Goal: Task Accomplishment & Management: Use online tool/utility

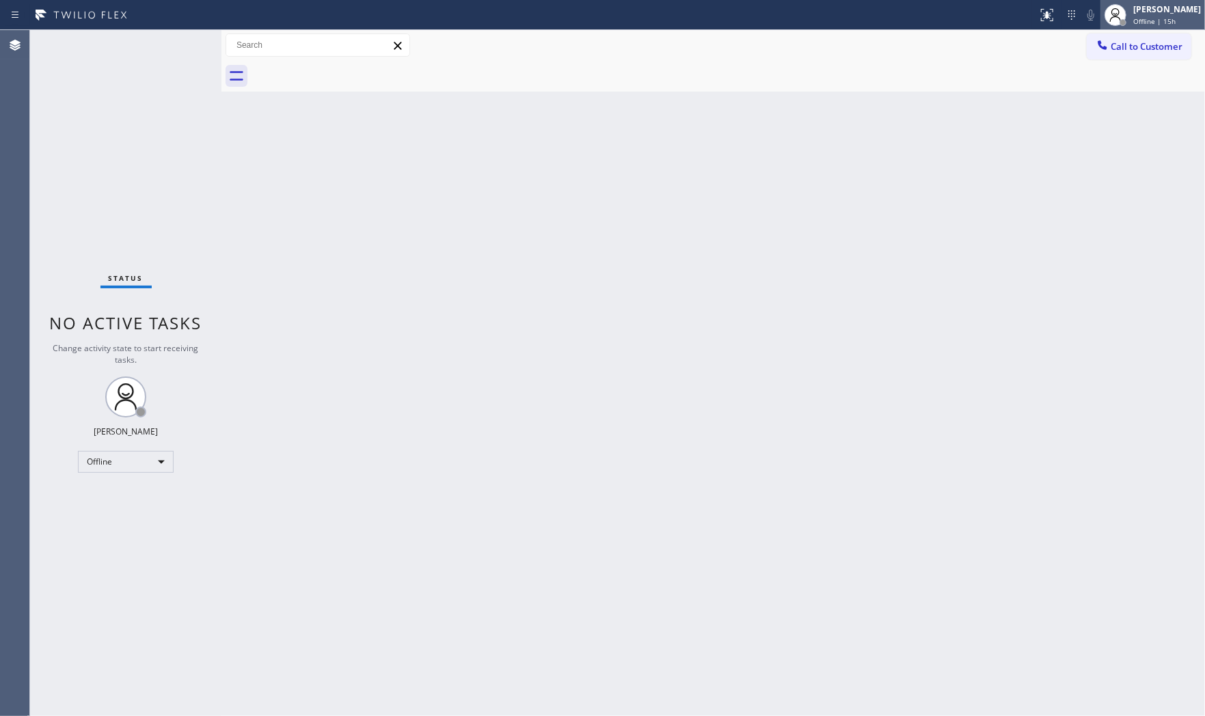
click at [1132, 29] on div "[PERSON_NAME] Offline | 15h" at bounding box center [1152, 15] width 105 height 30
click at [1122, 66] on button "Available" at bounding box center [1136, 73] width 137 height 18
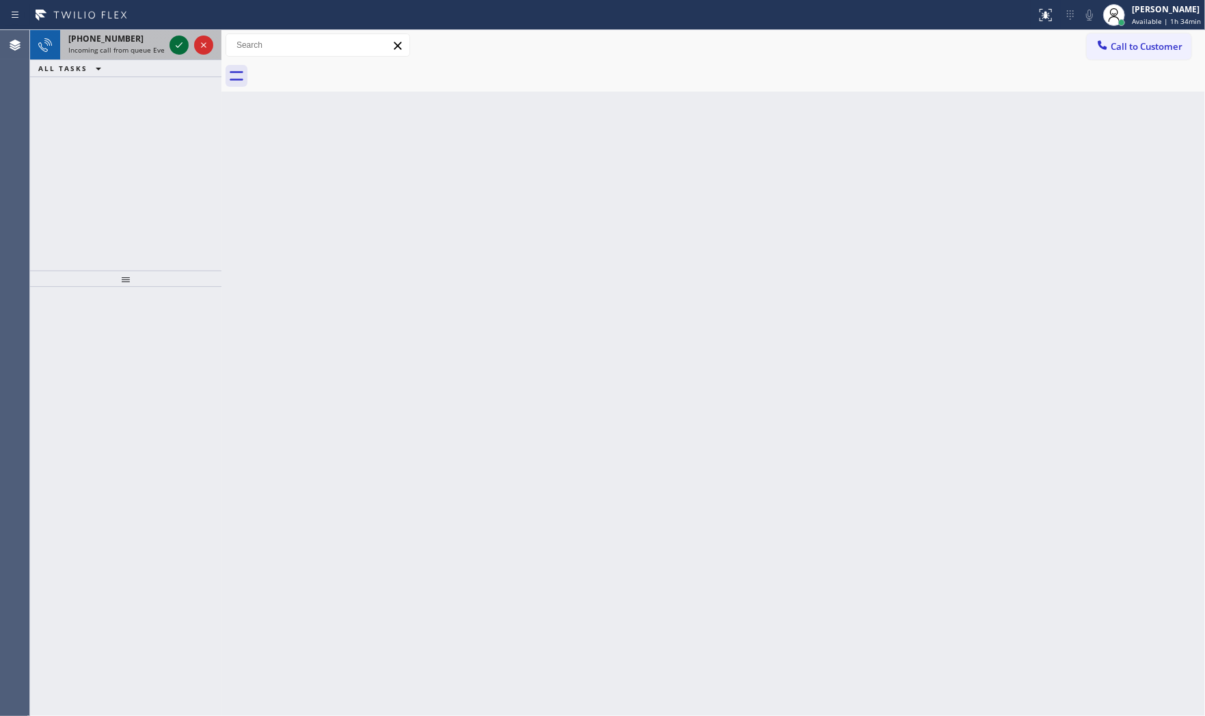
click at [174, 42] on icon at bounding box center [179, 45] width 16 height 16
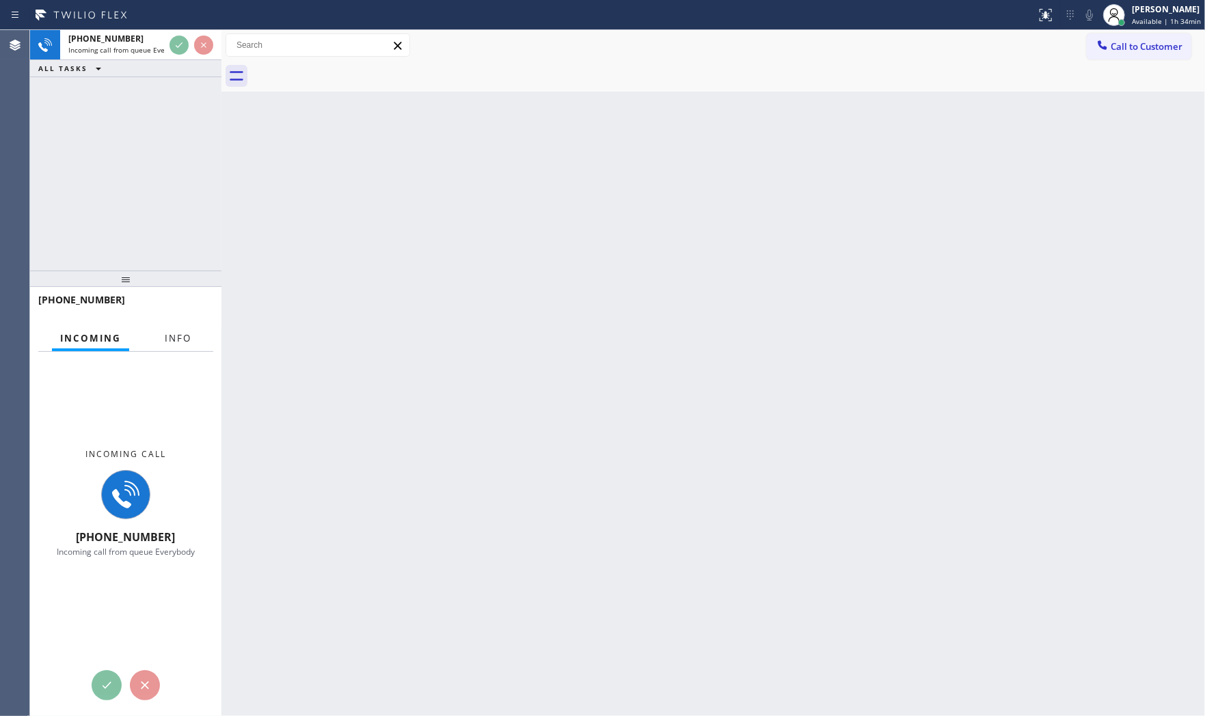
click at [179, 345] on button "Info" at bounding box center [178, 338] width 43 height 27
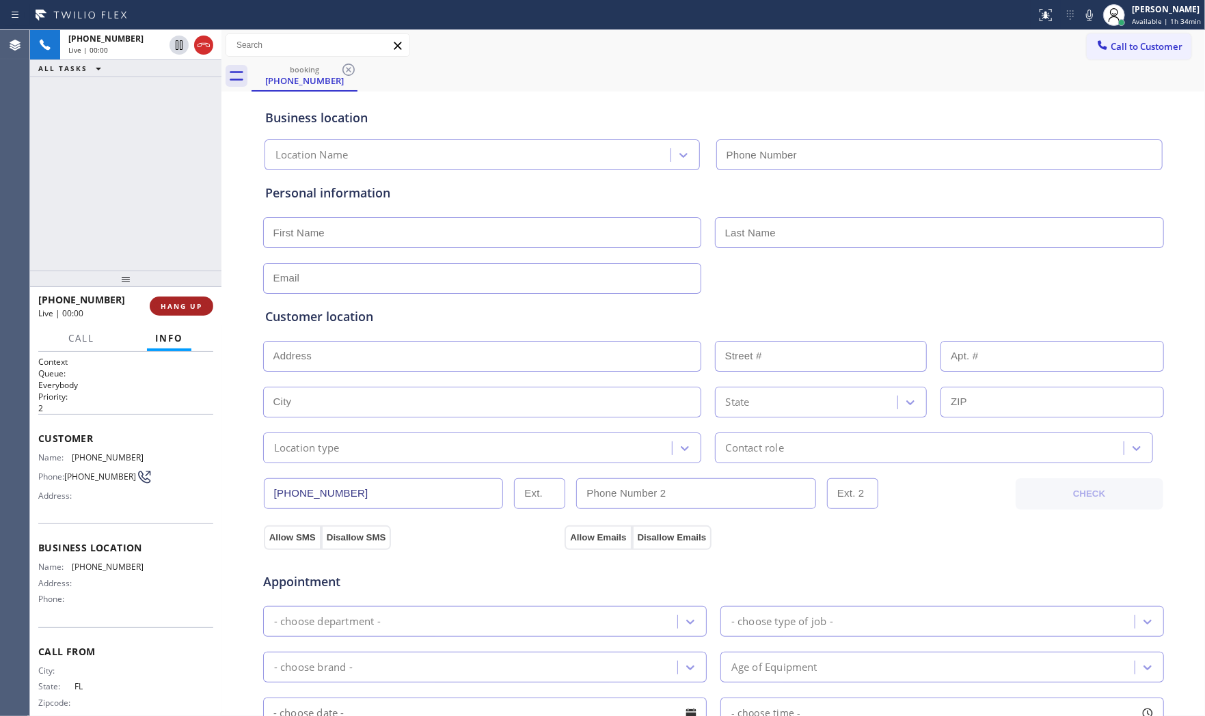
click at [193, 299] on button "HANG UP" at bounding box center [182, 306] width 64 height 19
click at [194, 305] on span "COMPLETE" at bounding box center [178, 306] width 47 height 10
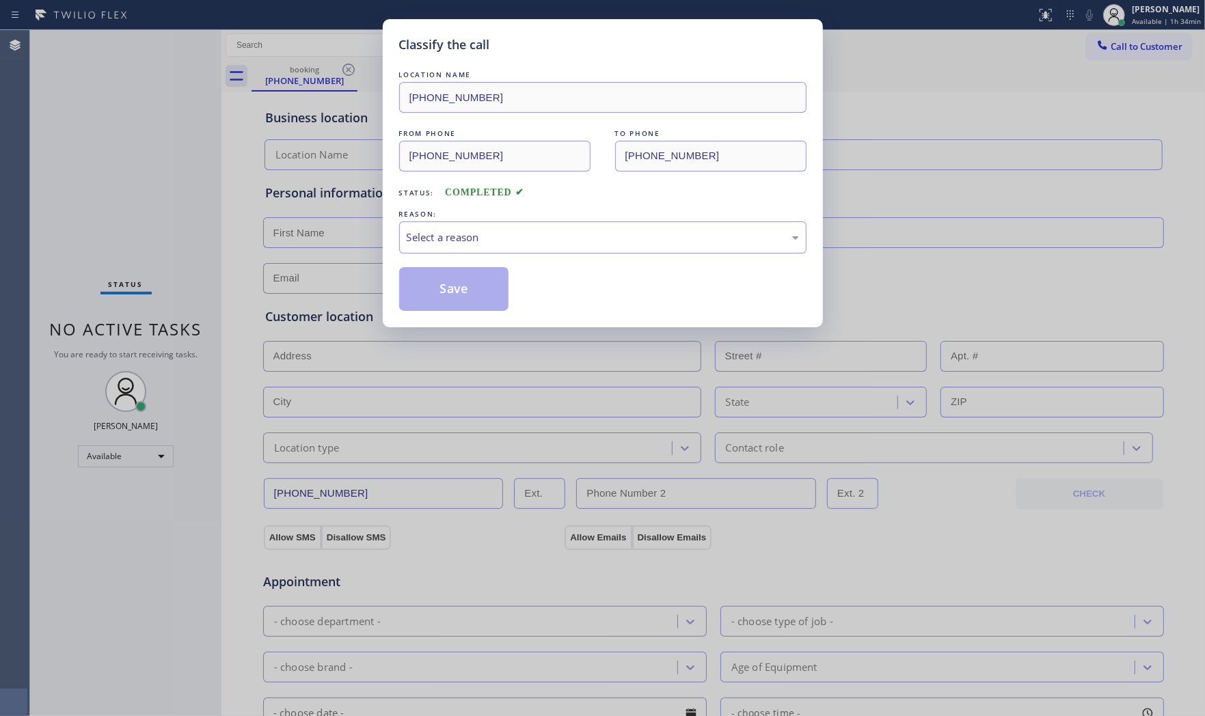
click at [473, 258] on div "LOCATION NAME [PHONE_NUMBER] FROM PHONE [PHONE_NUMBER] TO PHONE [PHONE_NUMBER] …" at bounding box center [602, 189] width 407 height 243
click at [473, 252] on div "Select a reason" at bounding box center [602, 237] width 407 height 32
click at [461, 288] on button "Save" at bounding box center [454, 289] width 110 height 44
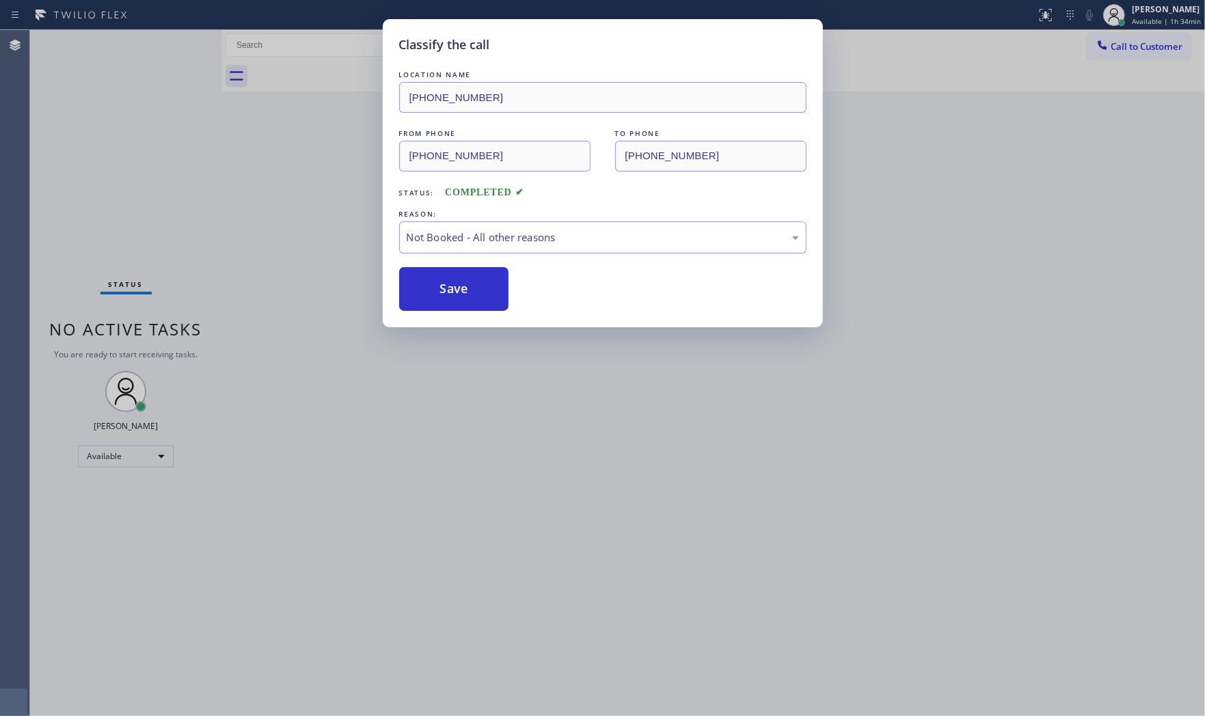
click at [461, 288] on button "Save" at bounding box center [454, 289] width 110 height 44
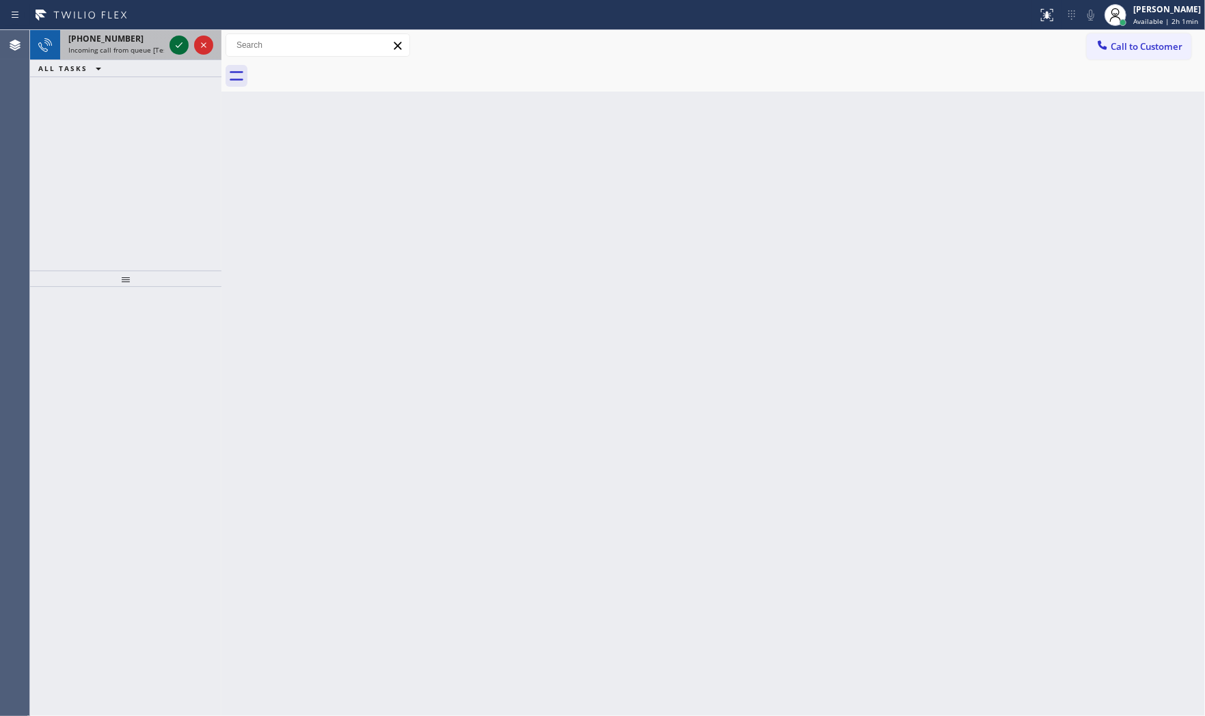
click at [176, 45] on icon at bounding box center [179, 45] width 16 height 16
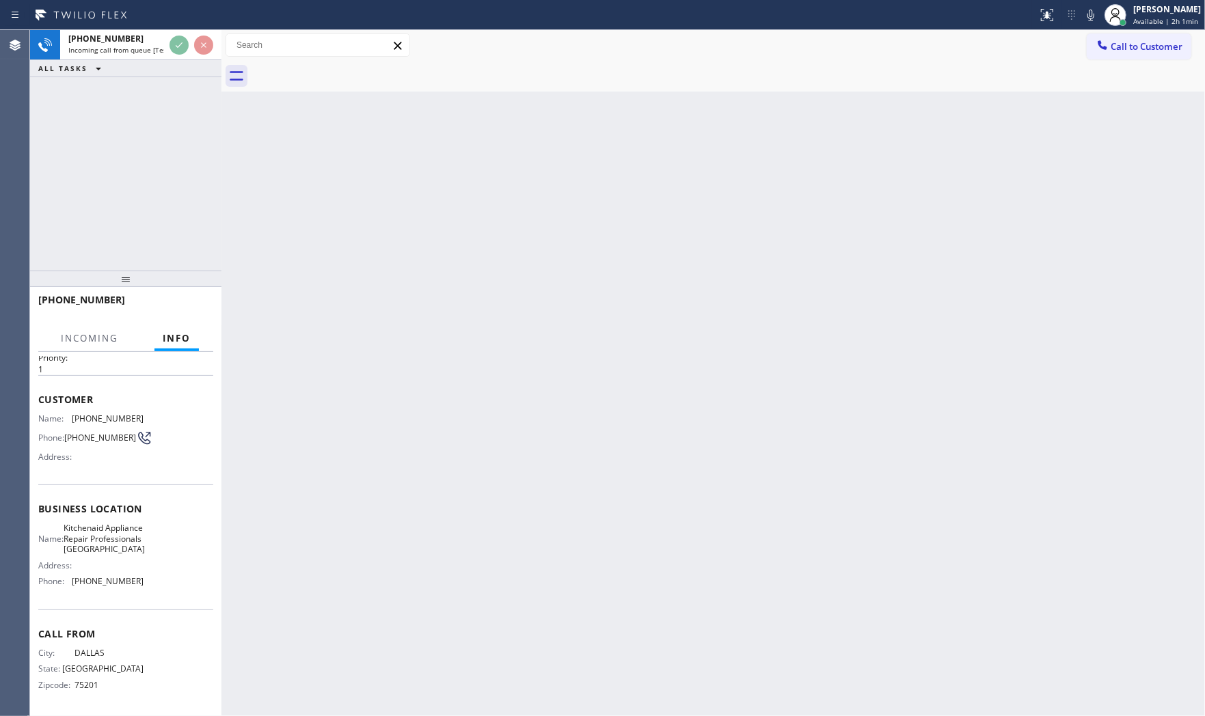
scroll to position [64, 0]
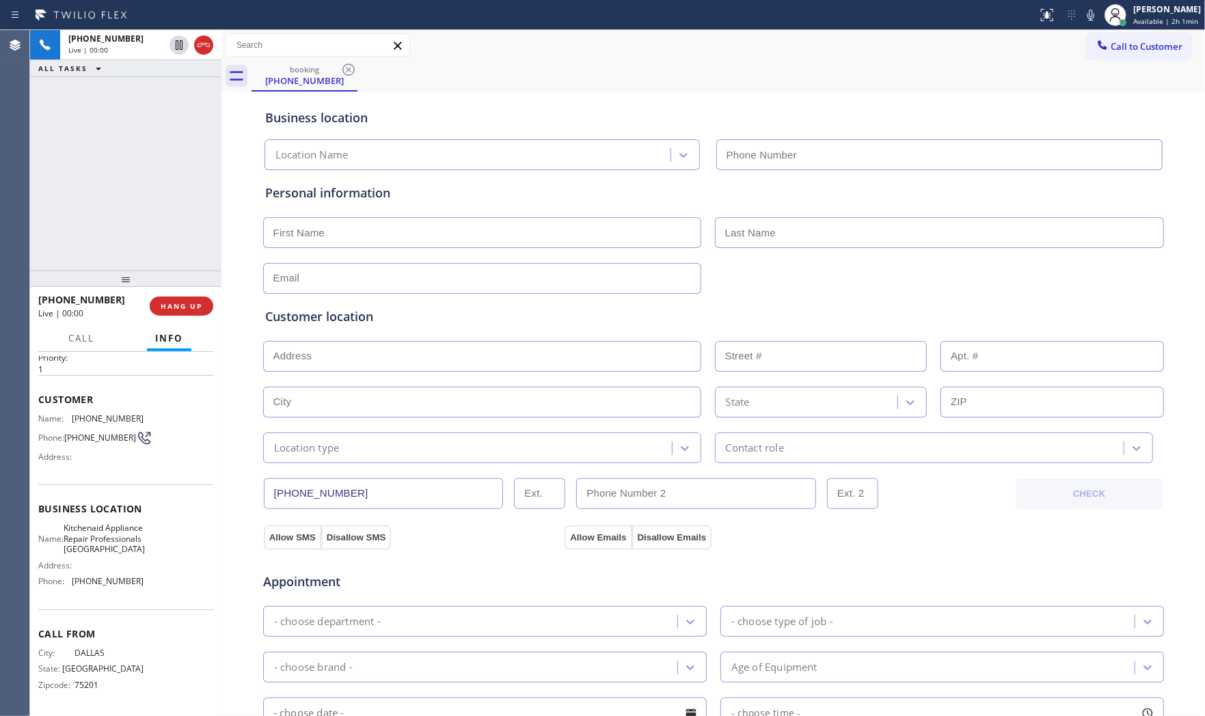
type input "[PHONE_NUMBER]"
click at [1088, 16] on icon at bounding box center [1091, 15] width 16 height 16
click at [1087, 9] on icon at bounding box center [1091, 15] width 16 height 16
click at [1092, 12] on icon at bounding box center [1091, 15] width 16 height 16
click at [1091, 12] on icon at bounding box center [1091, 15] width 16 height 16
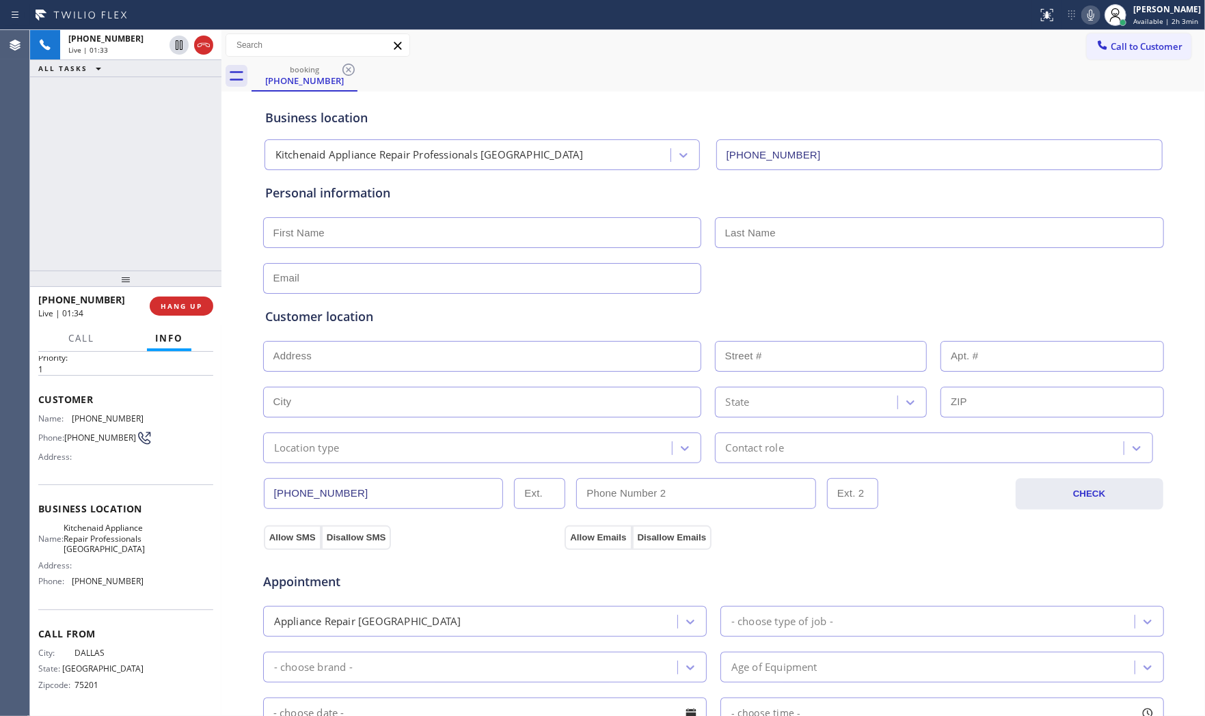
click at [1089, 10] on icon at bounding box center [1091, 15] width 16 height 16
click at [1087, 16] on icon at bounding box center [1091, 15] width 16 height 16
click at [171, 48] on icon at bounding box center [179, 45] width 16 height 16
click at [1087, 12] on icon at bounding box center [1090, 15] width 7 height 11
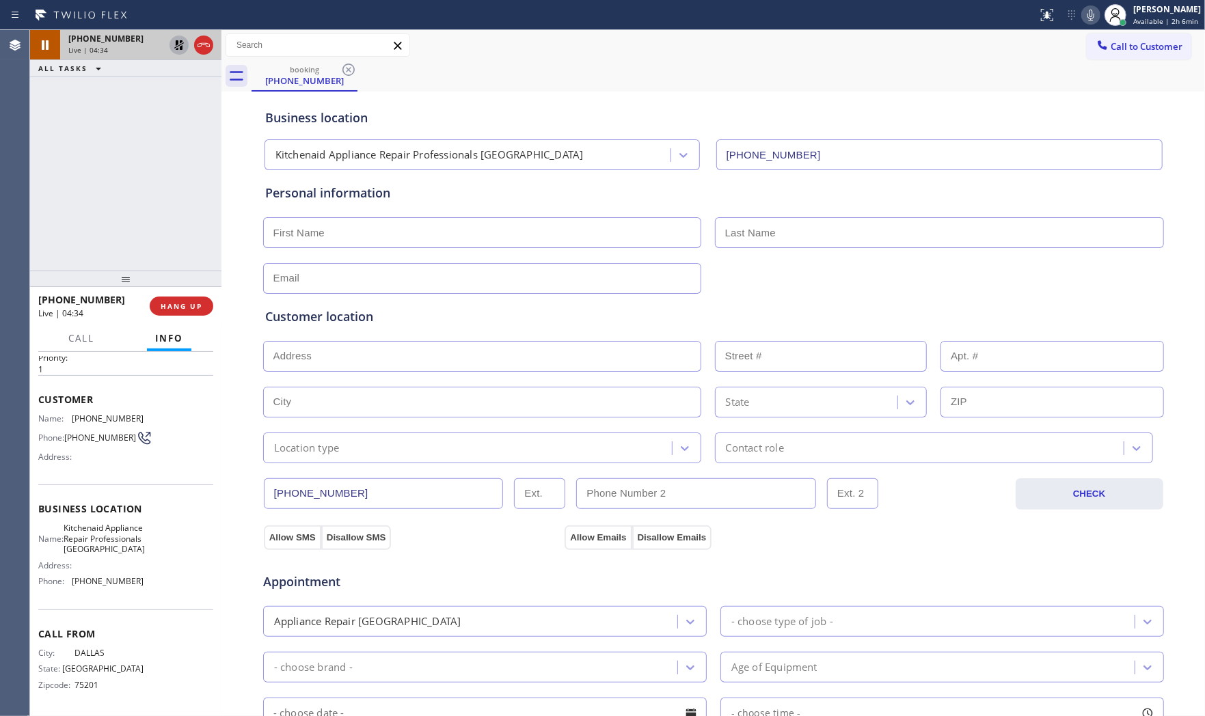
click at [176, 43] on icon at bounding box center [179, 45] width 10 height 10
click at [343, 230] on input "text" at bounding box center [482, 232] width 438 height 31
paste input "[PERSON_NAME]"
type input "[PERSON_NAME]"
click at [822, 236] on input "text" at bounding box center [939, 232] width 449 height 31
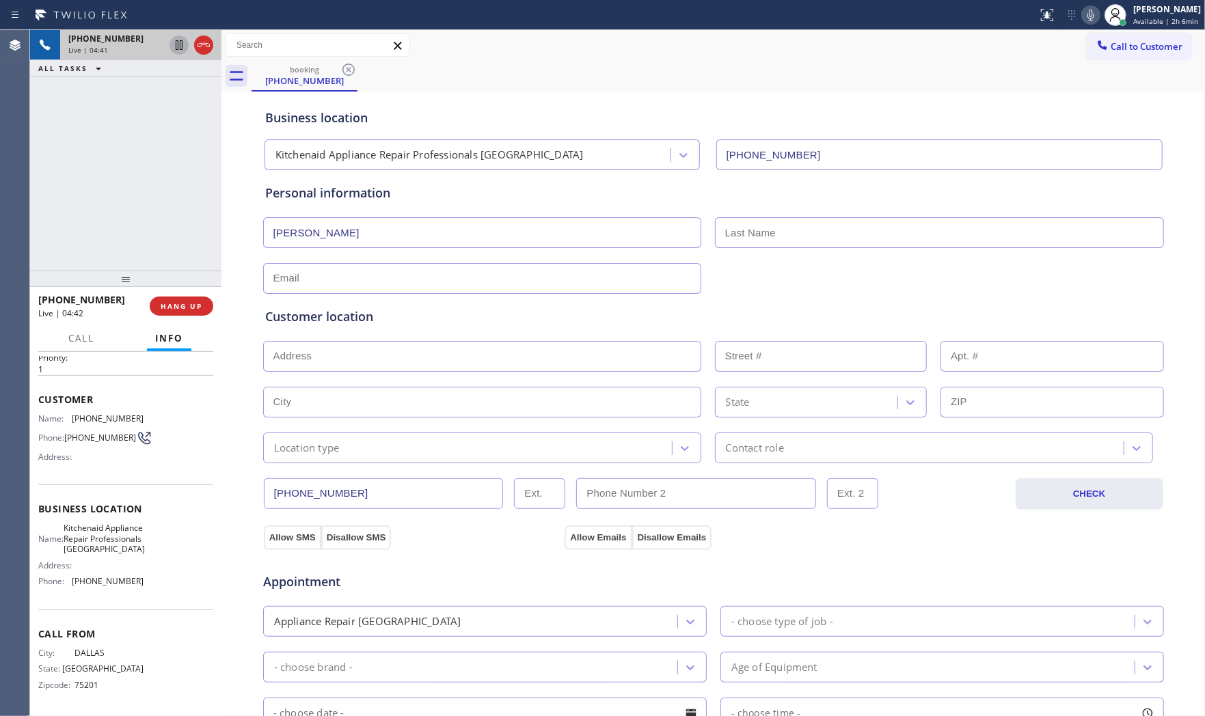
paste input "[PERSON_NAME]"
type input "[PERSON_NAME]"
click at [381, 268] on input "text" at bounding box center [482, 278] width 438 height 31
paste input "[GEOGRAPHIC_DATA], TX 76036"
type input "[GEOGRAPHIC_DATA], TX 76036"
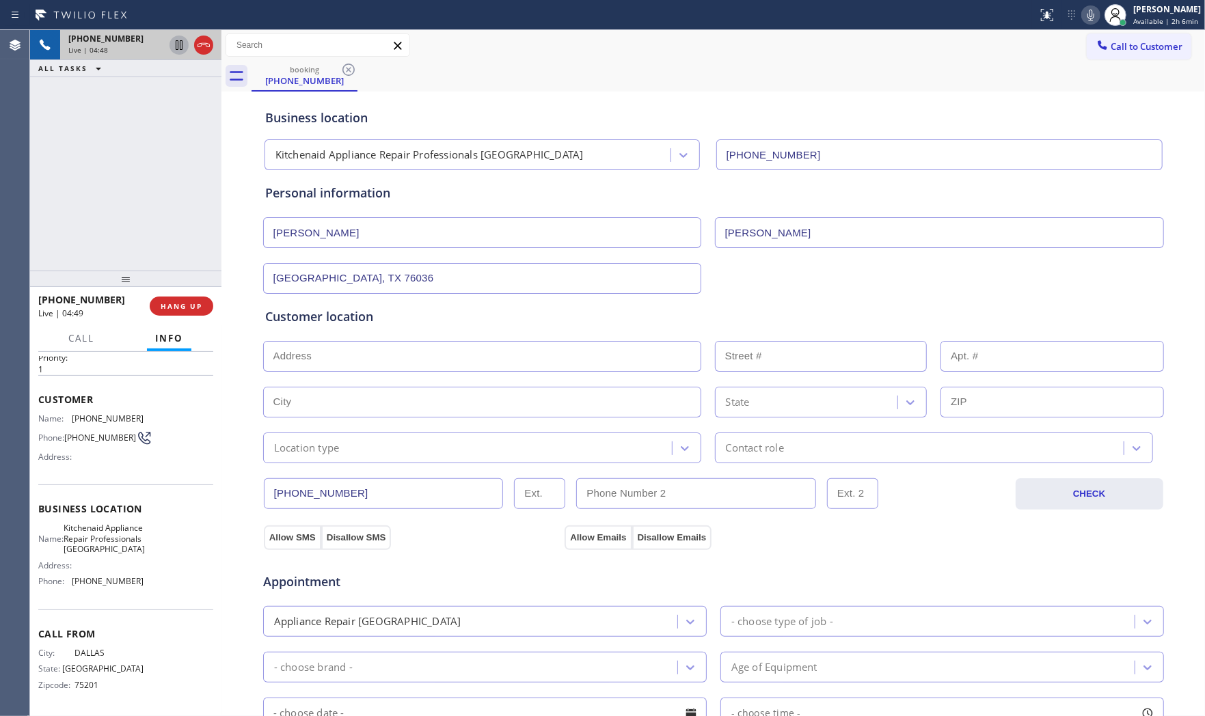
click at [340, 359] on input "text" at bounding box center [482, 356] width 438 height 31
paste input "[GEOGRAPHIC_DATA], TX 76036"
type input "[GEOGRAPHIC_DATA], TX 76036"
click at [408, 284] on input "[GEOGRAPHIC_DATA], TX 76036" at bounding box center [482, 278] width 438 height 31
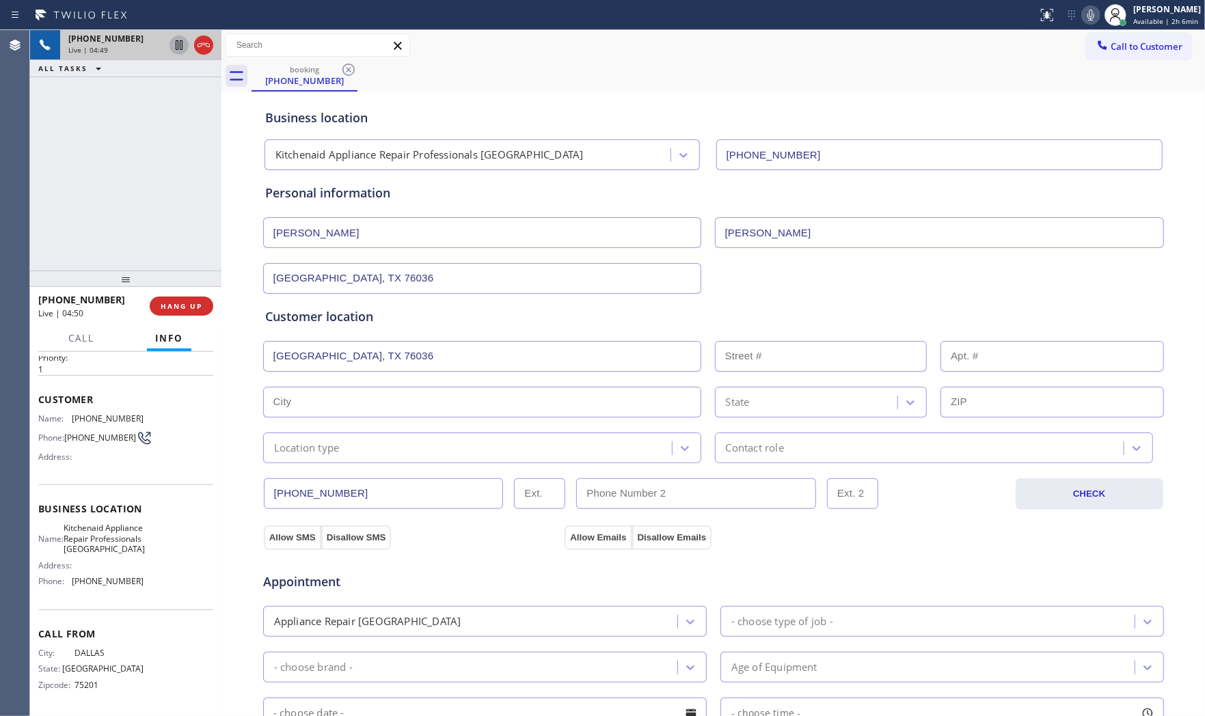
click at [408, 284] on input "[GEOGRAPHIC_DATA], TX 76036" at bounding box center [482, 278] width 438 height 31
type input "[EMAIL_ADDRESS][DOMAIN_NAME]"
click at [483, 351] on input "[GEOGRAPHIC_DATA], TX 76036" at bounding box center [482, 356] width 438 height 31
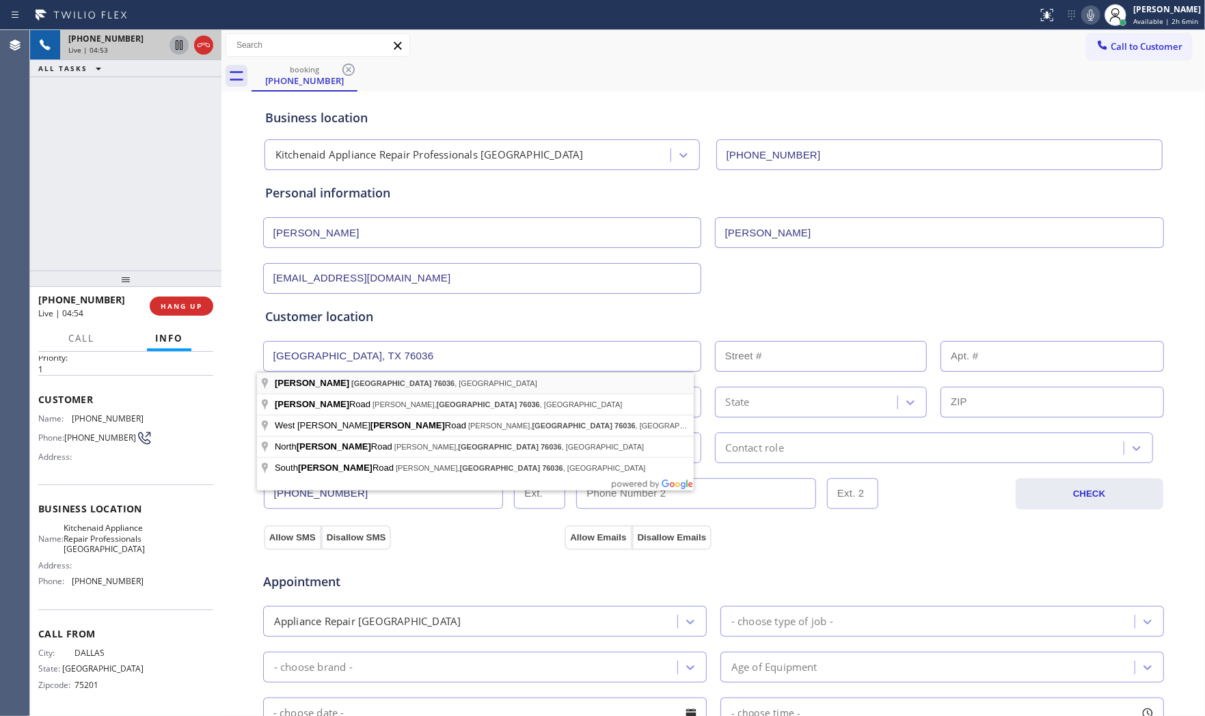
type input "[GEOGRAPHIC_DATA], [GEOGRAPHIC_DATA], [GEOGRAPHIC_DATA]"
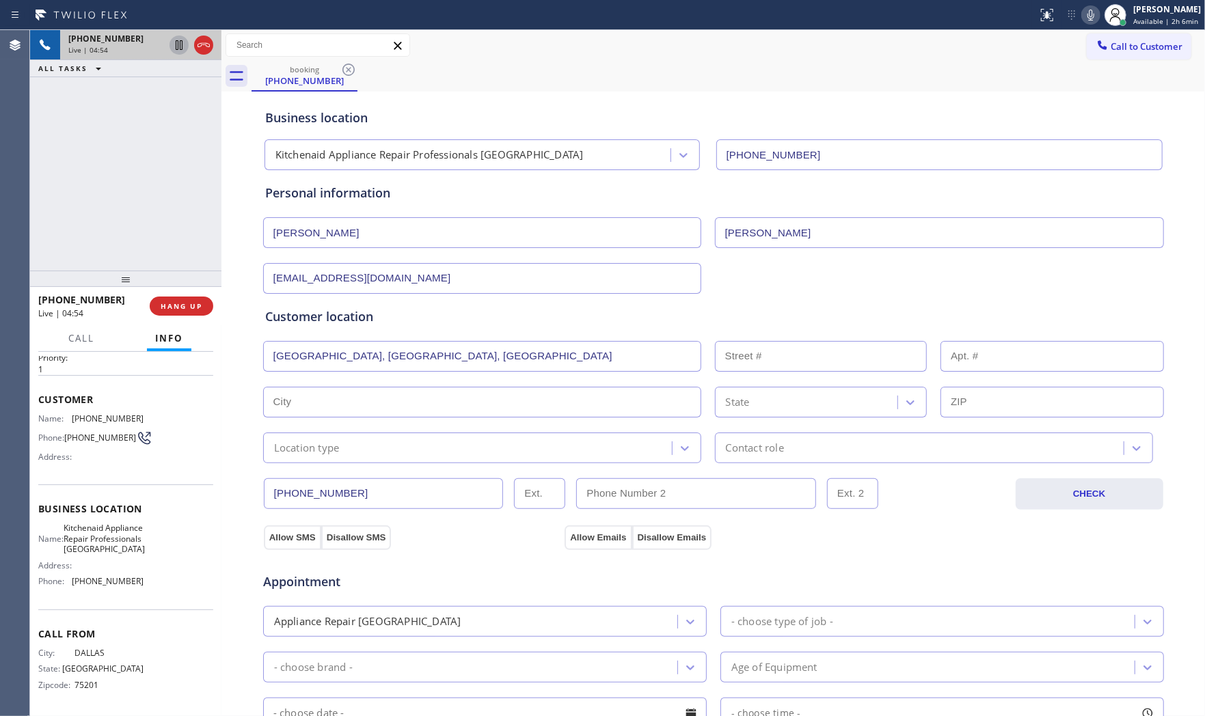
type input "[PERSON_NAME]"
type input "76036"
click at [314, 458] on div "Location type" at bounding box center [482, 448] width 438 height 31
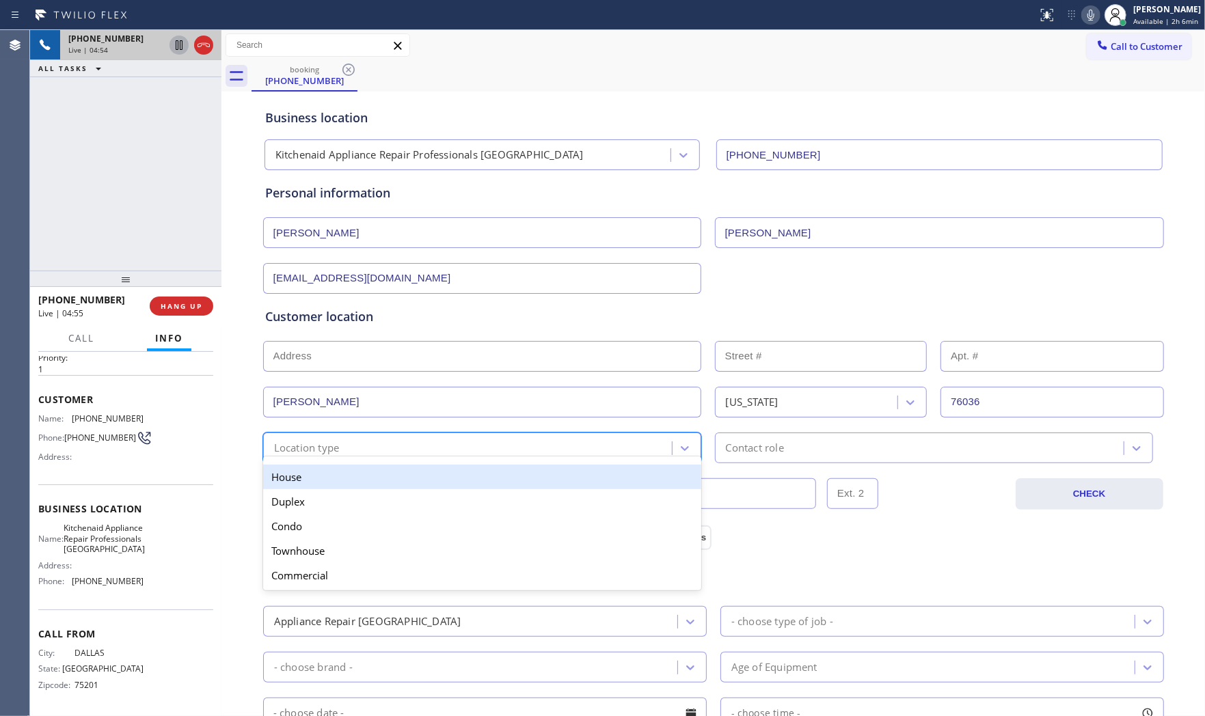
click at [316, 476] on div "House" at bounding box center [482, 477] width 438 height 25
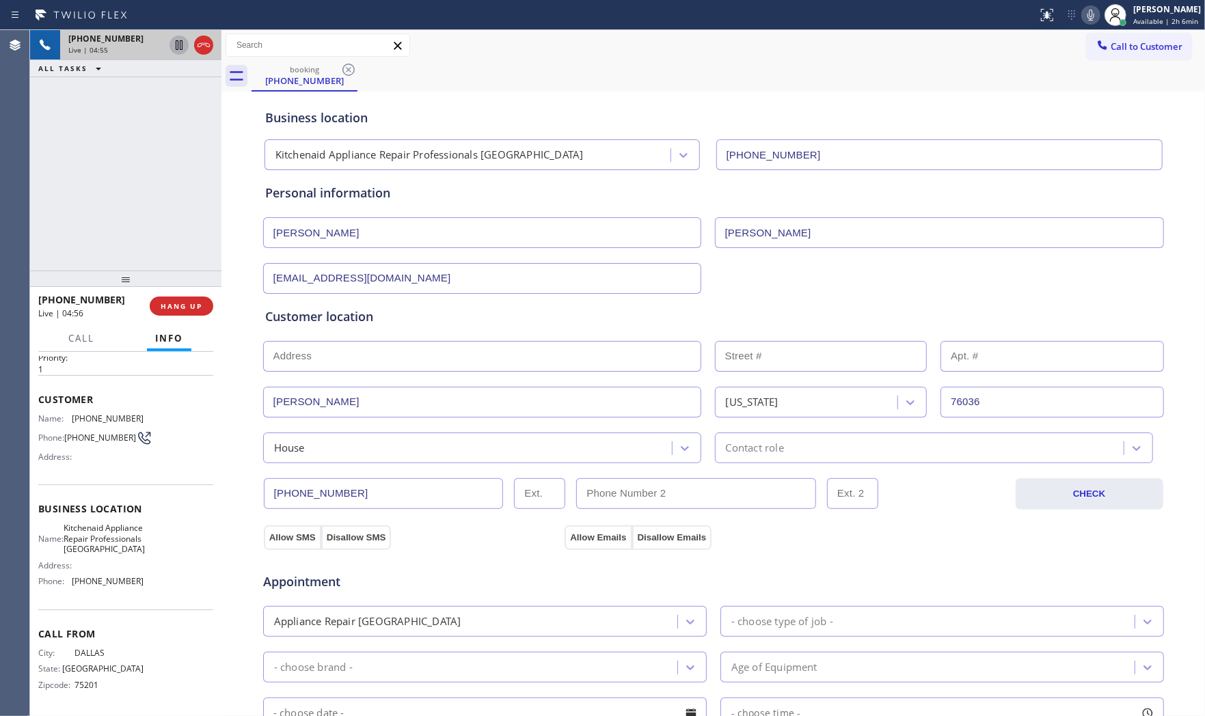
click at [773, 463] on div "[PHONE_NUMBER] CHECK" at bounding box center [713, 486] width 902 height 46
click at [773, 447] on div "Contact role" at bounding box center [755, 448] width 58 height 16
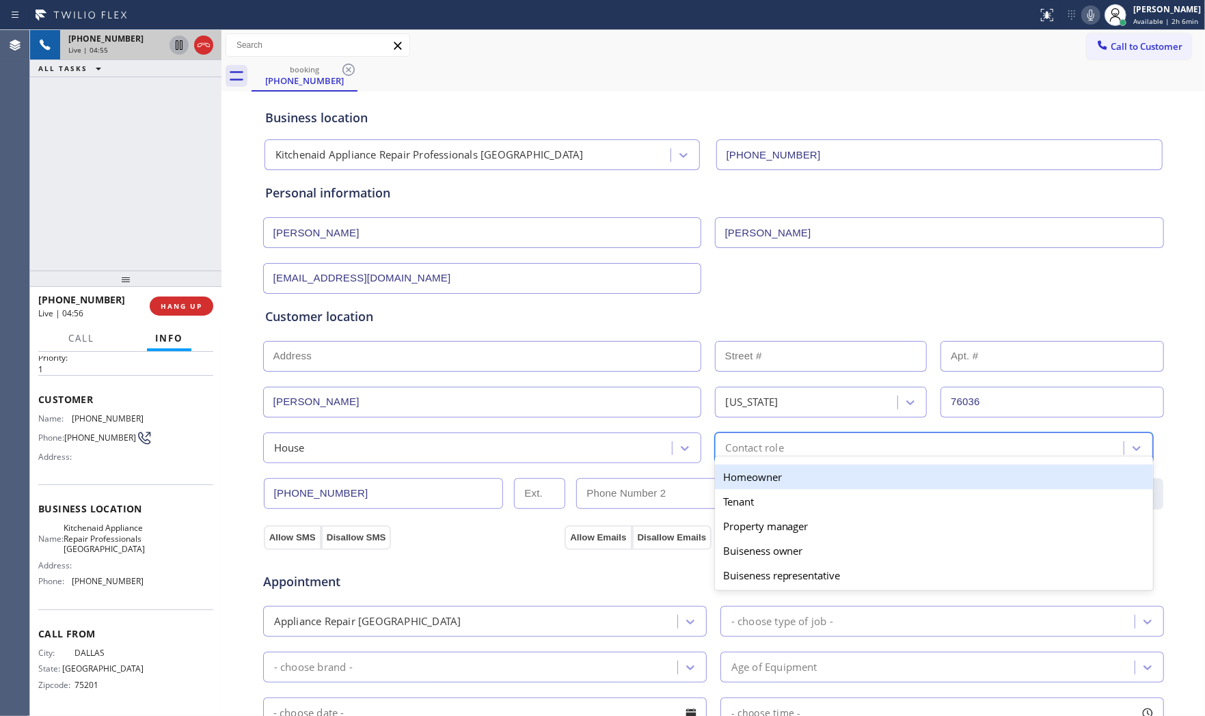
click at [755, 480] on div "Homeowner" at bounding box center [934, 477] width 438 height 25
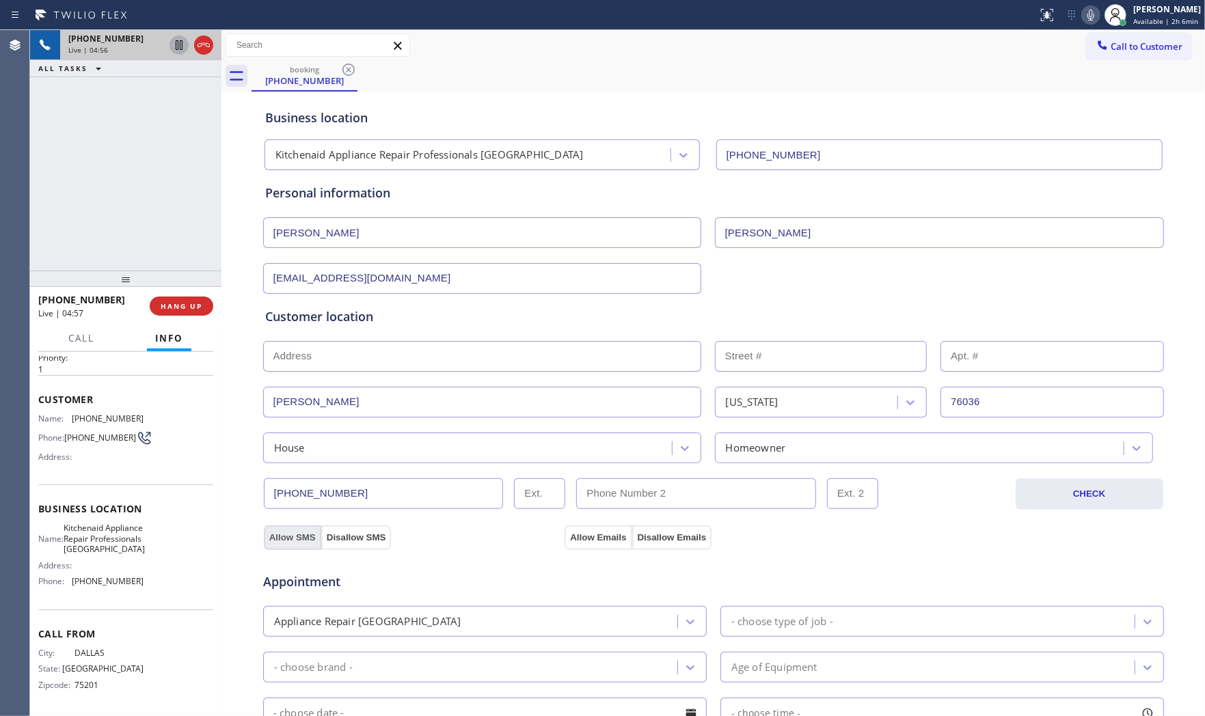
click at [288, 542] on button "Allow SMS" at bounding box center [292, 538] width 57 height 25
click at [576, 540] on button "Allow Emails" at bounding box center [598, 538] width 67 height 25
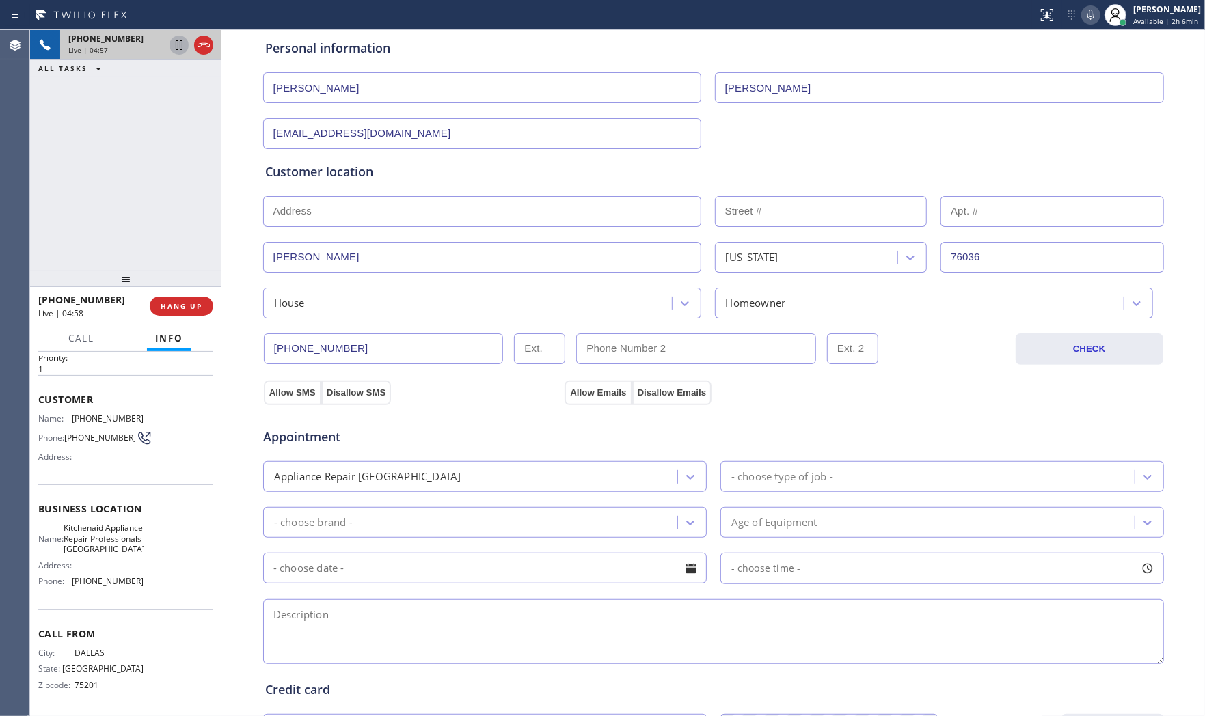
scroll to position [152, 0]
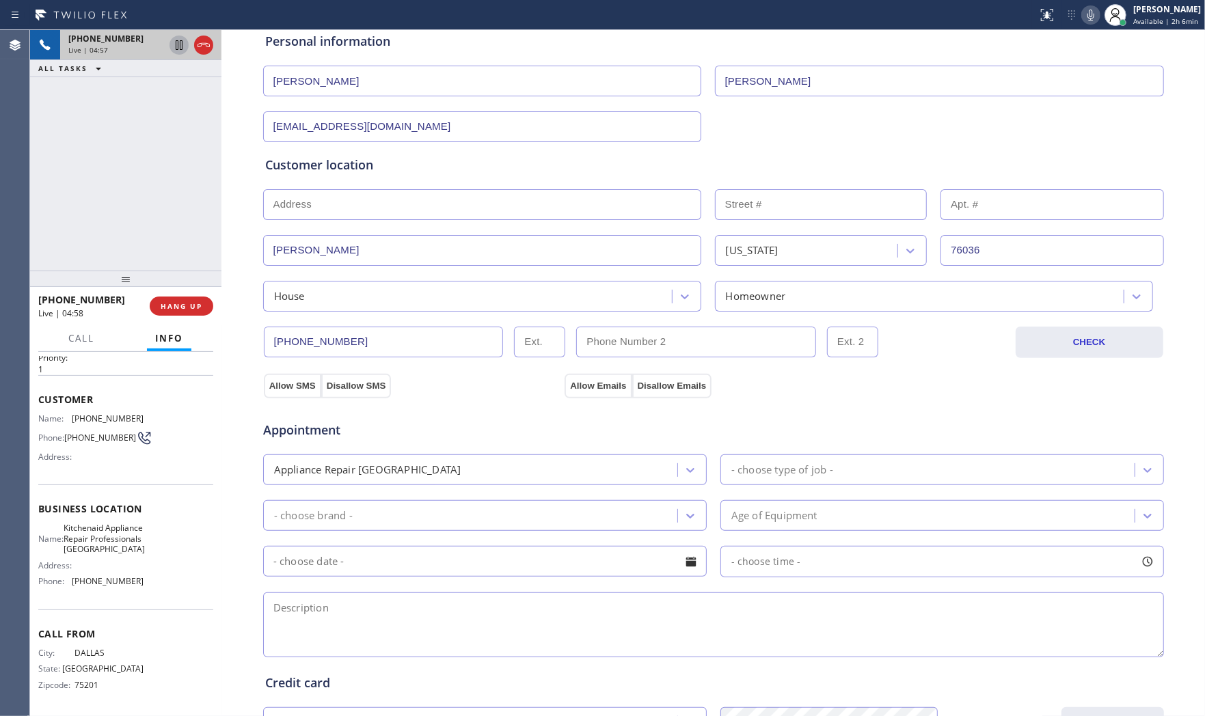
click at [476, 467] on div "Appliance Repair [GEOGRAPHIC_DATA]" at bounding box center [472, 470] width 410 height 24
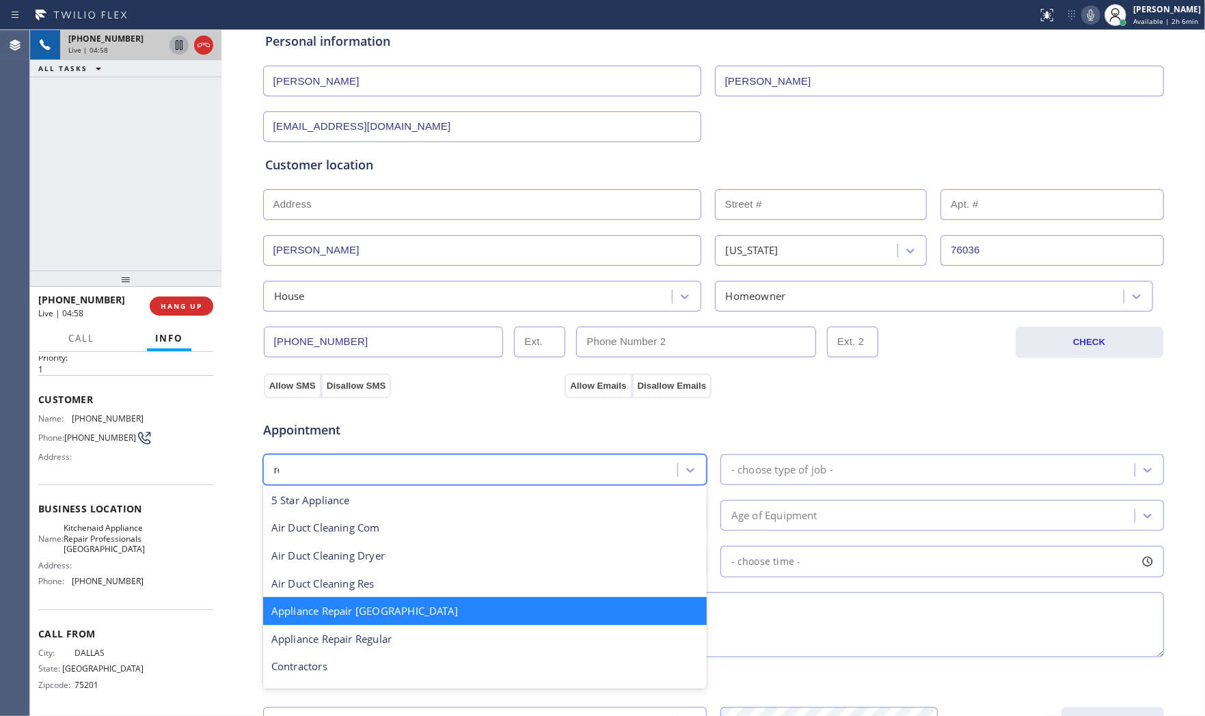
scroll to position [0, 0]
type input "reg"
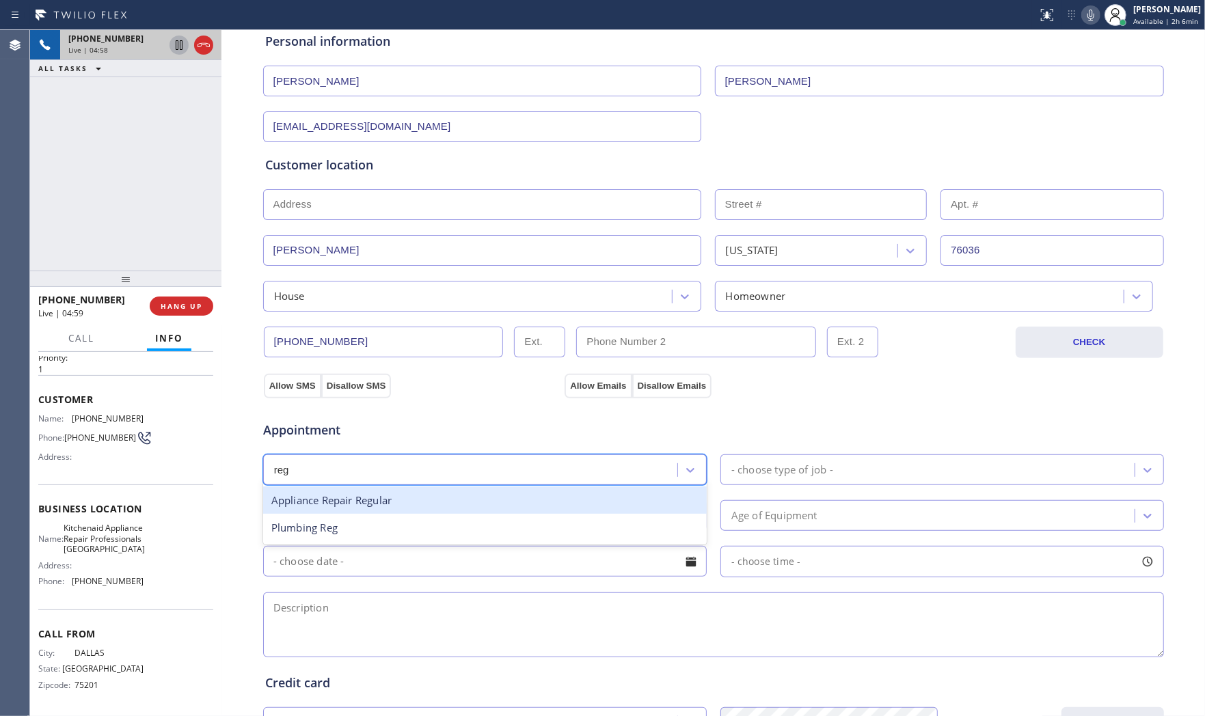
click at [418, 496] on div "Appliance Repair Regular" at bounding box center [485, 501] width 444 height 28
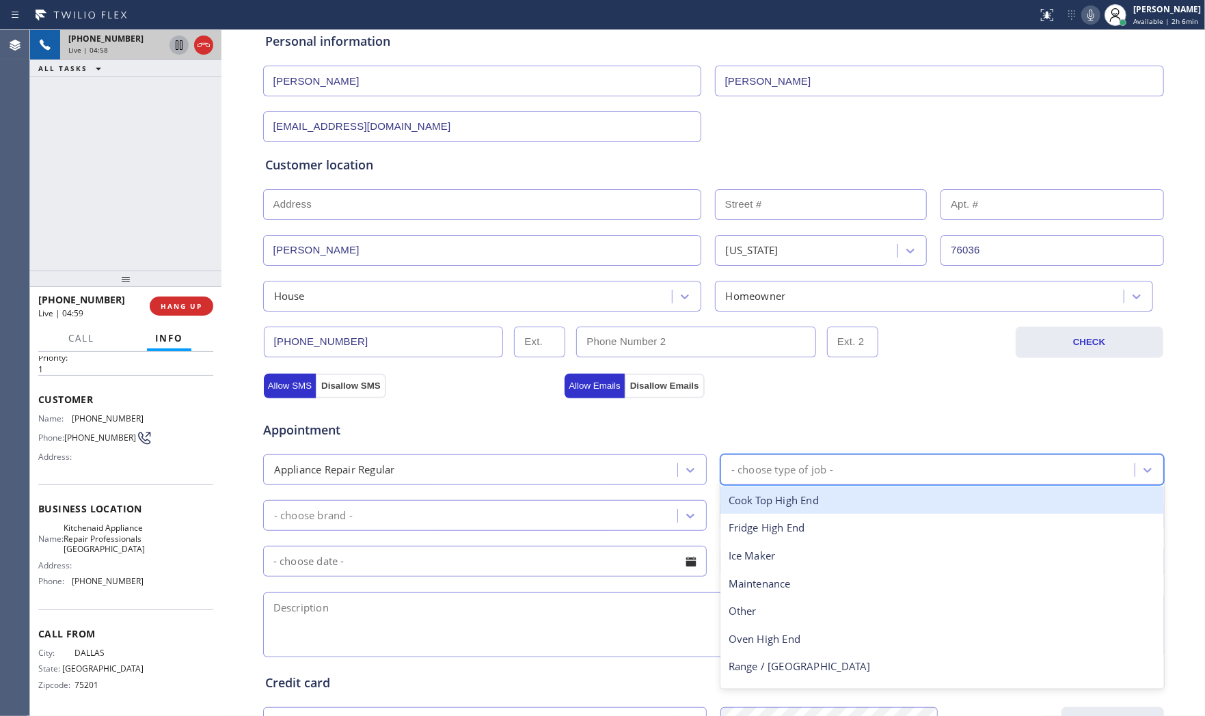
click at [797, 472] on div "- choose type of job -" at bounding box center [782, 470] width 102 height 16
type input "dr"
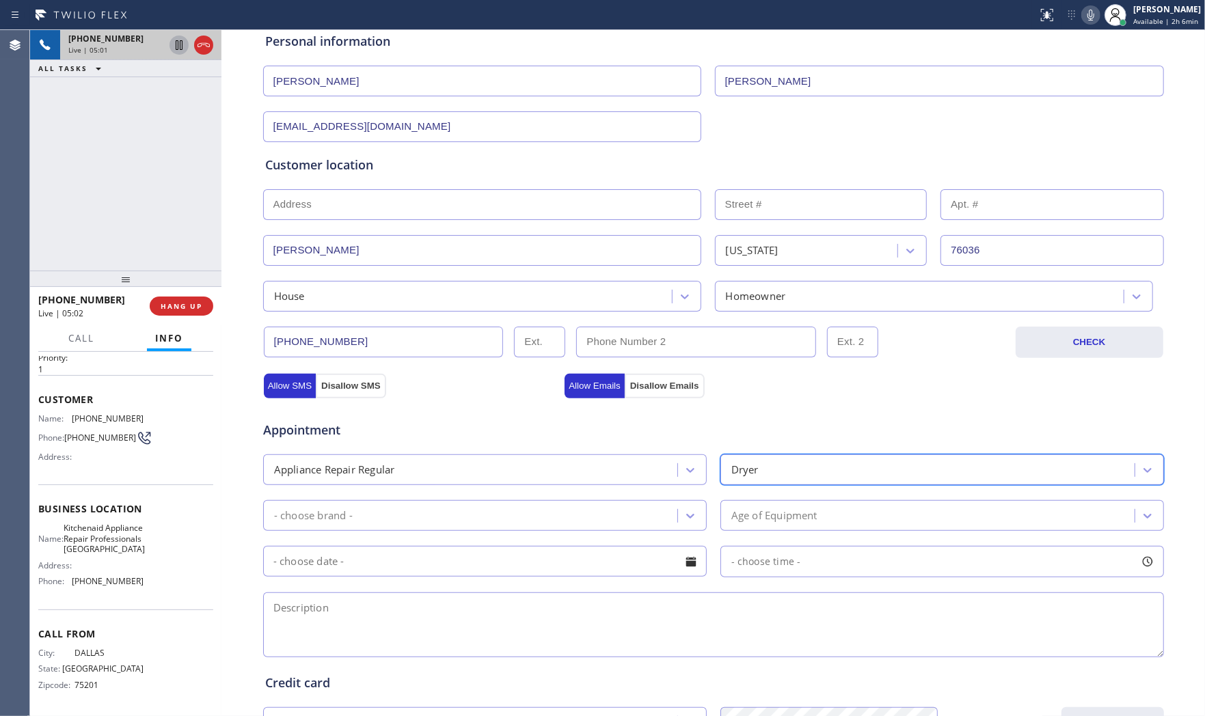
click at [461, 504] on div "- choose brand -" at bounding box center [472, 516] width 410 height 24
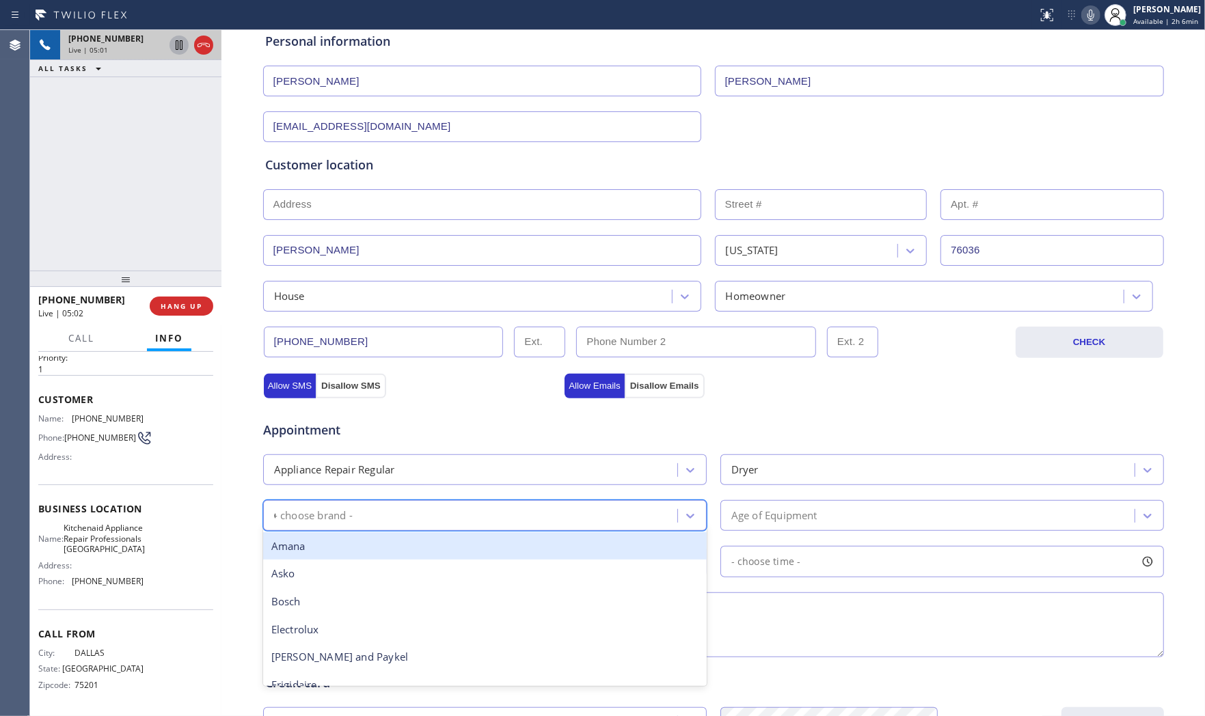
type input "GE"
click at [394, 541] on div "GE" at bounding box center [485, 546] width 444 height 28
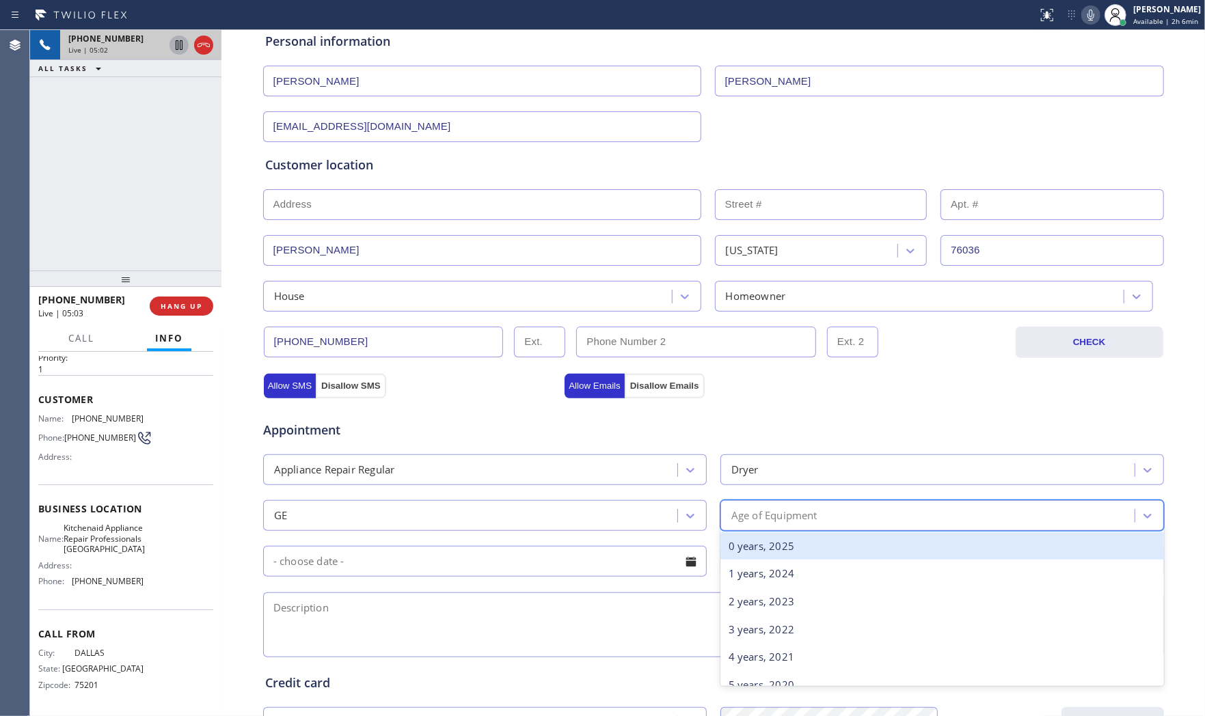
click at [811, 503] on div "Age of Equipment" at bounding box center [942, 515] width 444 height 31
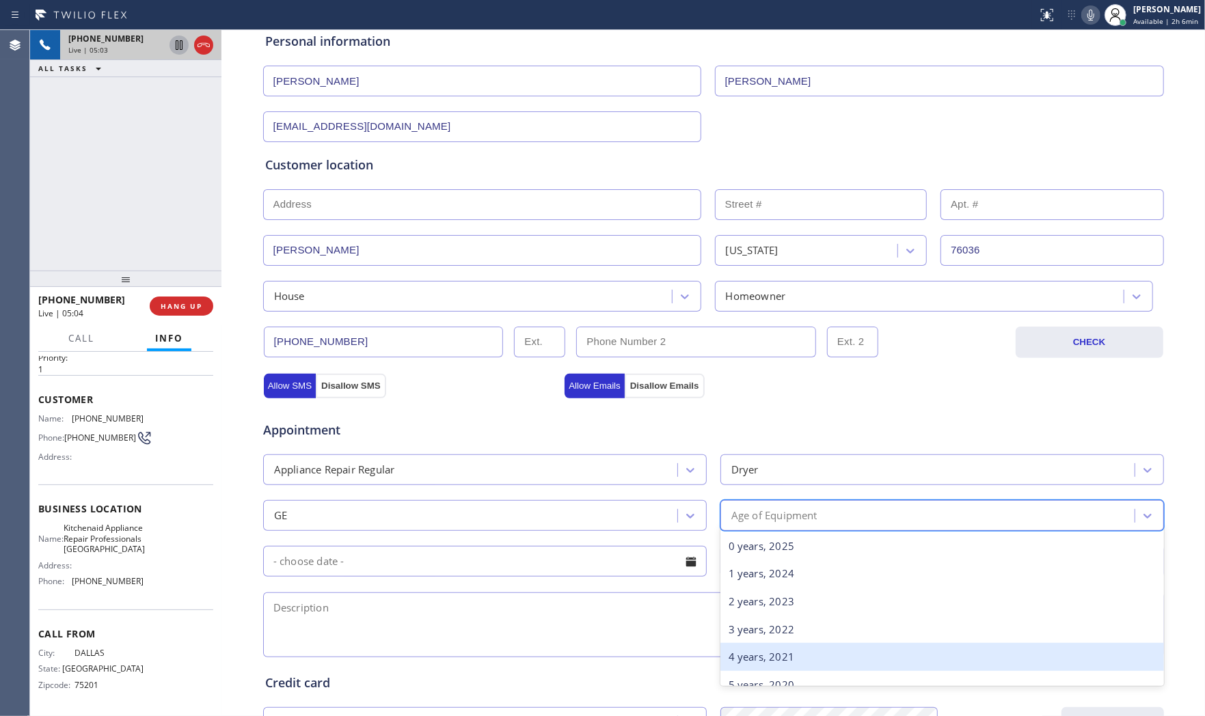
drag, startPoint x: 759, startPoint y: 657, endPoint x: 674, endPoint y: 632, distance: 88.6
click at [757, 658] on div "4 years, 2021" at bounding box center [942, 657] width 444 height 28
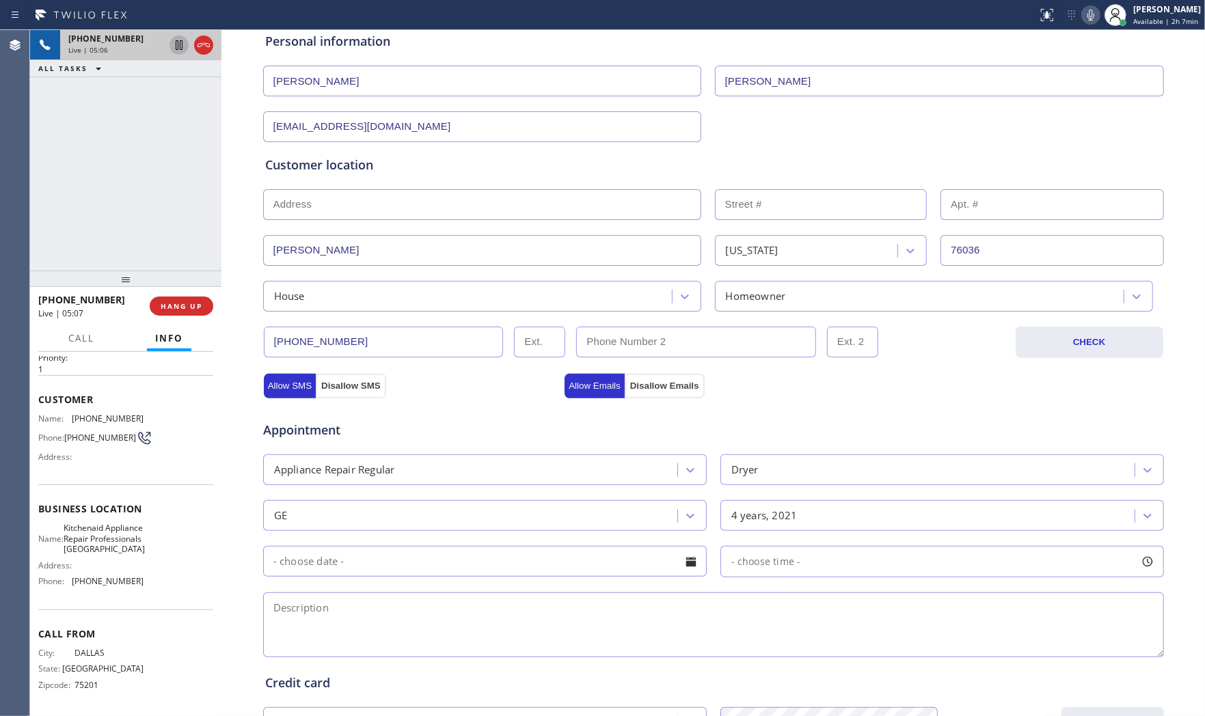
click at [345, 640] on textarea at bounding box center [713, 625] width 901 height 65
paste textarea "GE | dryerstacked | the start button wont start | [DEMOGRAPHIC_DATA] | duplex -…"
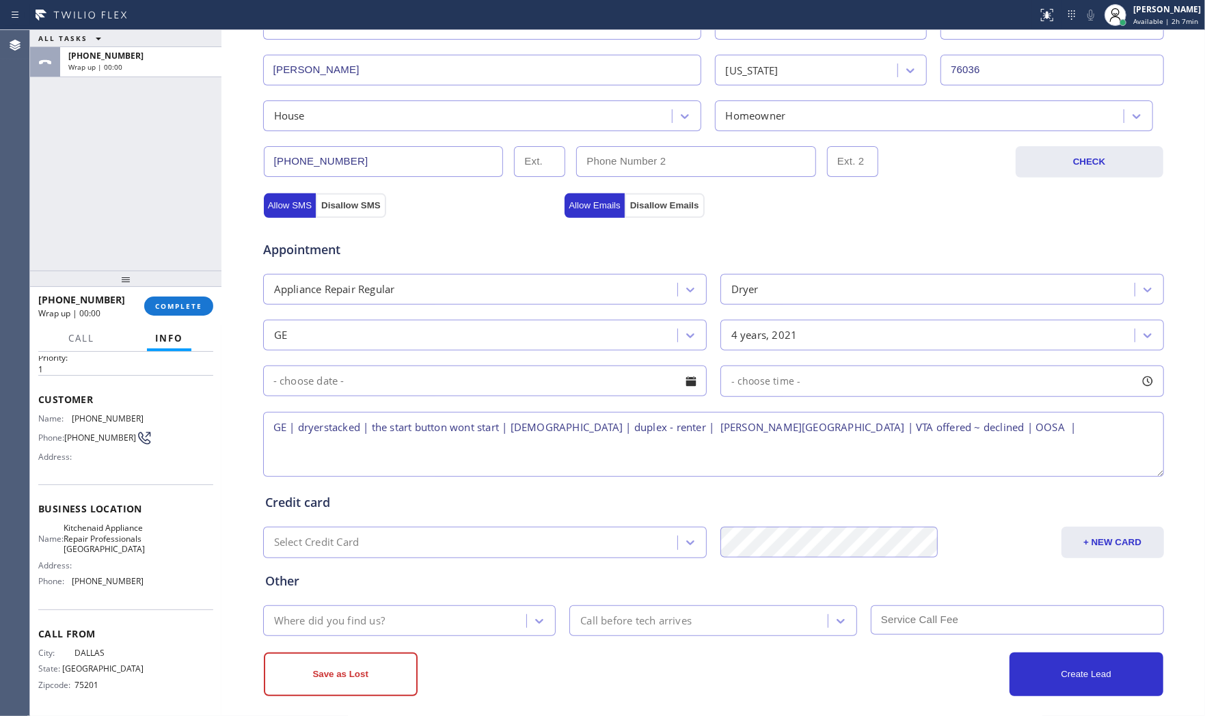
scroll to position [342, 0]
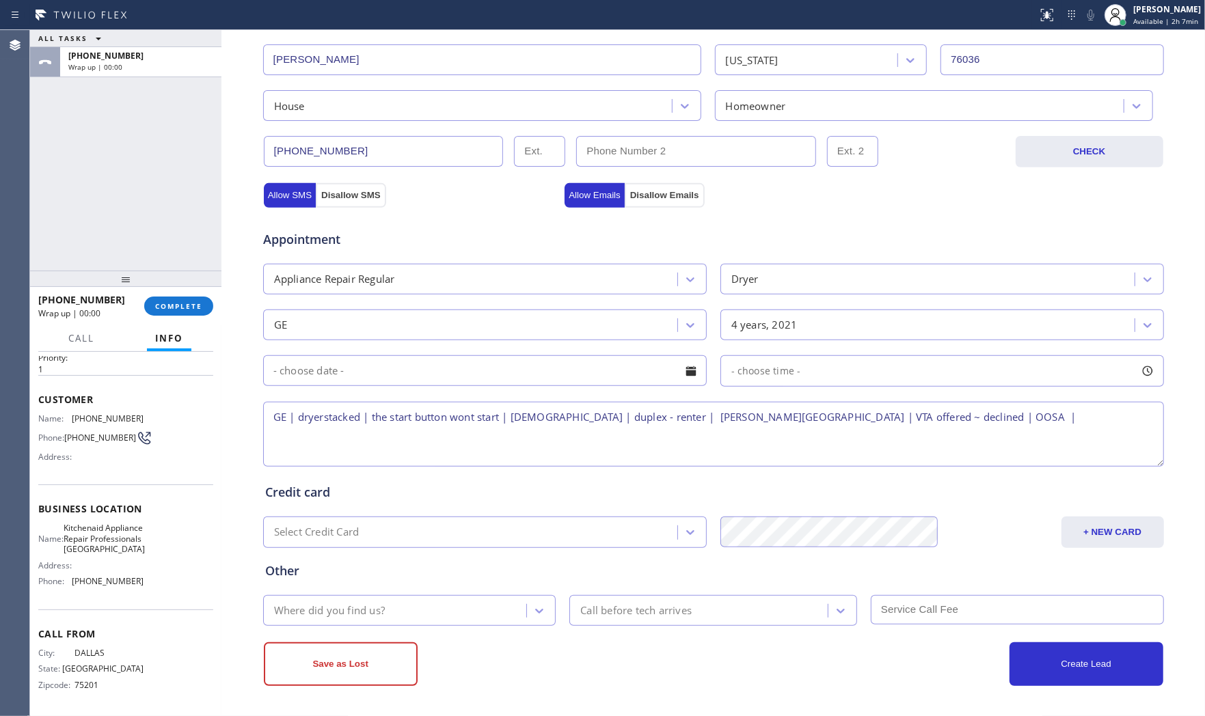
type textarea "GE | dryerstacked | the start button wont start | [DEMOGRAPHIC_DATA] | duplex -…"
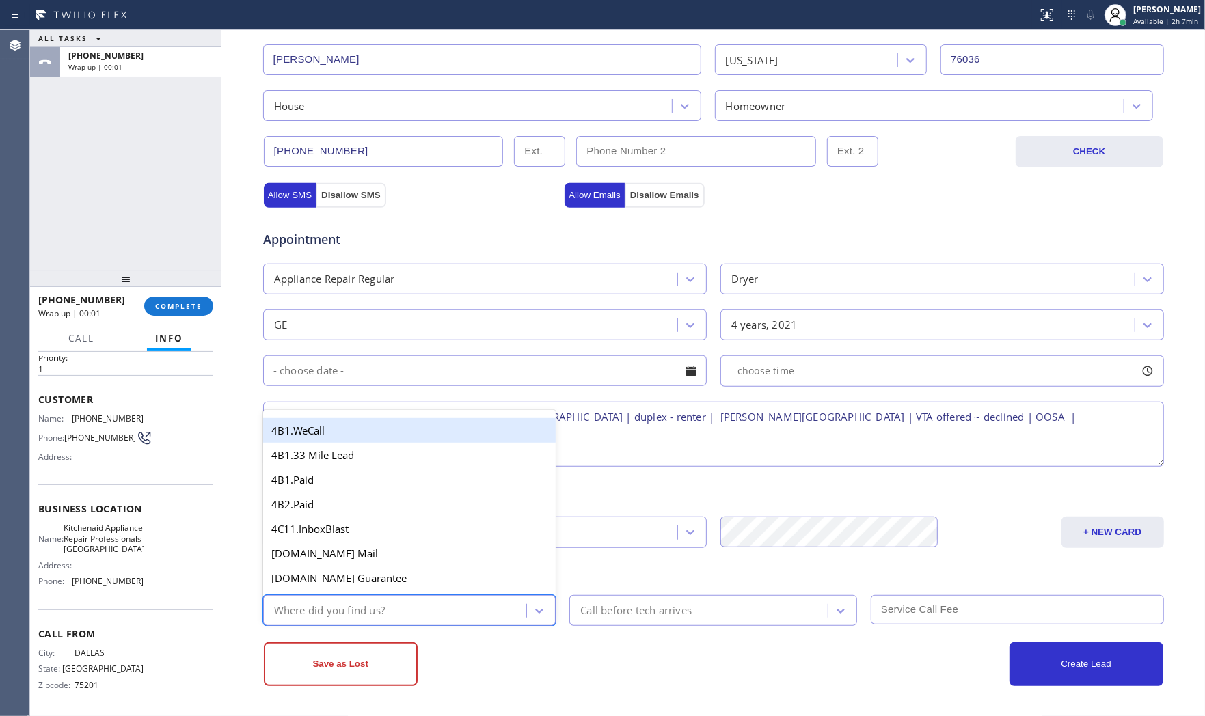
click at [452, 614] on div "Where did you find us?" at bounding box center [397, 611] width 260 height 24
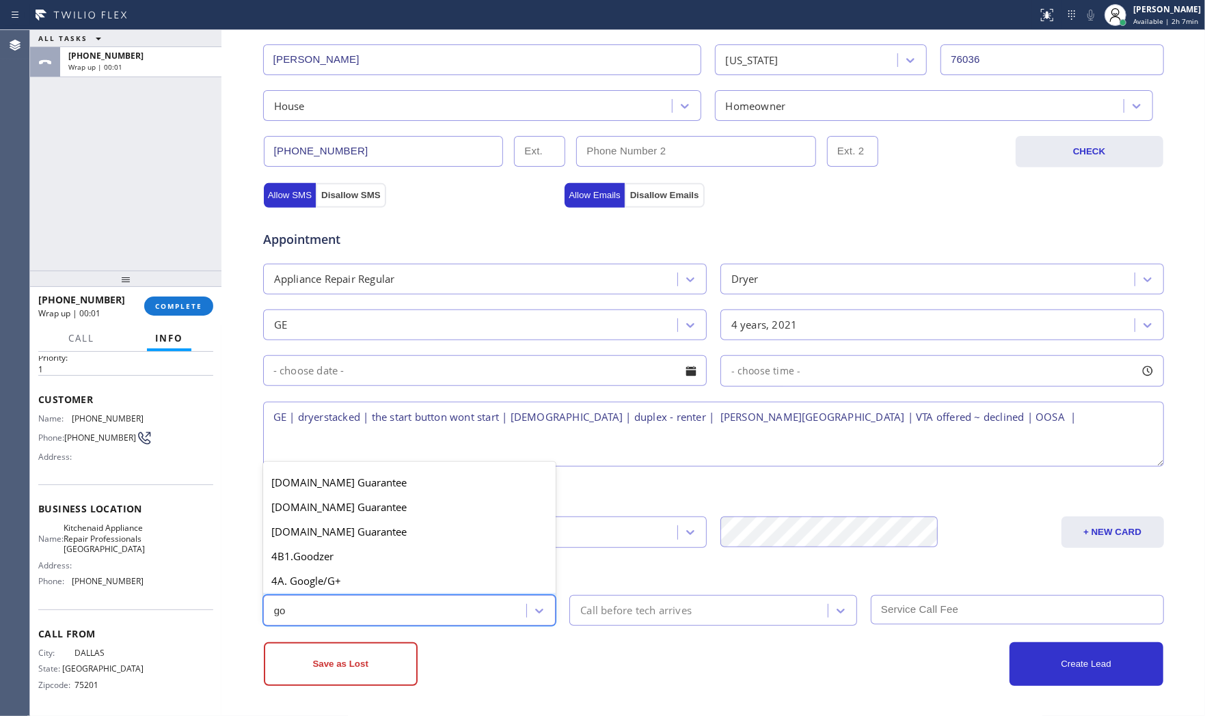
type input "goo"
click at [422, 584] on div "4A. Google/G+" at bounding box center [409, 581] width 293 height 25
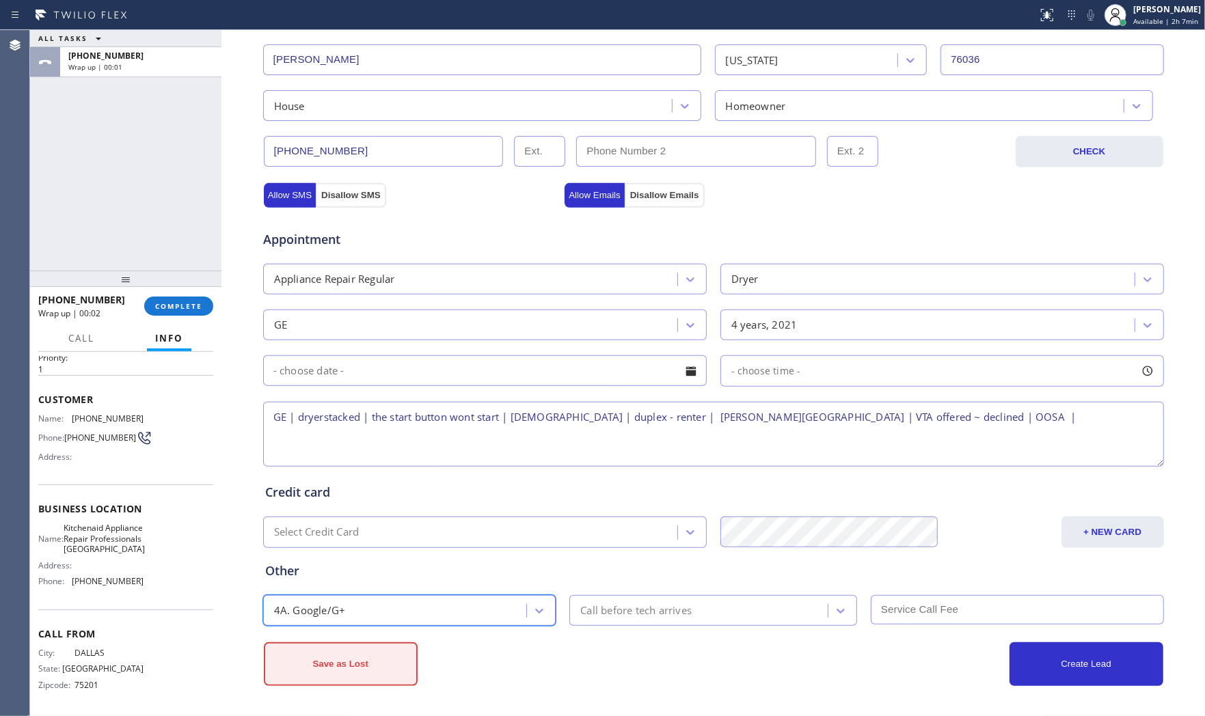
click at [377, 677] on button "Save as Lost" at bounding box center [341, 664] width 154 height 44
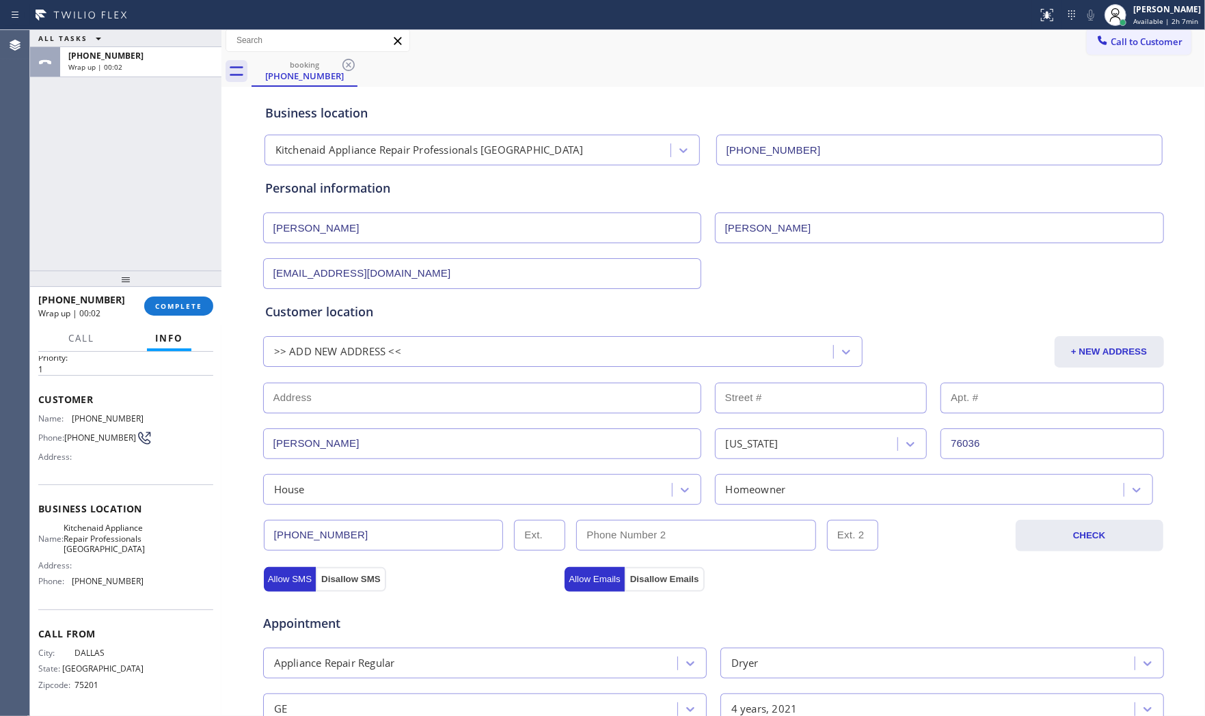
scroll to position [0, 0]
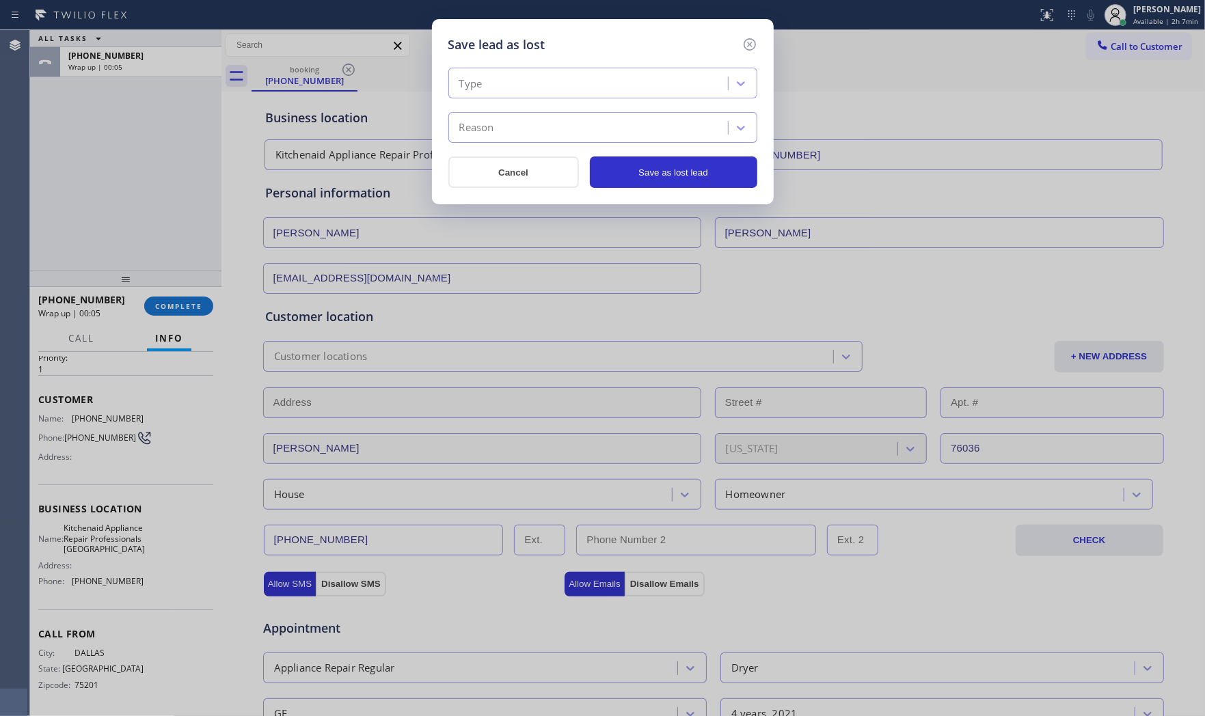
drag, startPoint x: 593, startPoint y: 80, endPoint x: 575, endPoint y: 96, distance: 23.7
click at [591, 81] on div "Type" at bounding box center [589, 84] width 275 height 24
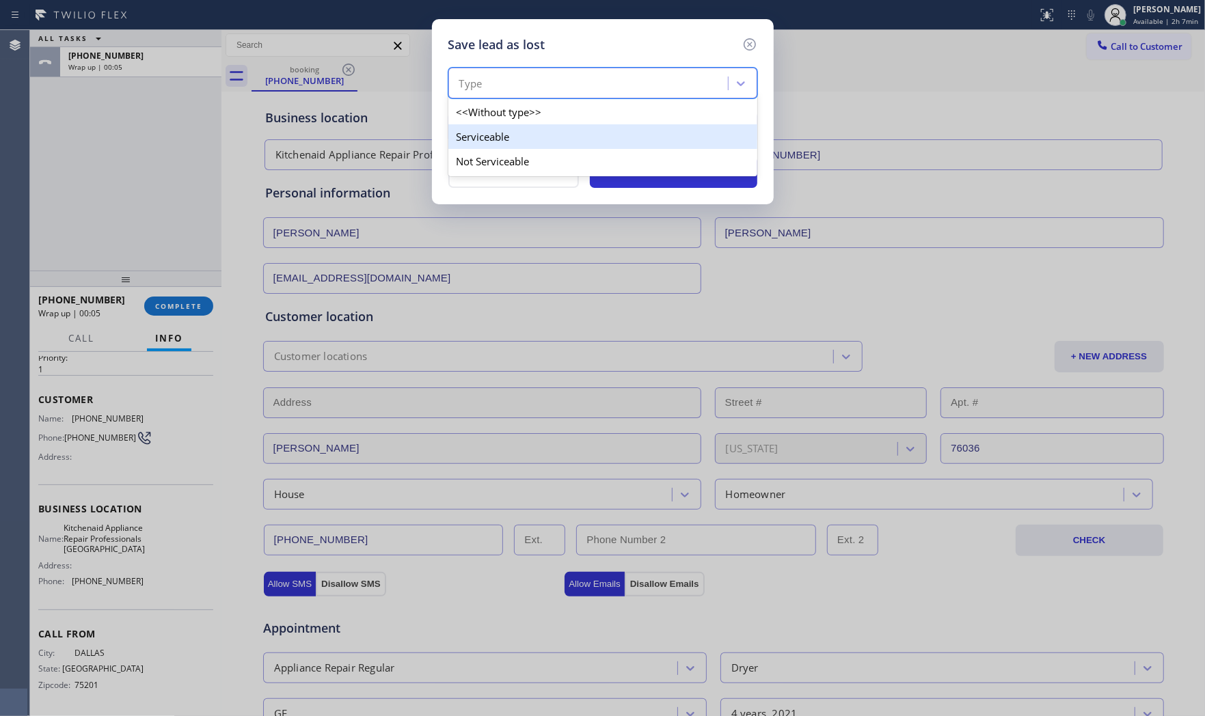
click at [498, 155] on div "Not Serviceable" at bounding box center [602, 161] width 309 height 25
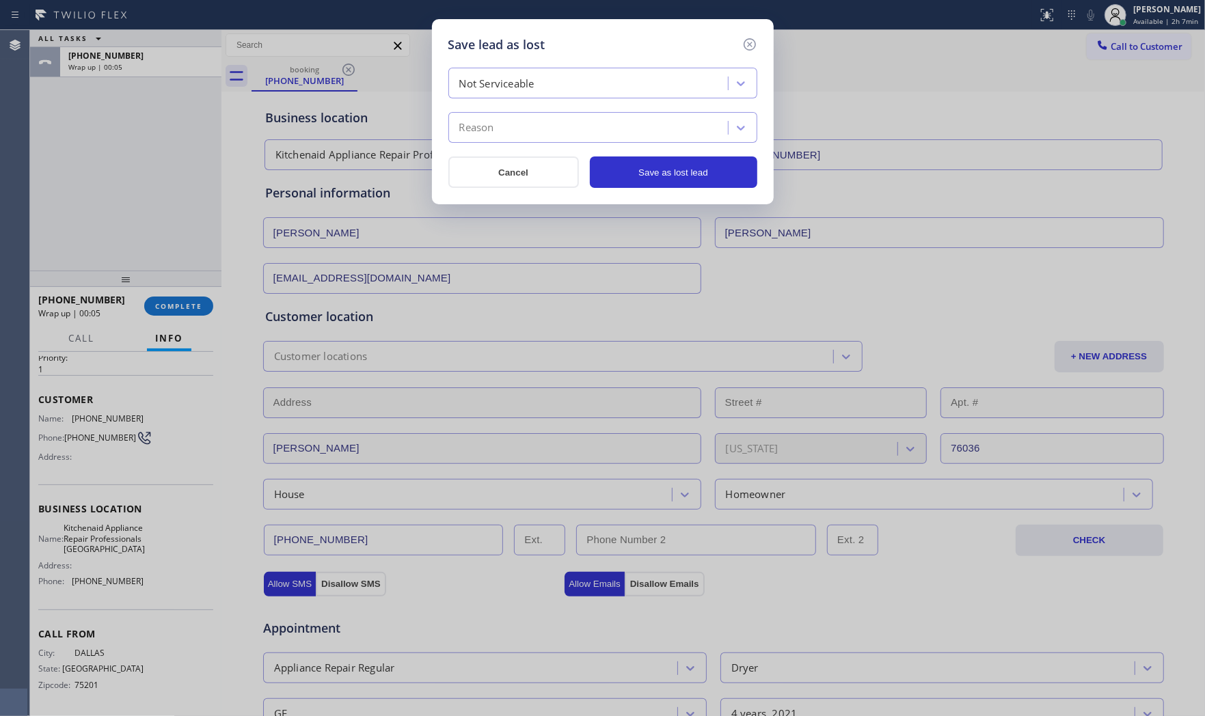
click at [506, 125] on div "Reason" at bounding box center [589, 128] width 275 height 24
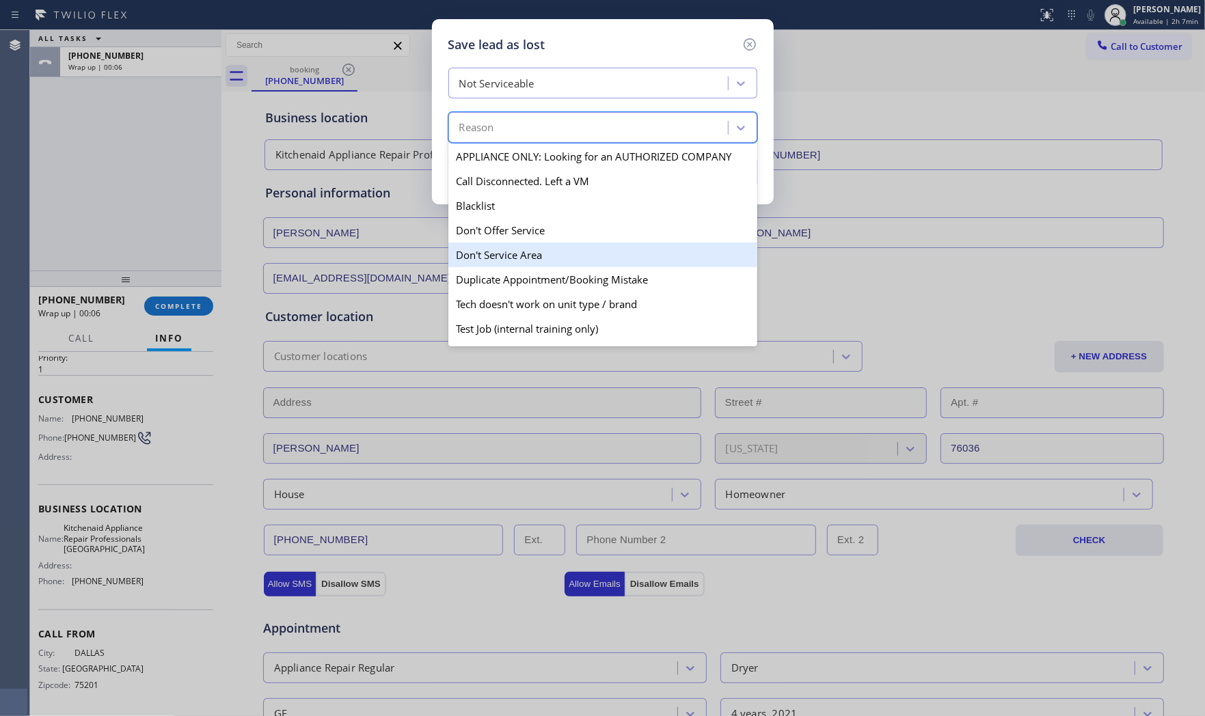
click at [493, 246] on div "Don't Service Area" at bounding box center [602, 255] width 309 height 25
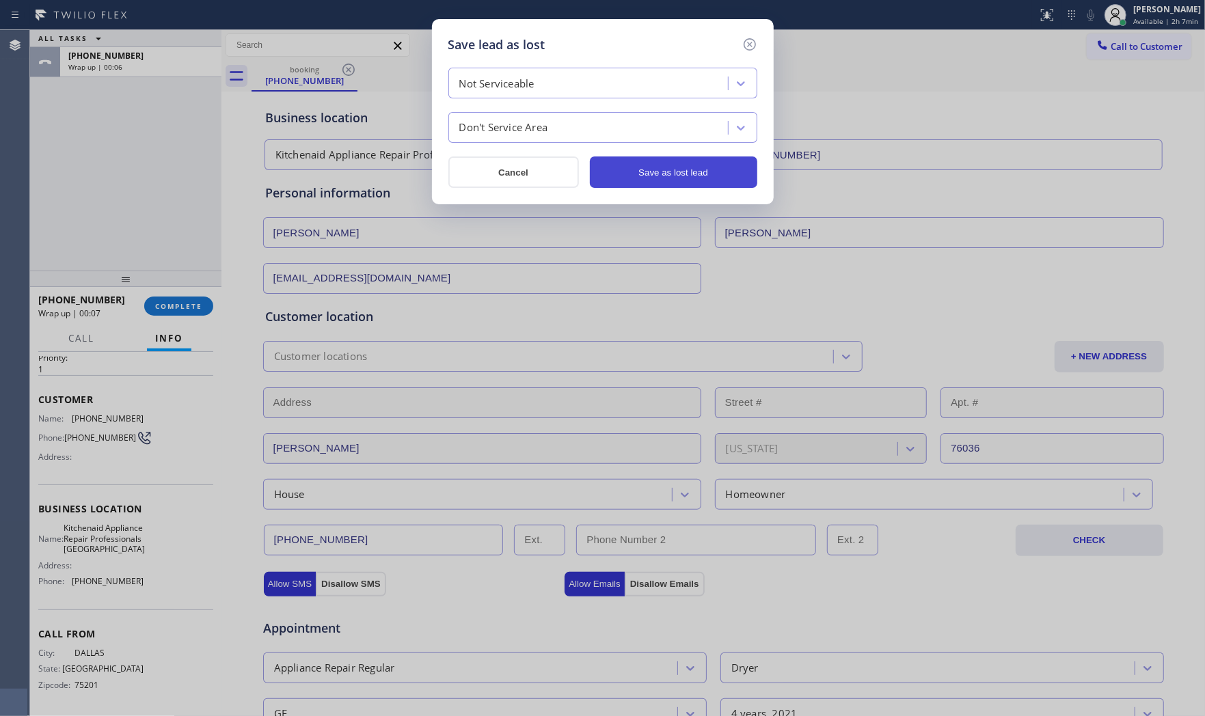
click at [688, 185] on button "Save as lost lead" at bounding box center [673, 172] width 167 height 31
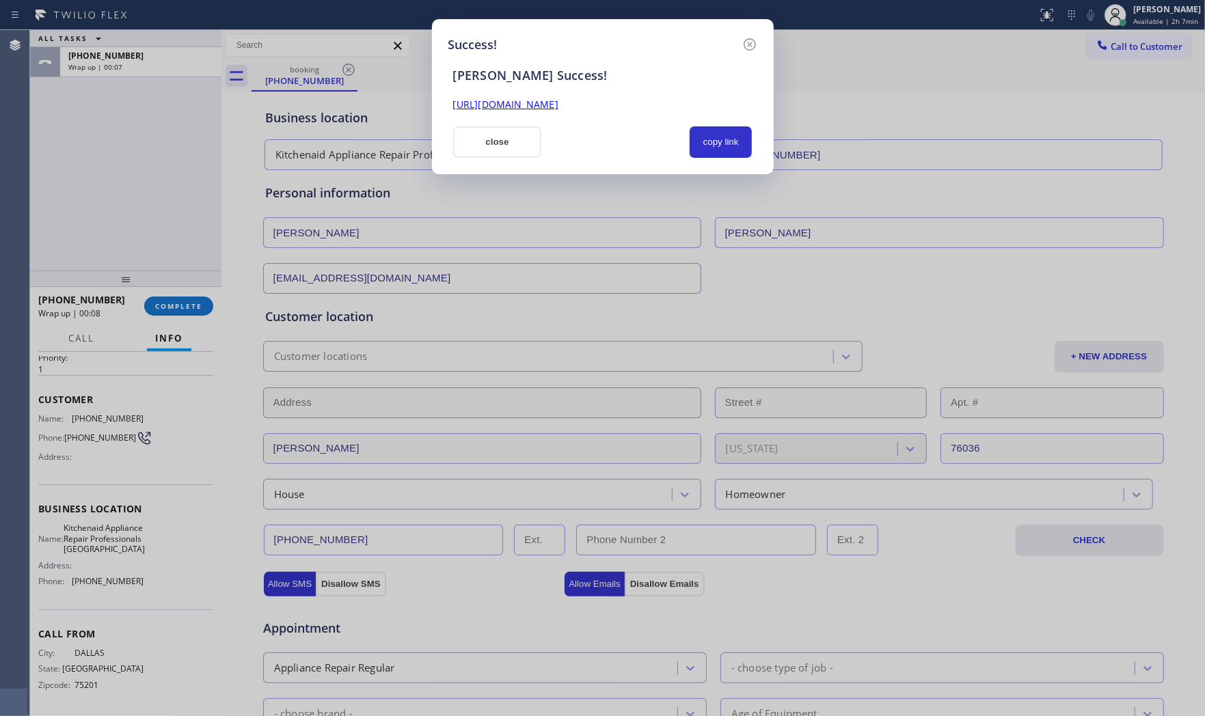
drag, startPoint x: 528, startPoint y: 144, endPoint x: 385, endPoint y: 201, distance: 153.9
click at [528, 144] on button "close" at bounding box center [497, 141] width 89 height 31
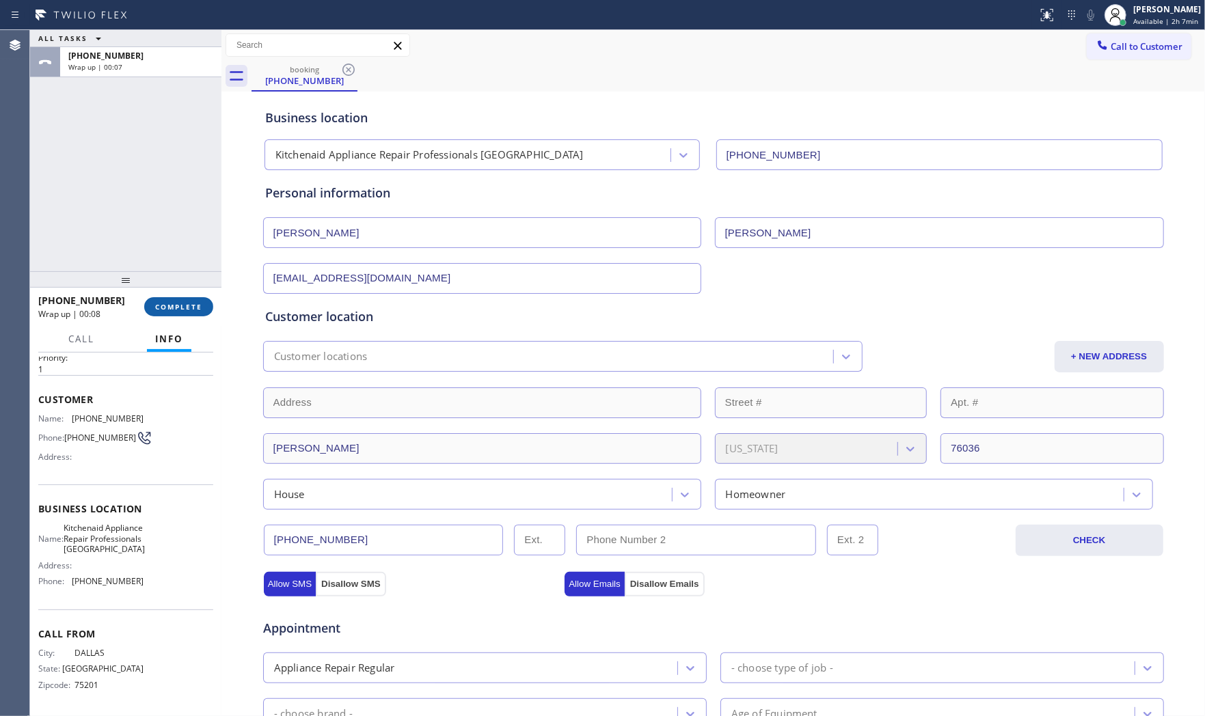
drag, startPoint x: 201, startPoint y: 271, endPoint x: 182, endPoint y: 303, distance: 37.4
click at [200, 273] on div at bounding box center [125, 279] width 191 height 16
click at [182, 303] on button "COMPLETE" at bounding box center [178, 306] width 69 height 19
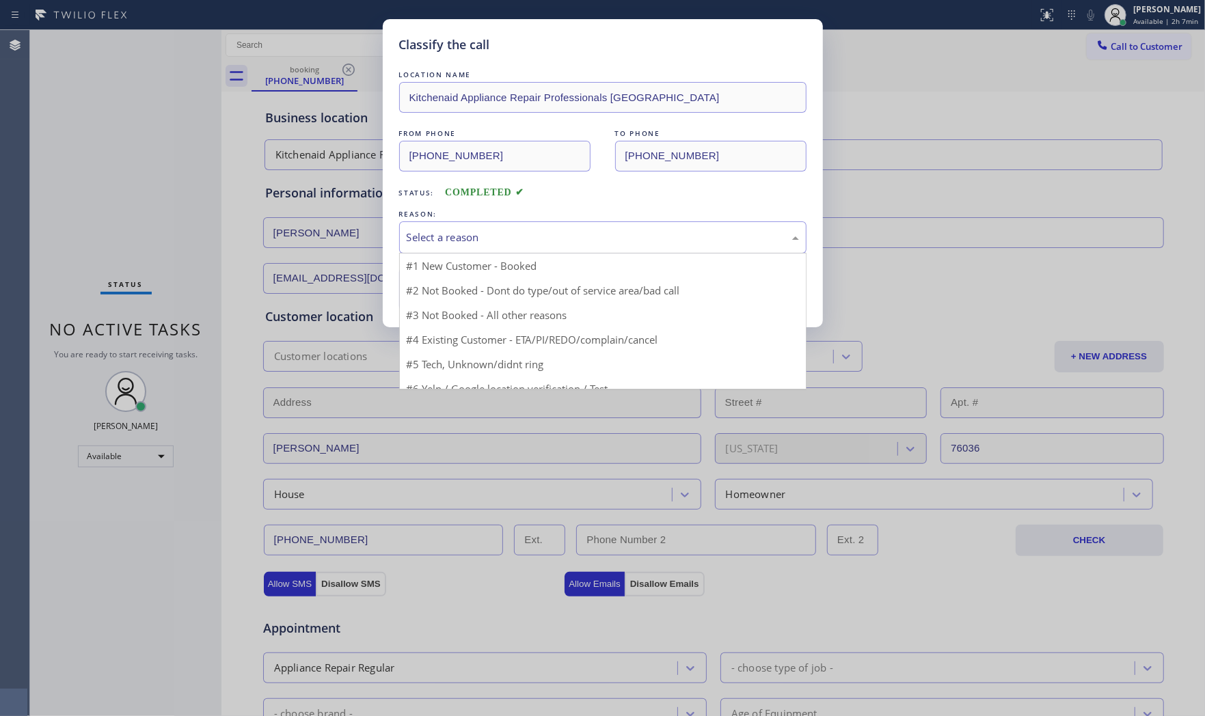
click at [460, 237] on div "Select a reason" at bounding box center [603, 238] width 392 height 16
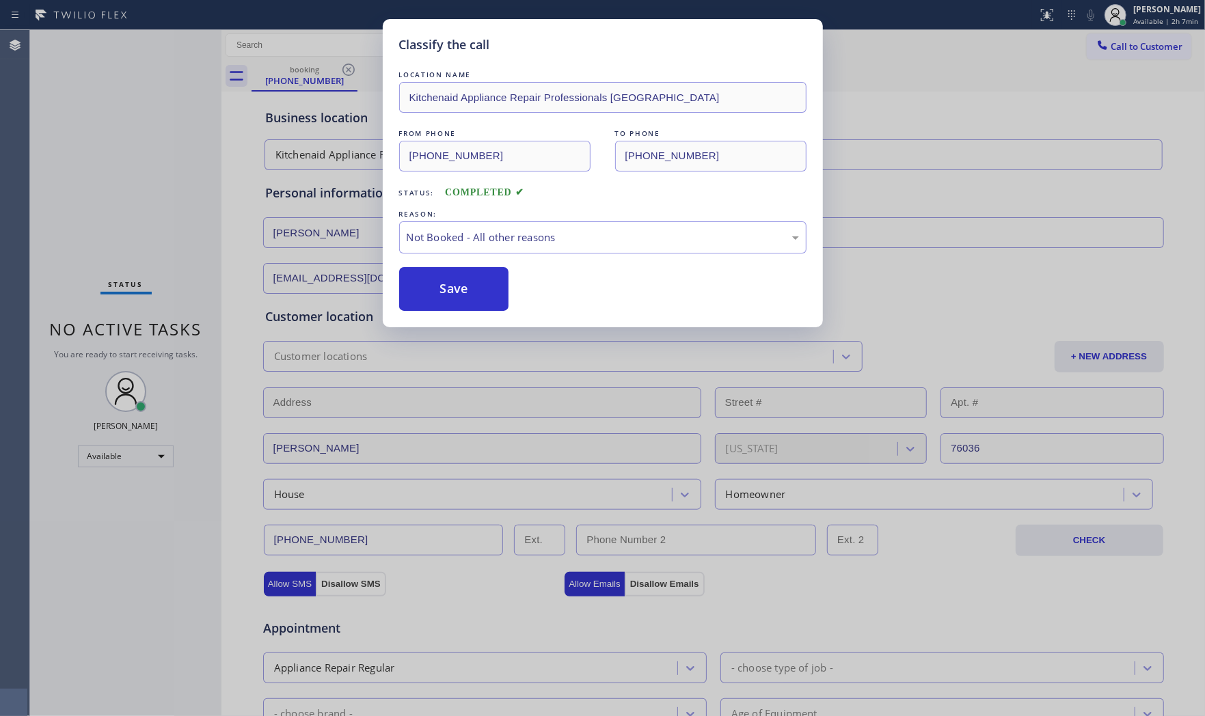
click at [450, 293] on button "Save" at bounding box center [454, 289] width 110 height 44
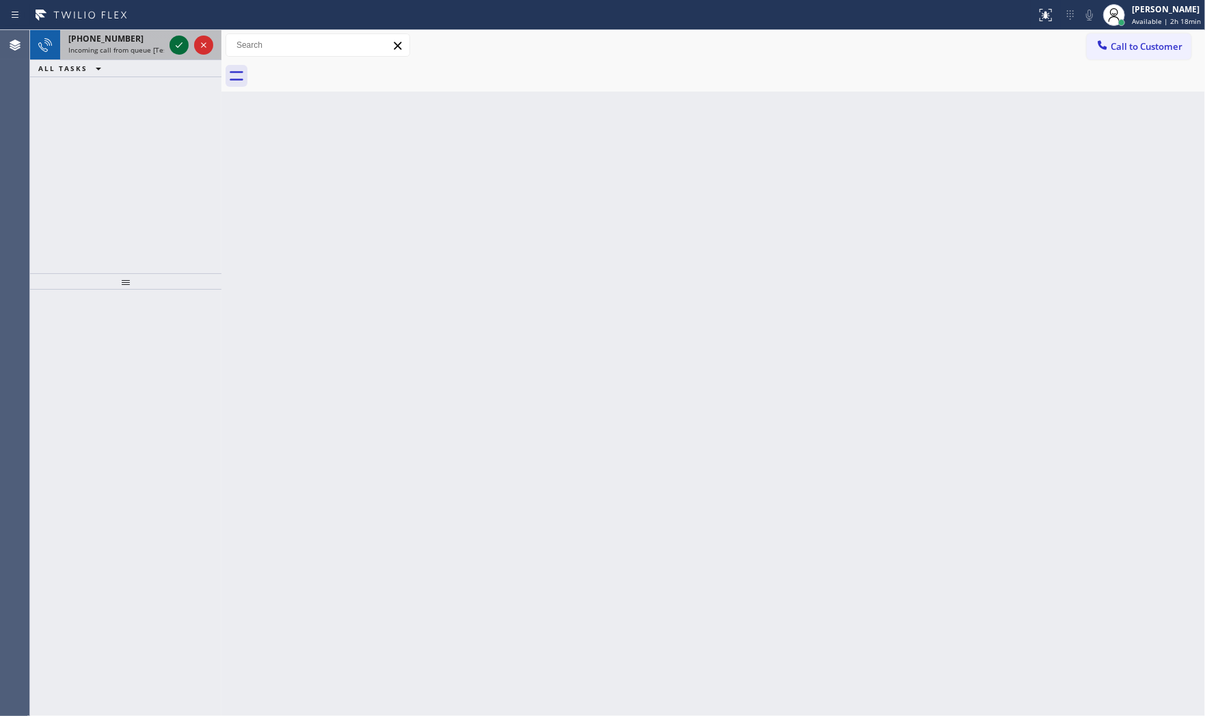
click at [173, 44] on icon at bounding box center [179, 45] width 16 height 16
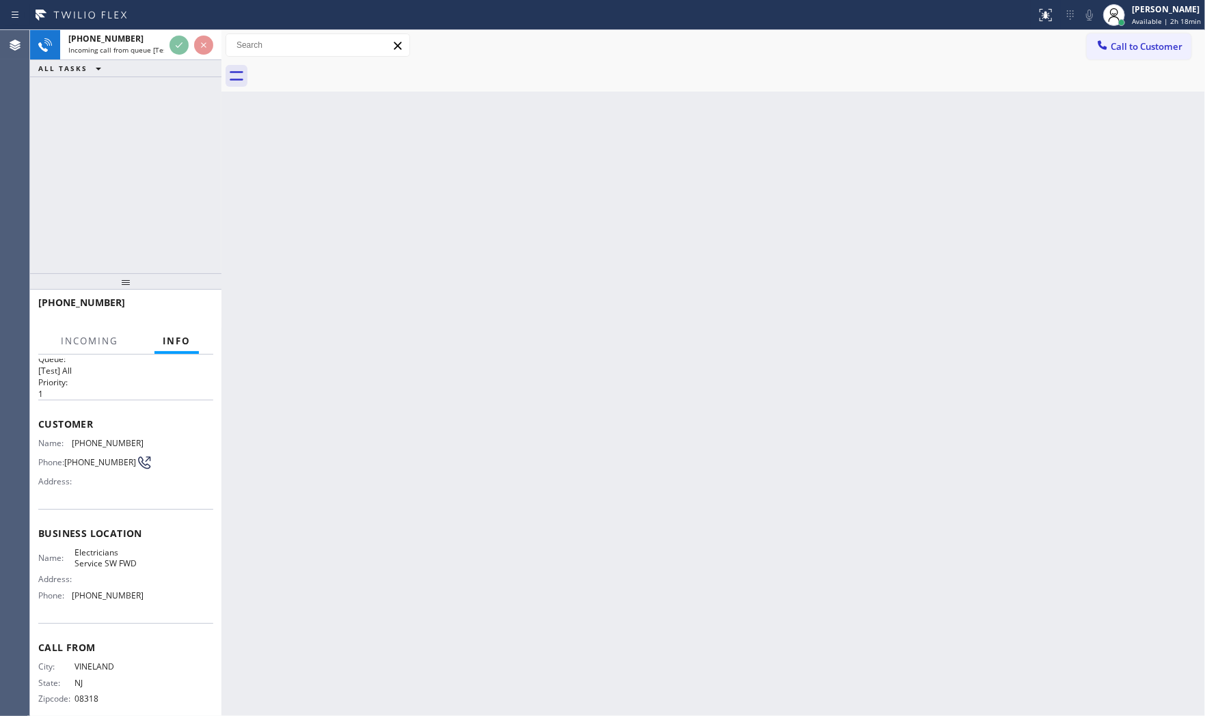
scroll to position [34, 0]
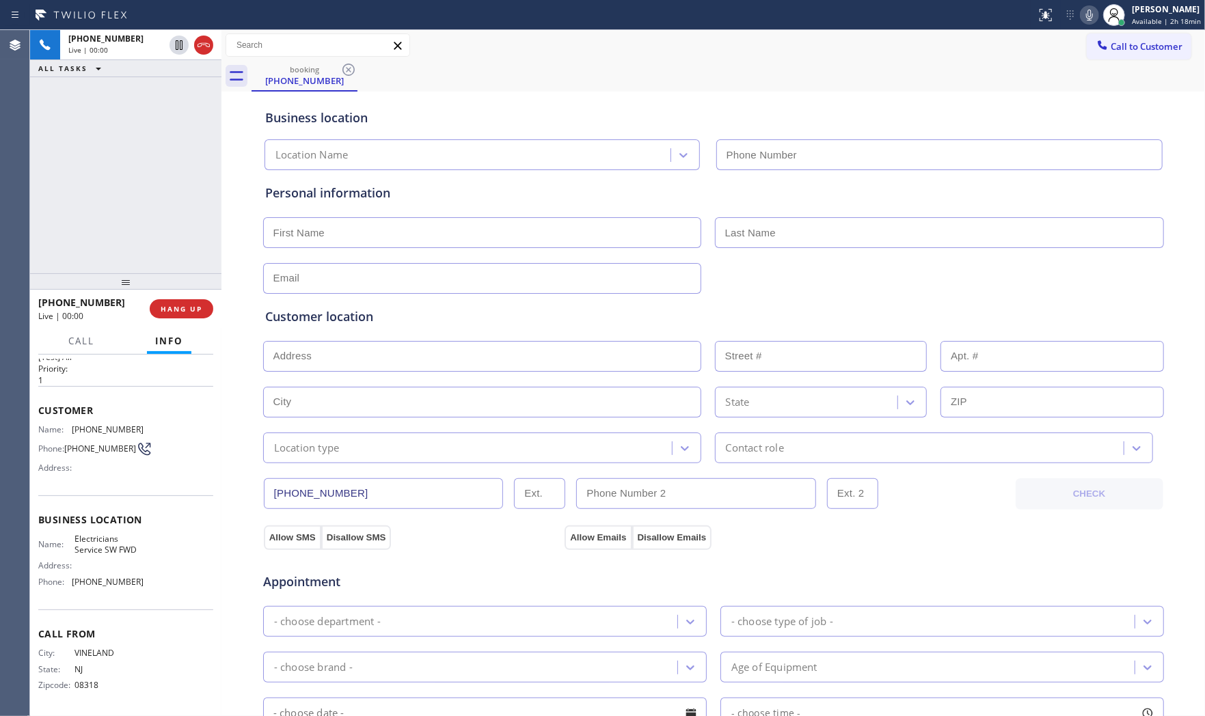
type input "[PHONE_NUMBER]"
click at [189, 308] on span "HANG UP" at bounding box center [182, 309] width 42 height 10
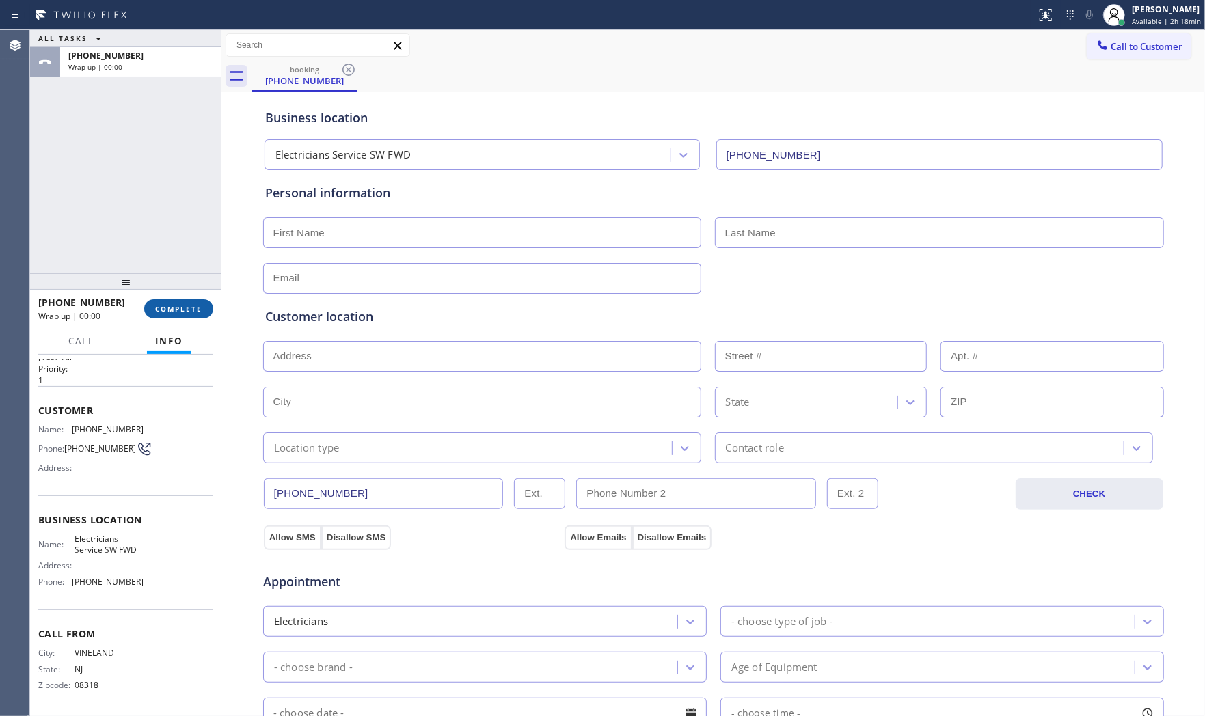
click at [189, 308] on span "COMPLETE" at bounding box center [178, 309] width 47 height 10
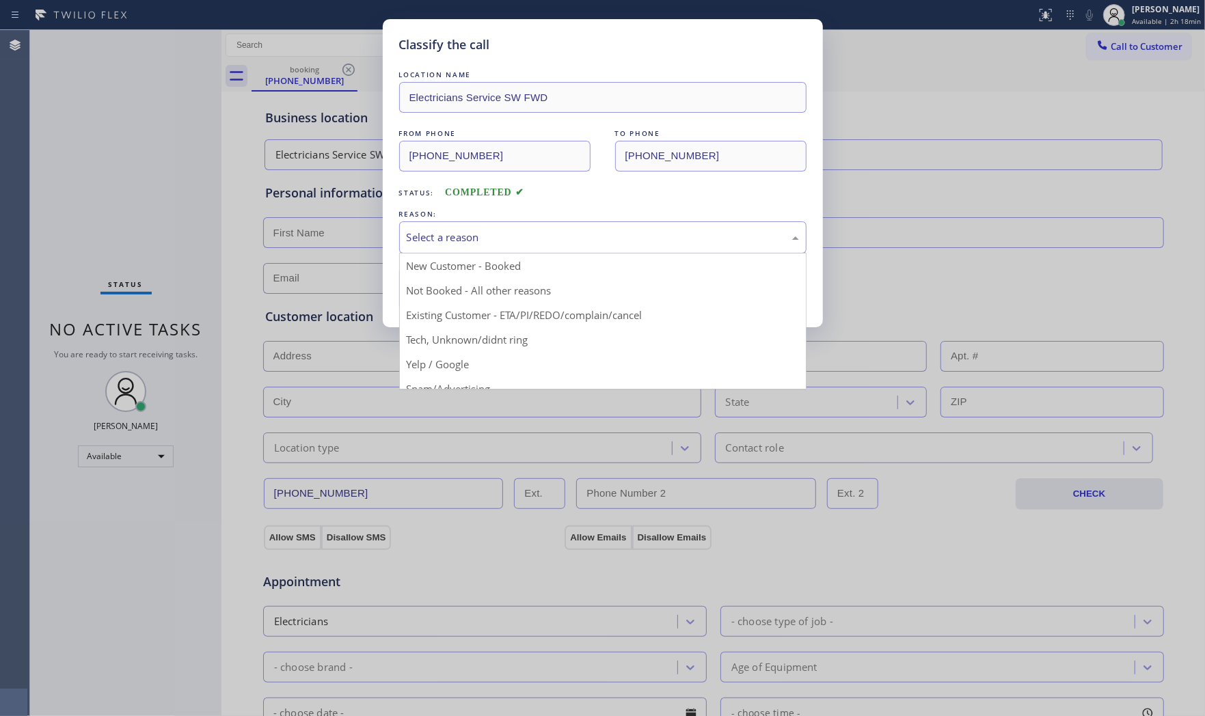
click at [454, 251] on div "Select a reason" at bounding box center [602, 237] width 407 height 32
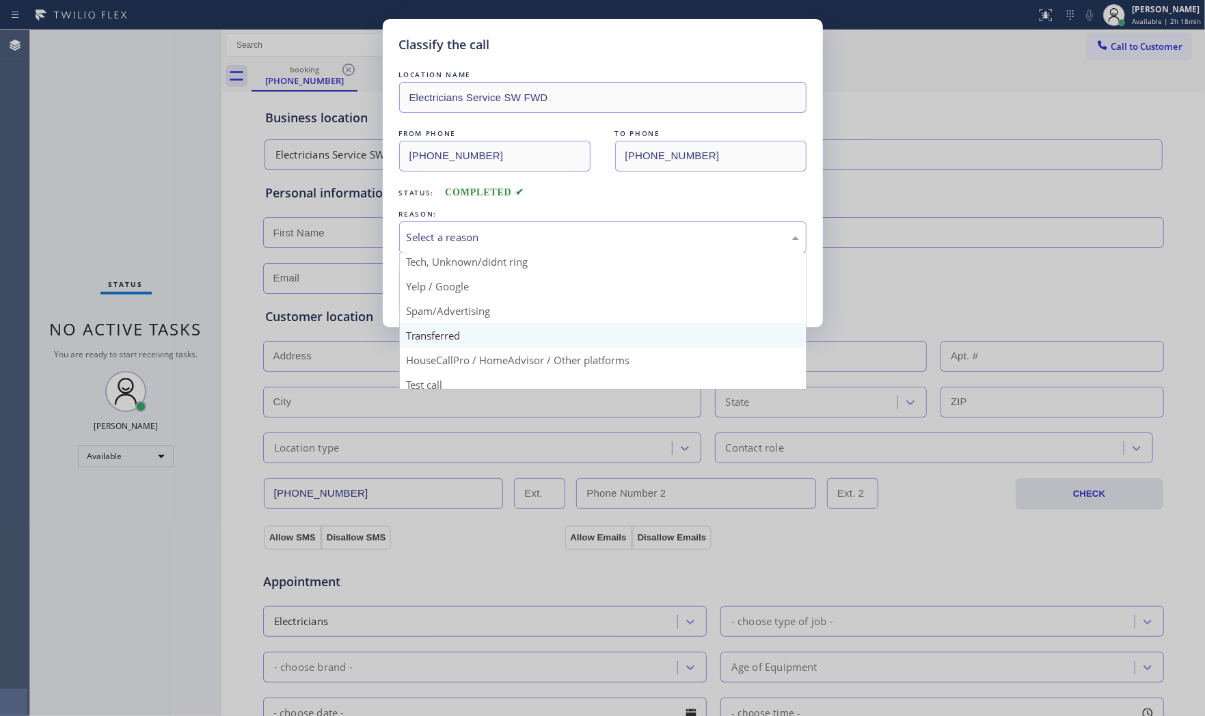
scroll to position [85, 0]
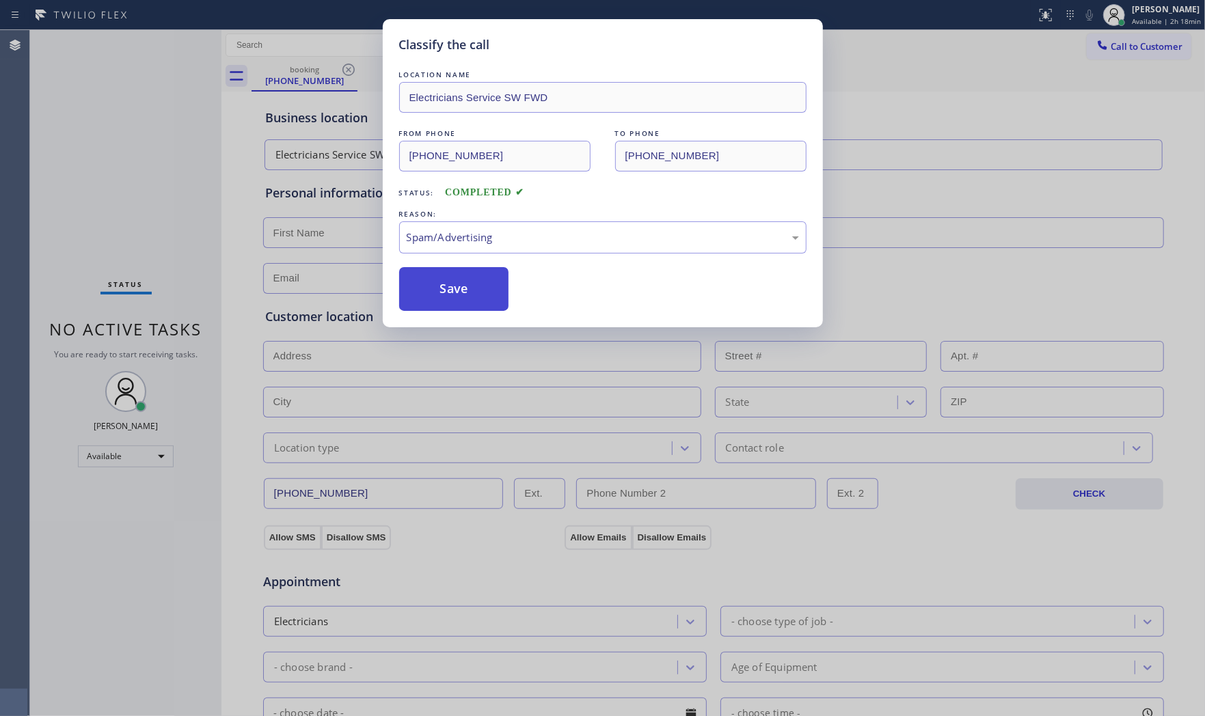
click at [446, 309] on button "Save" at bounding box center [454, 289] width 110 height 44
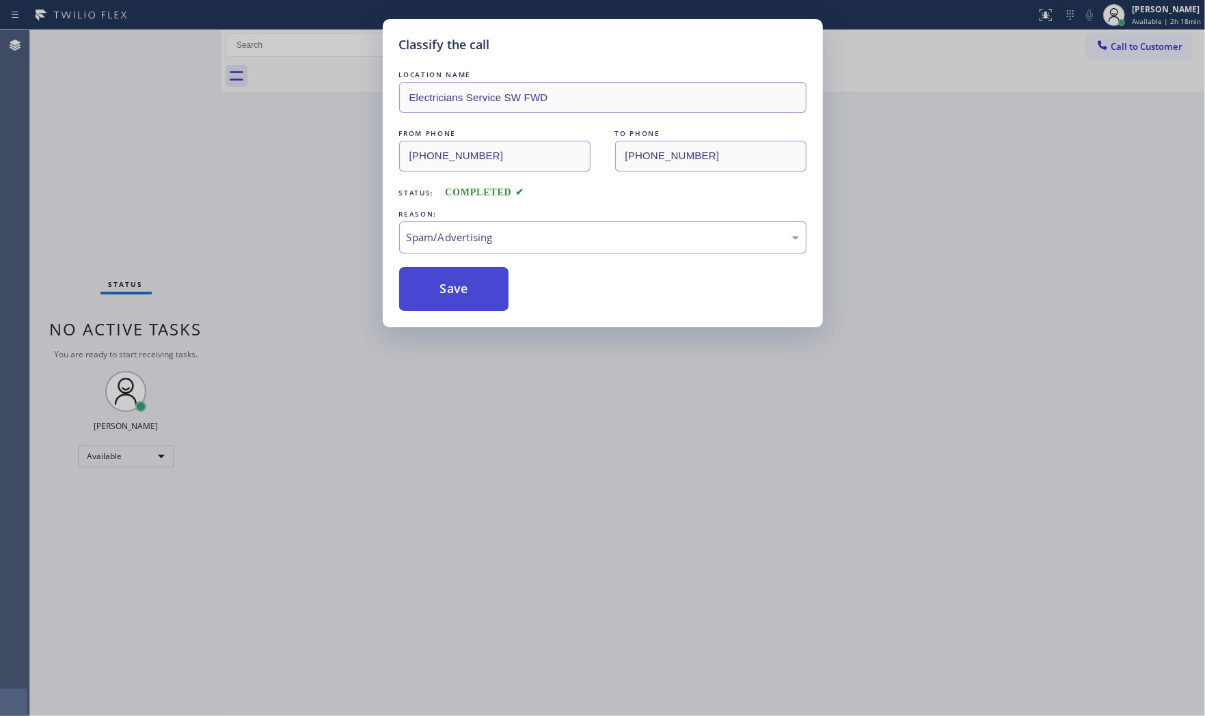
click at [446, 306] on button "Save" at bounding box center [454, 289] width 110 height 44
click at [1156, 18] on span "Available | 2h 18min" at bounding box center [1166, 21] width 69 height 10
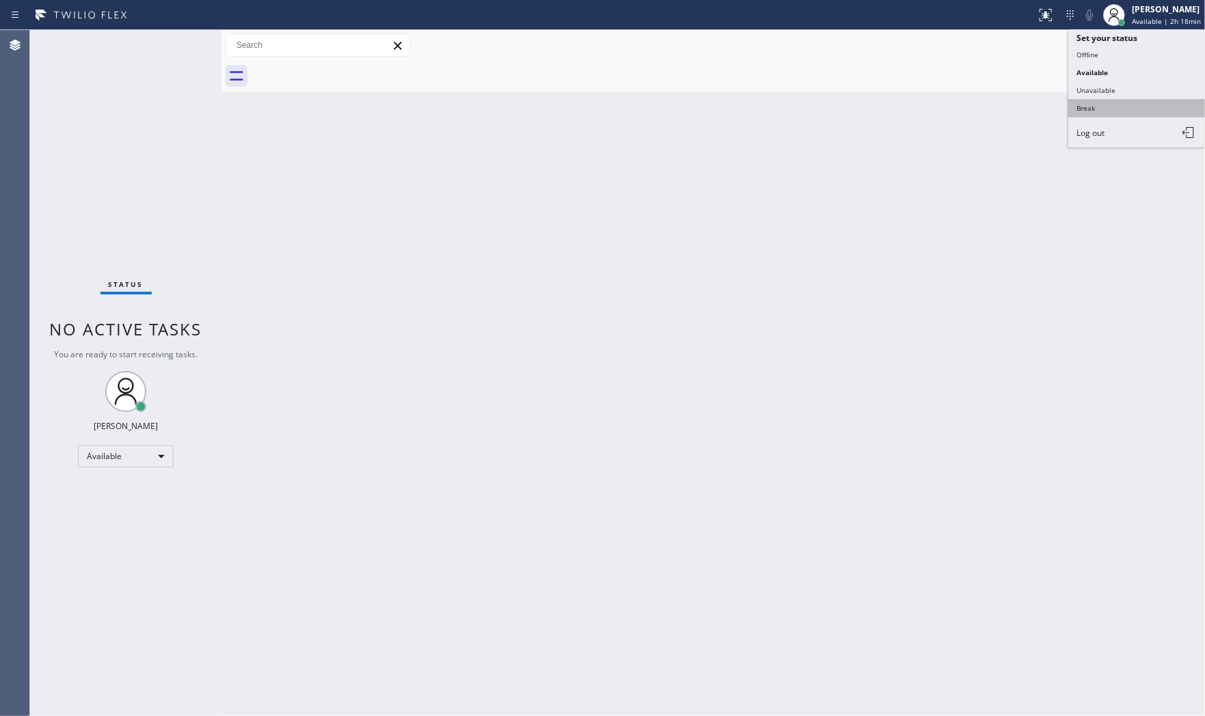
click at [1115, 100] on button "Break" at bounding box center [1136, 108] width 137 height 18
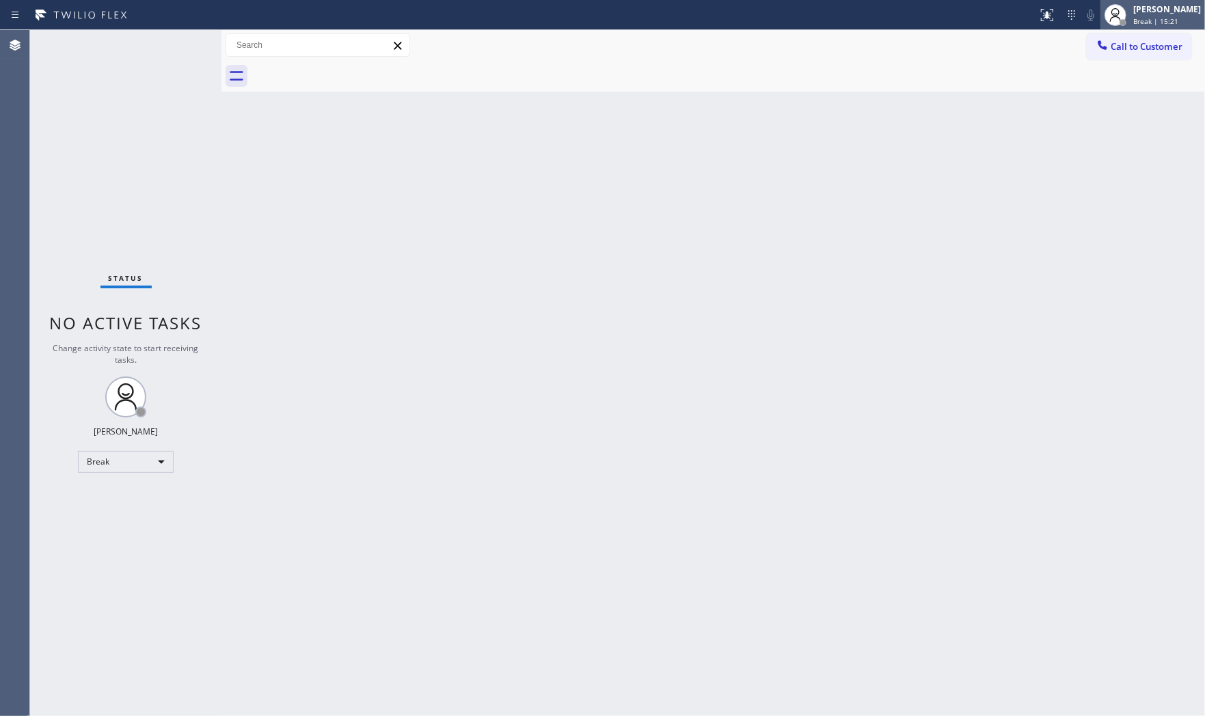
click at [1119, 25] on div at bounding box center [1122, 22] width 7 height 7
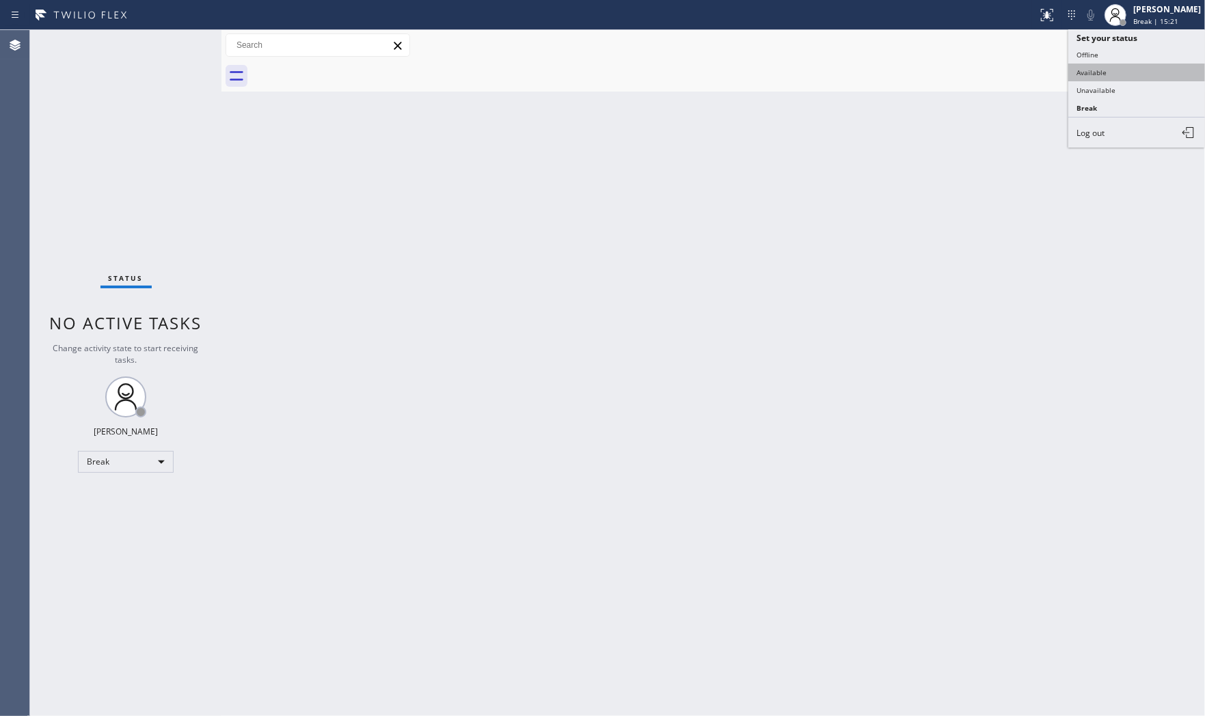
click at [1119, 64] on button "Available" at bounding box center [1136, 73] width 137 height 18
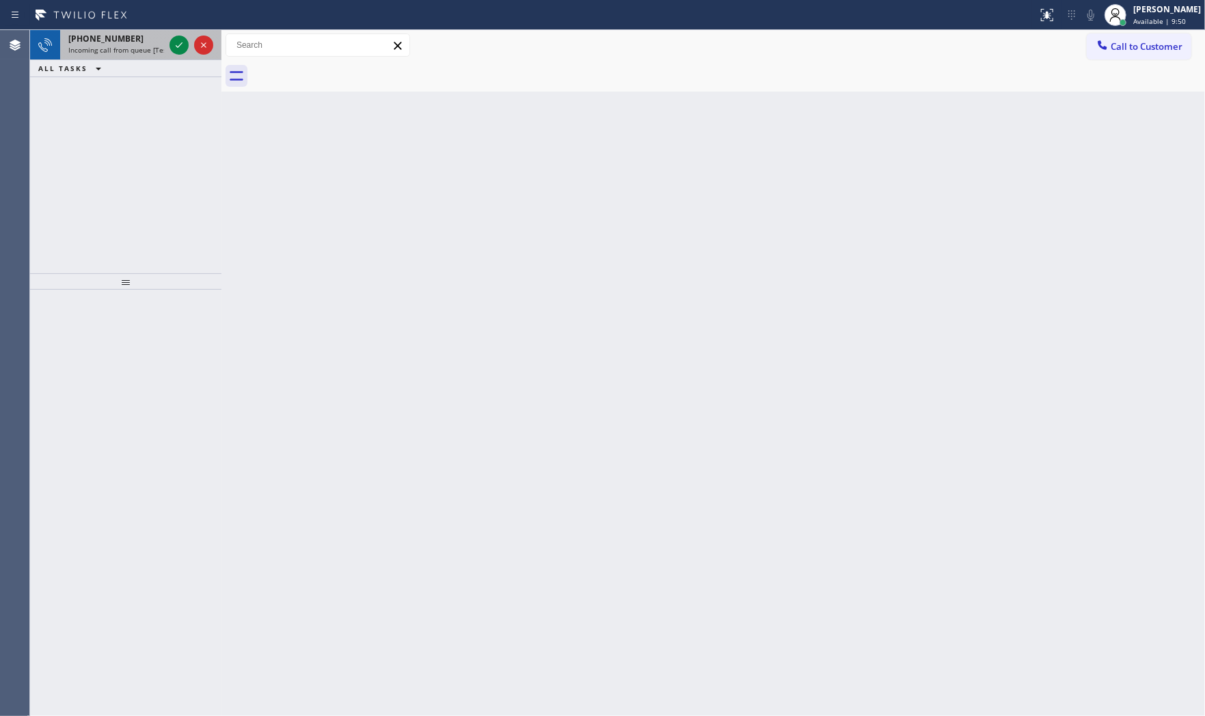
click at [119, 45] on span "Incoming call from queue [Test] All" at bounding box center [124, 50] width 113 height 10
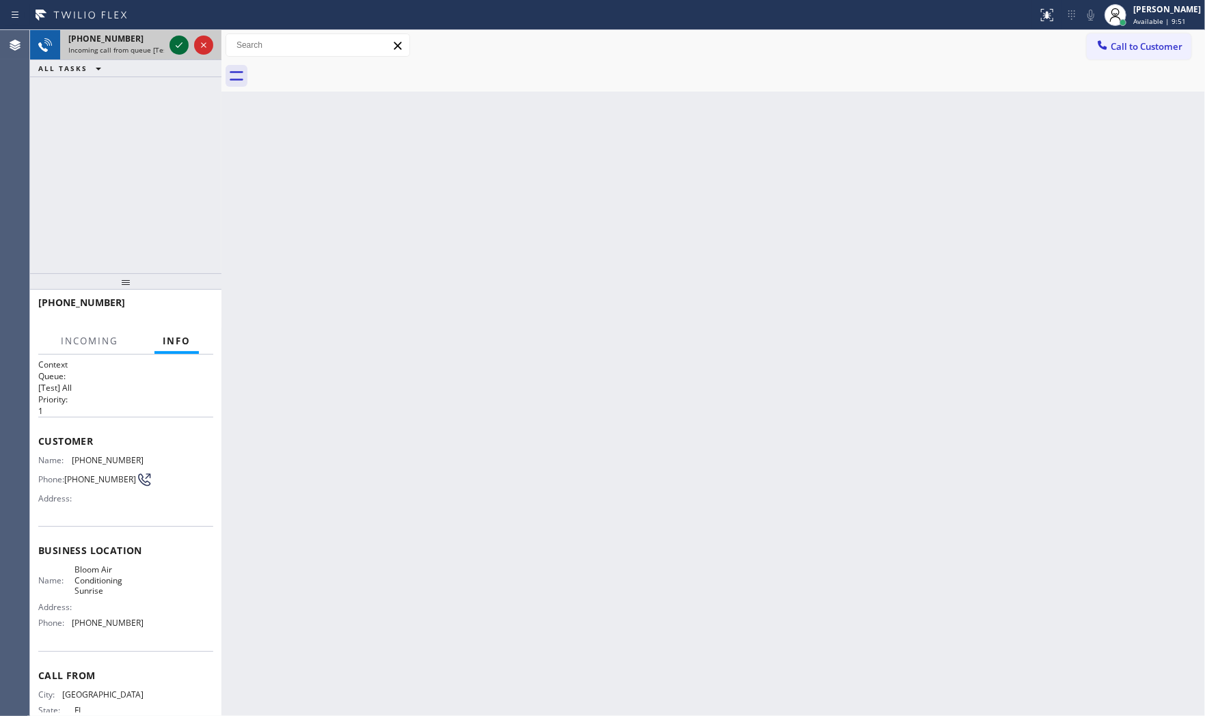
click at [180, 40] on icon at bounding box center [179, 45] width 16 height 16
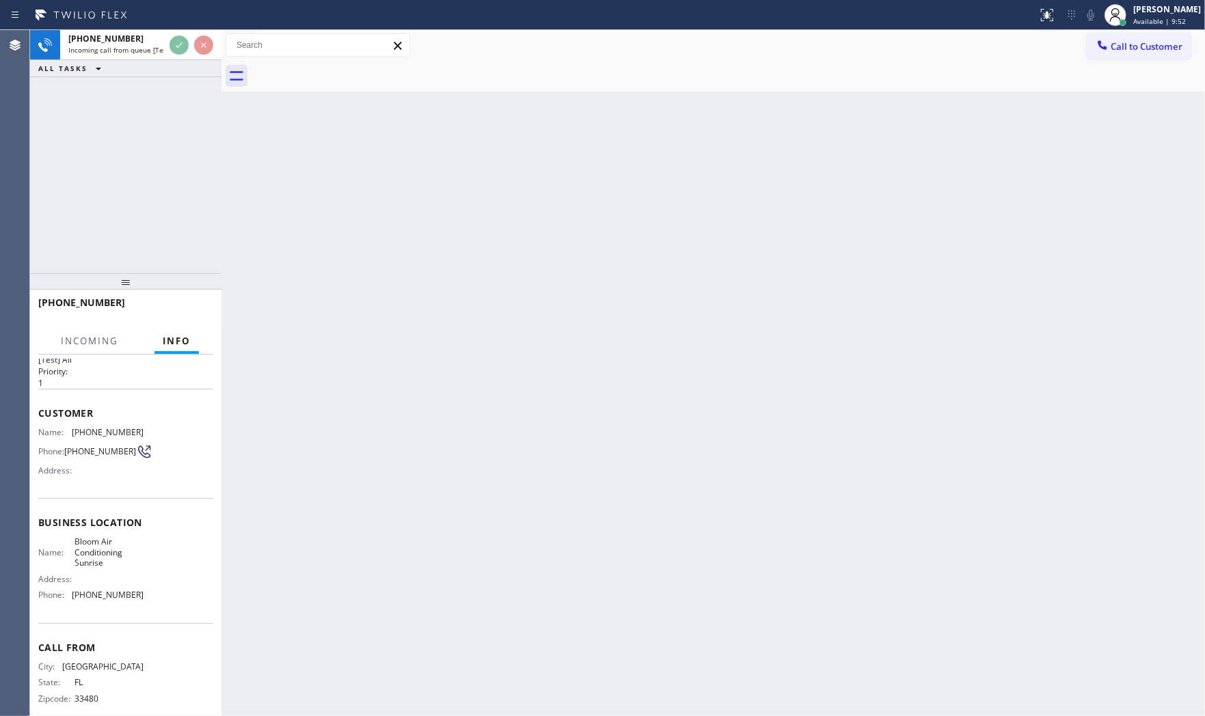
scroll to position [55, 0]
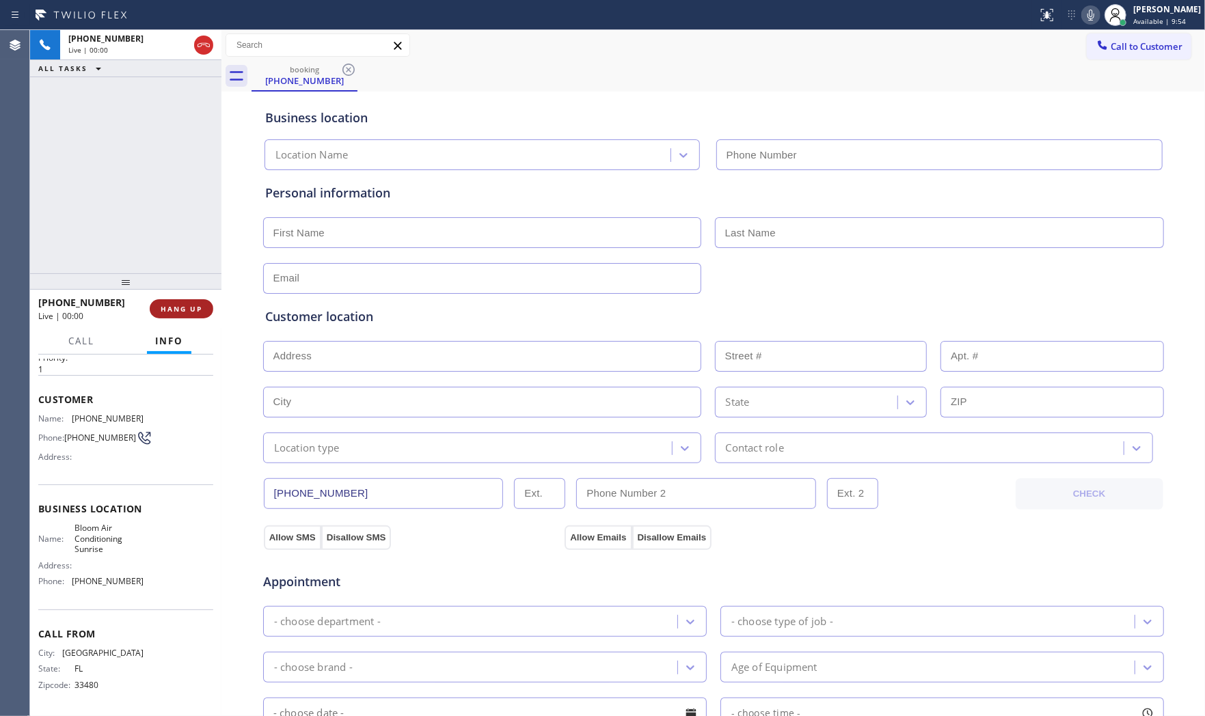
type input "[PHONE_NUMBER]"
click at [185, 305] on span "HANG UP" at bounding box center [182, 309] width 42 height 10
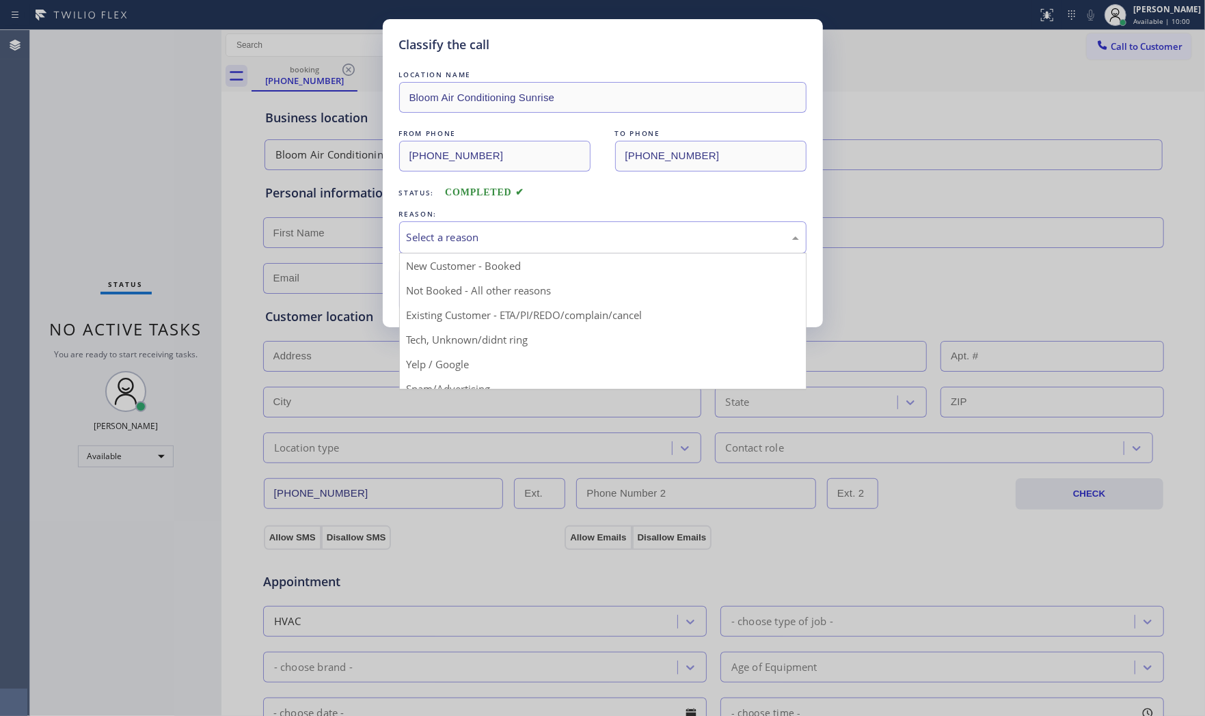
click at [481, 230] on div "Select a reason" at bounding box center [603, 238] width 392 height 16
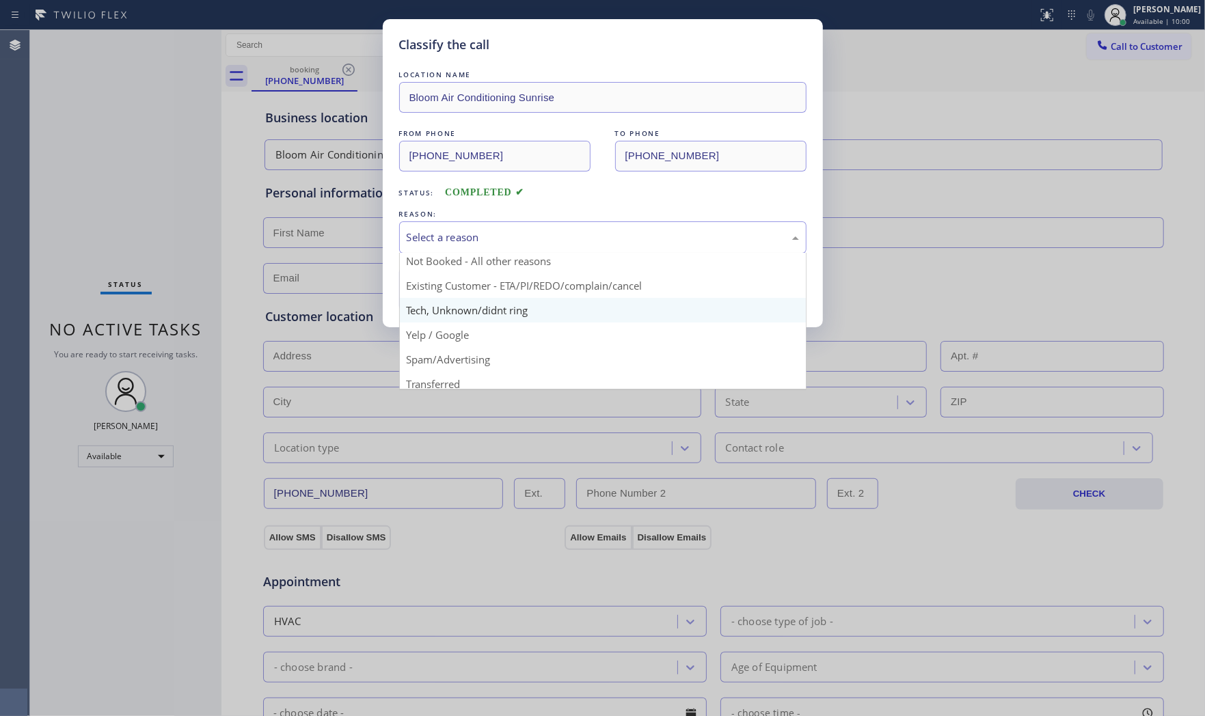
scroll to position [85, 0]
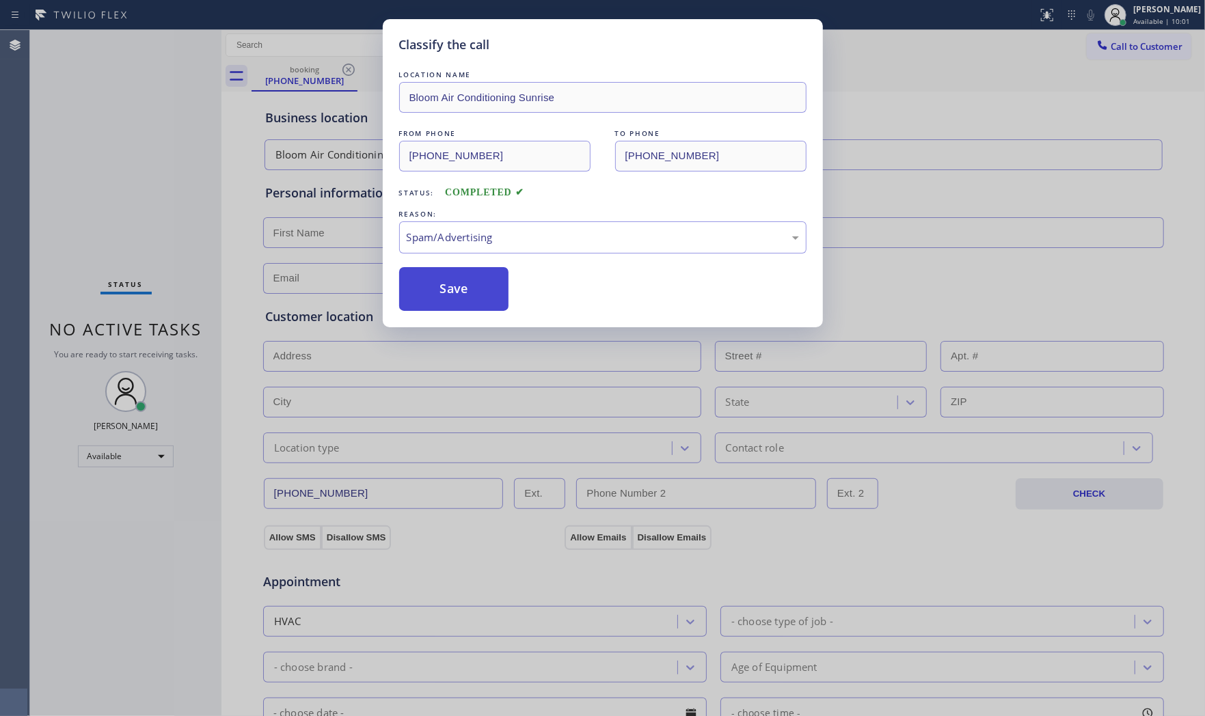
click at [461, 288] on button "Save" at bounding box center [454, 289] width 110 height 44
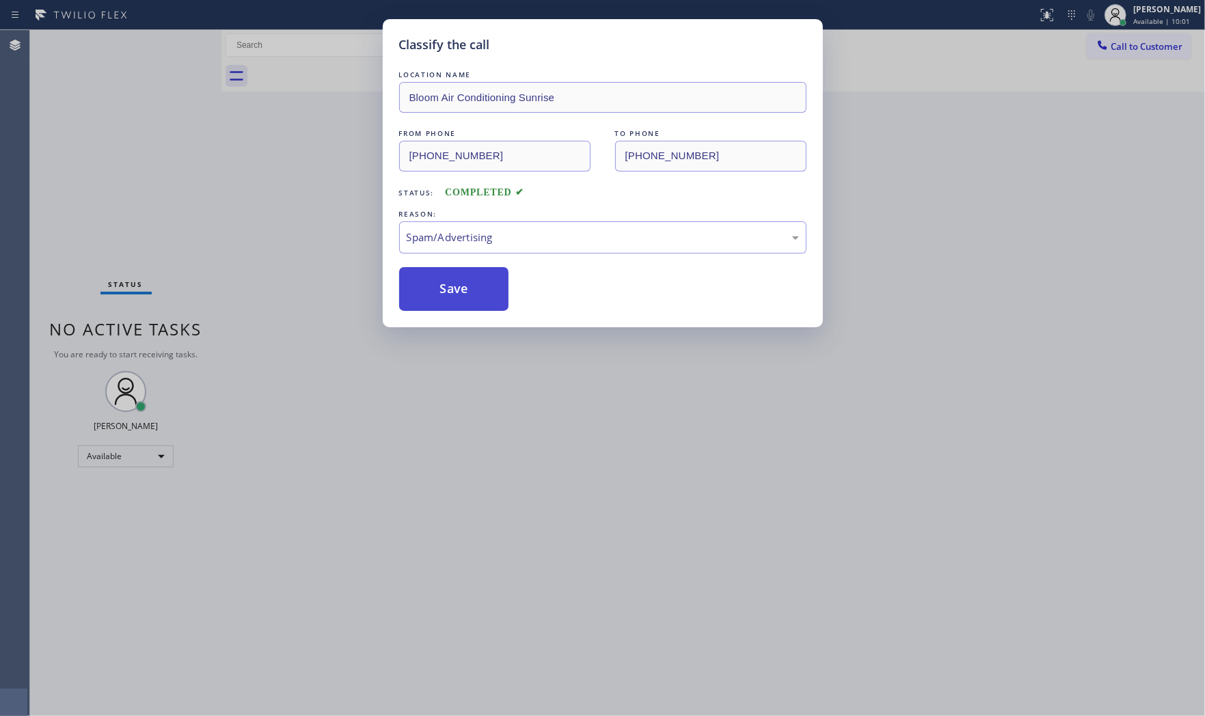
click at [461, 288] on button "Save" at bounding box center [454, 289] width 110 height 44
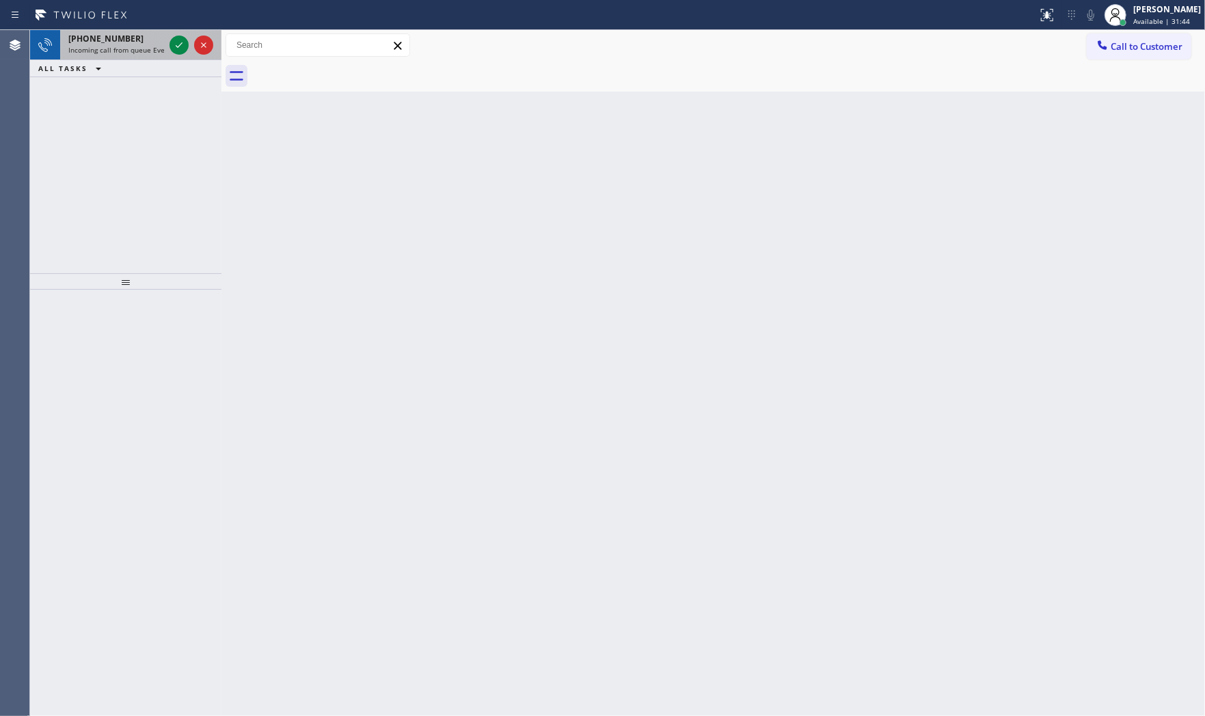
click at [155, 33] on div "[PHONE_NUMBER]" at bounding box center [116, 39] width 96 height 12
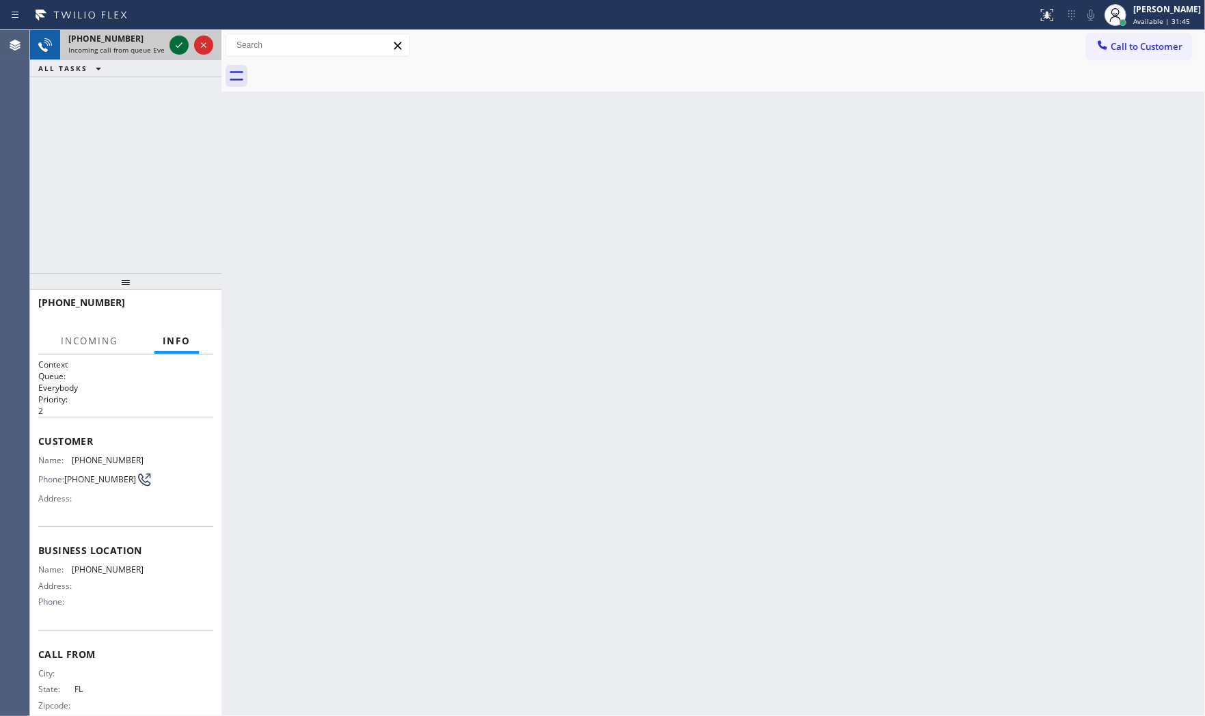
click at [172, 38] on icon at bounding box center [179, 45] width 16 height 16
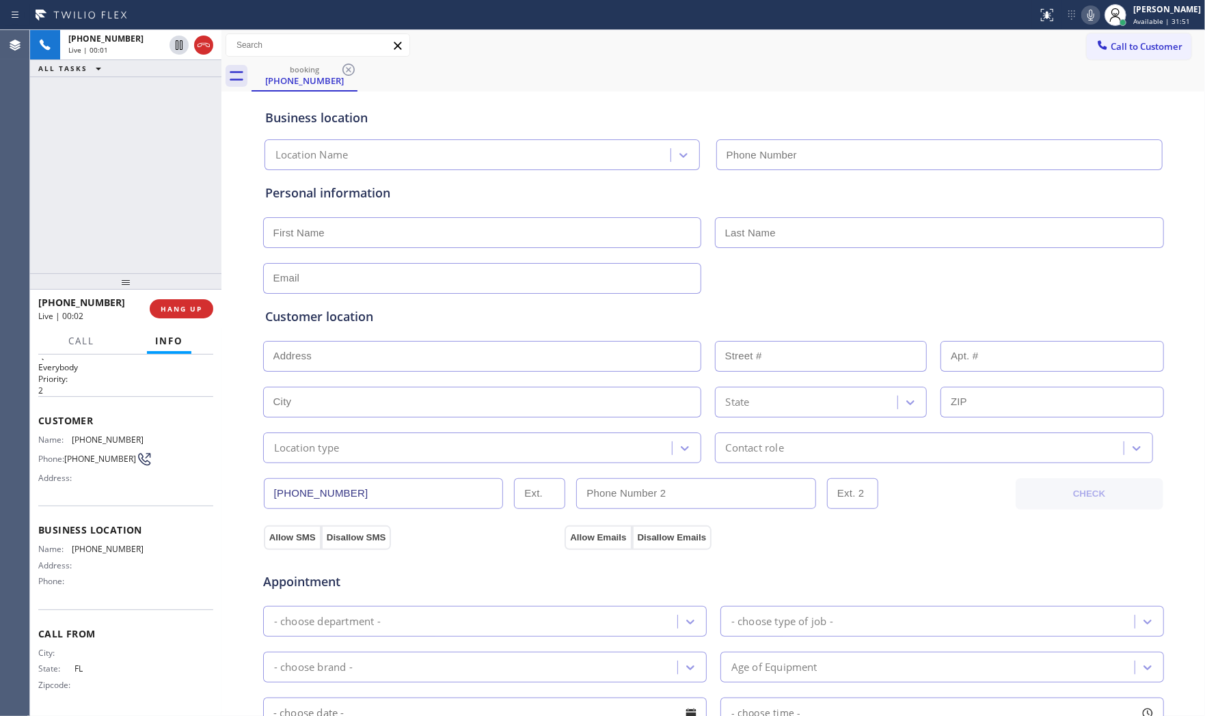
click at [1087, 16] on icon at bounding box center [1090, 15] width 7 height 11
click at [1085, 16] on icon at bounding box center [1091, 15] width 16 height 16
click at [178, 309] on span "COMPLETE" at bounding box center [178, 309] width 47 height 10
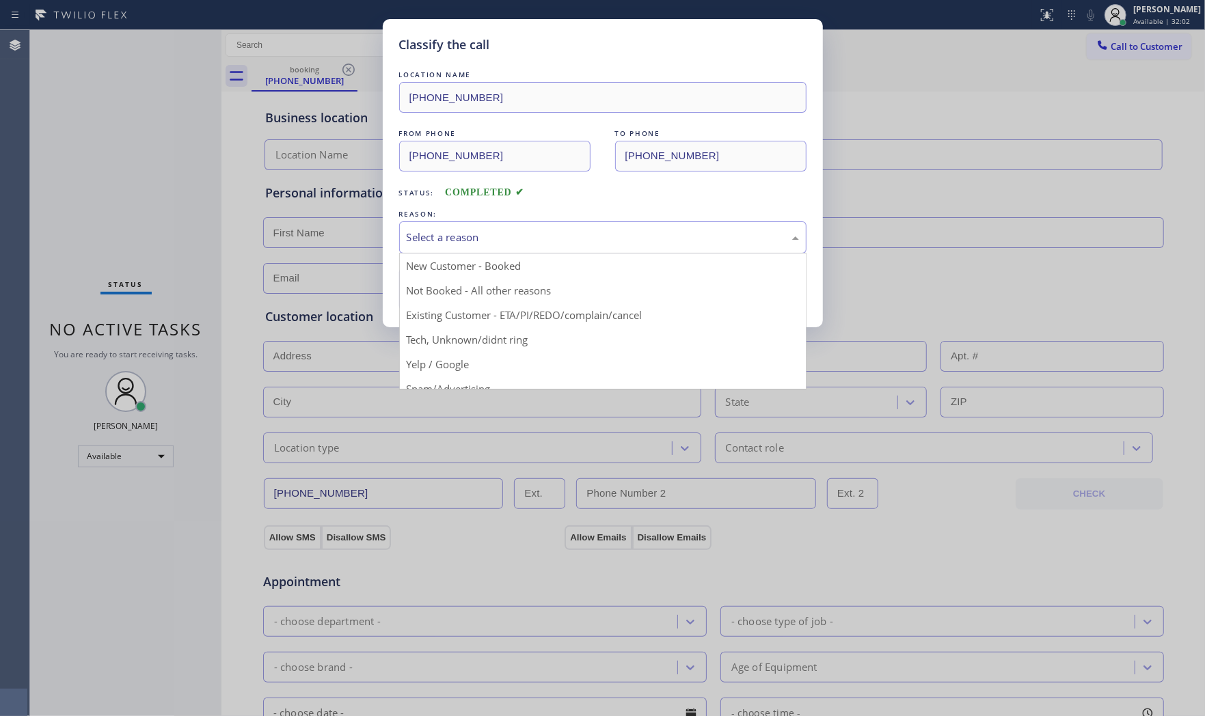
click at [502, 247] on div "Select a reason" at bounding box center [602, 237] width 407 height 32
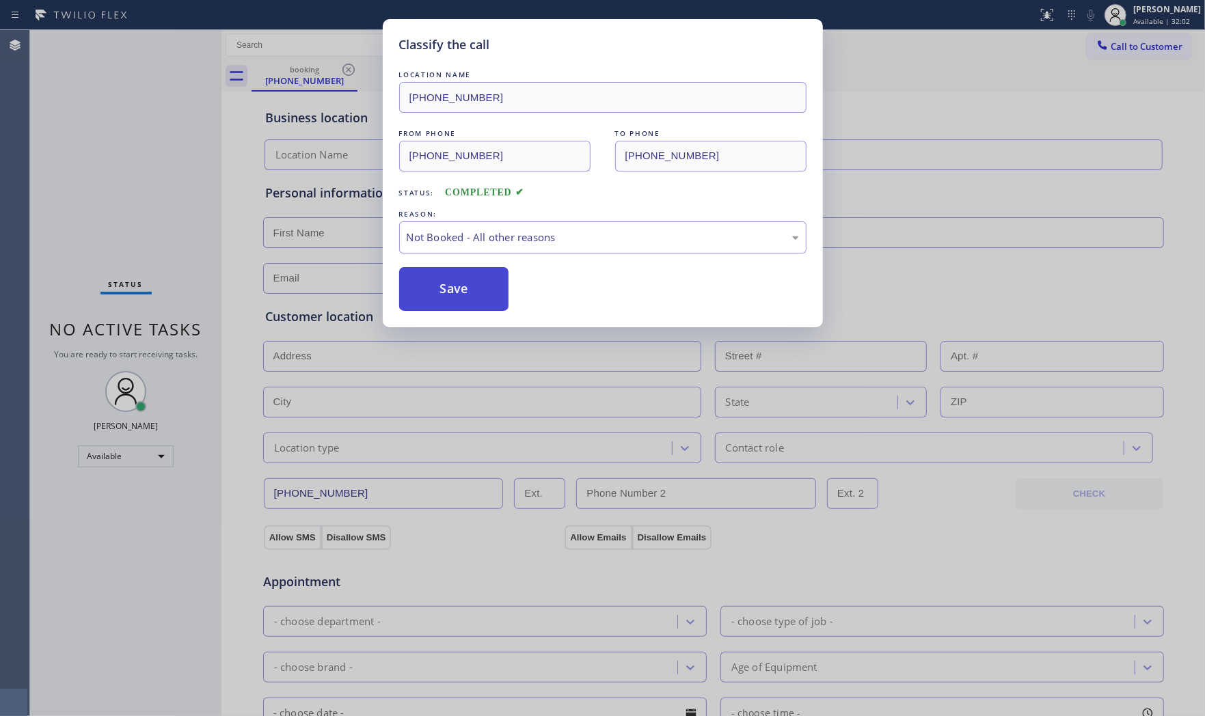
click at [472, 288] on button "Save" at bounding box center [454, 289] width 110 height 44
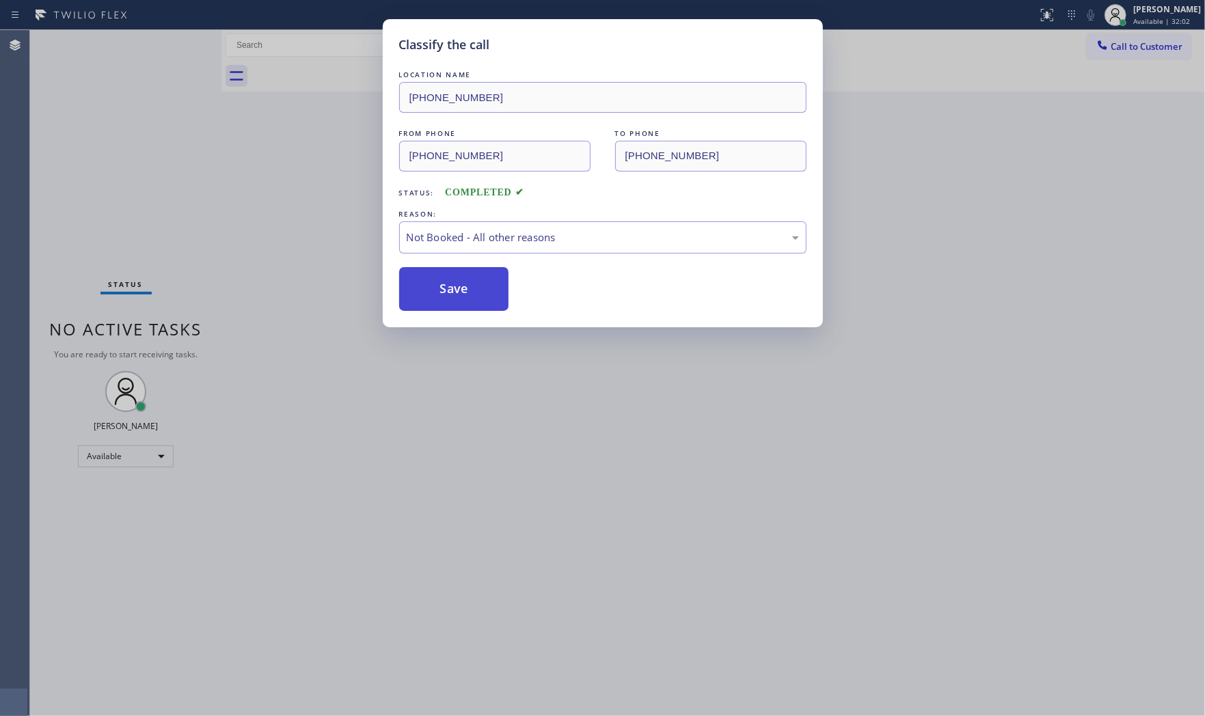
click at [472, 288] on button "Save" at bounding box center [454, 289] width 110 height 44
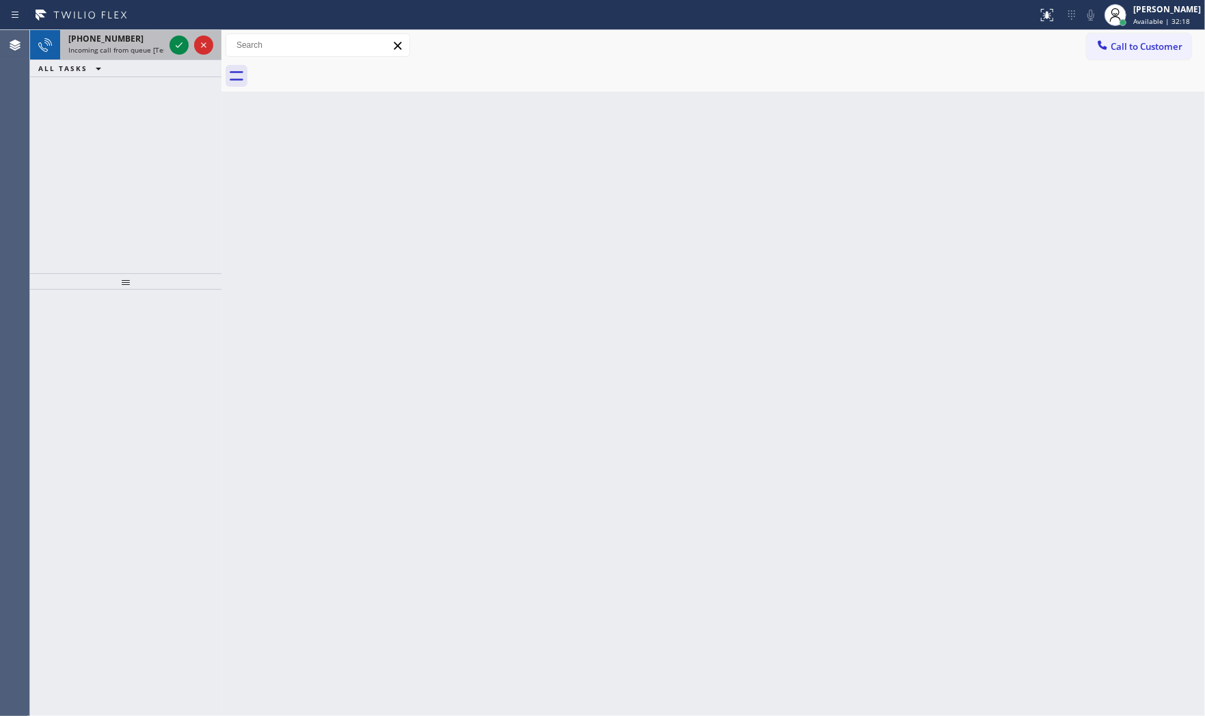
click at [127, 46] on span "Incoming call from queue [Test] All" at bounding box center [124, 50] width 113 height 10
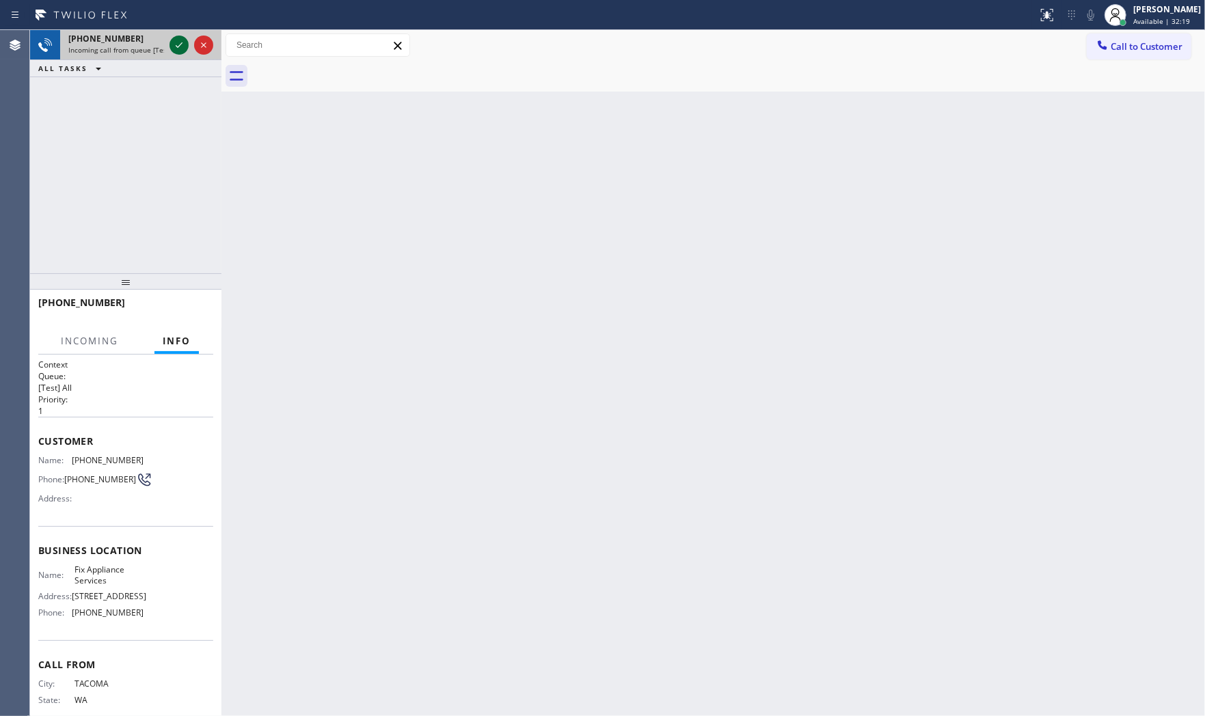
click at [175, 41] on icon at bounding box center [179, 45] width 16 height 16
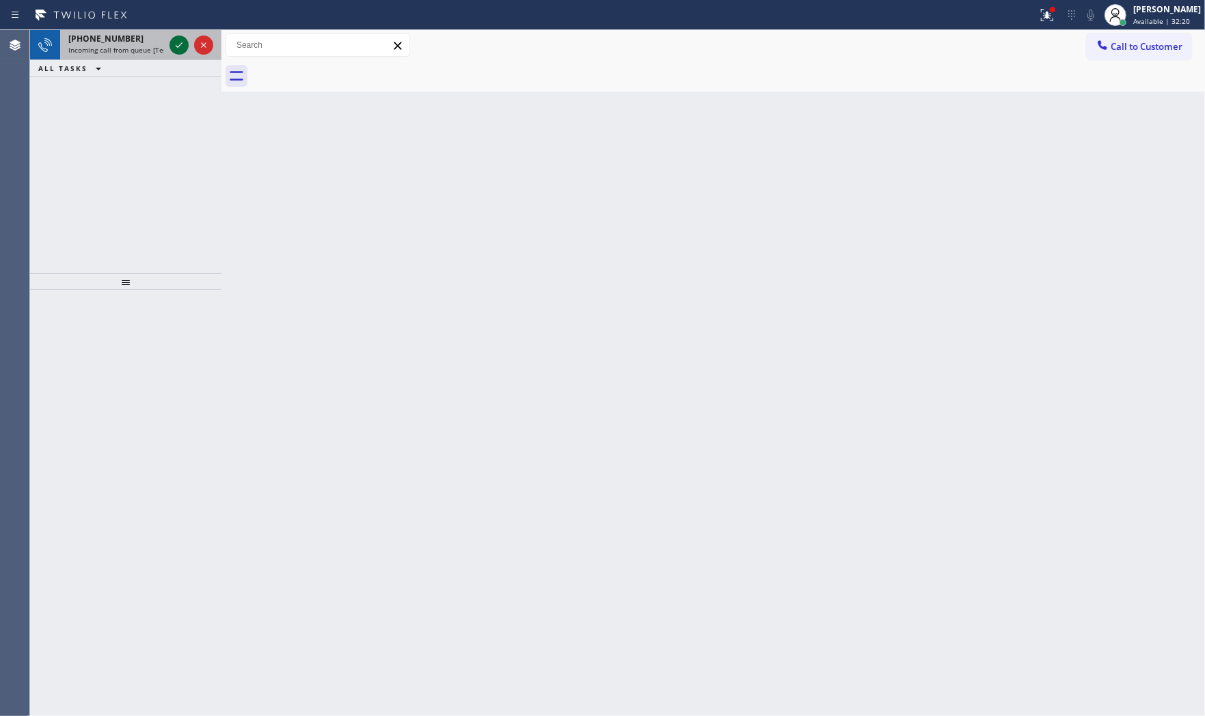
click at [174, 49] on icon at bounding box center [179, 45] width 16 height 16
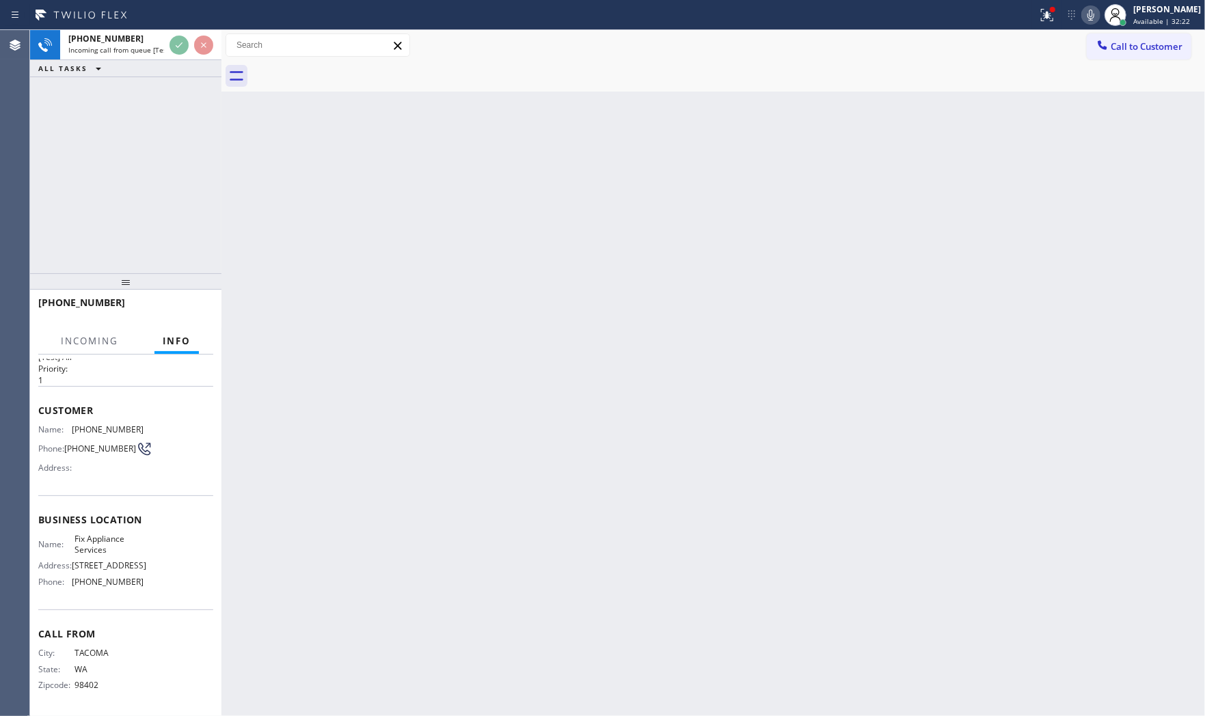
scroll to position [44, 0]
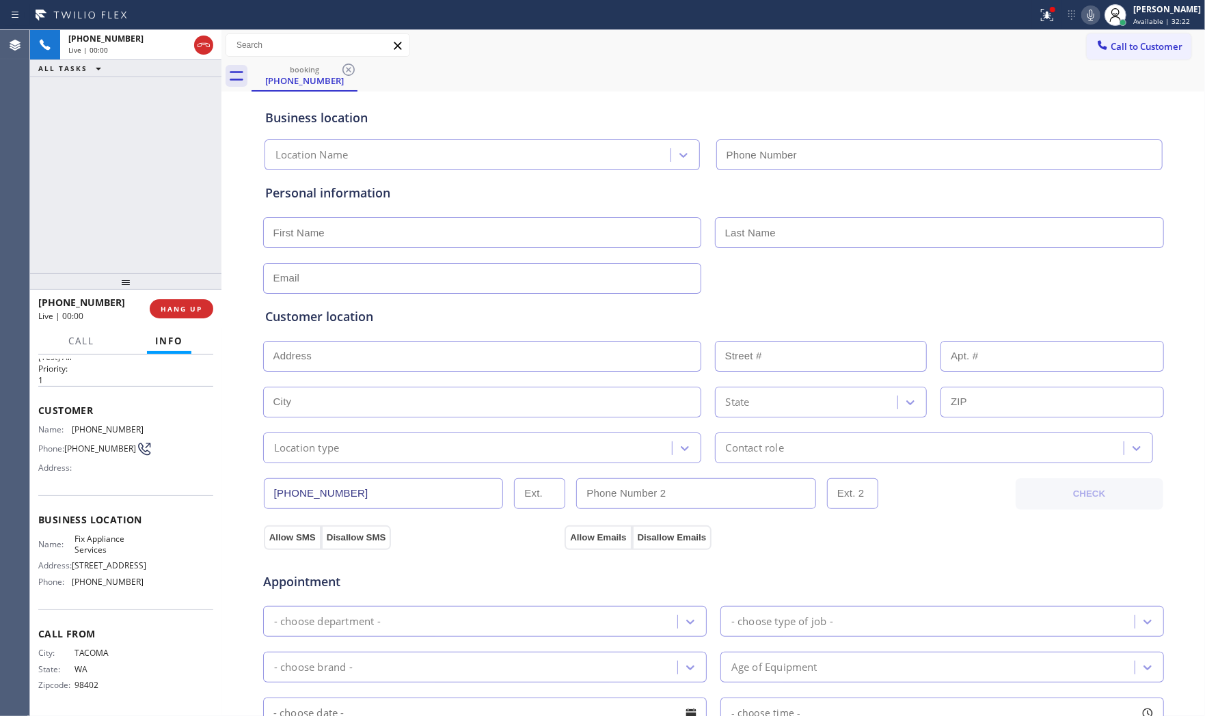
type input "[PHONE_NUMBER]"
click at [174, 297] on div "[PHONE_NUMBER] Live | 00:00 HANG UP" at bounding box center [125, 309] width 175 height 36
click at [176, 301] on button "HANG UP" at bounding box center [182, 308] width 64 height 19
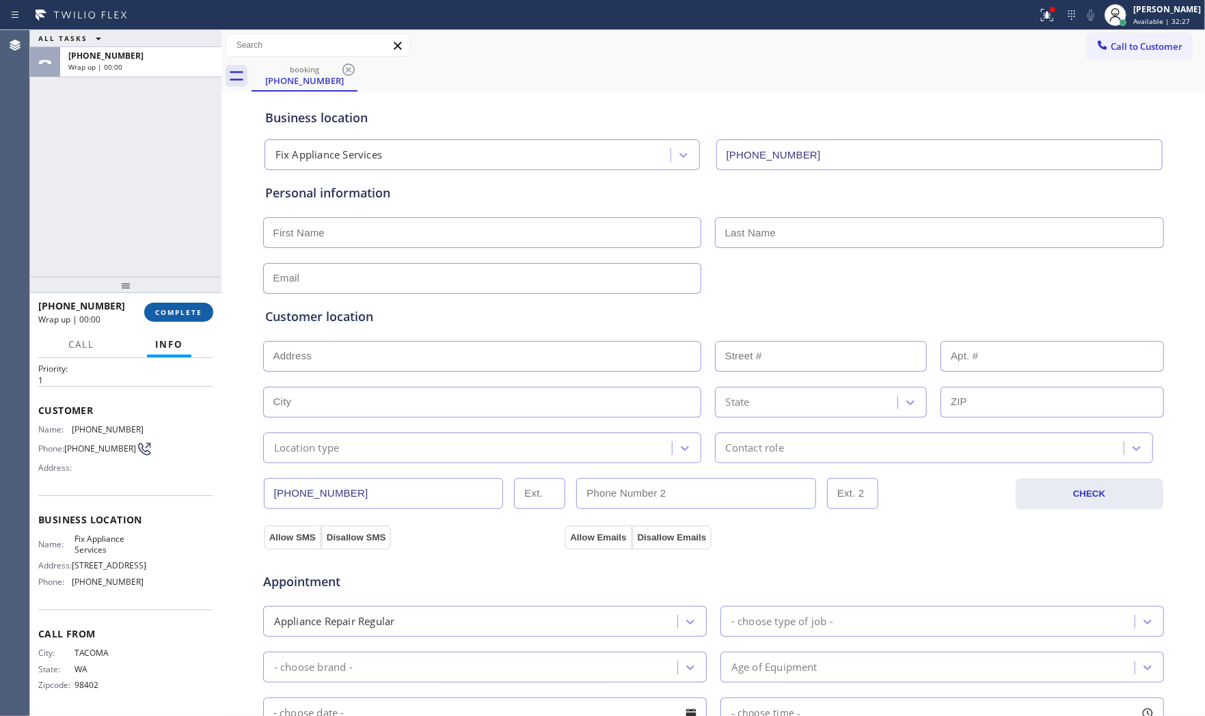
drag, startPoint x: 197, startPoint y: 291, endPoint x: 188, endPoint y: 310, distance: 20.5
click at [194, 293] on div at bounding box center [125, 285] width 191 height 16
click at [187, 312] on span "COMPLETE" at bounding box center [178, 316] width 47 height 10
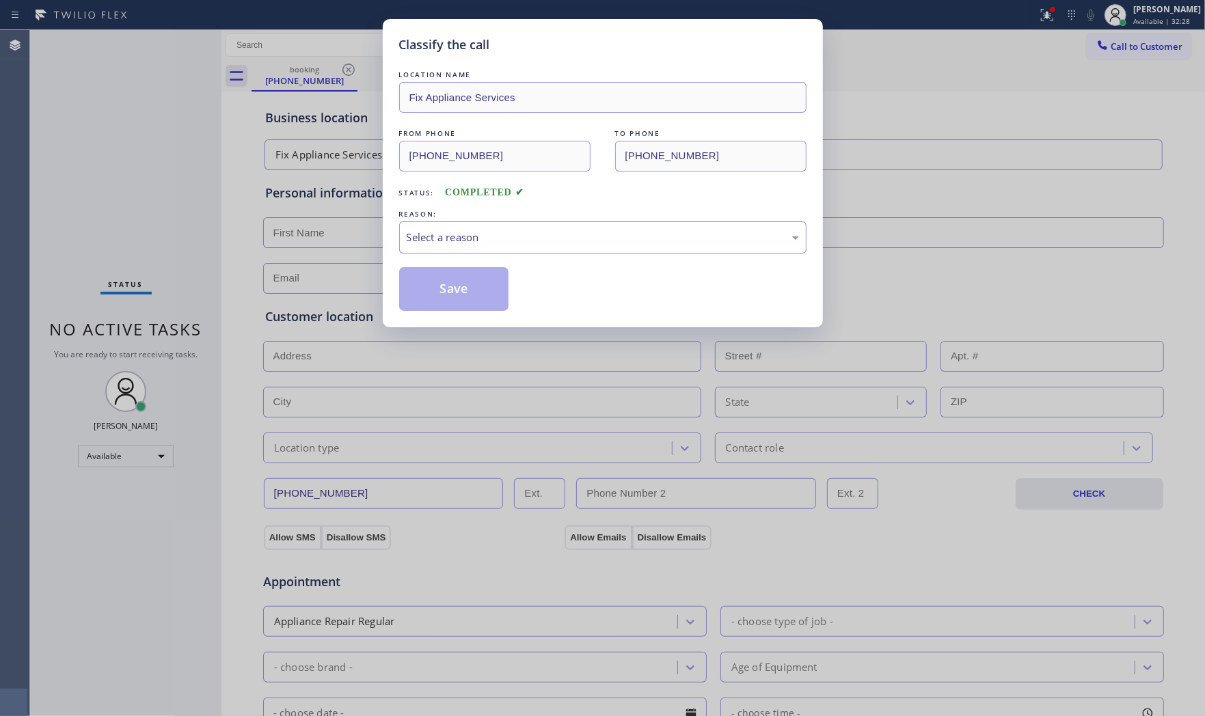
click at [428, 249] on div "Select a reason" at bounding box center [602, 237] width 407 height 32
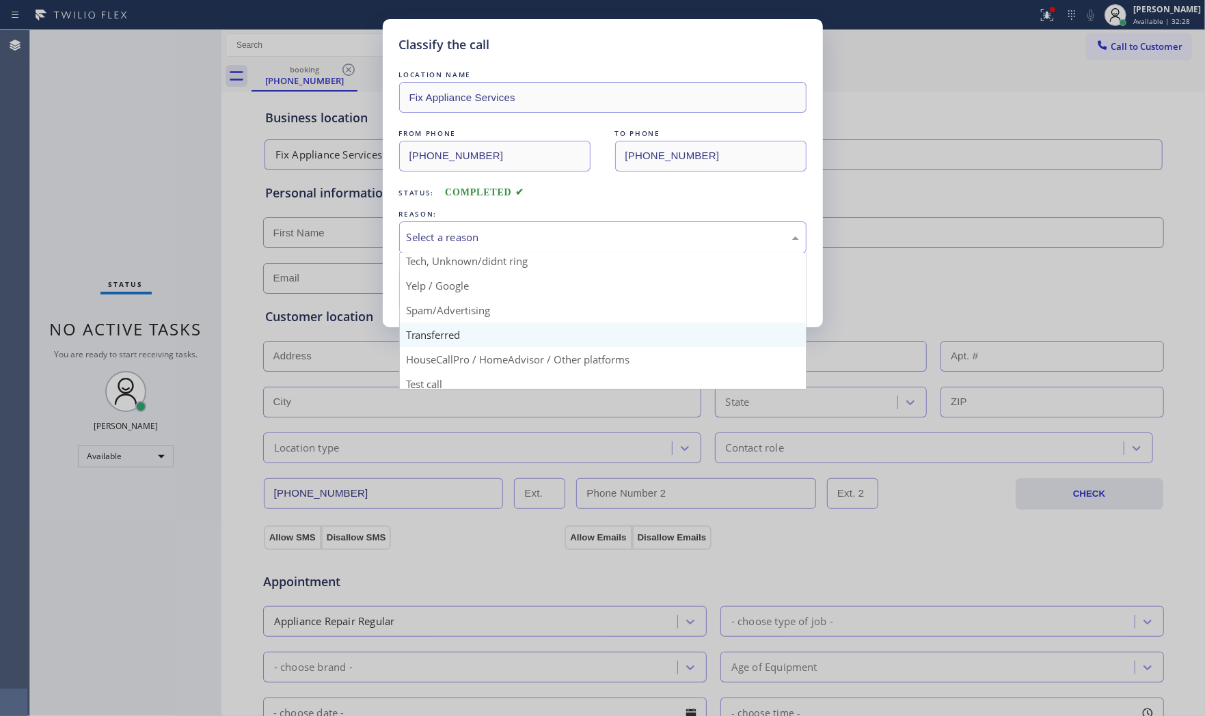
scroll to position [85, 0]
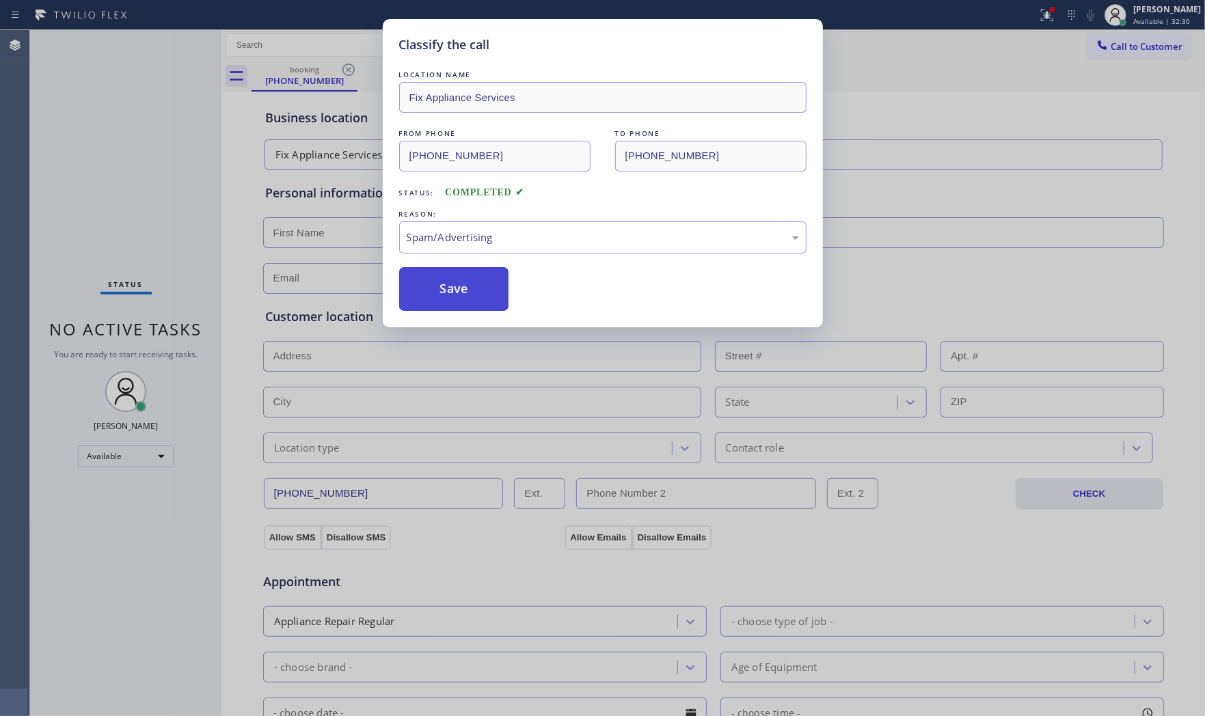
click at [453, 291] on button "Save" at bounding box center [454, 289] width 110 height 44
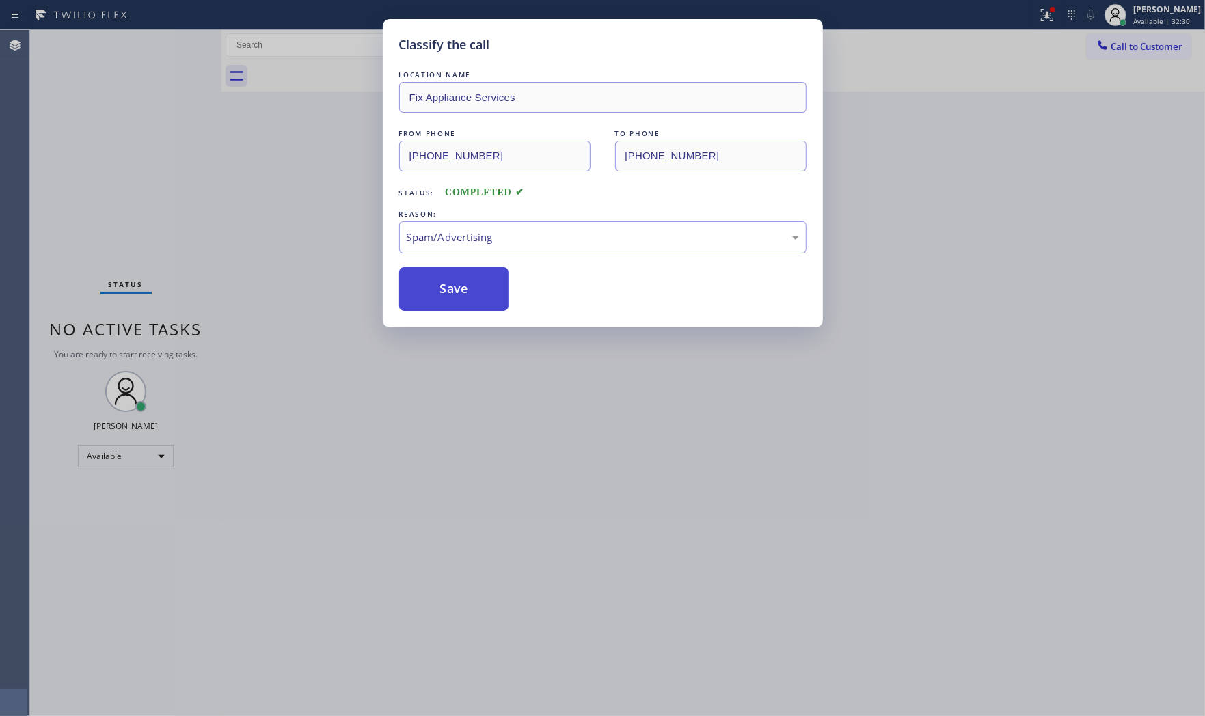
click at [453, 291] on button "Save" at bounding box center [454, 289] width 110 height 44
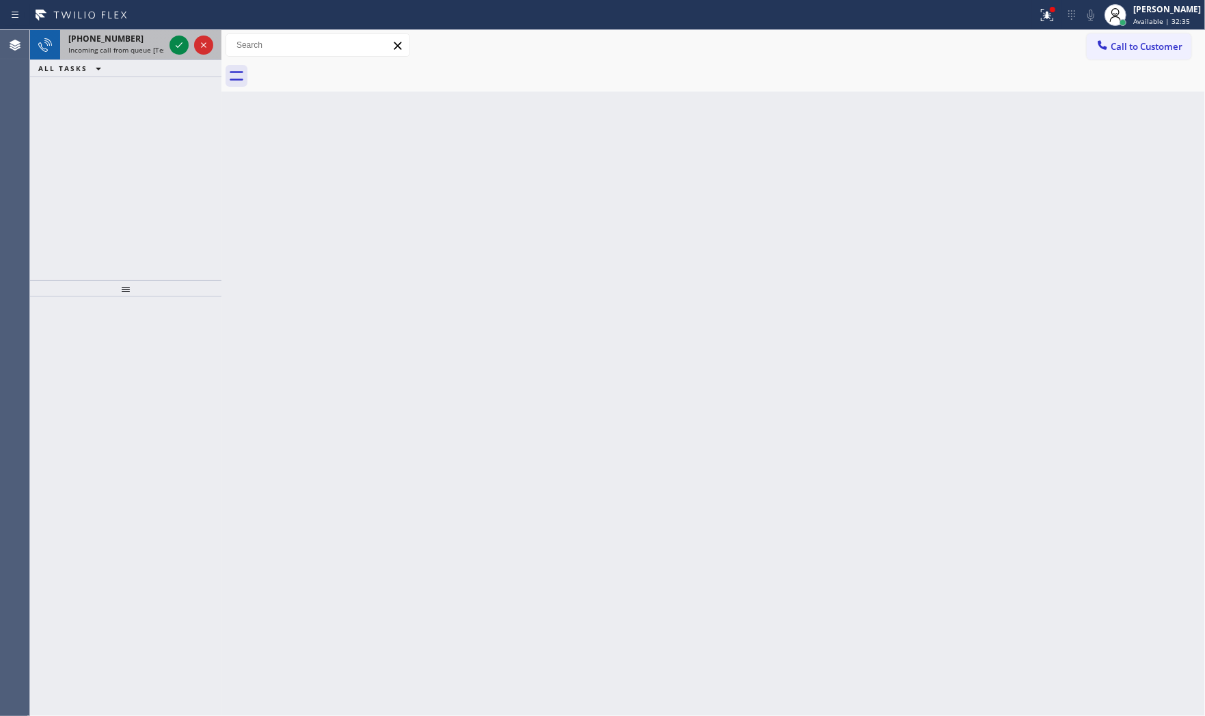
click at [162, 57] on div "[PHONE_NUMBER] Incoming call from queue [Test] All" at bounding box center [113, 45] width 107 height 30
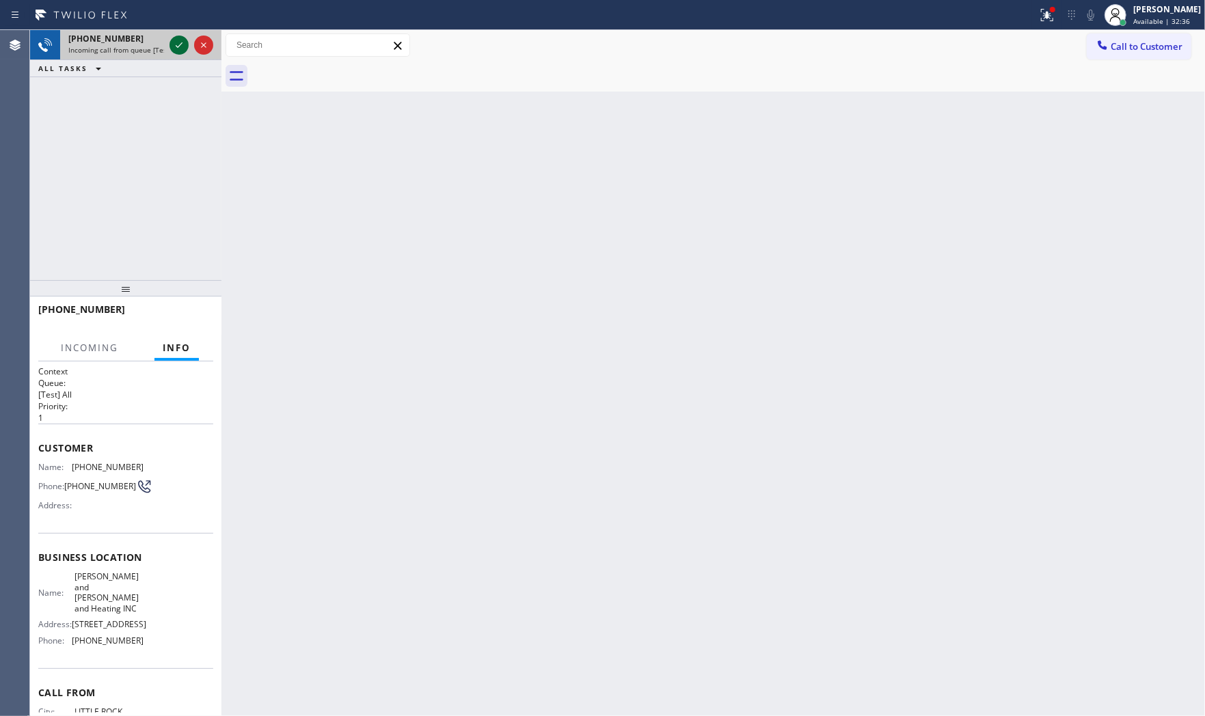
click at [174, 46] on icon at bounding box center [179, 45] width 16 height 16
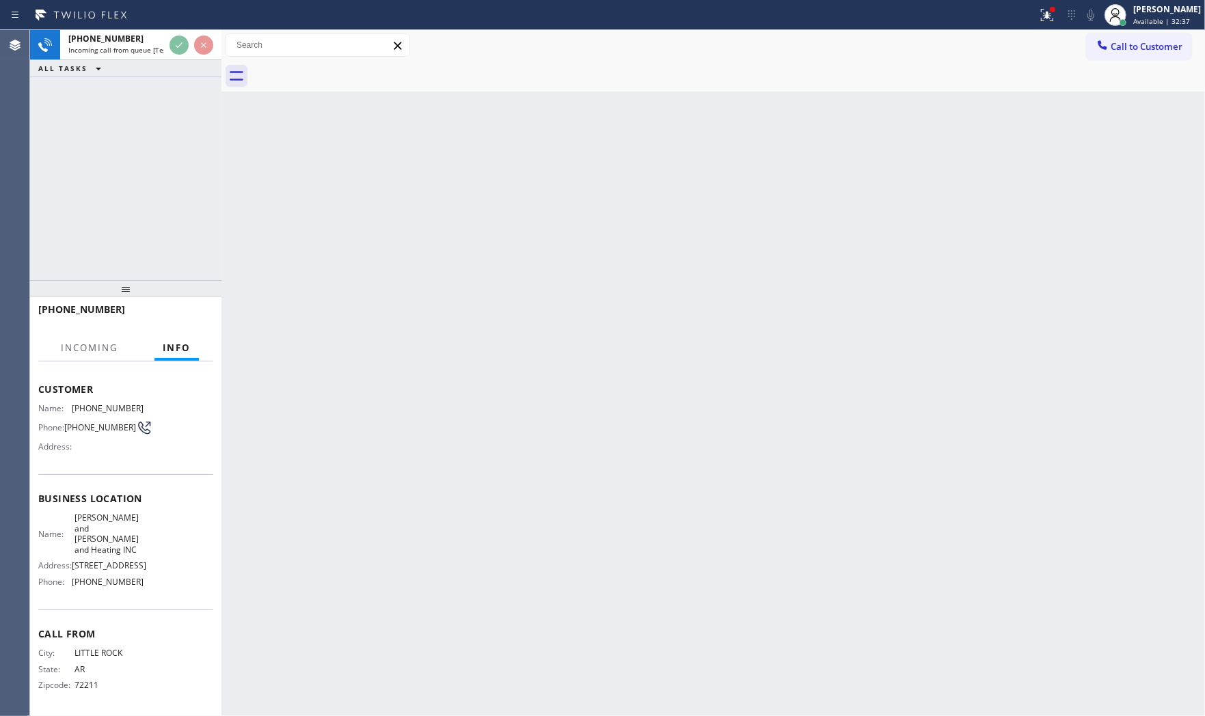
scroll to position [83, 0]
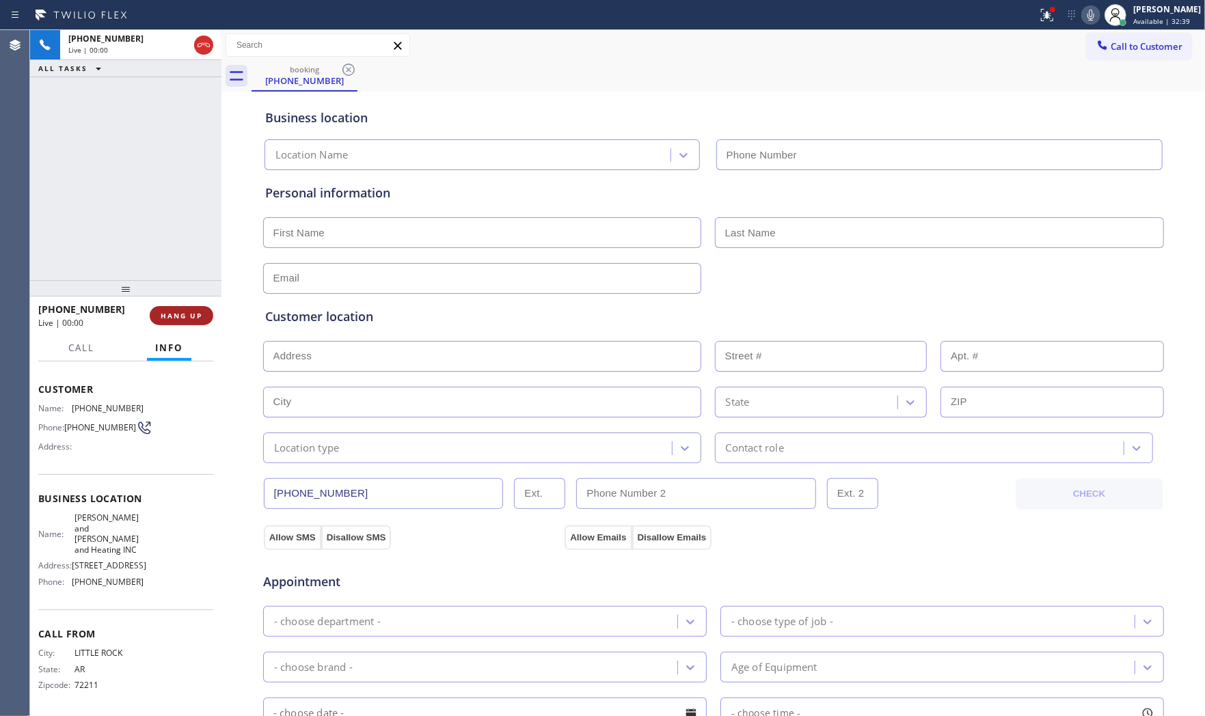
type input "[PHONE_NUMBER]"
click at [165, 318] on span "HANG UP" at bounding box center [182, 316] width 42 height 10
click at [165, 317] on span "HANG UP" at bounding box center [182, 316] width 42 height 10
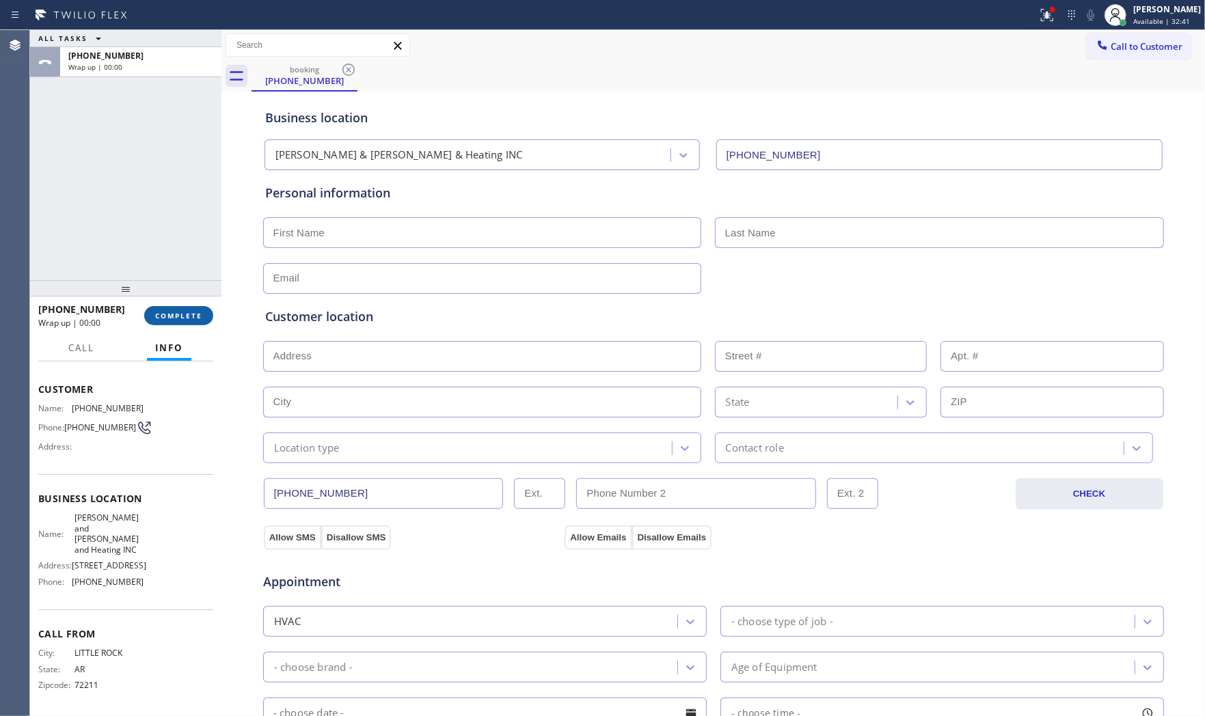
click at [169, 324] on button "COMPLETE" at bounding box center [178, 315] width 69 height 19
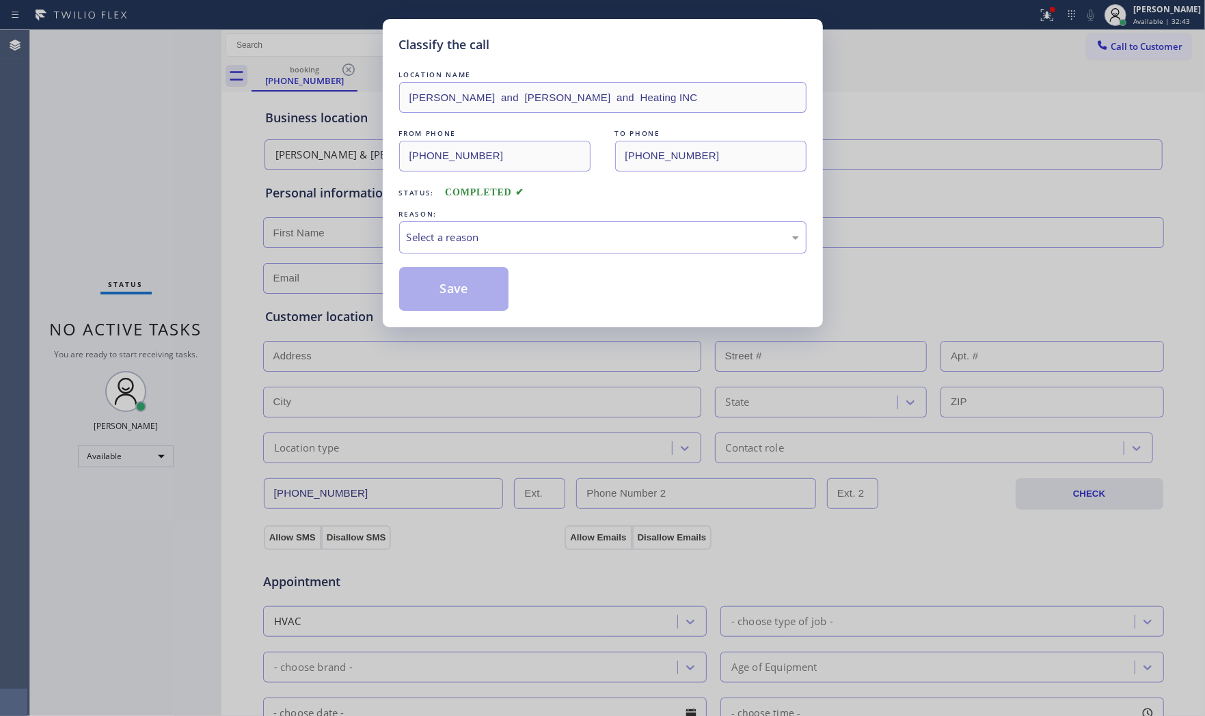
click at [480, 264] on div "LOCATION NAME [PERSON_NAME] and [PERSON_NAME] and Heating INC FROM PHONE [PHONE…" at bounding box center [602, 189] width 407 height 243
click at [487, 256] on div "LOCATION NAME [PERSON_NAME] and [PERSON_NAME] and Heating INC FROM PHONE [PHONE…" at bounding box center [602, 189] width 407 height 243
click at [491, 249] on div "Select a reason" at bounding box center [602, 237] width 407 height 32
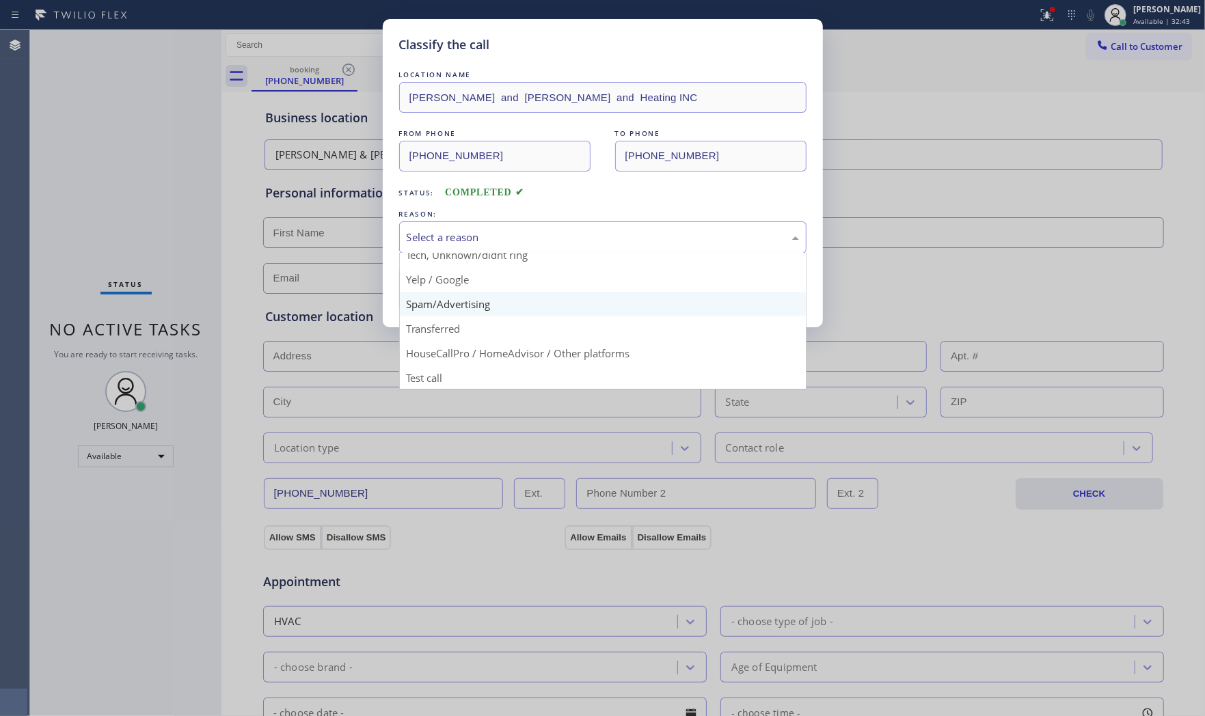
scroll to position [85, 0]
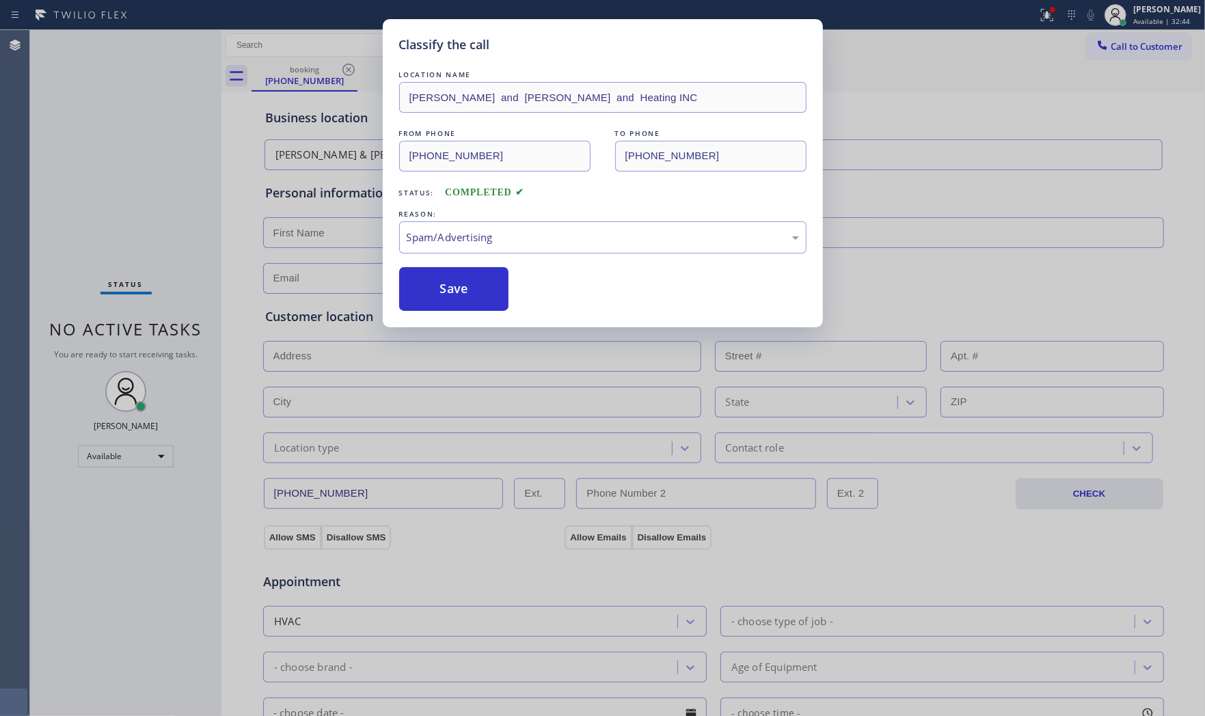
click at [461, 297] on button "Save" at bounding box center [454, 289] width 110 height 44
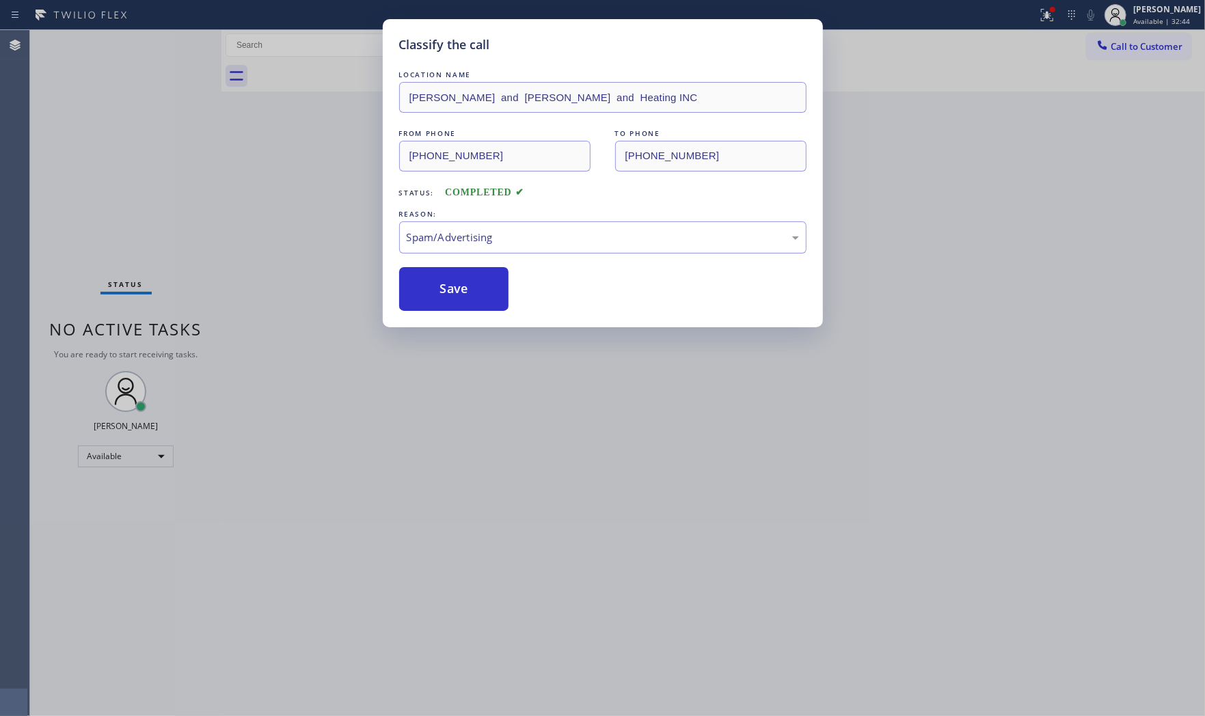
click at [461, 297] on button "Save" at bounding box center [454, 289] width 110 height 44
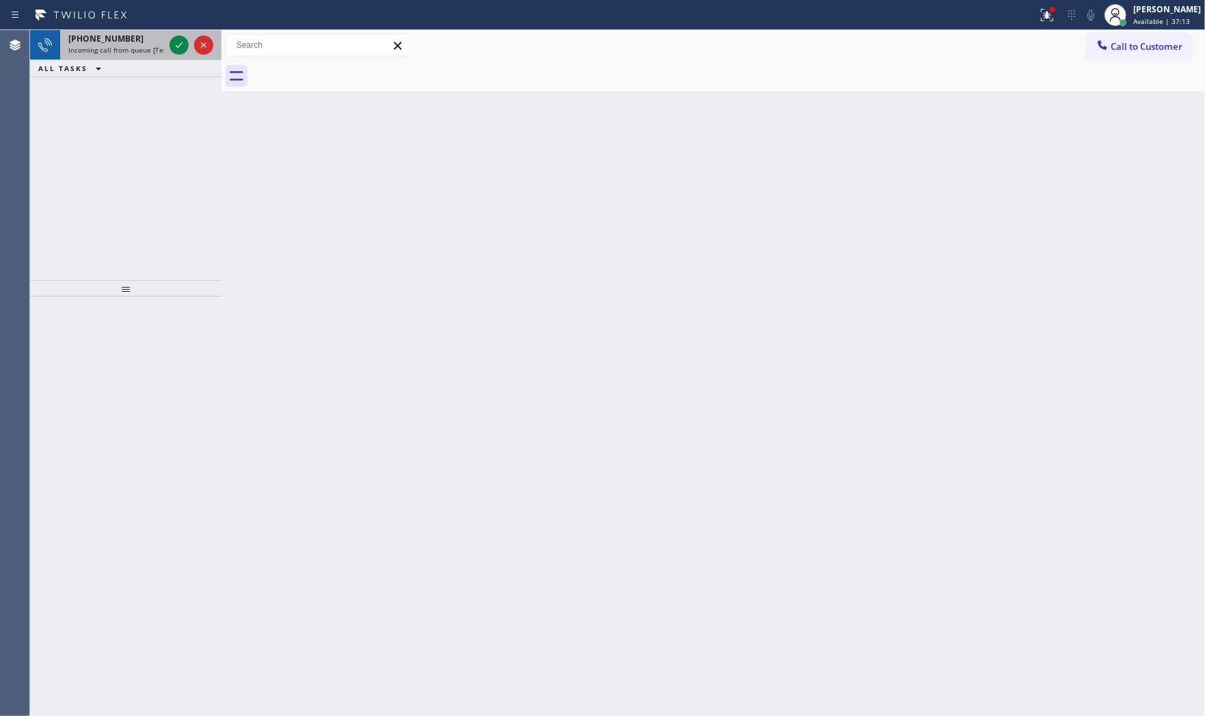
click at [146, 38] on div "[PHONE_NUMBER]" at bounding box center [116, 39] width 96 height 12
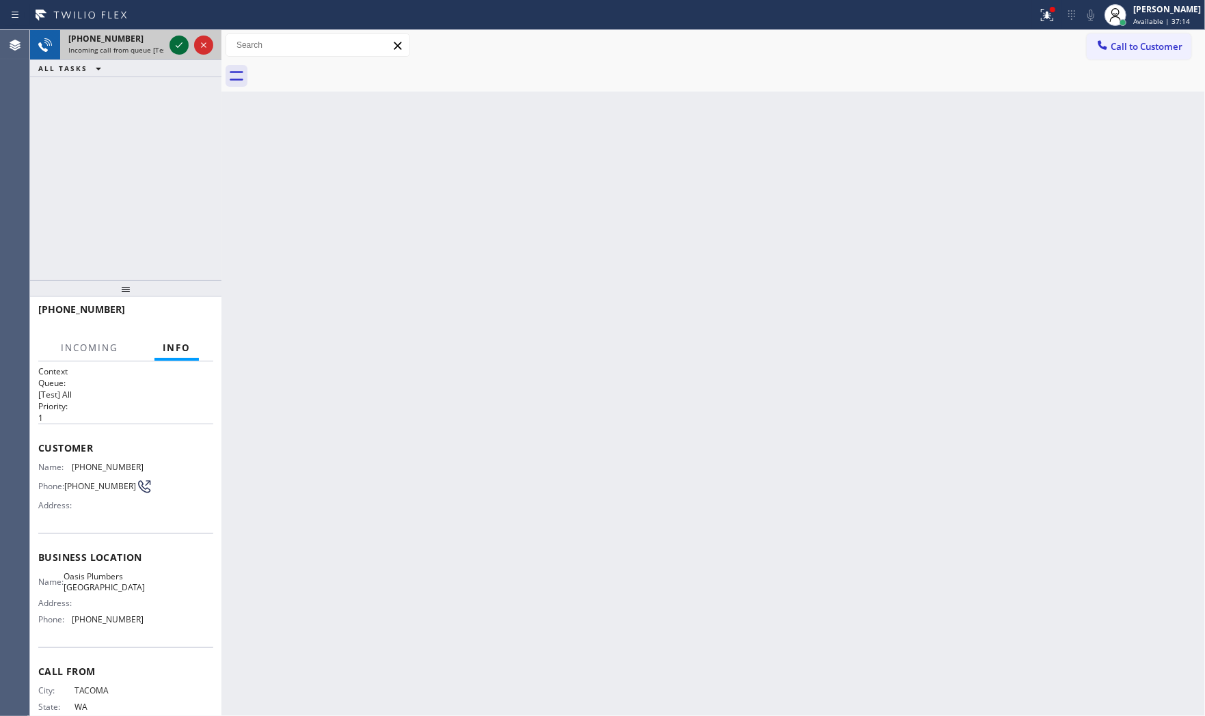
click at [172, 44] on icon at bounding box center [179, 45] width 16 height 16
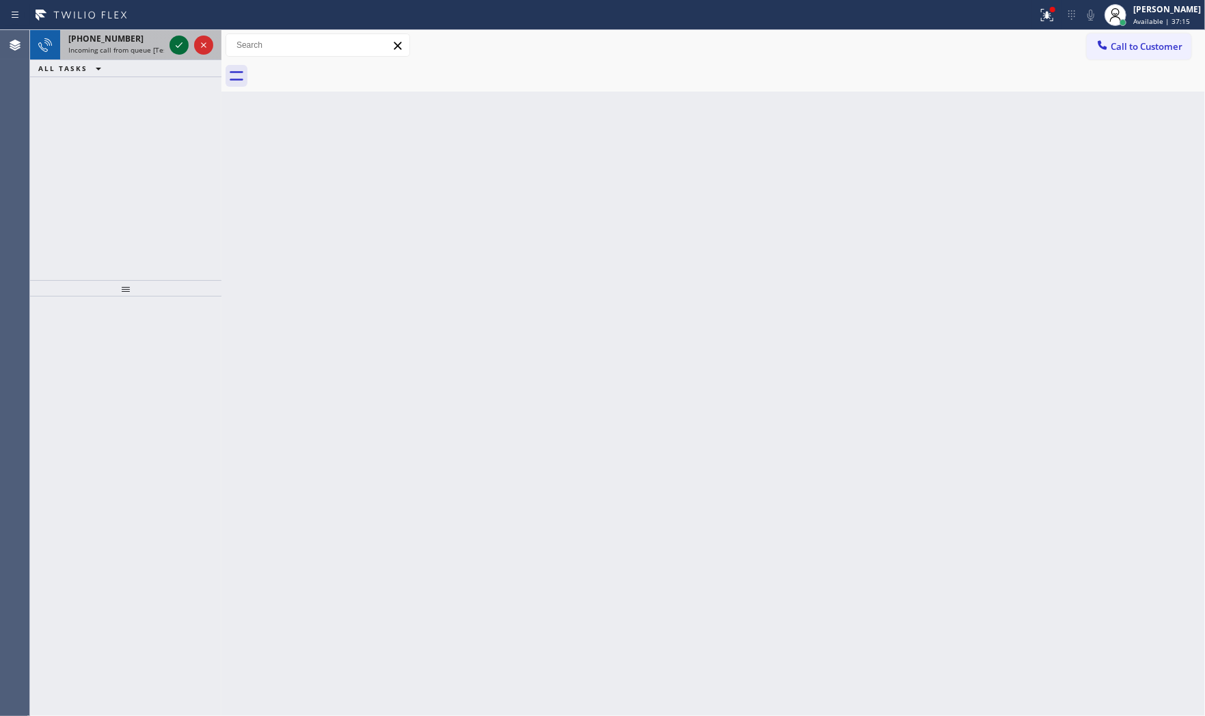
click at [176, 46] on icon at bounding box center [179, 44] width 7 height 5
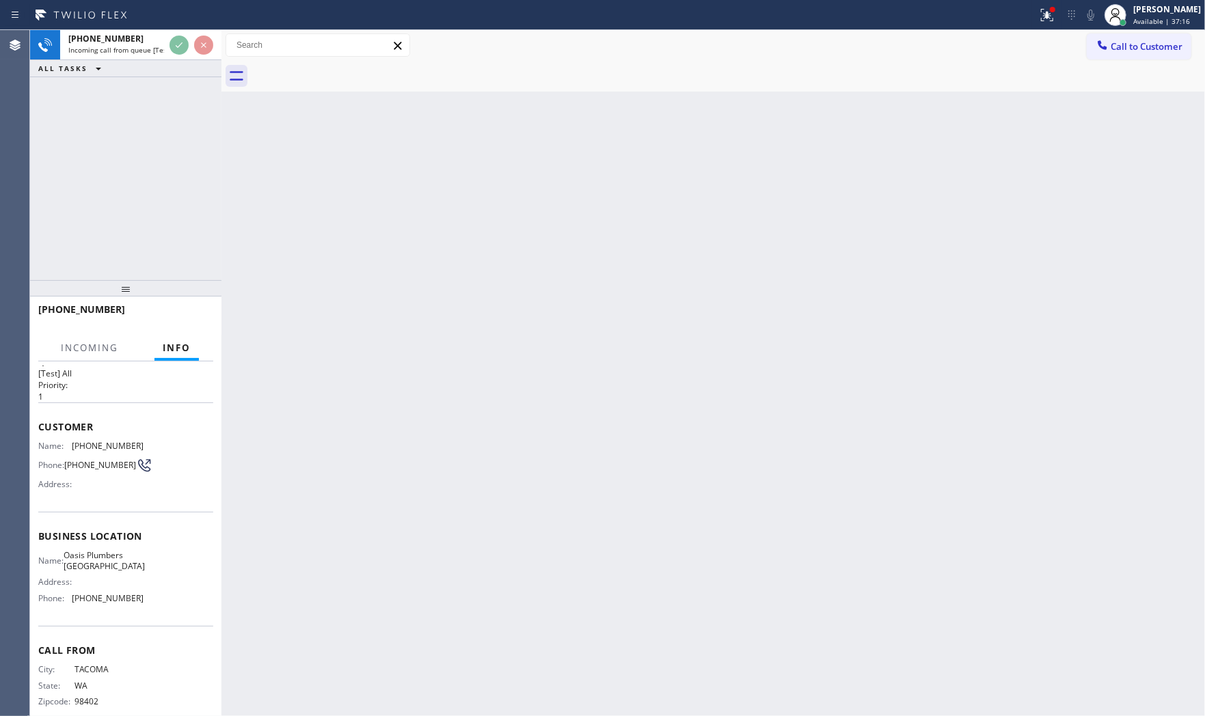
scroll to position [41, 0]
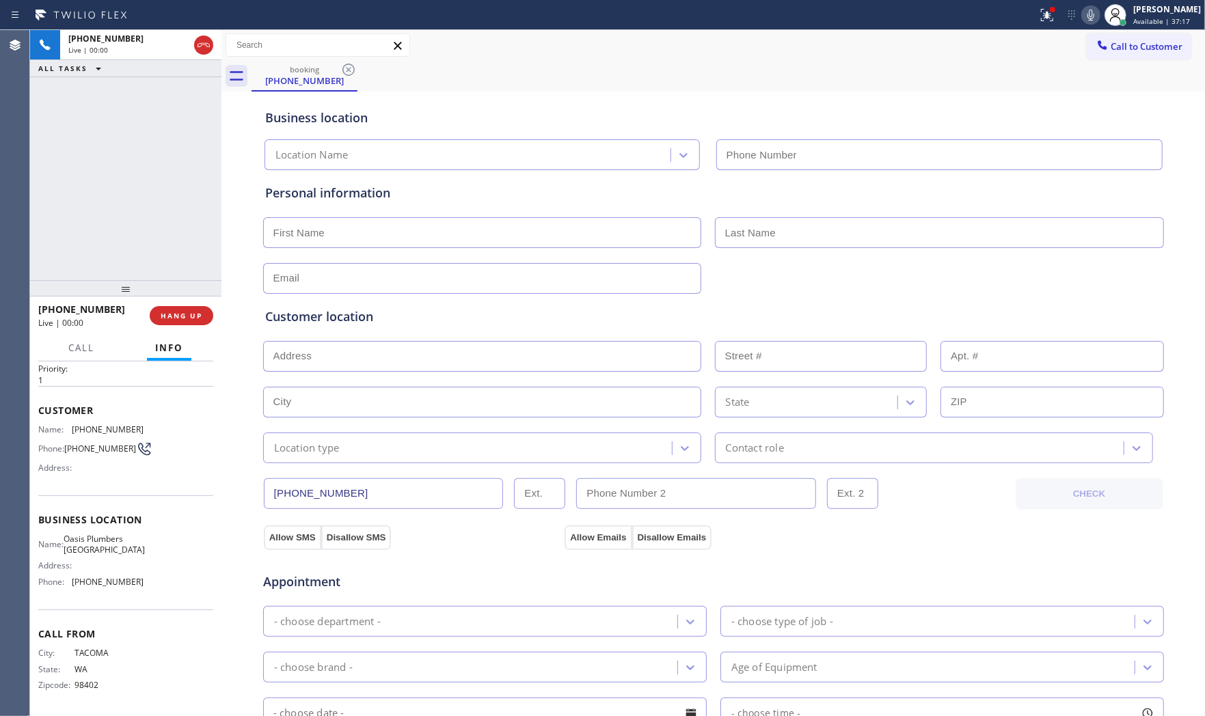
type input "[PHONE_NUMBER]"
click at [174, 309] on button "HANG UP" at bounding box center [182, 315] width 64 height 19
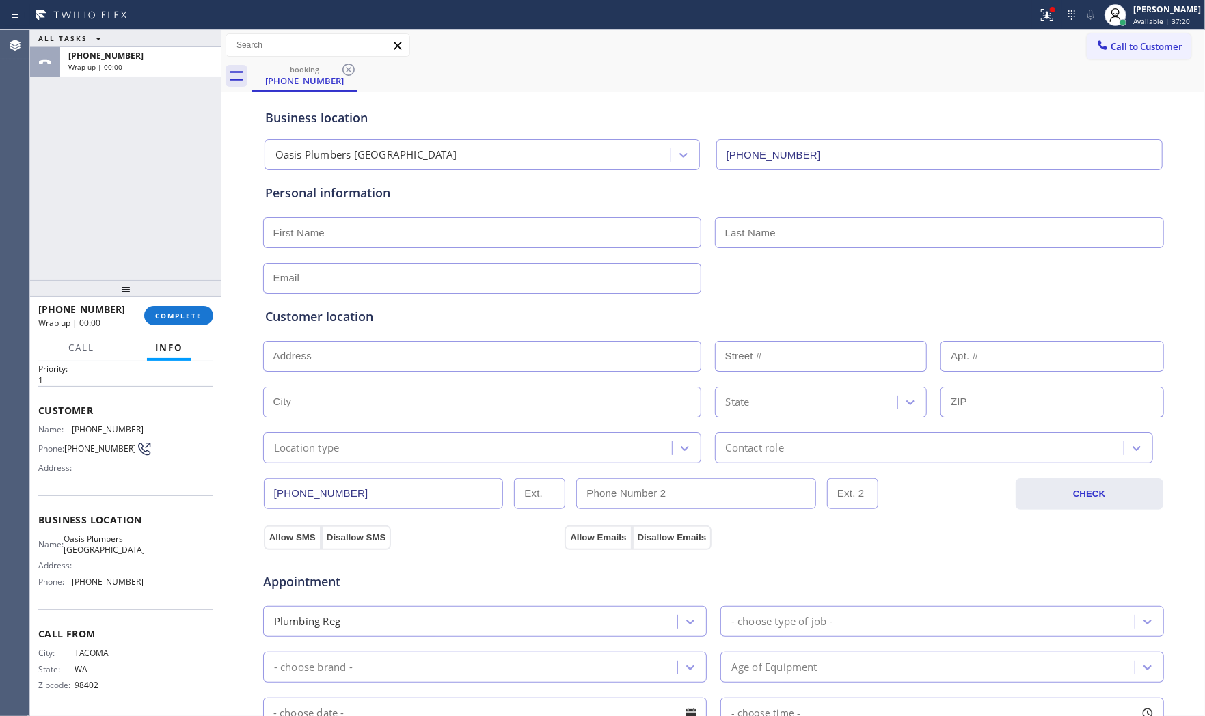
click at [187, 319] on span "COMPLETE" at bounding box center [178, 316] width 47 height 10
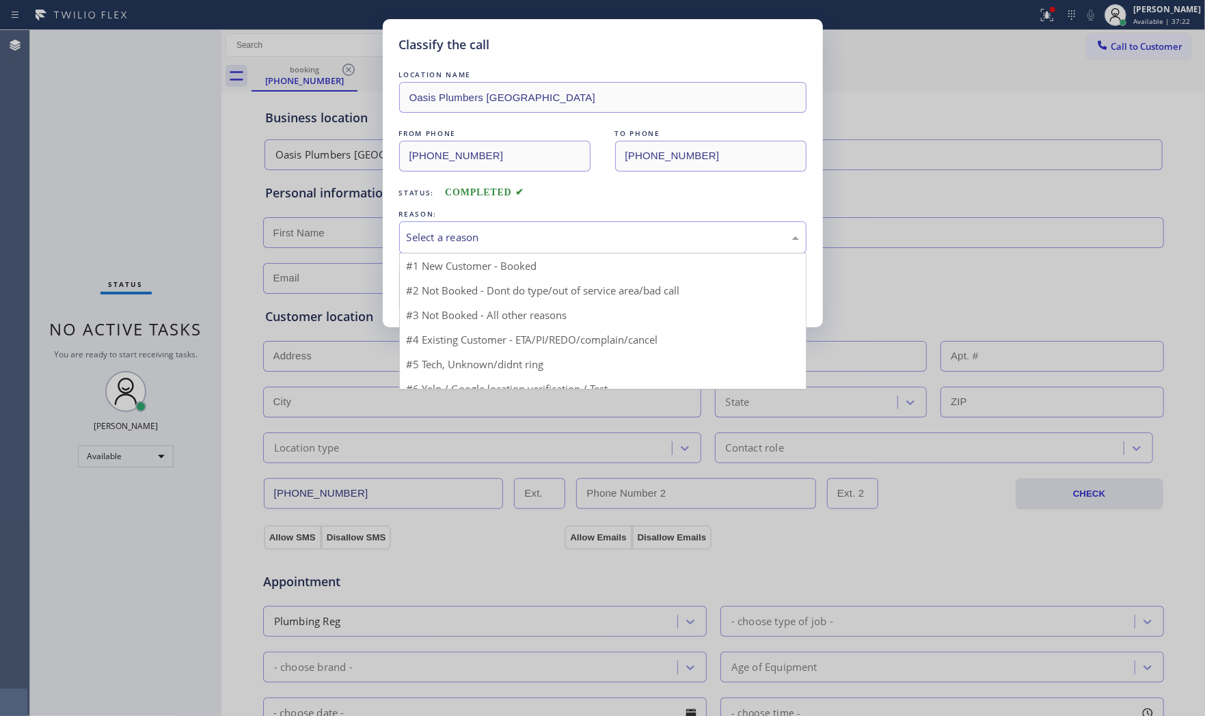
click at [456, 236] on div "Select a reason" at bounding box center [603, 238] width 392 height 16
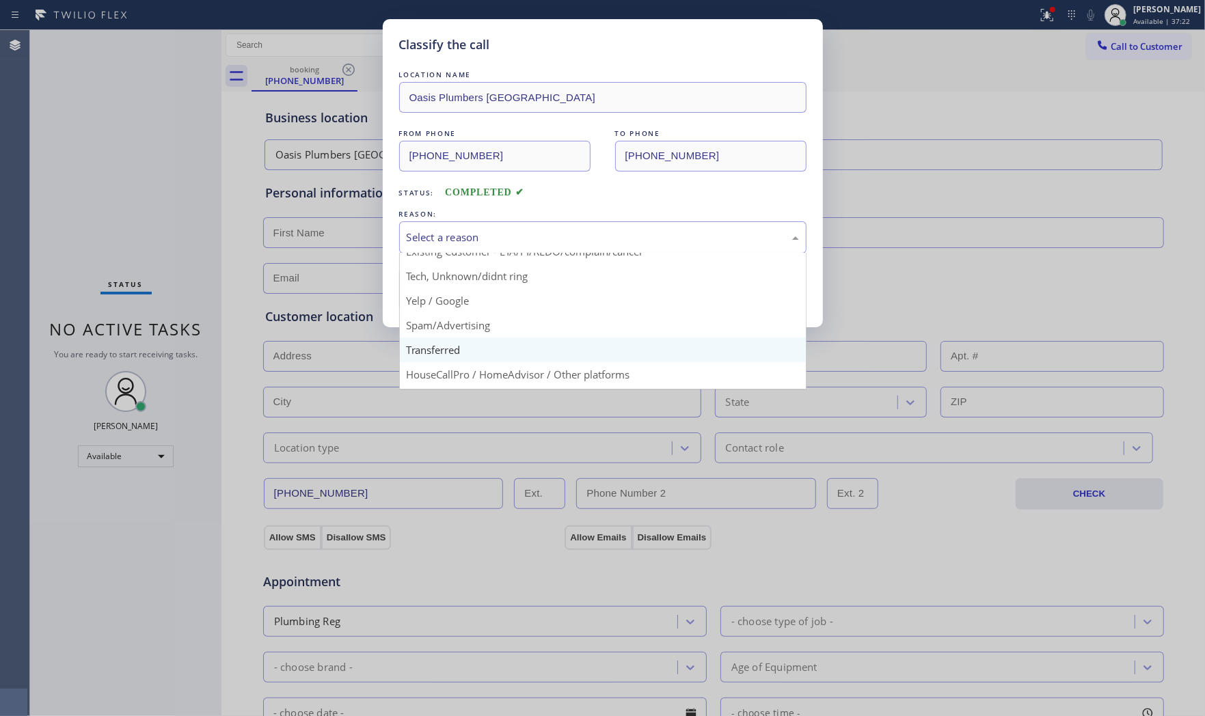
scroll to position [85, 0]
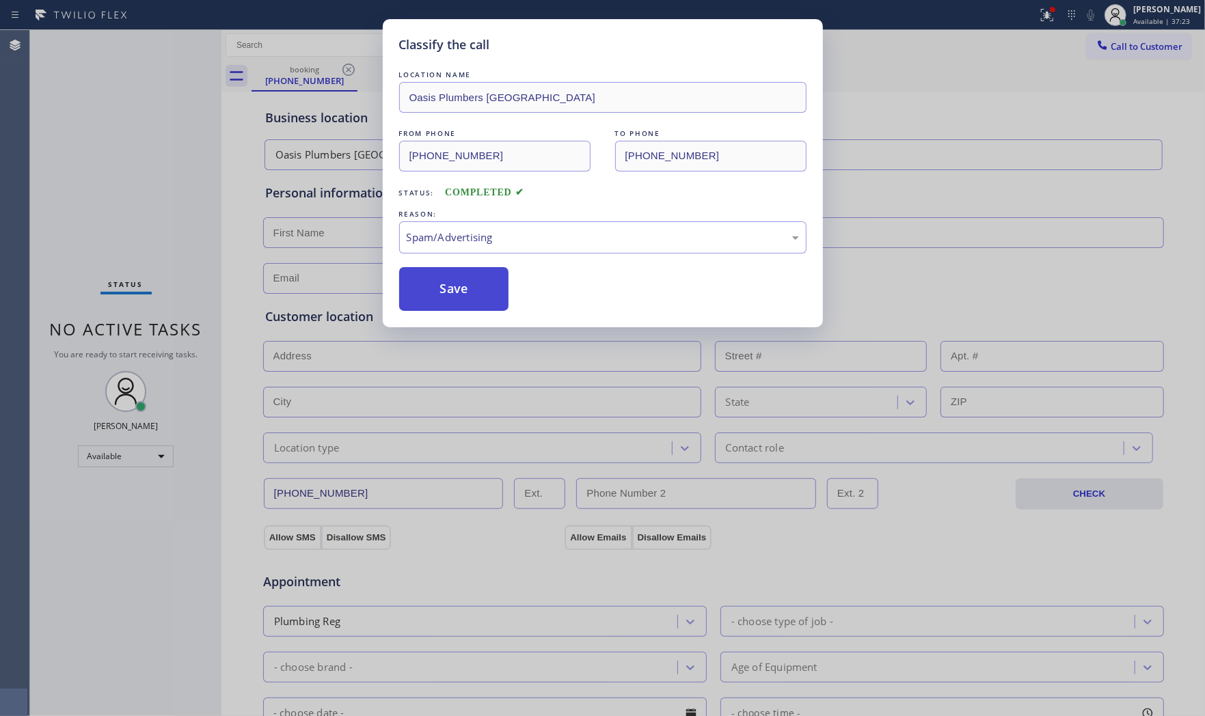
click at [460, 303] on button "Save" at bounding box center [454, 289] width 110 height 44
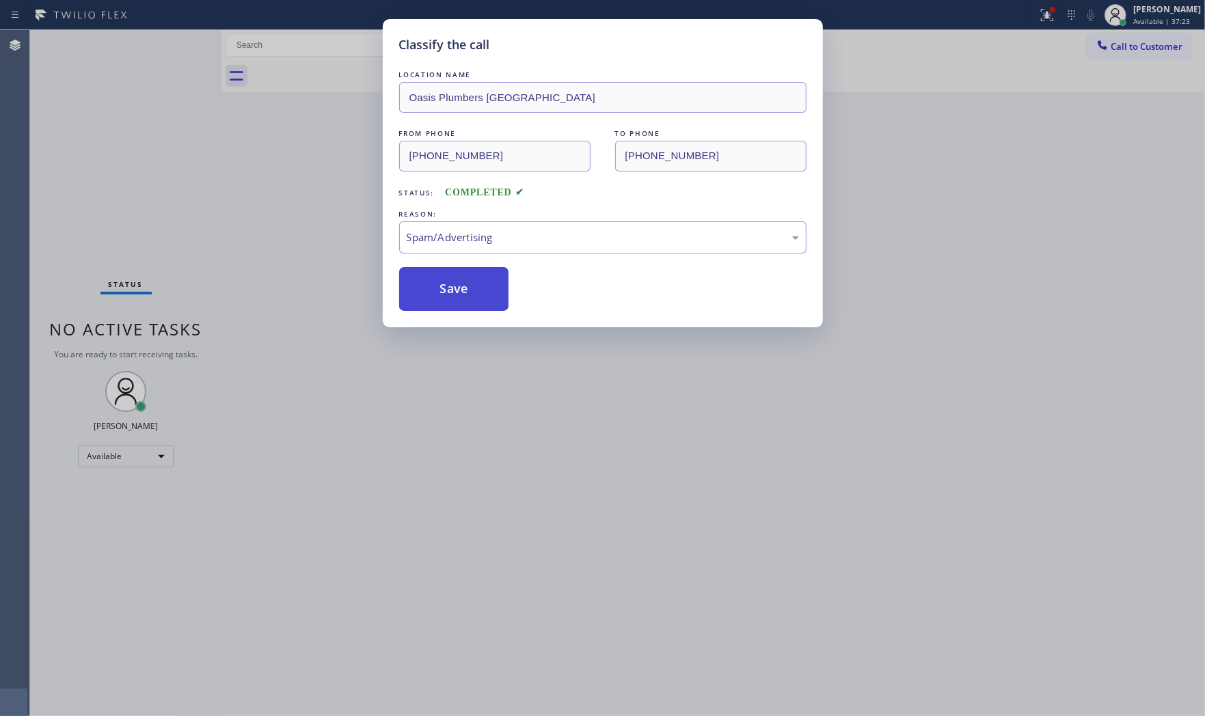
click at [460, 302] on button "Save" at bounding box center [454, 289] width 110 height 44
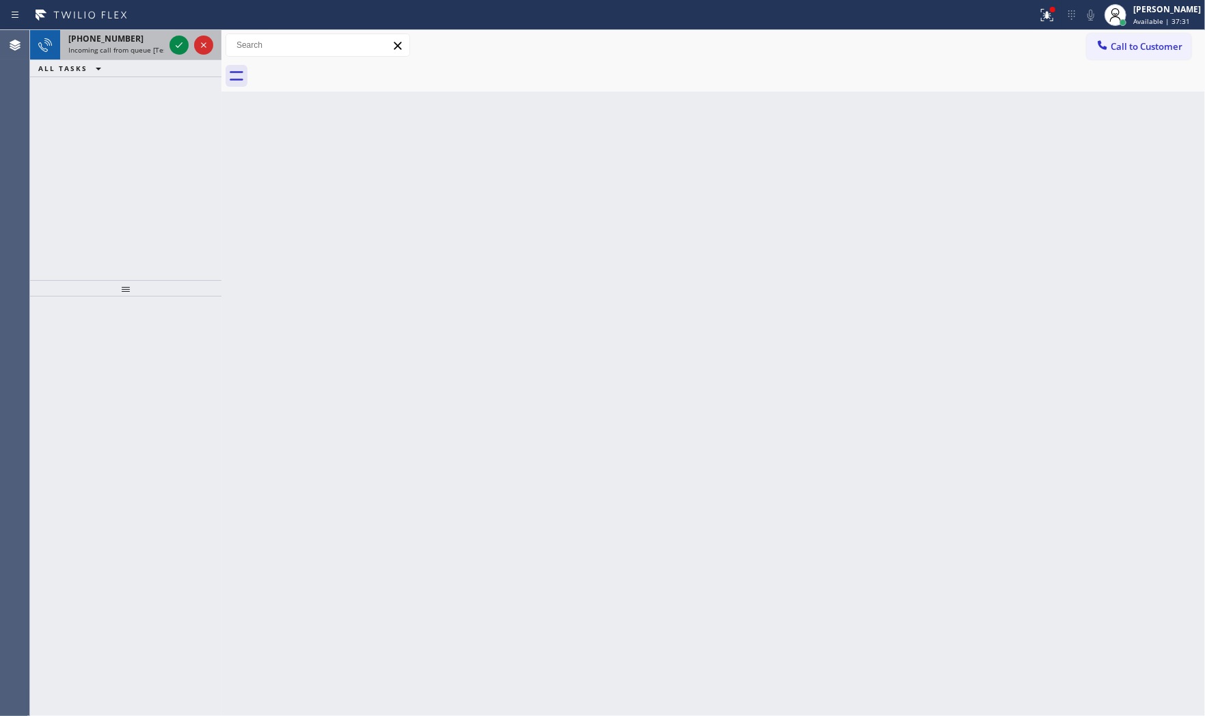
click at [153, 49] on span "Incoming call from queue [Test] All" at bounding box center [124, 50] width 113 height 10
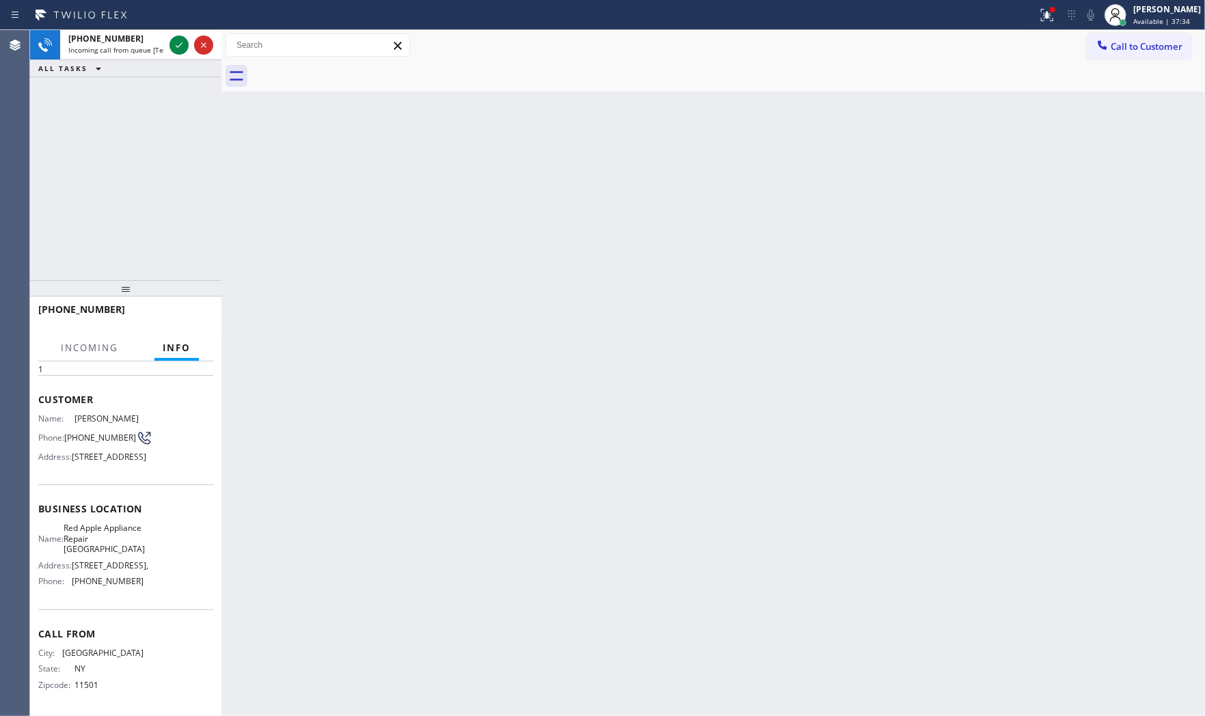
scroll to position [105, 0]
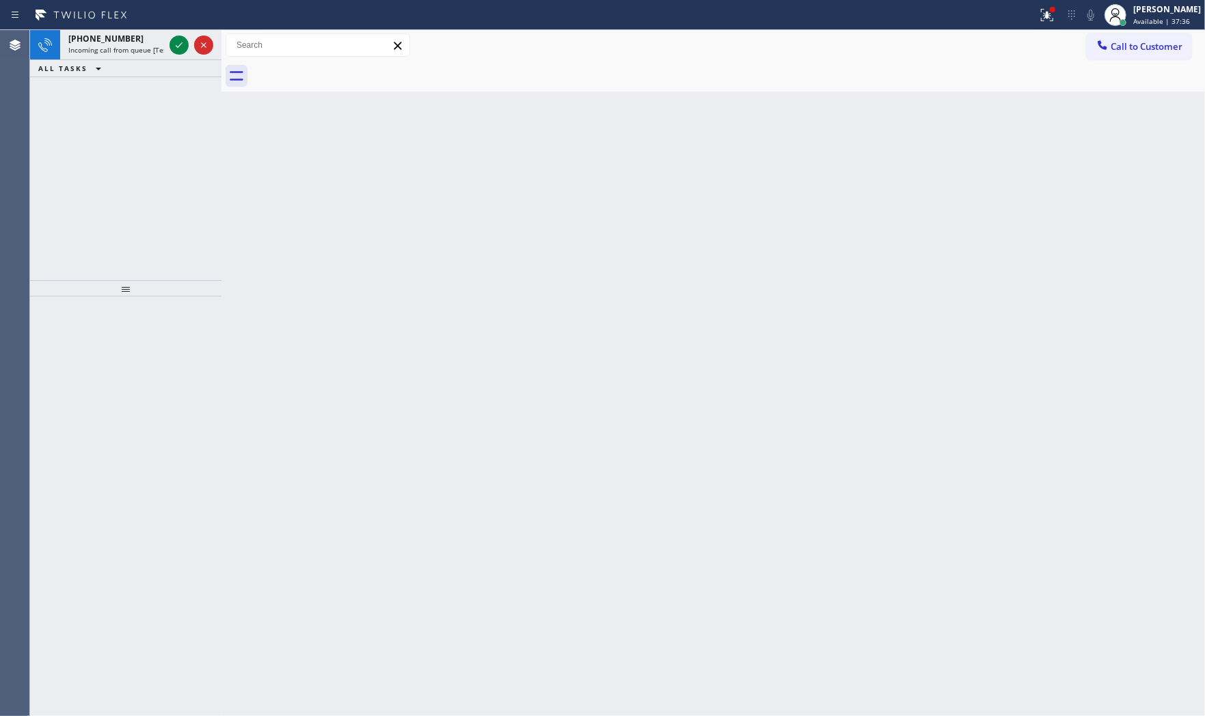
click at [173, 49] on icon at bounding box center [179, 45] width 16 height 16
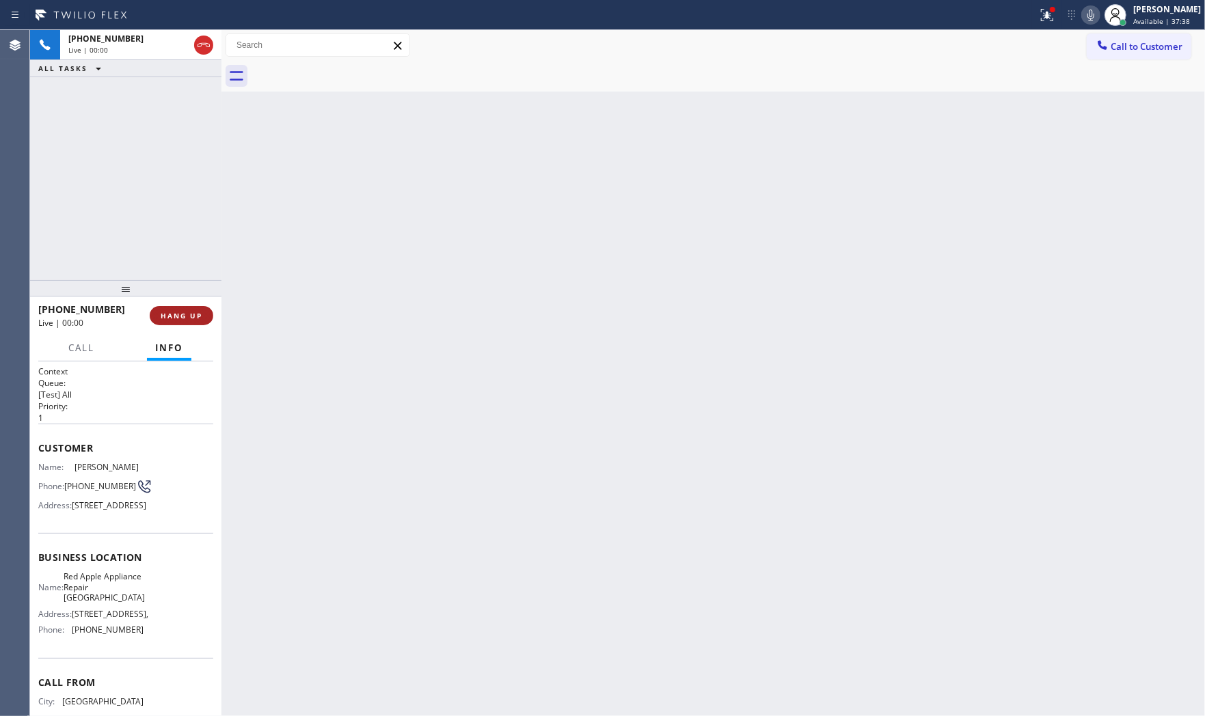
click at [204, 310] on button "HANG UP" at bounding box center [182, 315] width 64 height 19
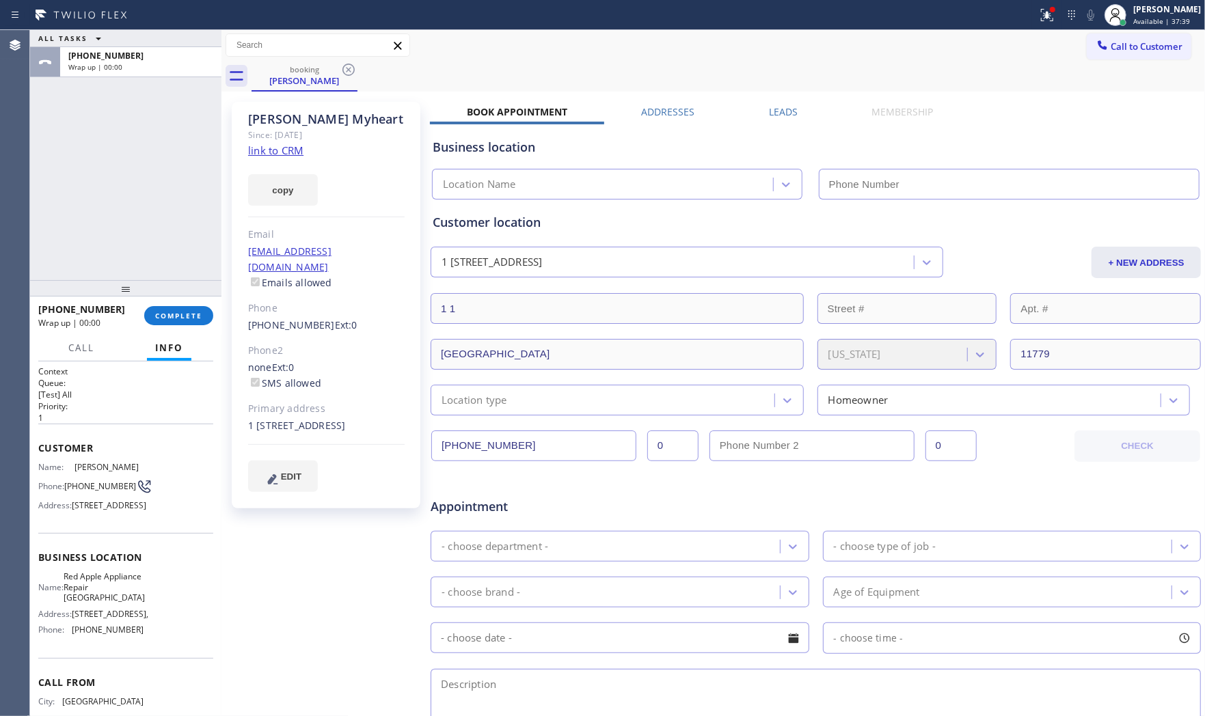
type input "[PHONE_NUMBER]"
click at [278, 140] on div "Since: [DATE]" at bounding box center [326, 135] width 157 height 16
click at [286, 154] on link "link to CRM" at bounding box center [275, 151] width 55 height 14
click at [171, 311] on span "COMPLETE" at bounding box center [178, 316] width 47 height 10
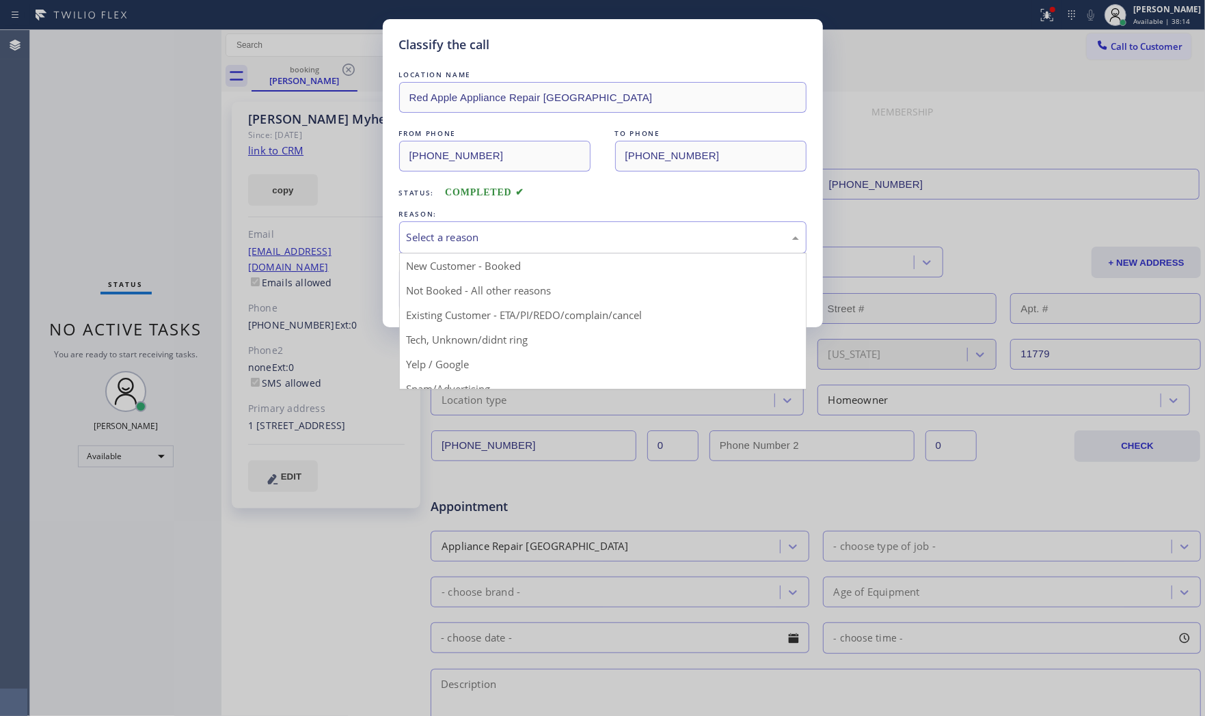
click at [470, 231] on div "Select a reason" at bounding box center [603, 238] width 392 height 16
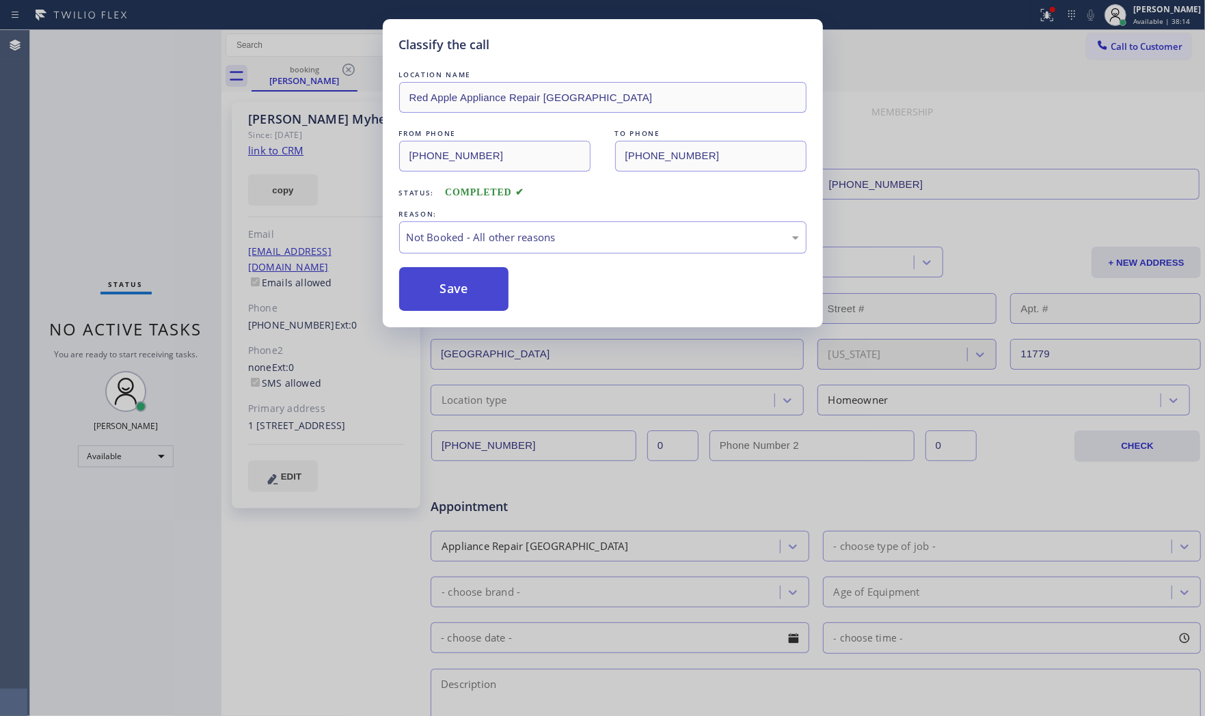
click at [470, 290] on button "Save" at bounding box center [454, 289] width 110 height 44
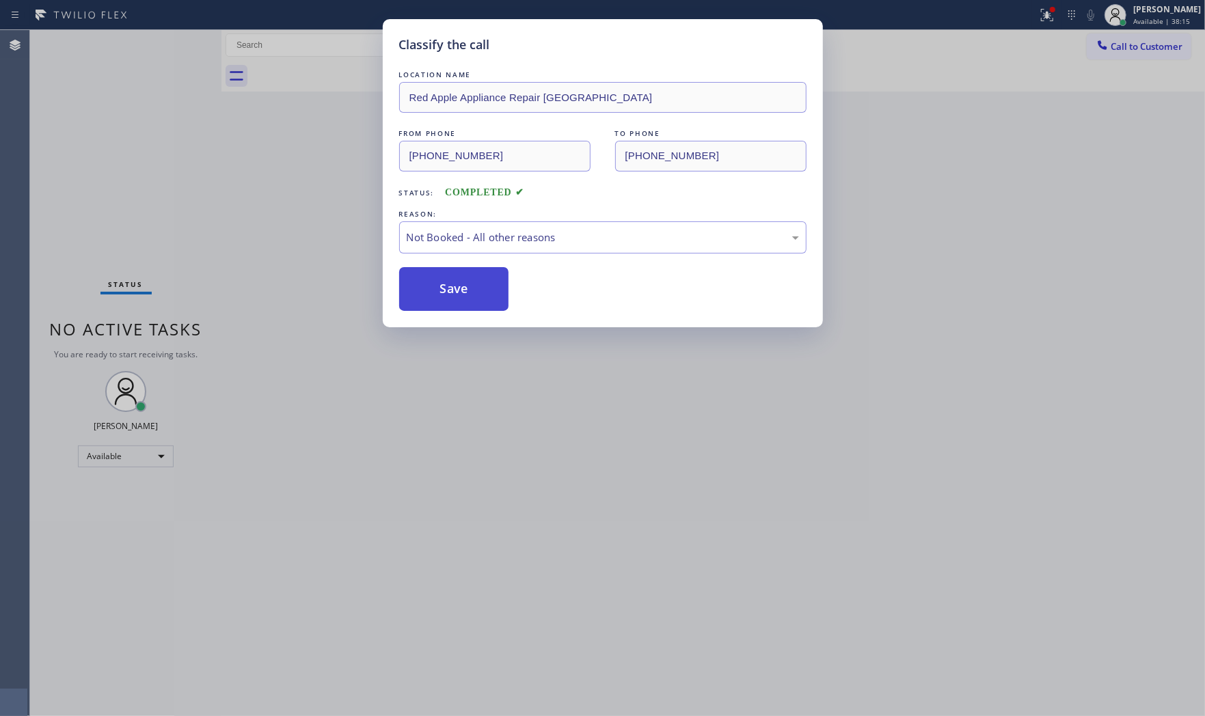
click at [470, 290] on button "Save" at bounding box center [454, 289] width 110 height 44
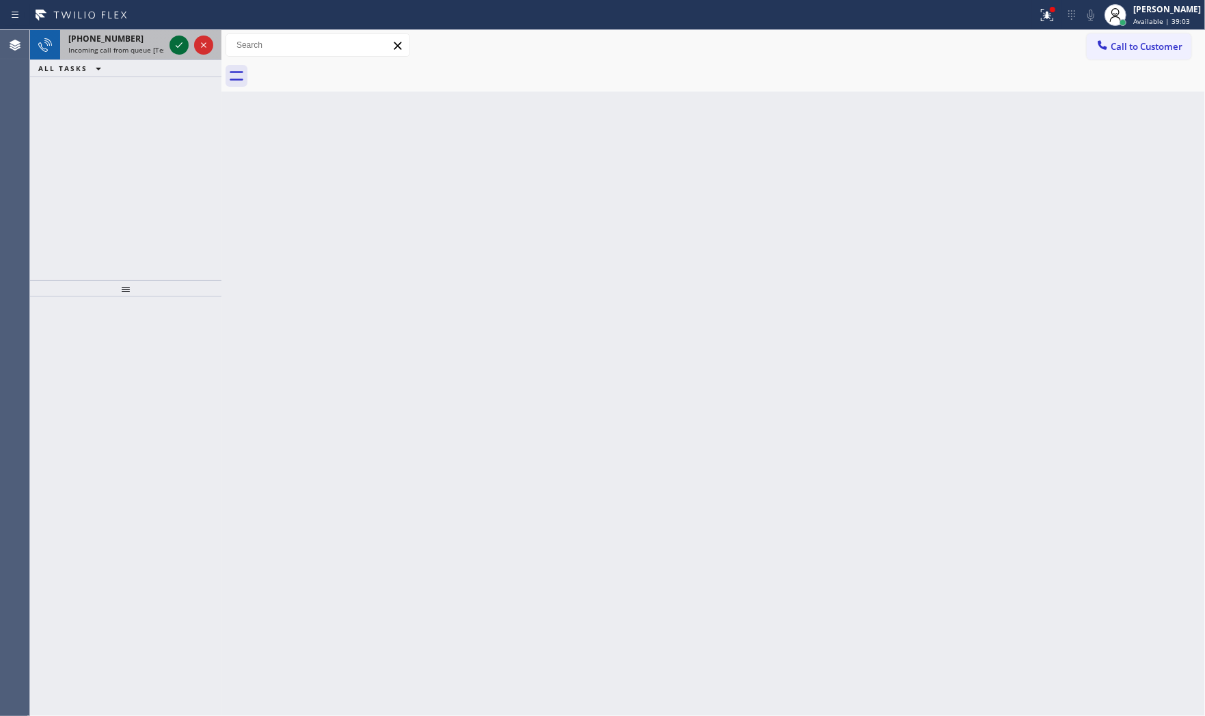
click at [178, 51] on icon at bounding box center [179, 45] width 16 height 16
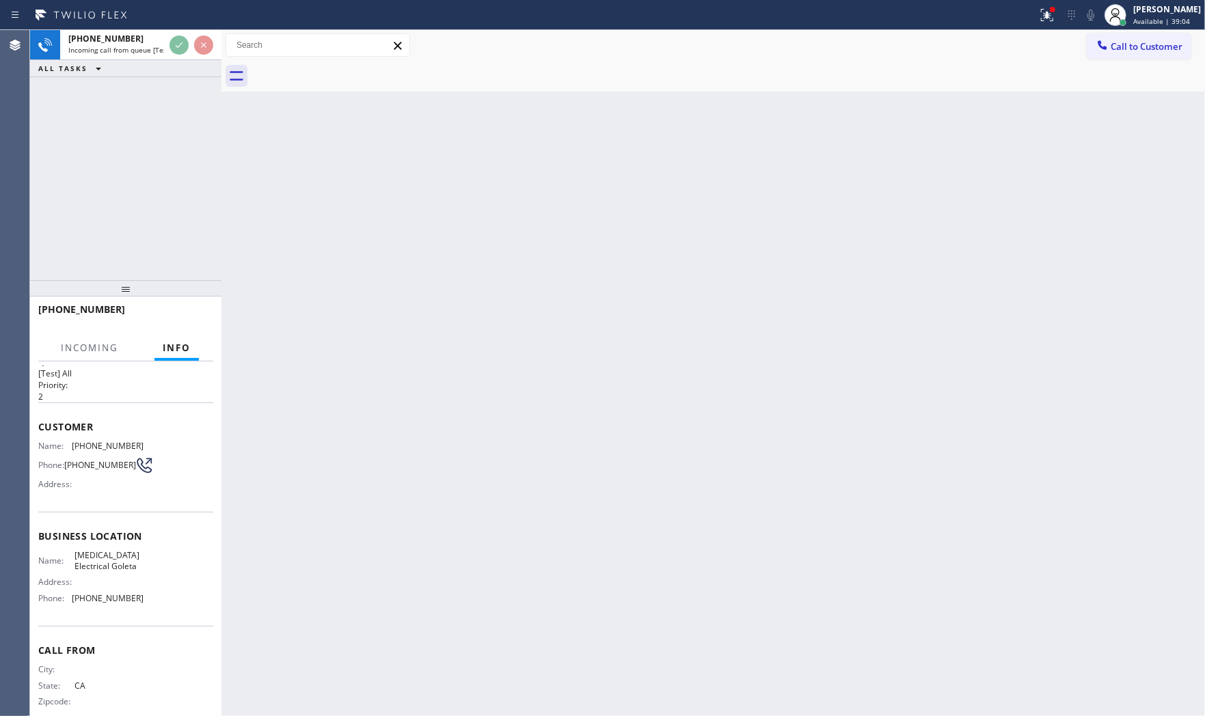
scroll to position [41, 0]
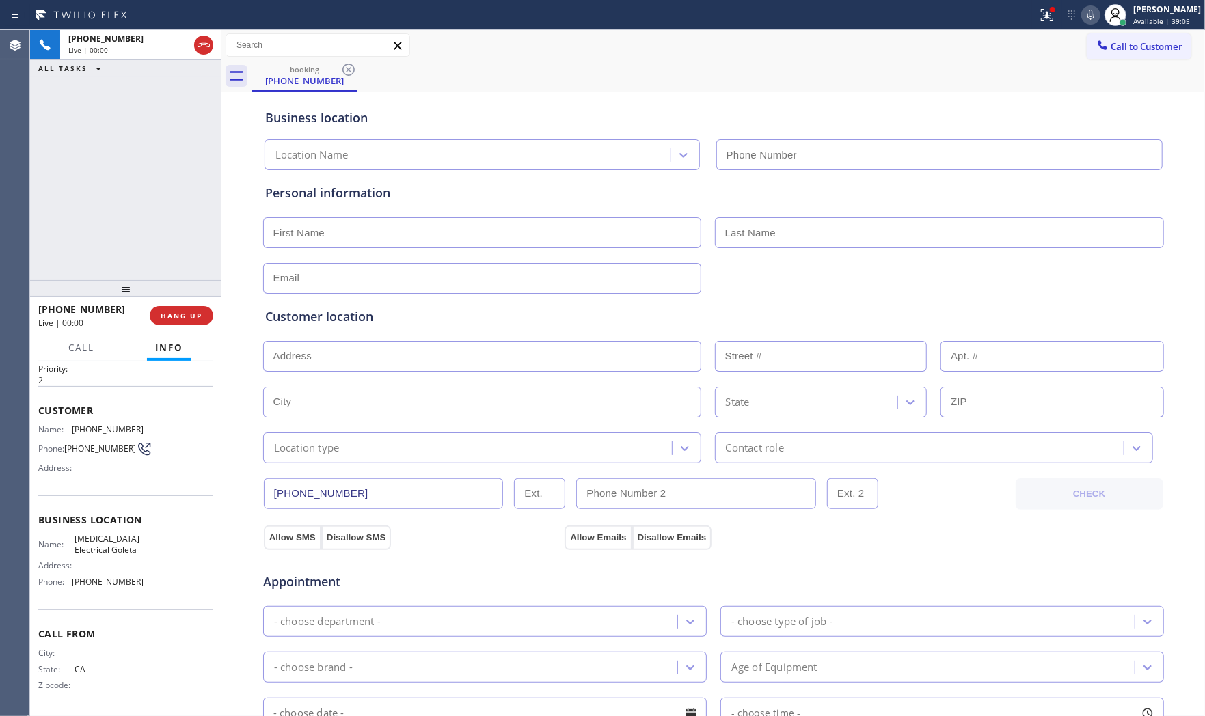
type input "[PHONE_NUMBER]"
click at [198, 312] on span "HANG UP" at bounding box center [182, 316] width 42 height 10
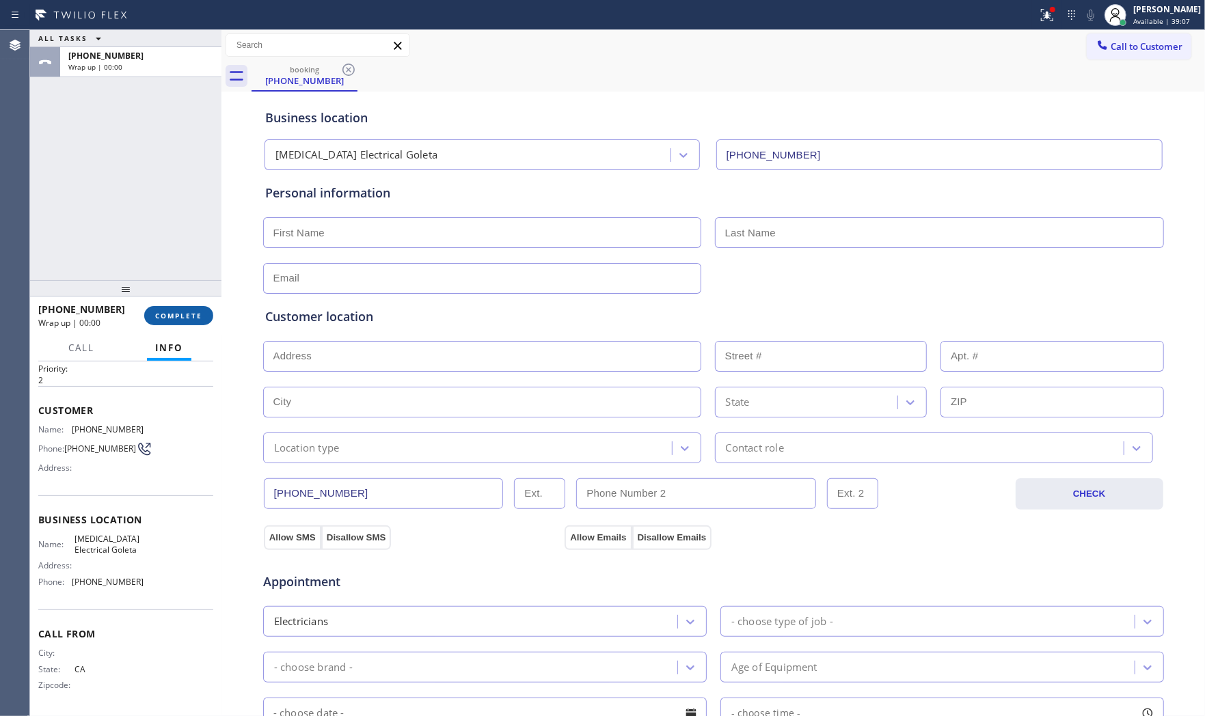
click at [198, 312] on span "COMPLETE" at bounding box center [178, 316] width 47 height 10
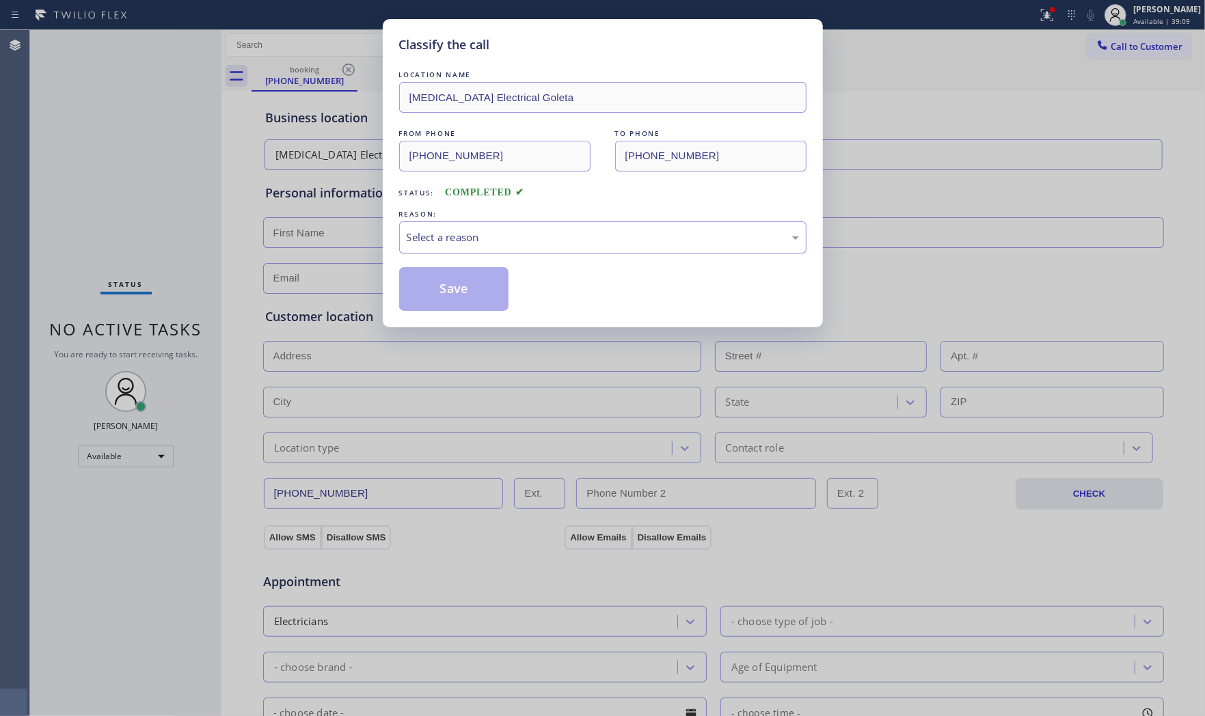
drag, startPoint x: 504, startPoint y: 236, endPoint x: 496, endPoint y: 252, distance: 17.1
click at [501, 243] on div "Select a reason" at bounding box center [603, 238] width 392 height 16
click at [461, 284] on button "Save" at bounding box center [454, 289] width 110 height 44
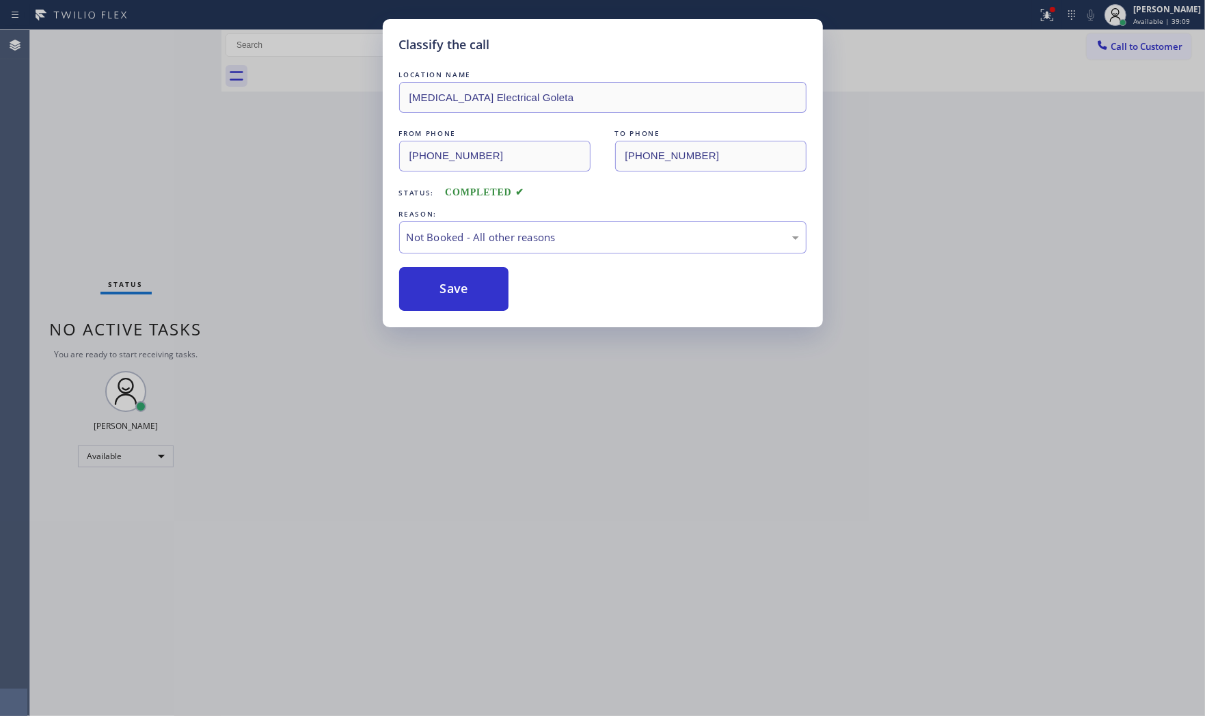
click at [461, 284] on button "Save" at bounding box center [454, 289] width 110 height 44
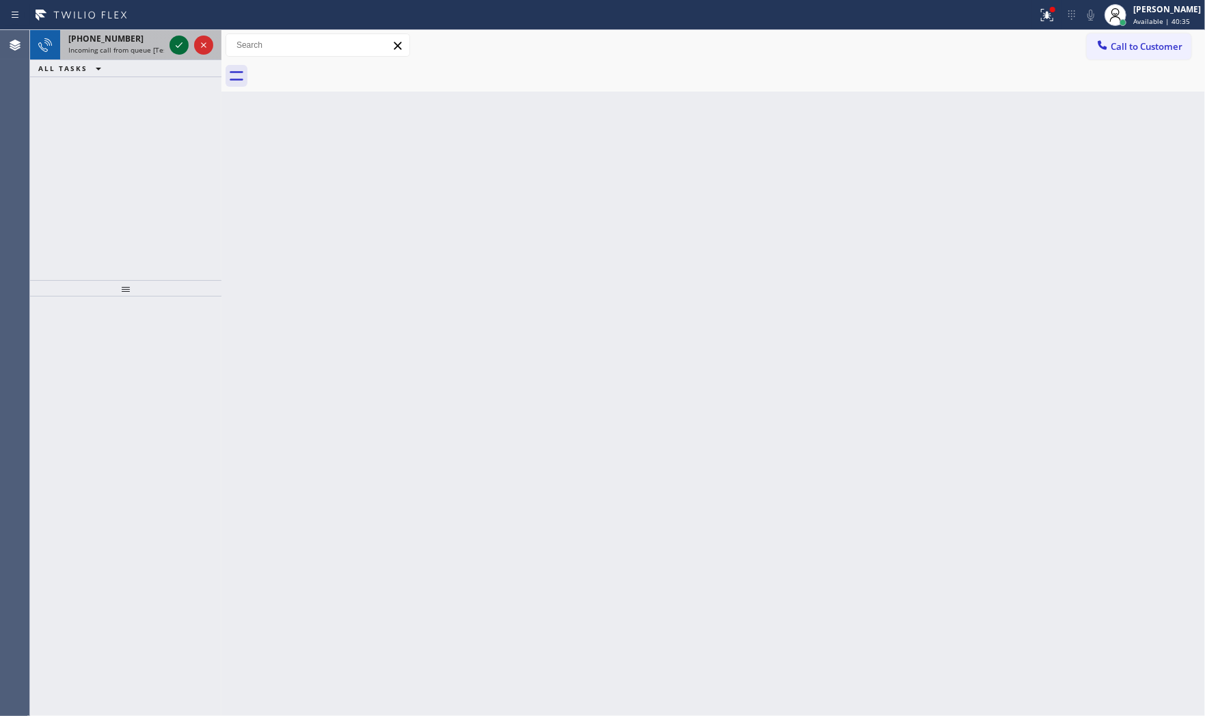
click at [174, 44] on icon at bounding box center [179, 45] width 16 height 16
click at [144, 35] on div "[PHONE_NUMBER]" at bounding box center [116, 39] width 96 height 12
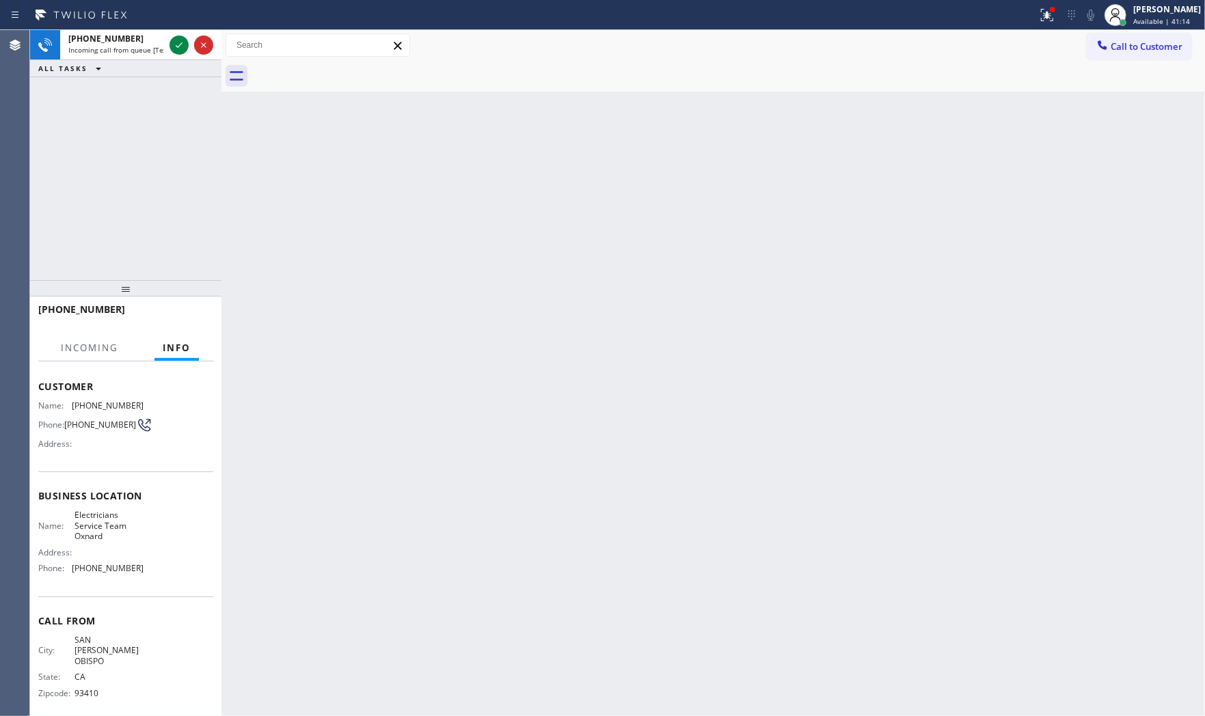
scroll to position [62, 0]
click at [173, 42] on icon at bounding box center [179, 45] width 16 height 16
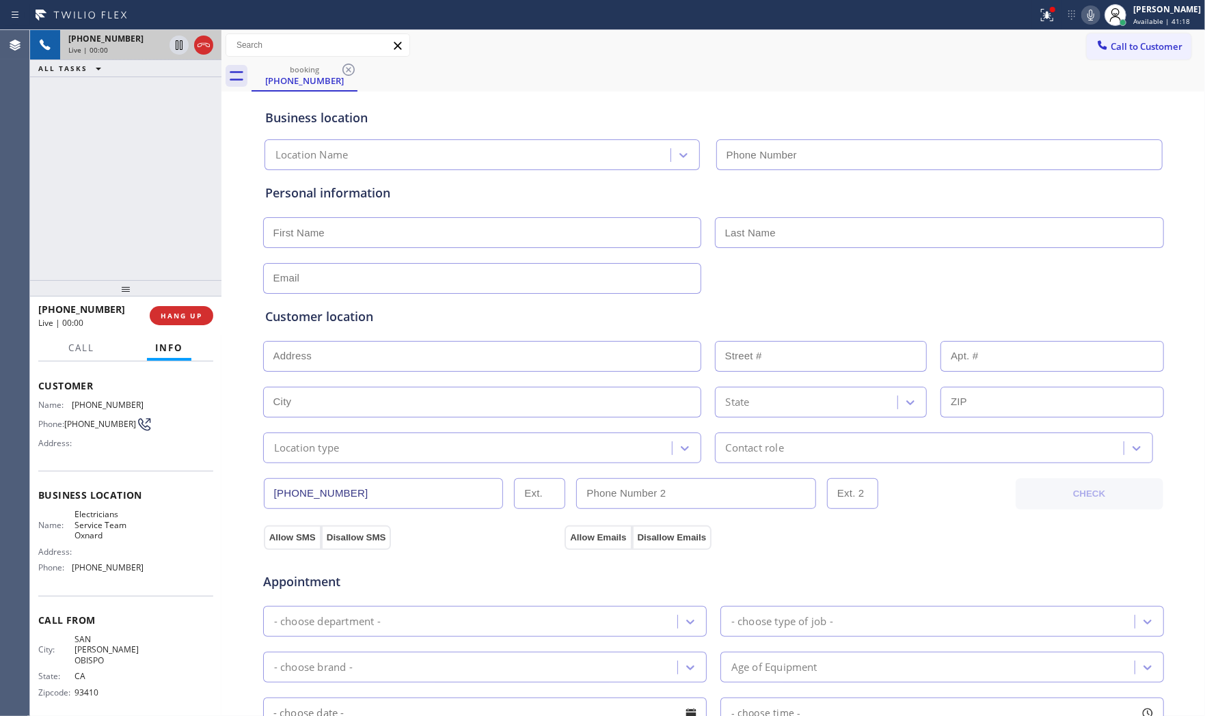
type input "[PHONE_NUMBER]"
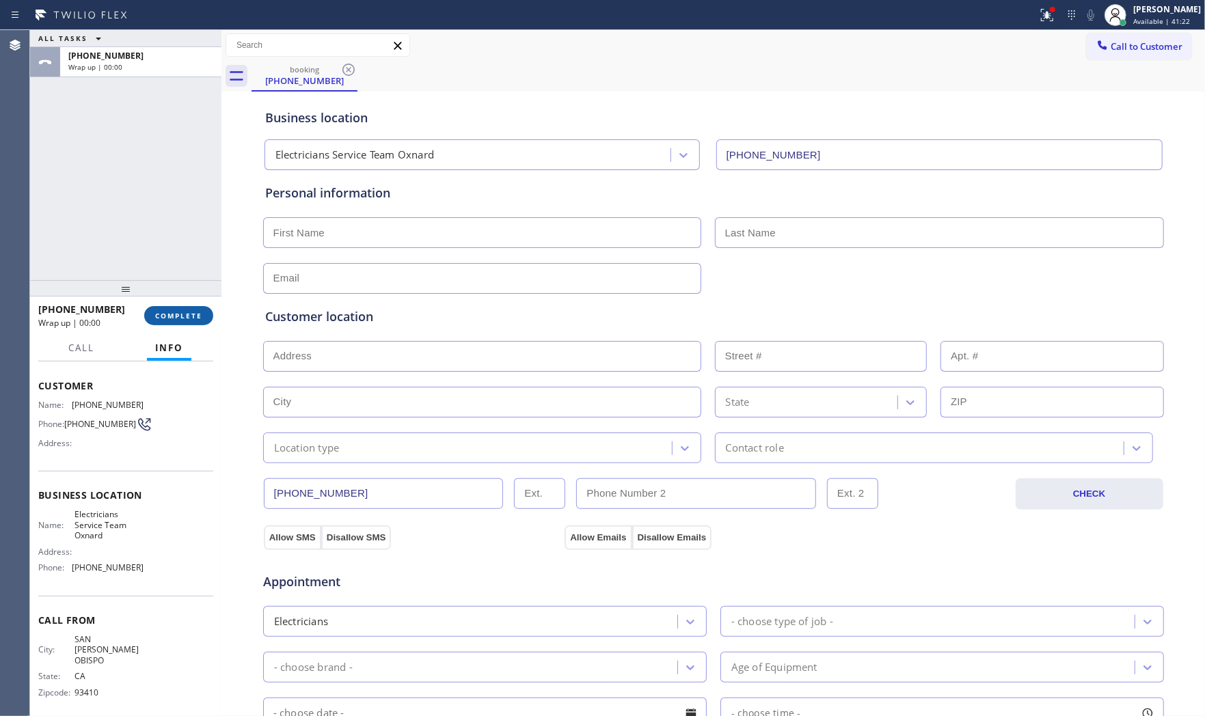
click at [195, 306] on button "COMPLETE" at bounding box center [178, 315] width 69 height 19
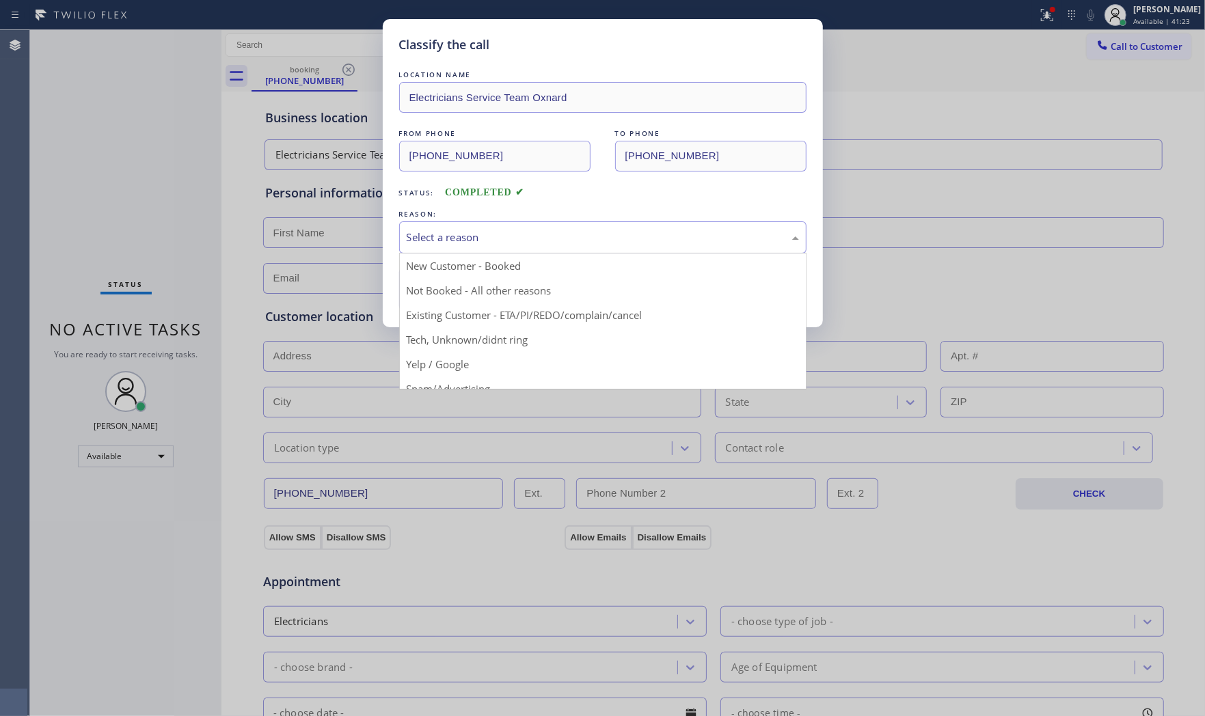
drag, startPoint x: 420, startPoint y: 243, endPoint x: 426, endPoint y: 265, distance: 22.7
click at [421, 245] on div "Select a reason" at bounding box center [603, 238] width 392 height 16
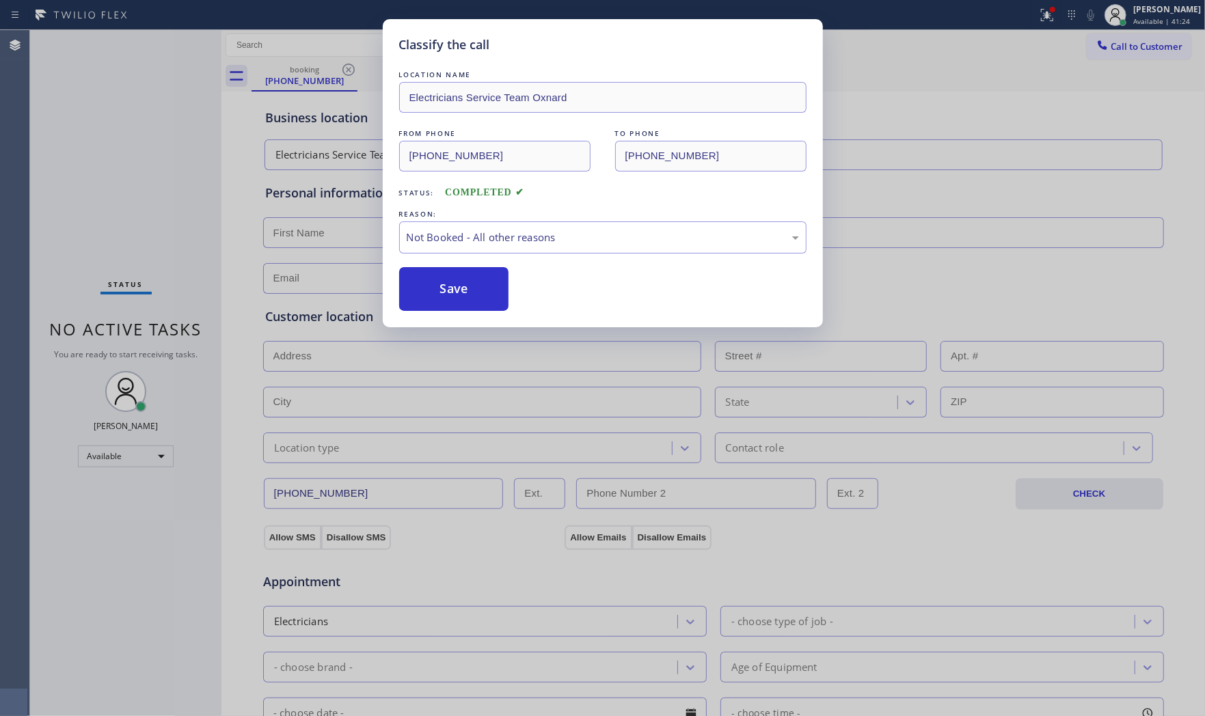
click at [438, 290] on button "Save" at bounding box center [454, 289] width 110 height 44
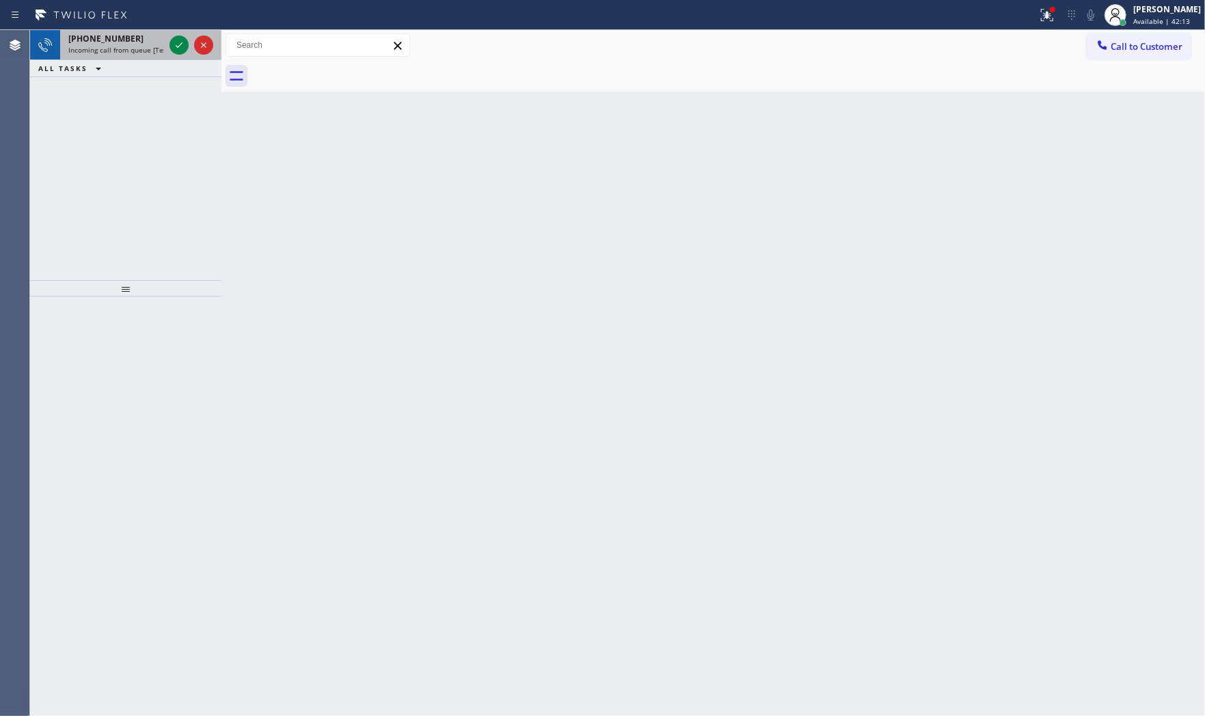
click at [154, 49] on span "Incoming call from queue [Test] All" at bounding box center [124, 50] width 113 height 10
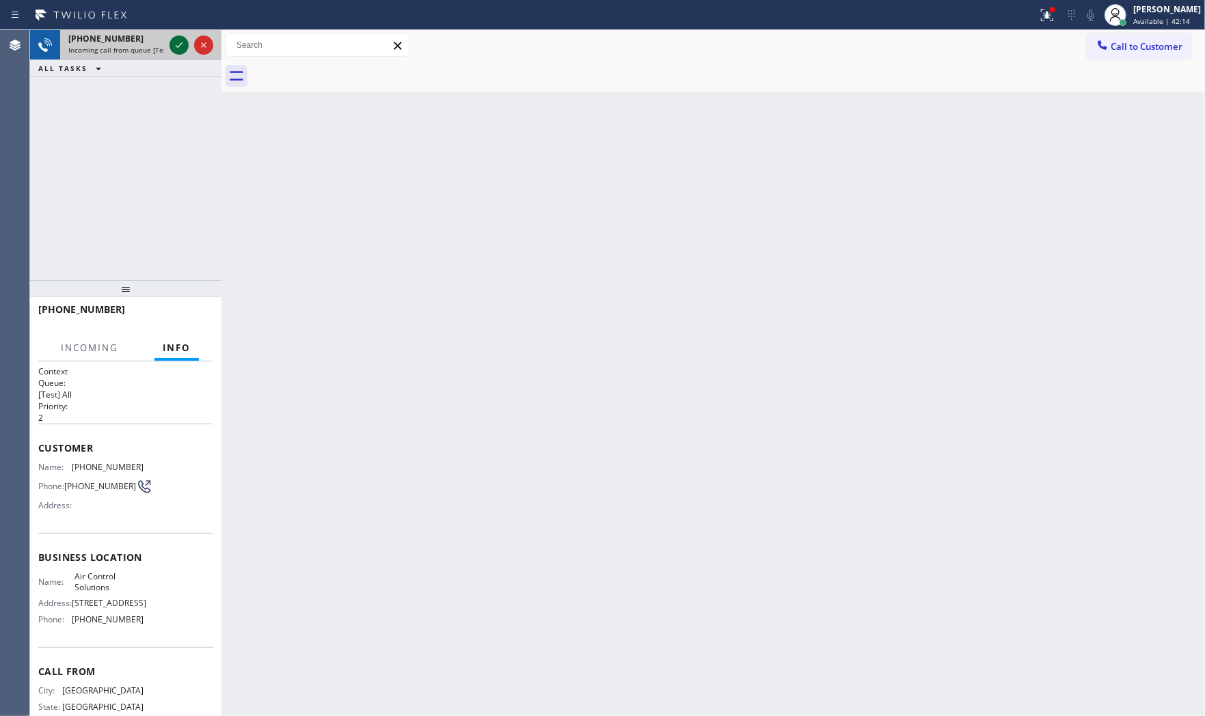
click at [185, 46] on icon at bounding box center [179, 45] width 16 height 16
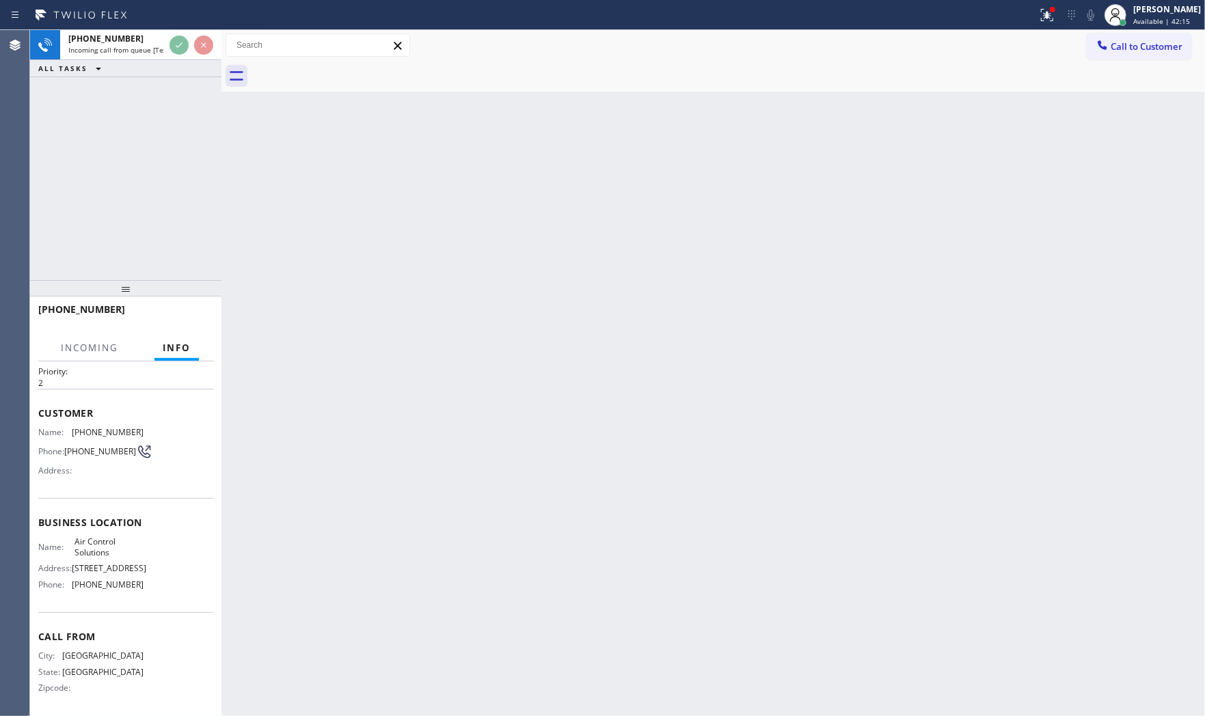
scroll to position [83, 0]
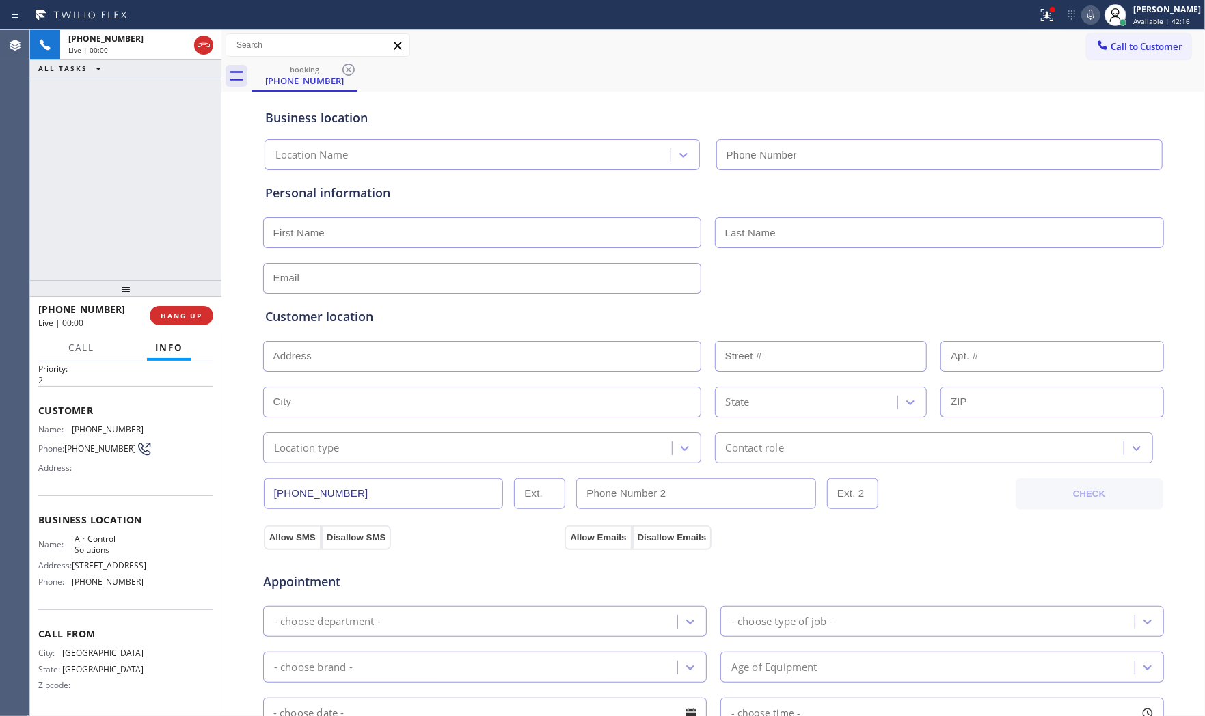
type input "[PHONE_NUMBER]"
click at [199, 310] on button "HANG UP" at bounding box center [182, 315] width 64 height 19
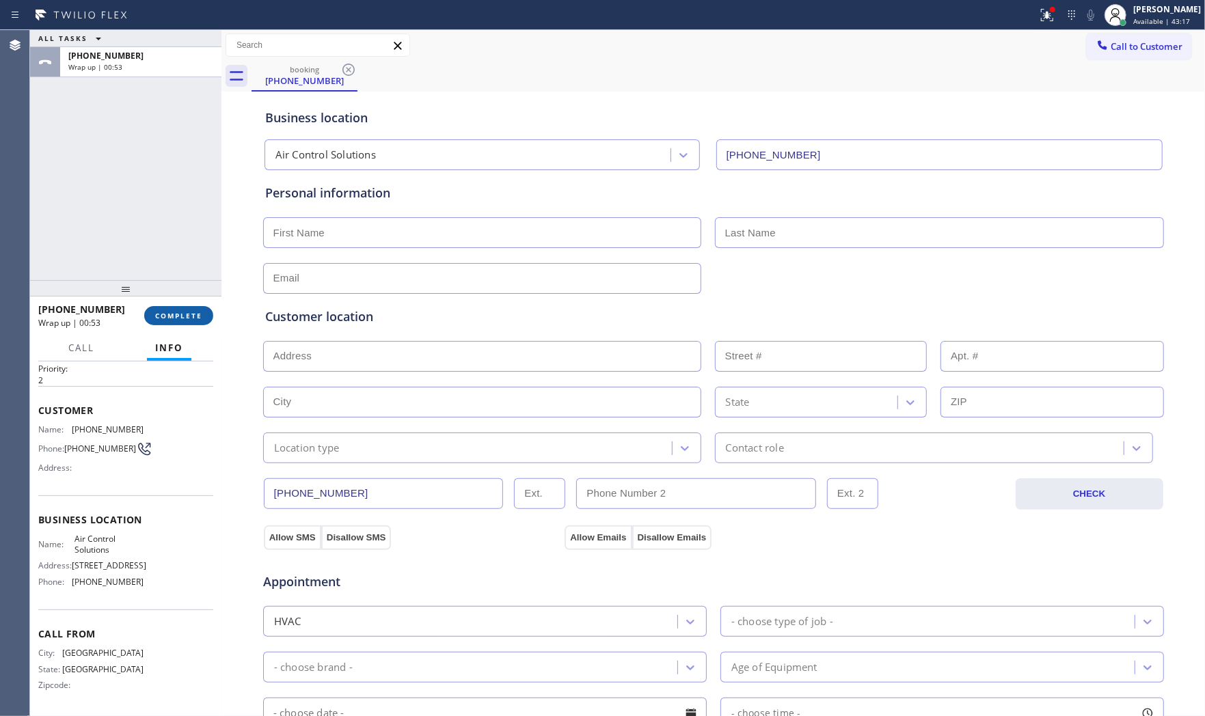
click at [206, 308] on button "COMPLETE" at bounding box center [178, 315] width 69 height 19
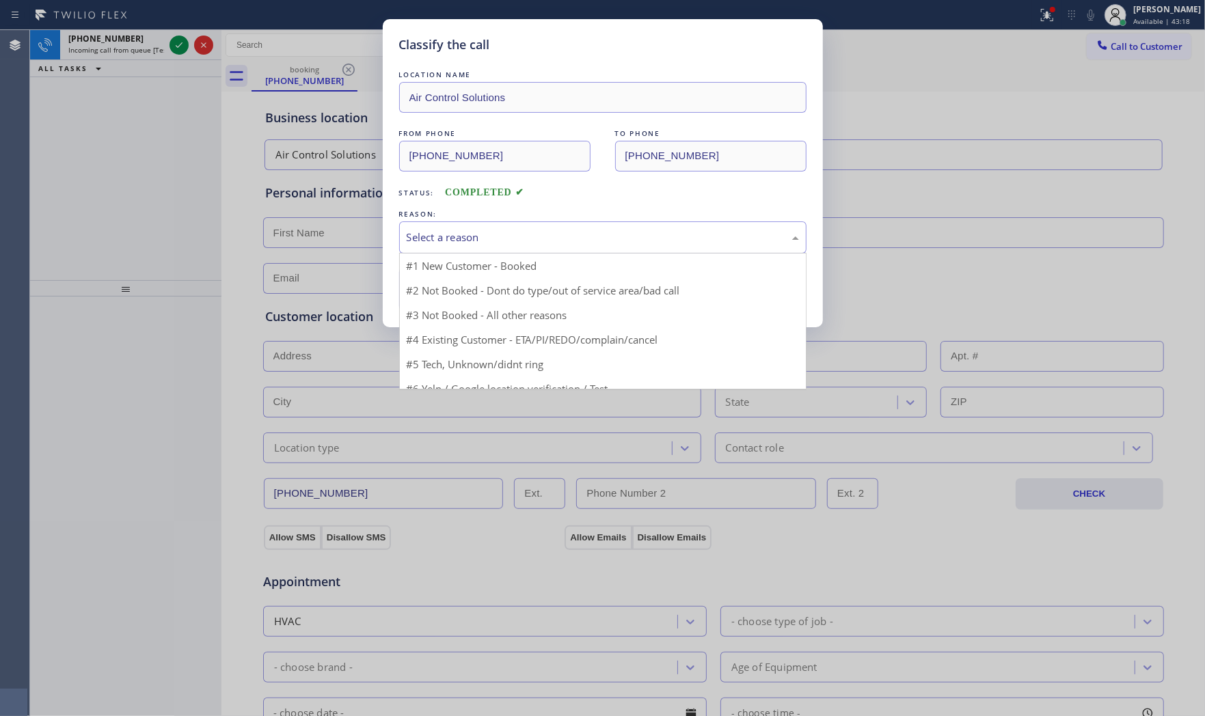
click at [440, 251] on div "Select a reason" at bounding box center [602, 237] width 407 height 32
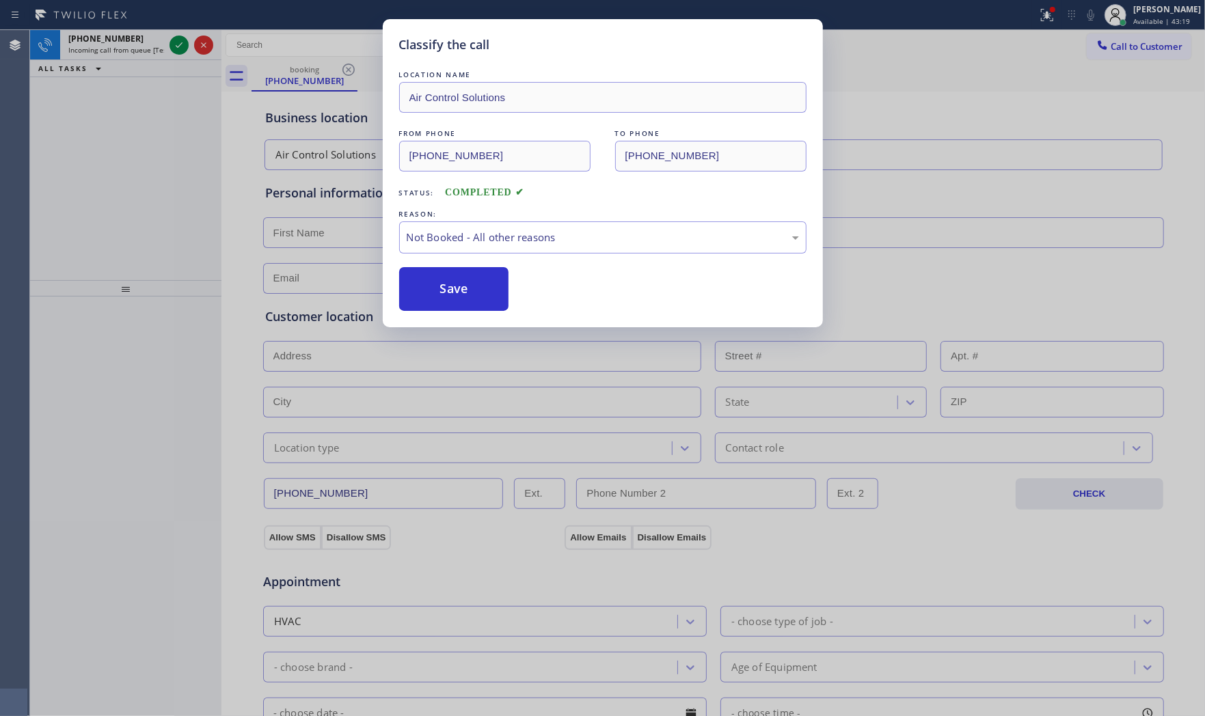
click at [446, 288] on button "Save" at bounding box center [454, 289] width 110 height 44
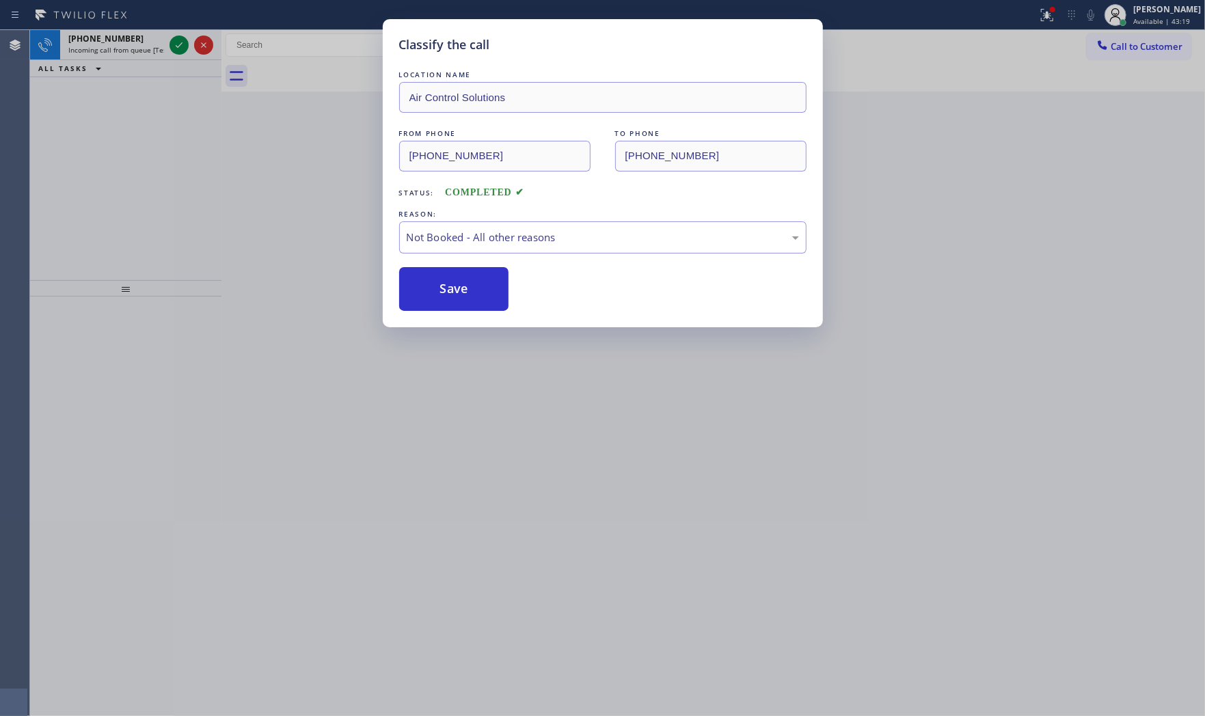
click at [446, 288] on button "Save" at bounding box center [454, 289] width 110 height 44
drag, startPoint x: 446, startPoint y: 288, endPoint x: 428, endPoint y: 279, distance: 20.8
click at [446, 288] on button "Save" at bounding box center [454, 289] width 110 height 44
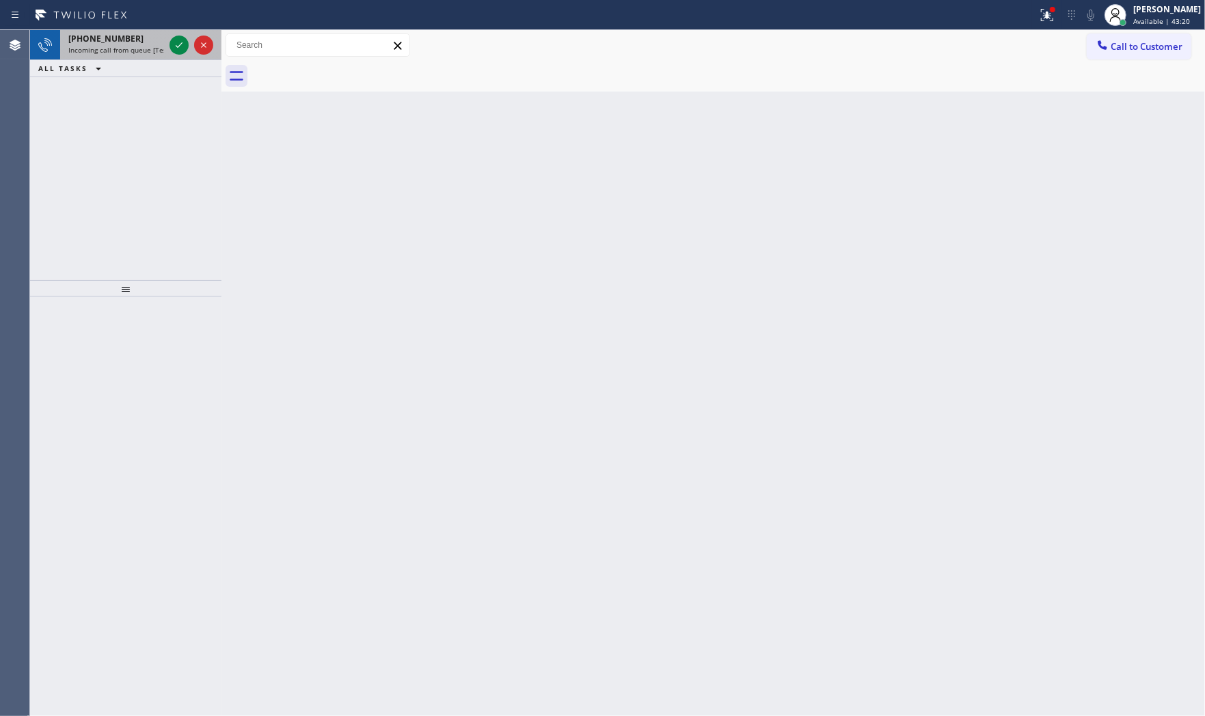
click at [124, 50] on span "Incoming call from queue [Test] All" at bounding box center [124, 50] width 113 height 10
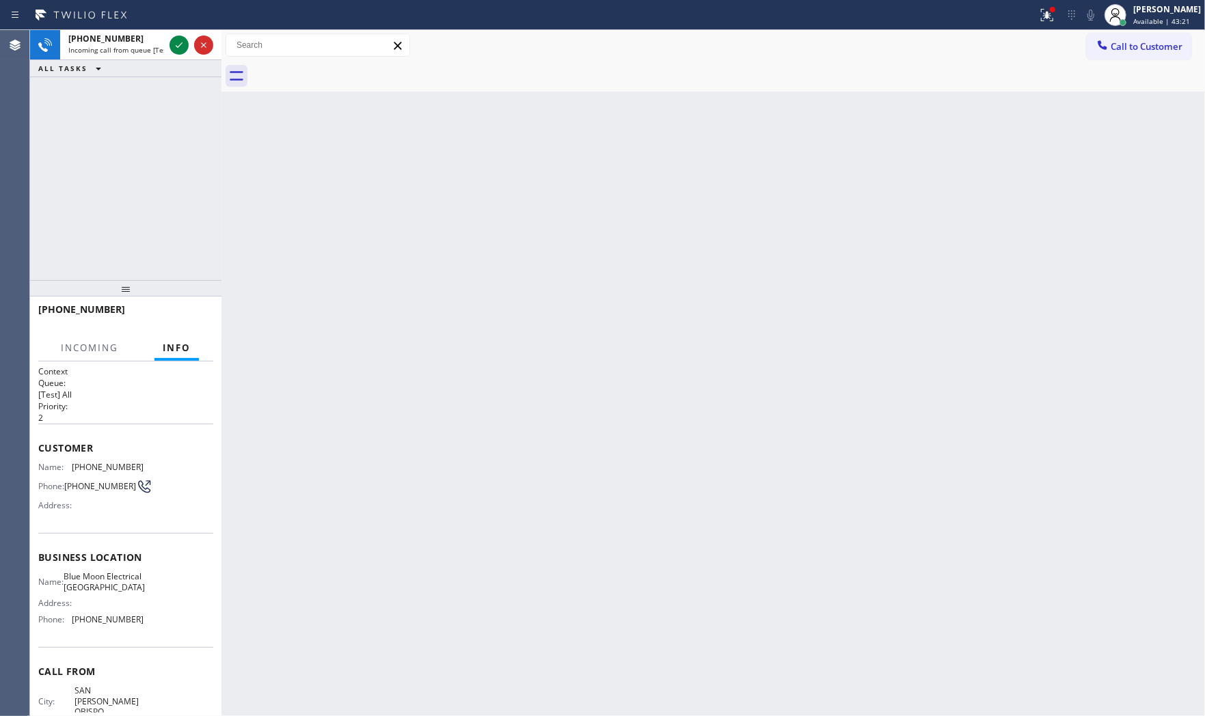
scroll to position [62, 0]
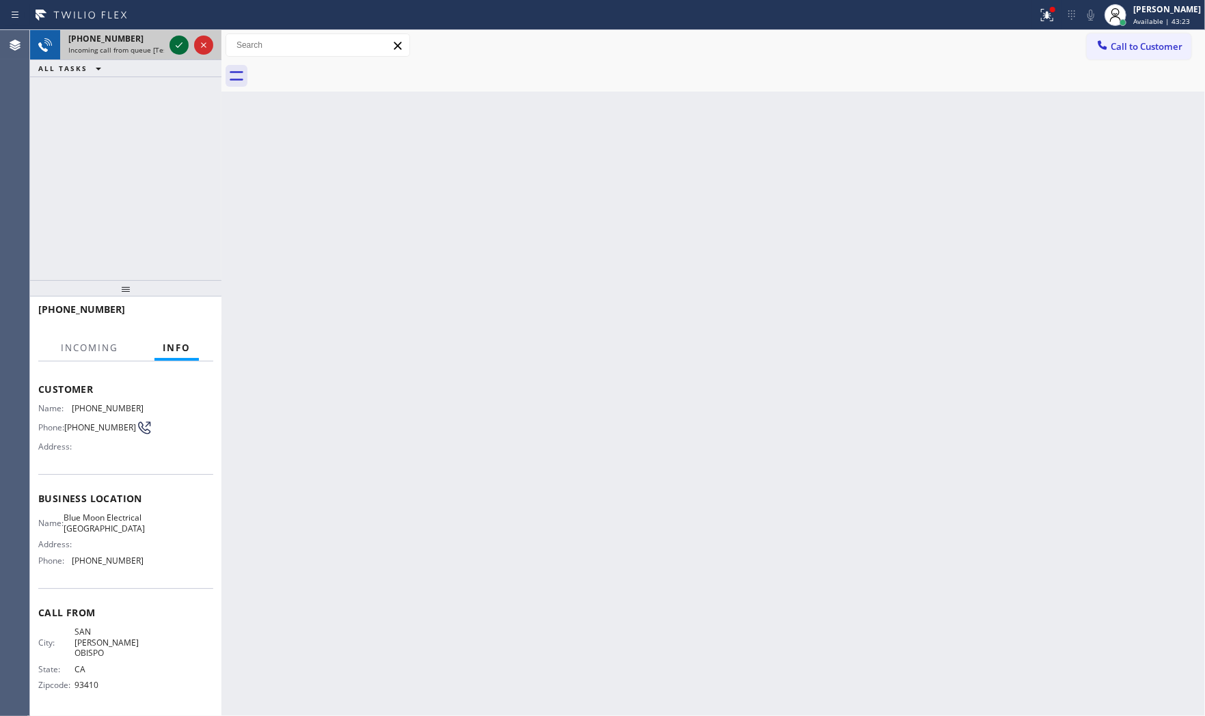
click at [182, 53] on icon at bounding box center [179, 45] width 16 height 16
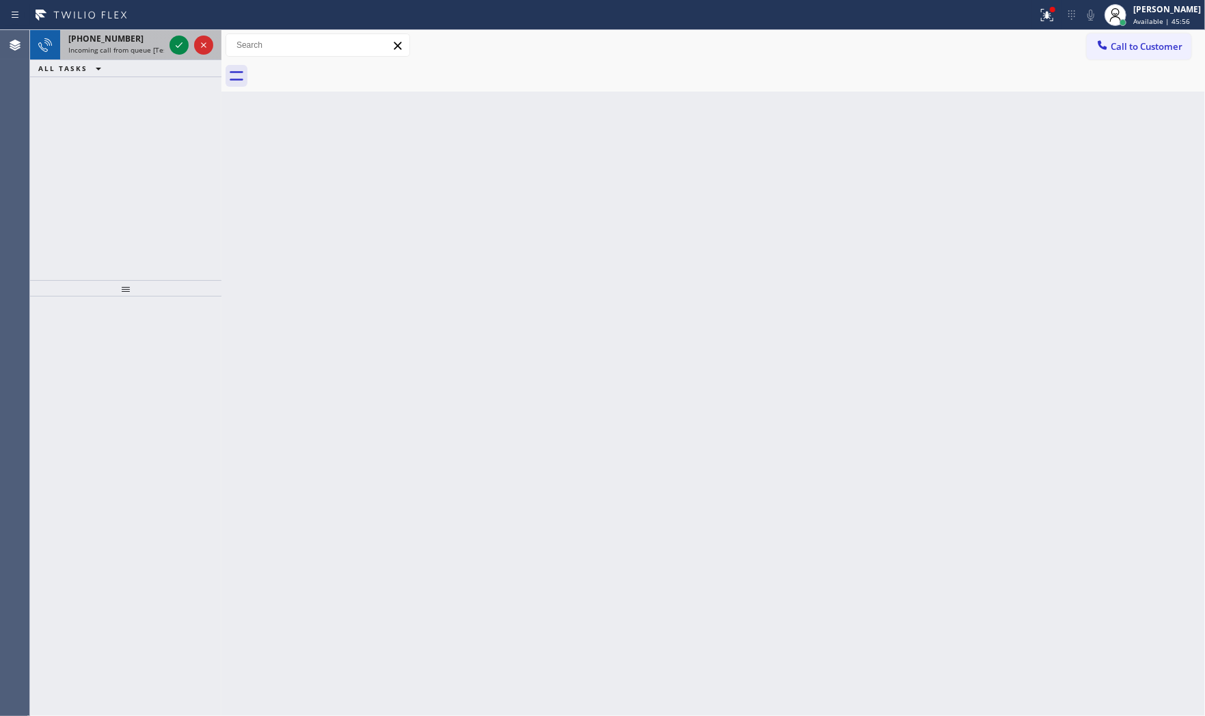
click at [156, 53] on div "[PHONE_NUMBER] Incoming call from queue [Test] All" at bounding box center [113, 45] width 107 height 30
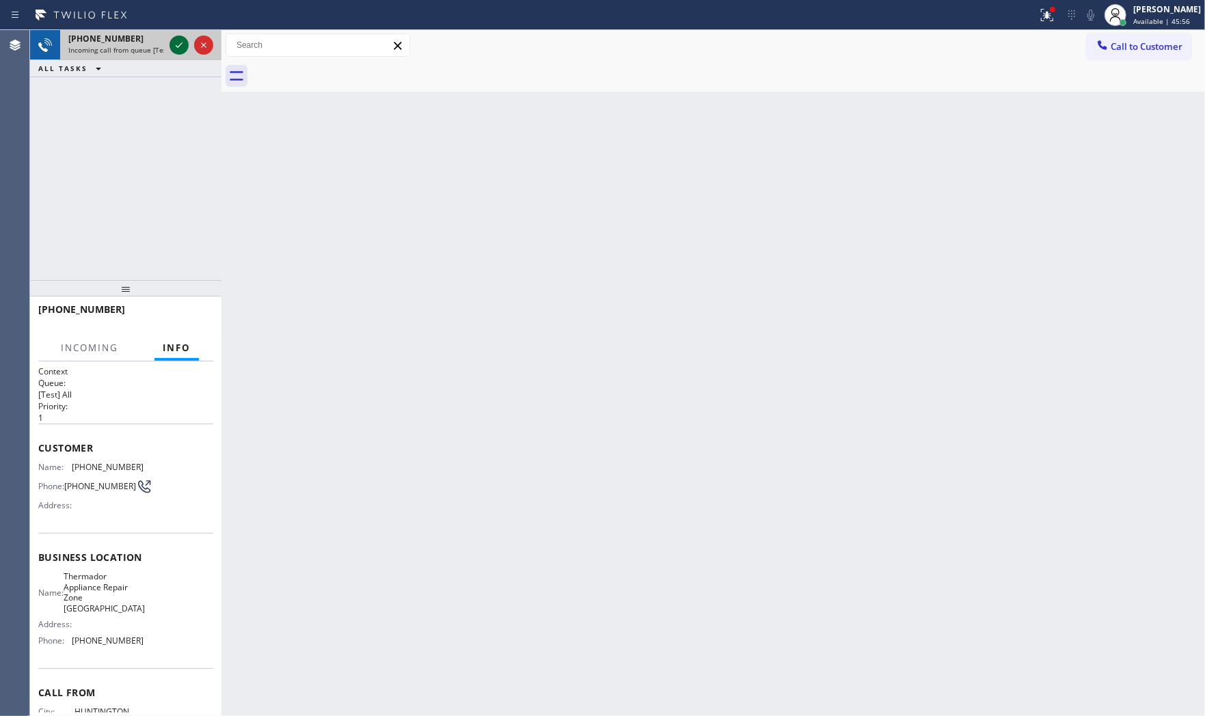
click at [174, 44] on icon at bounding box center [179, 45] width 16 height 16
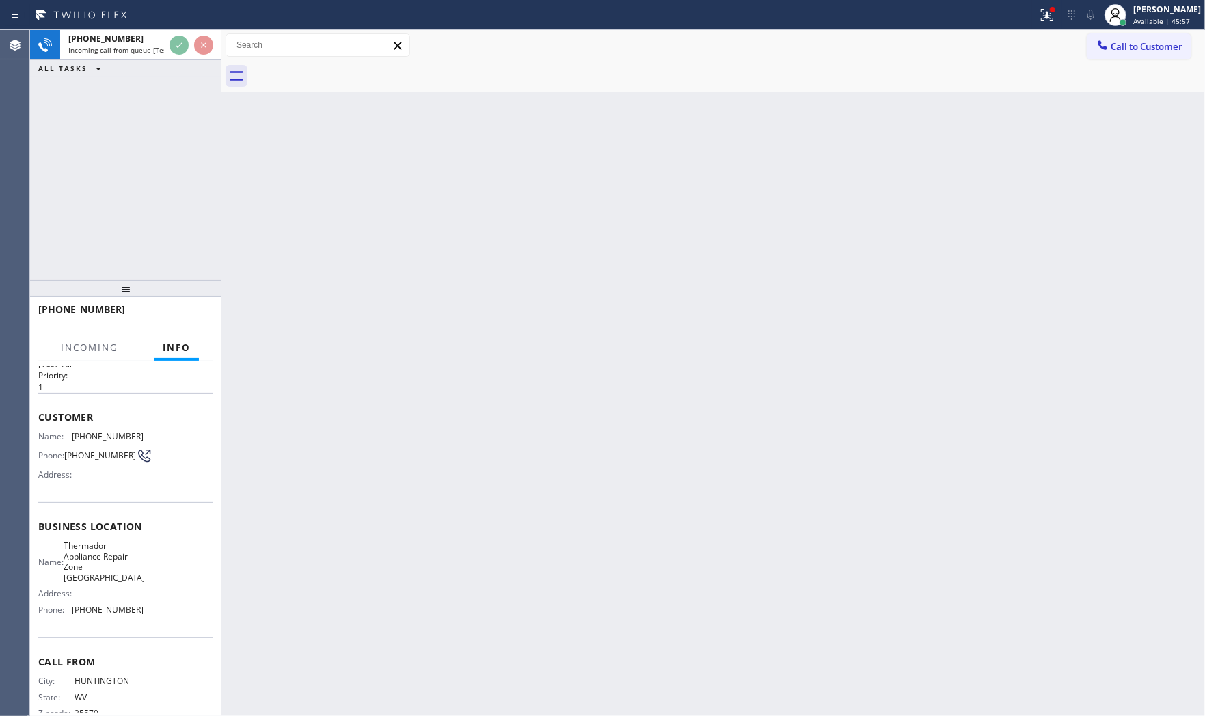
scroll to position [62, 0]
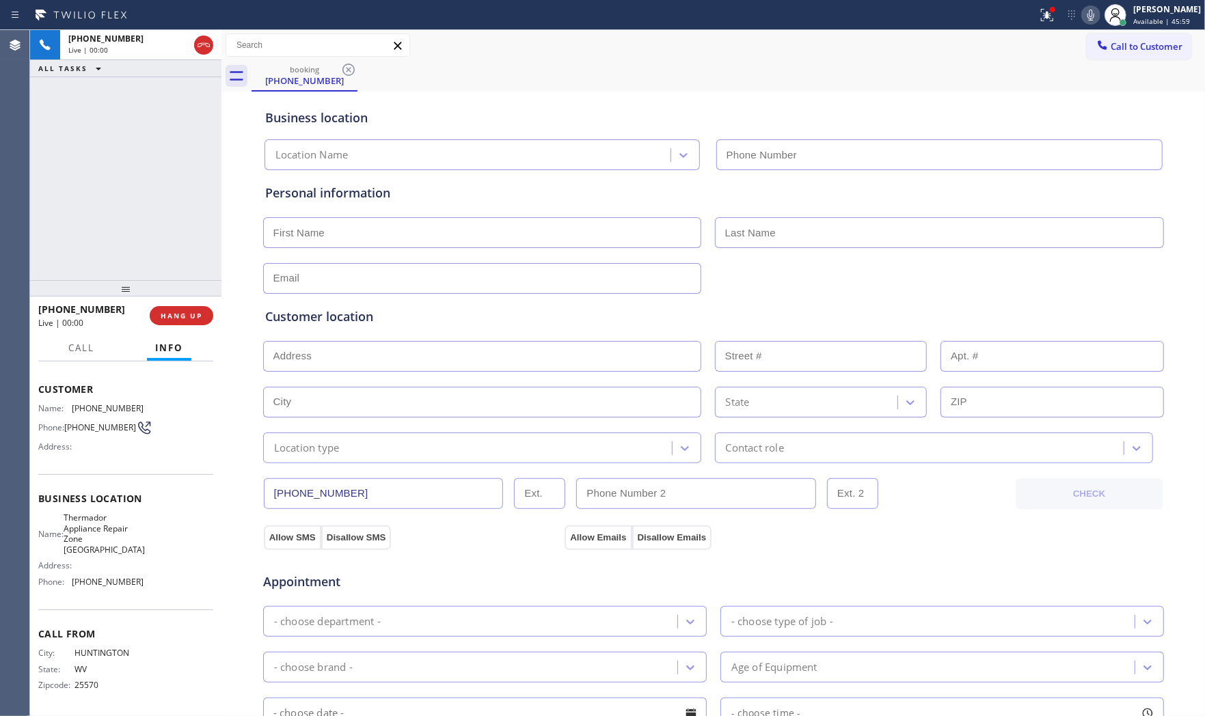
type input "[PHONE_NUMBER]"
click at [174, 311] on span "HANG UP" at bounding box center [182, 316] width 42 height 10
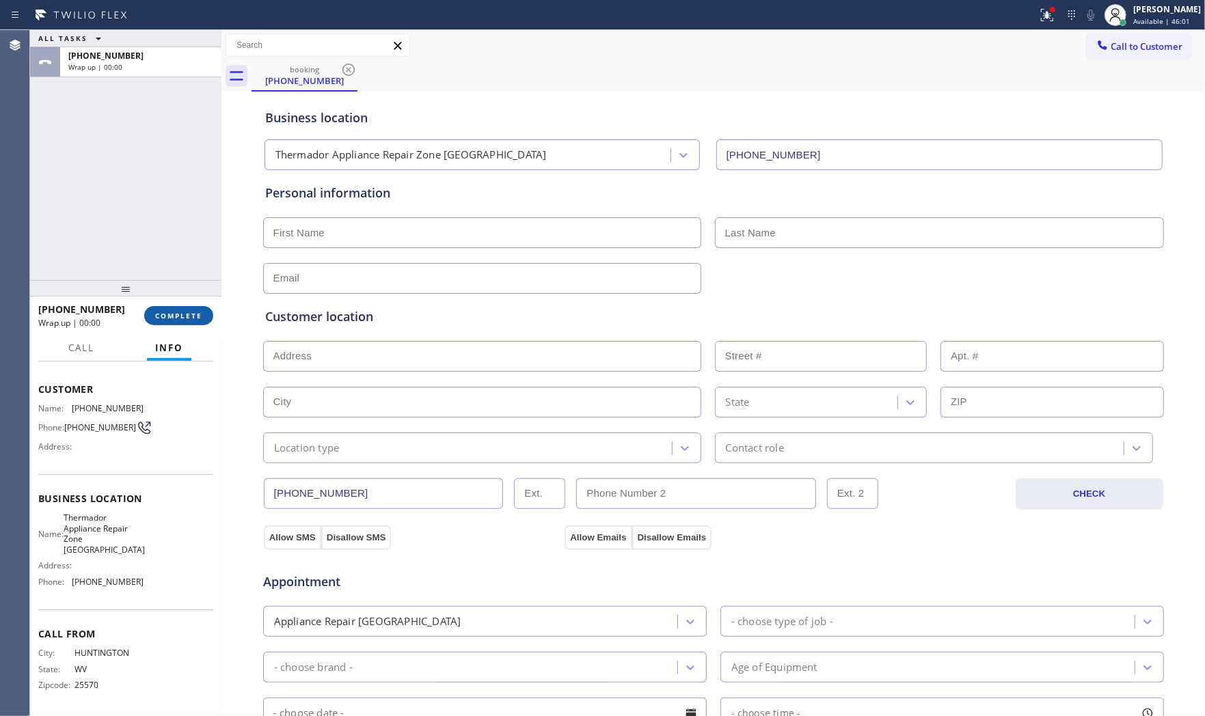
click at [174, 311] on span "COMPLETE" at bounding box center [178, 316] width 47 height 10
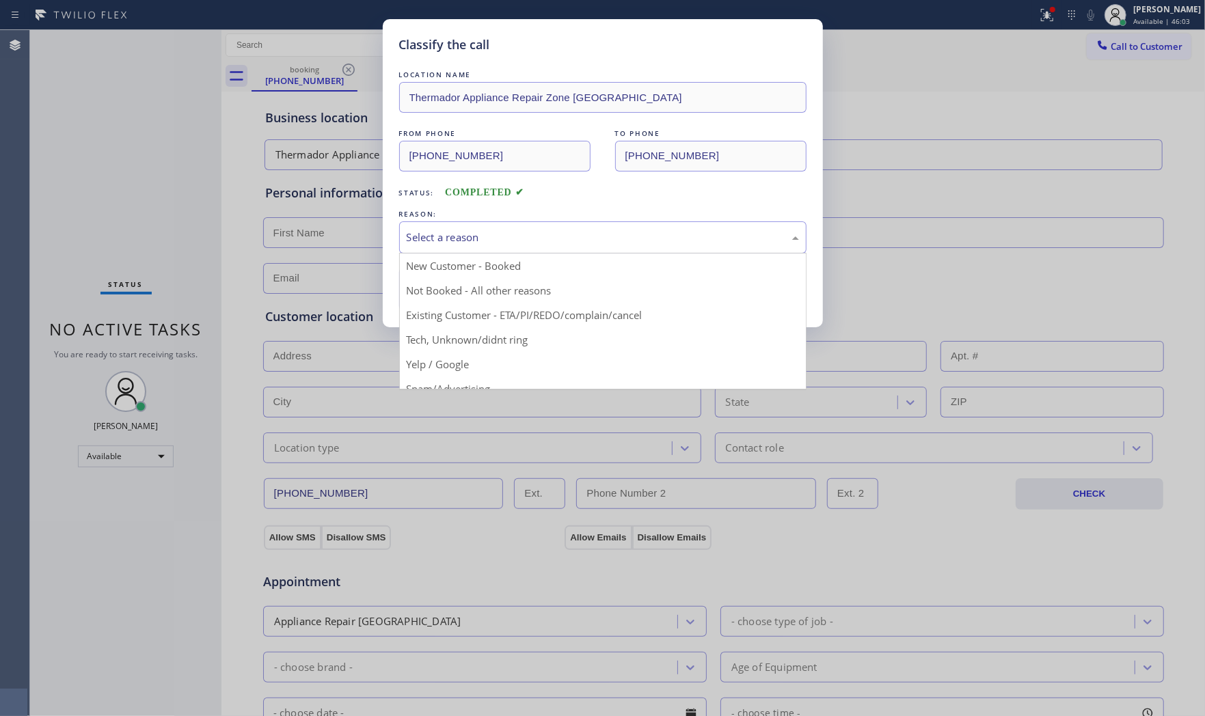
click at [446, 243] on div "Select a reason" at bounding box center [603, 238] width 392 height 16
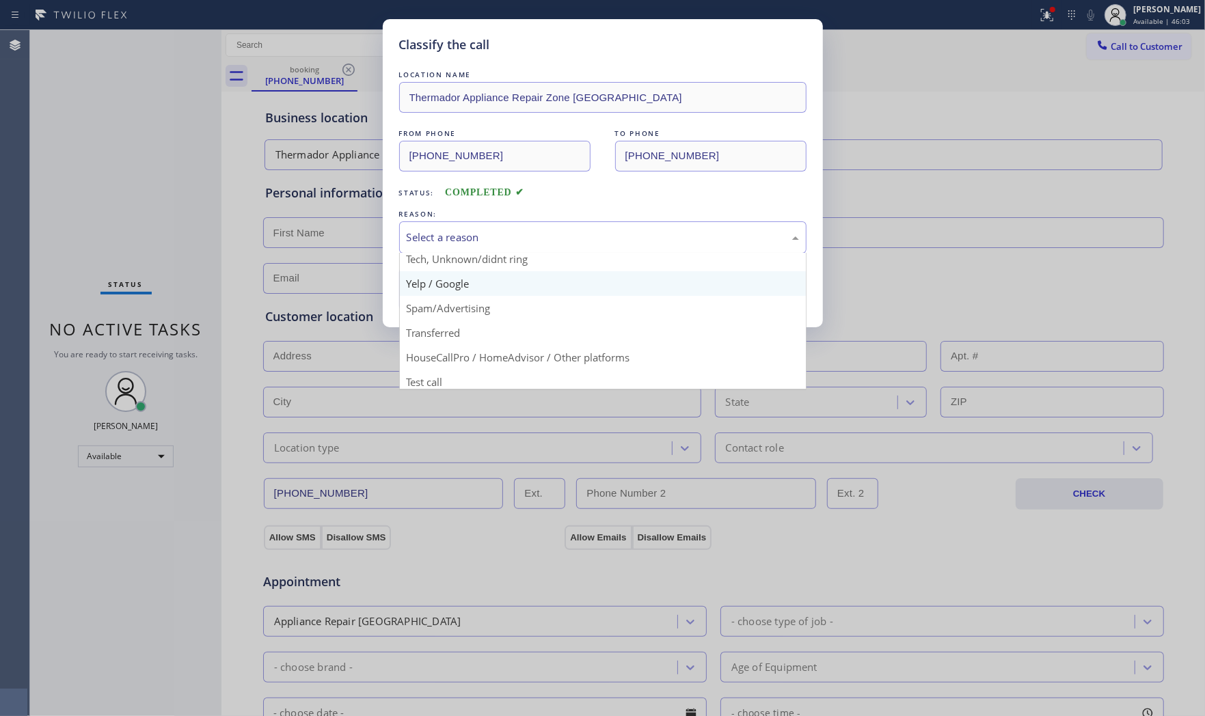
scroll to position [85, 0]
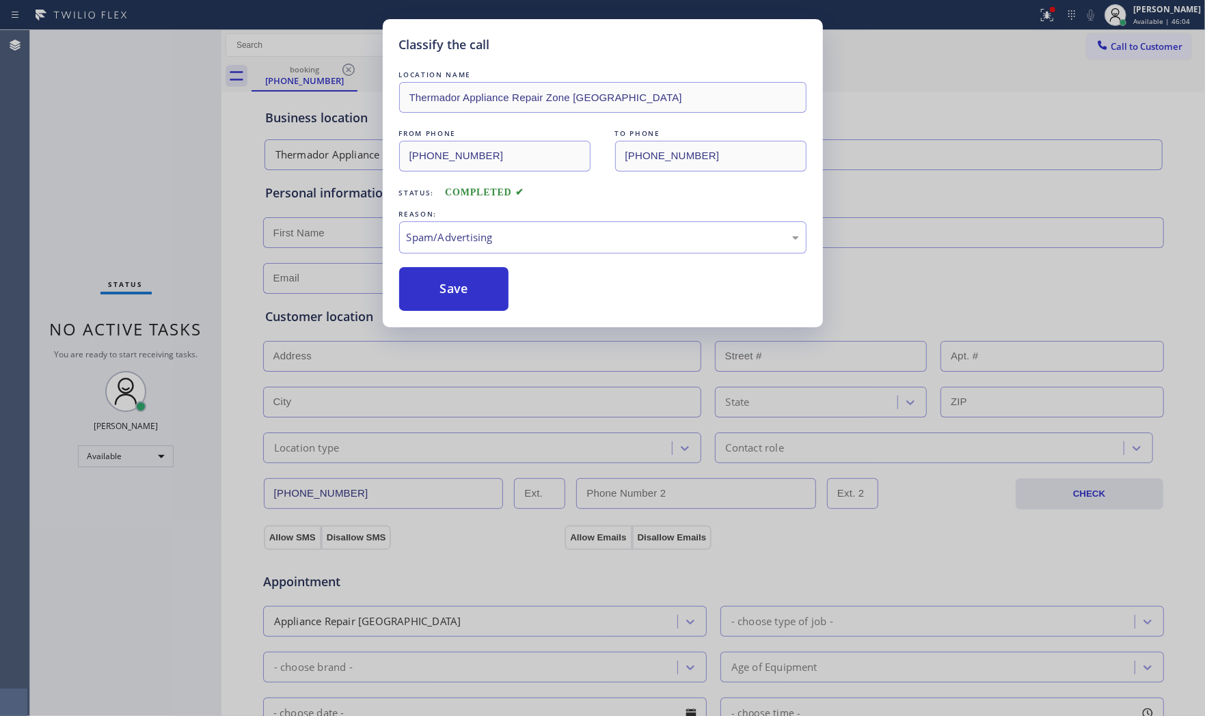
click at [459, 301] on button "Save" at bounding box center [454, 289] width 110 height 44
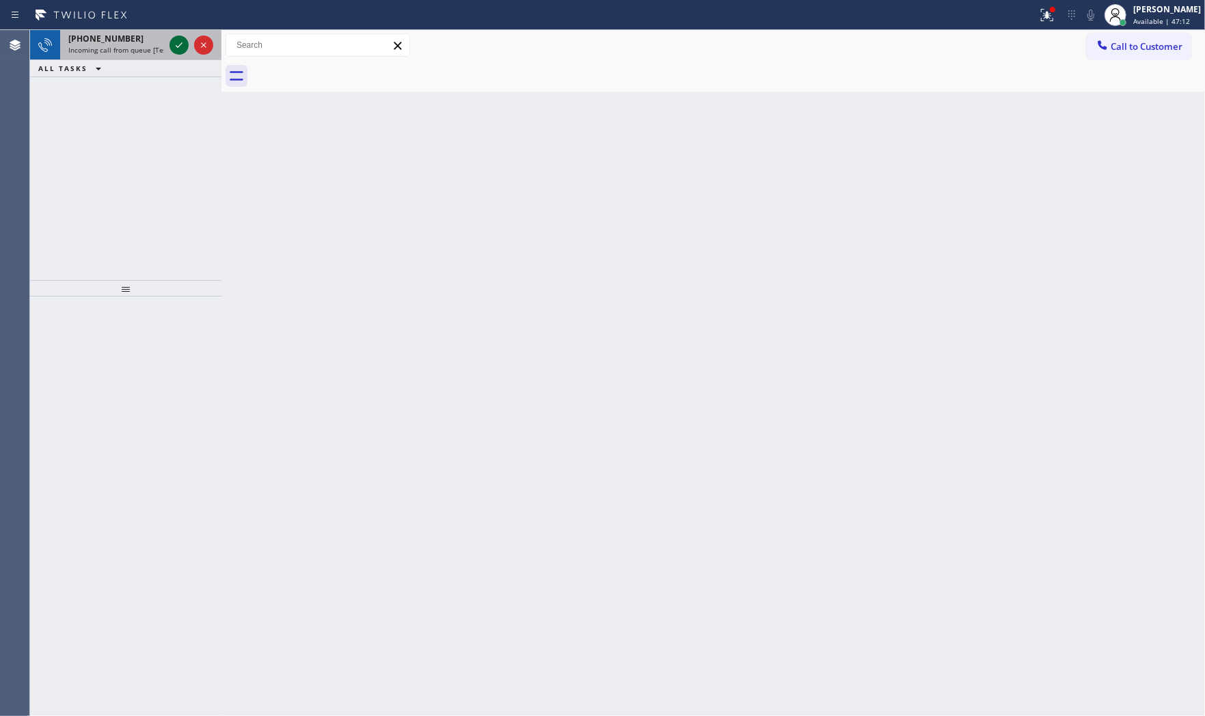
click at [180, 40] on icon at bounding box center [179, 45] width 16 height 16
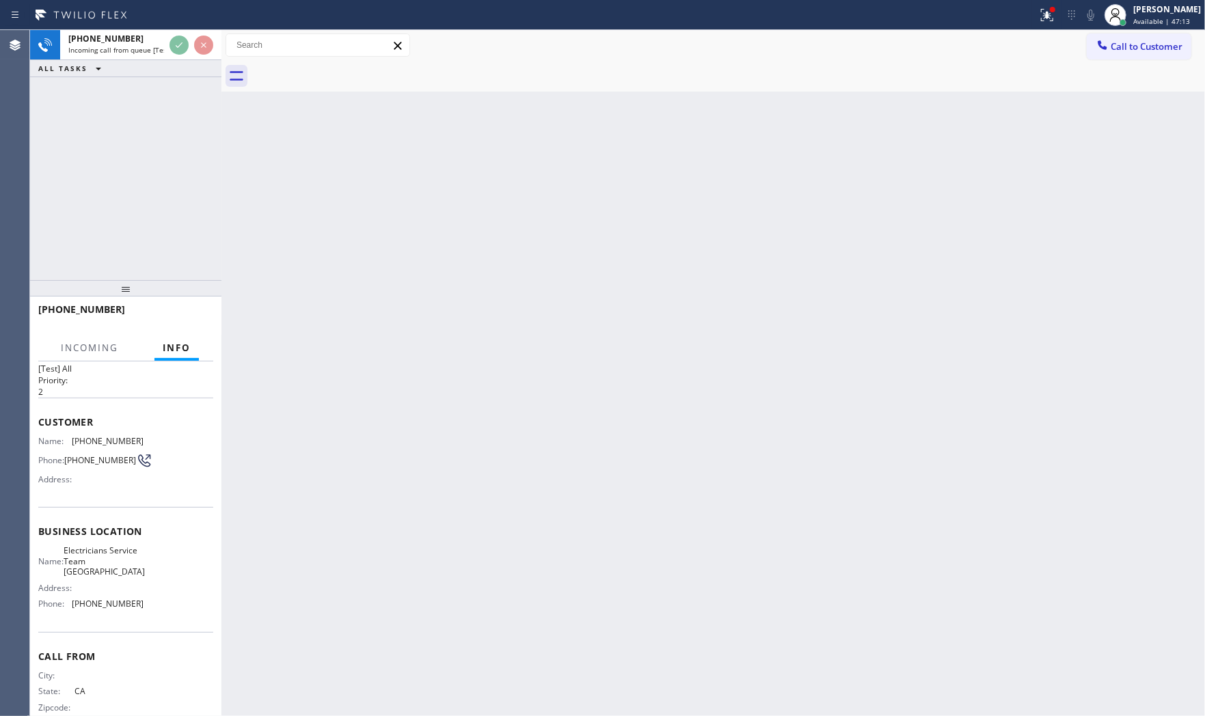
scroll to position [51, 0]
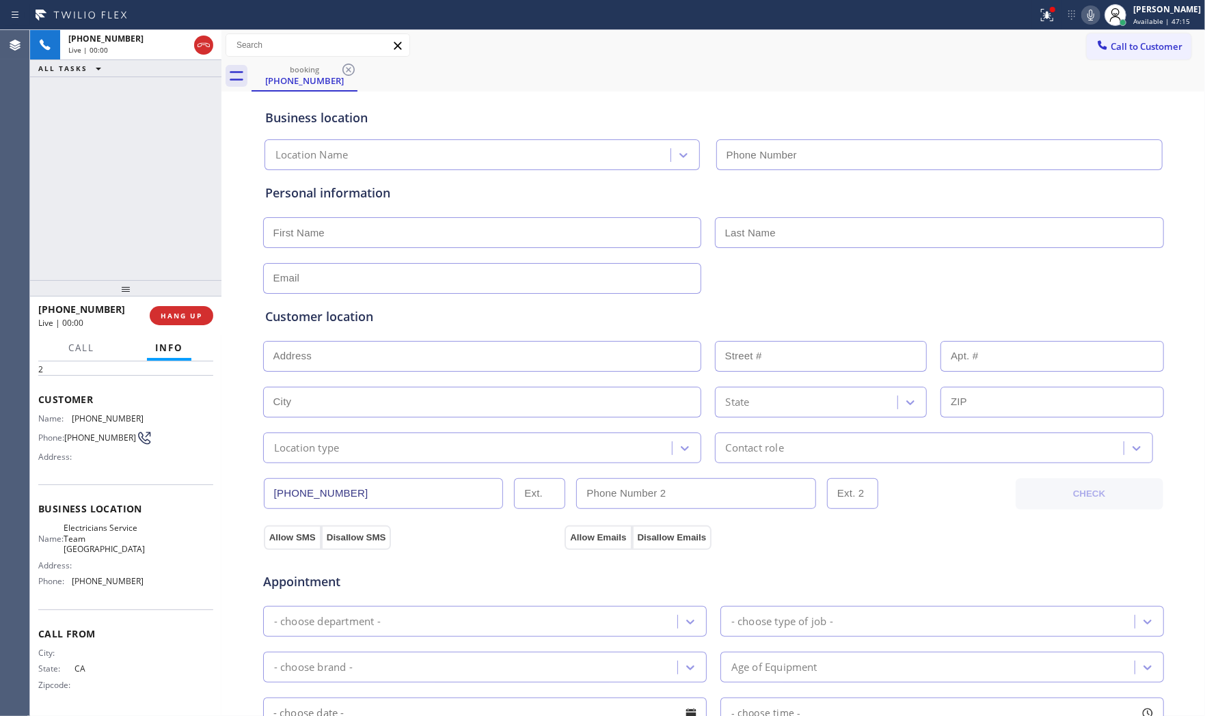
type input "[PHONE_NUMBER]"
click at [194, 316] on span "HANG UP" at bounding box center [182, 316] width 42 height 10
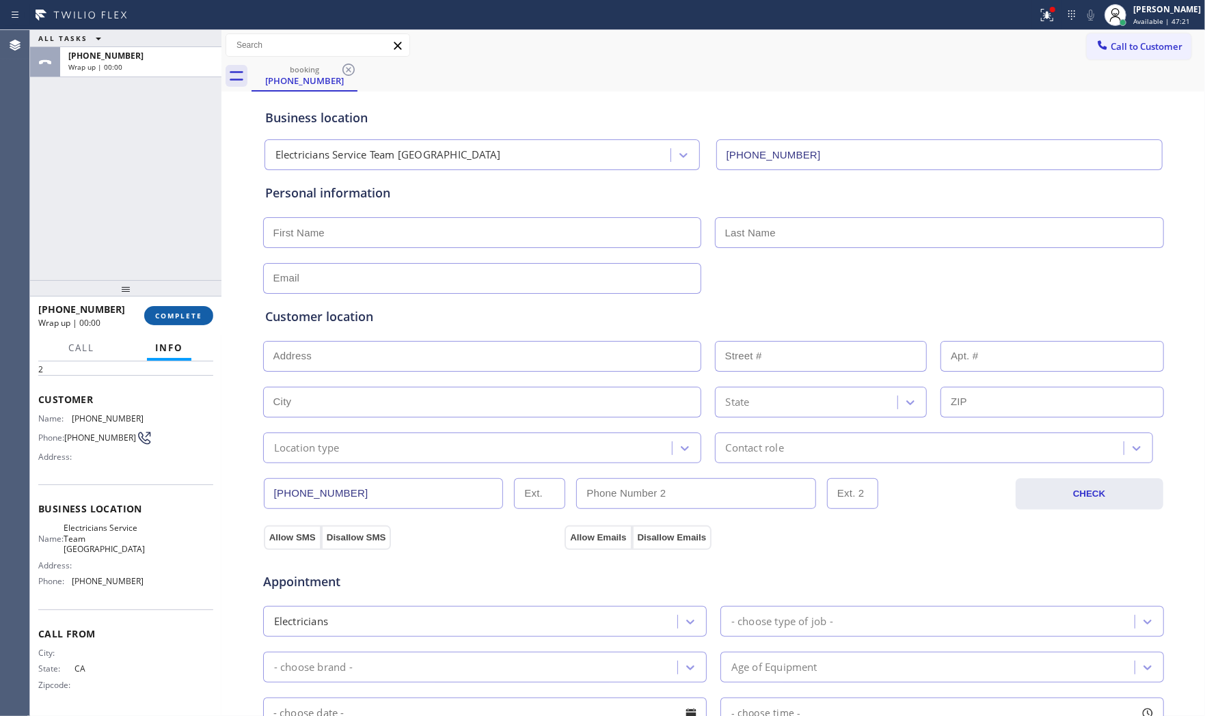
click at [194, 316] on span "COMPLETE" at bounding box center [178, 316] width 47 height 10
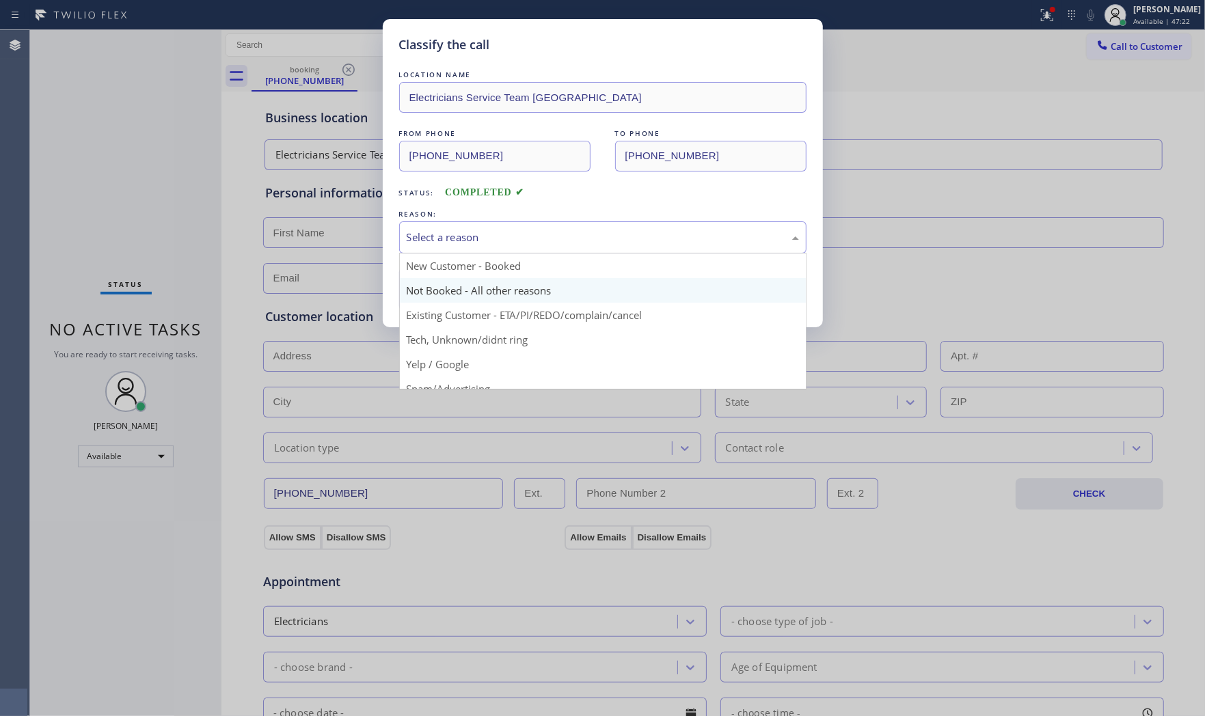
drag, startPoint x: 516, startPoint y: 229, endPoint x: 450, endPoint y: 277, distance: 82.2
click at [513, 234] on div "Select a reason" at bounding box center [603, 238] width 392 height 16
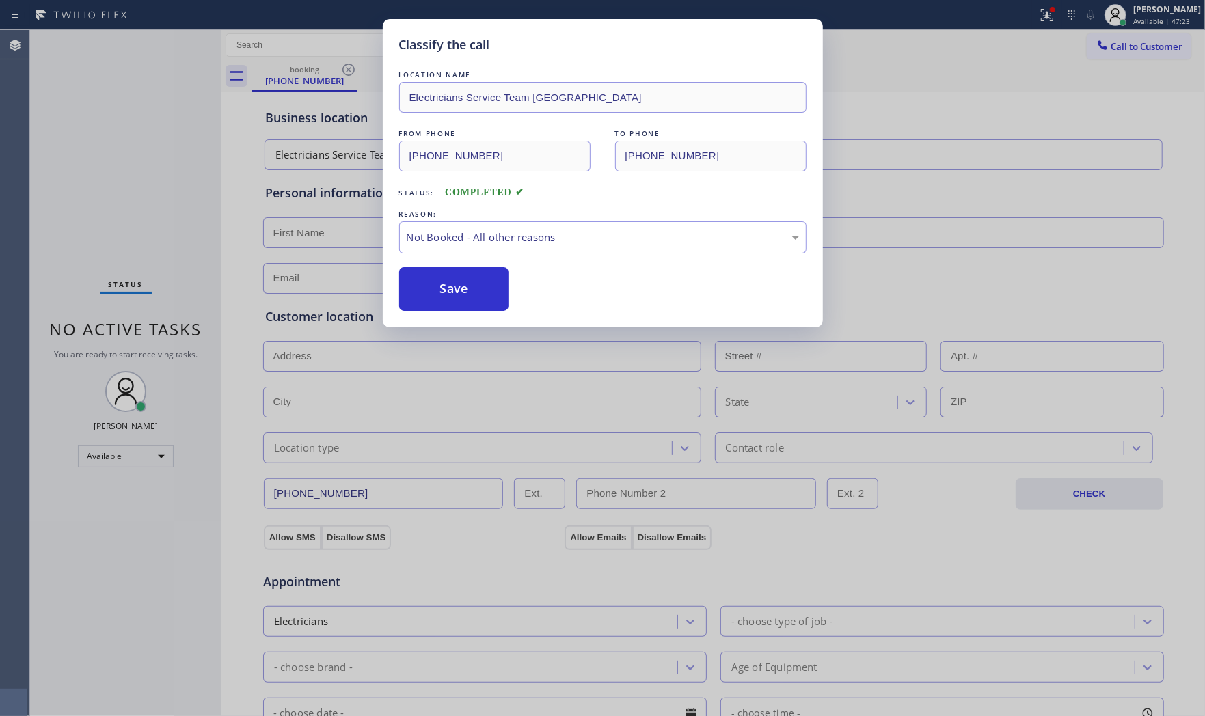
click at [448, 279] on button "Save" at bounding box center [454, 289] width 110 height 44
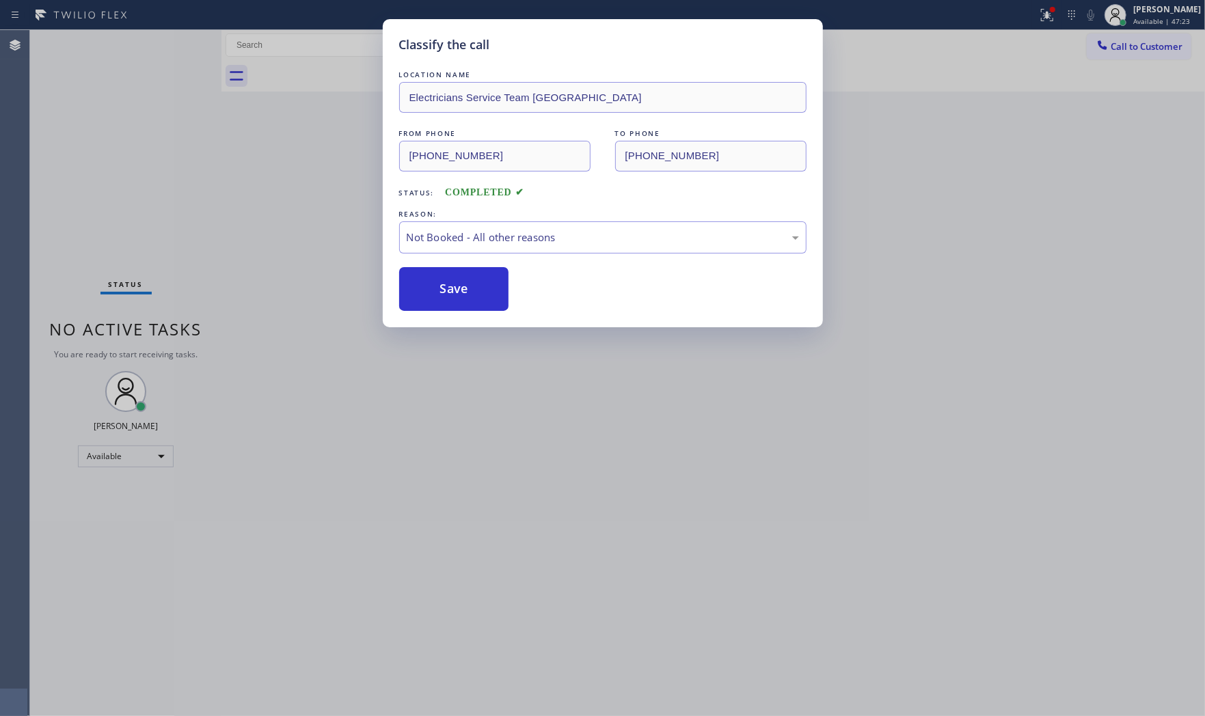
click at [448, 279] on button "Save" at bounding box center [454, 289] width 110 height 44
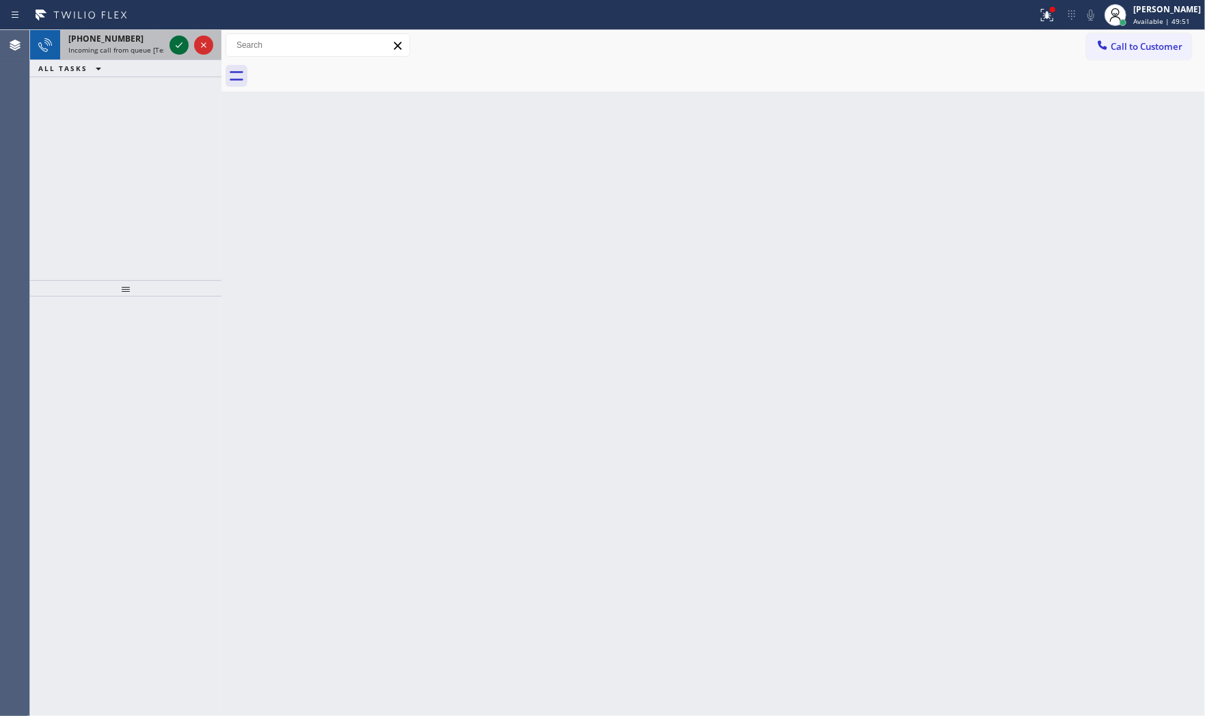
click at [178, 39] on icon at bounding box center [179, 45] width 16 height 16
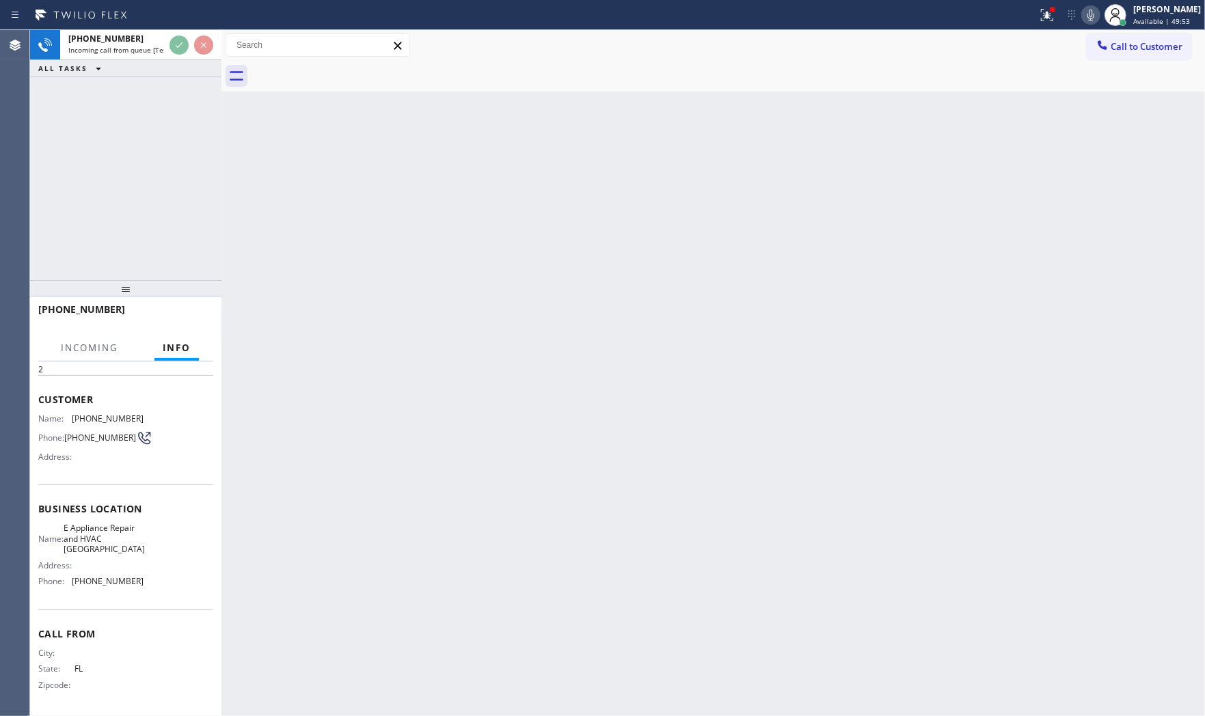
scroll to position [62, 0]
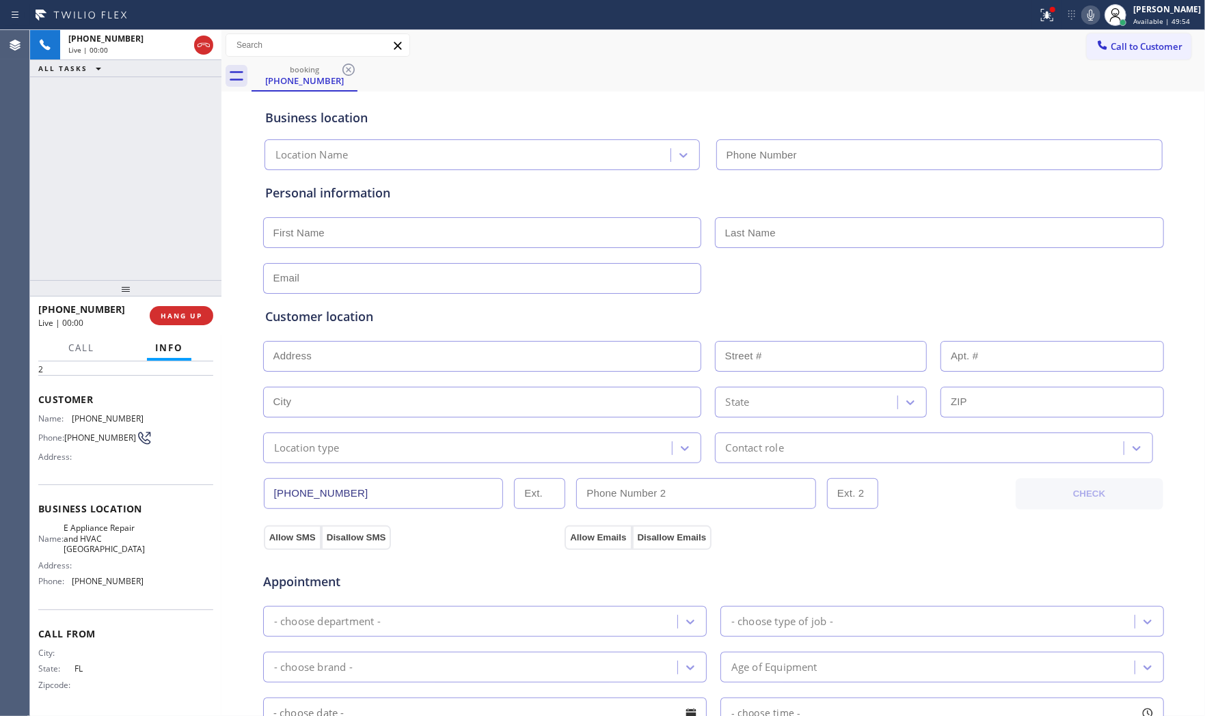
type input "[PHONE_NUMBER]"
click at [1032, 8] on div at bounding box center [1047, 15] width 30 height 16
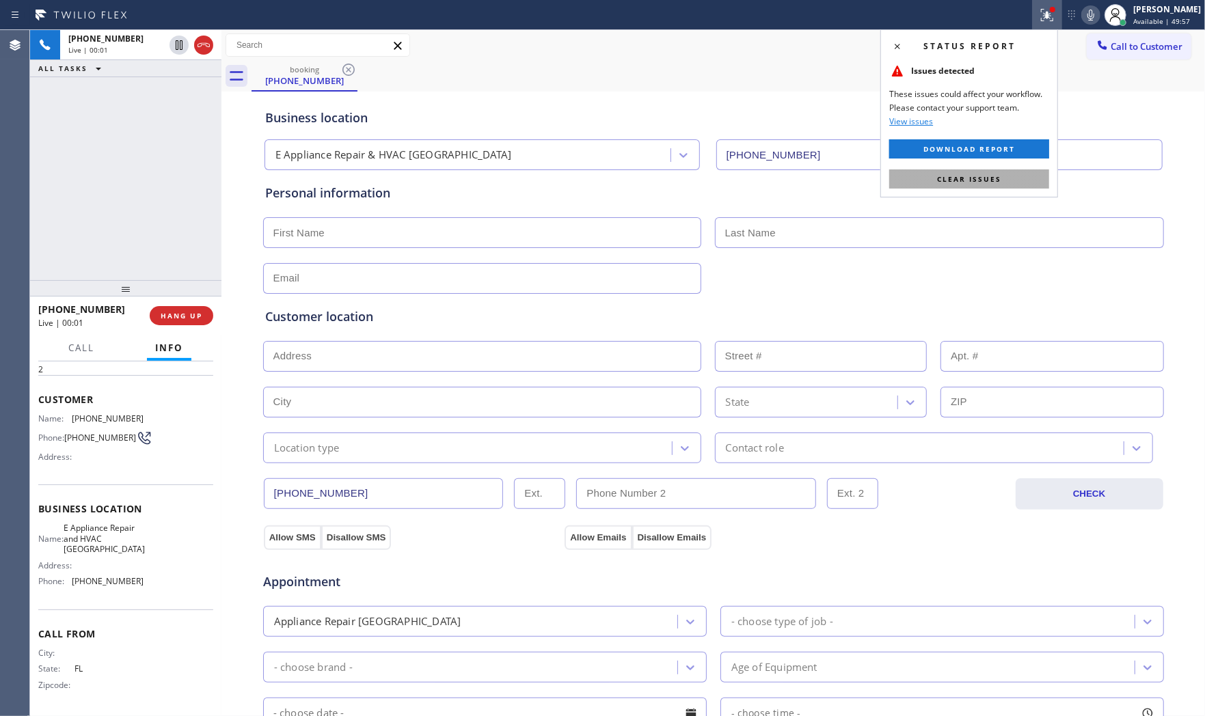
click at [1026, 182] on button "Clear issues" at bounding box center [969, 178] width 160 height 19
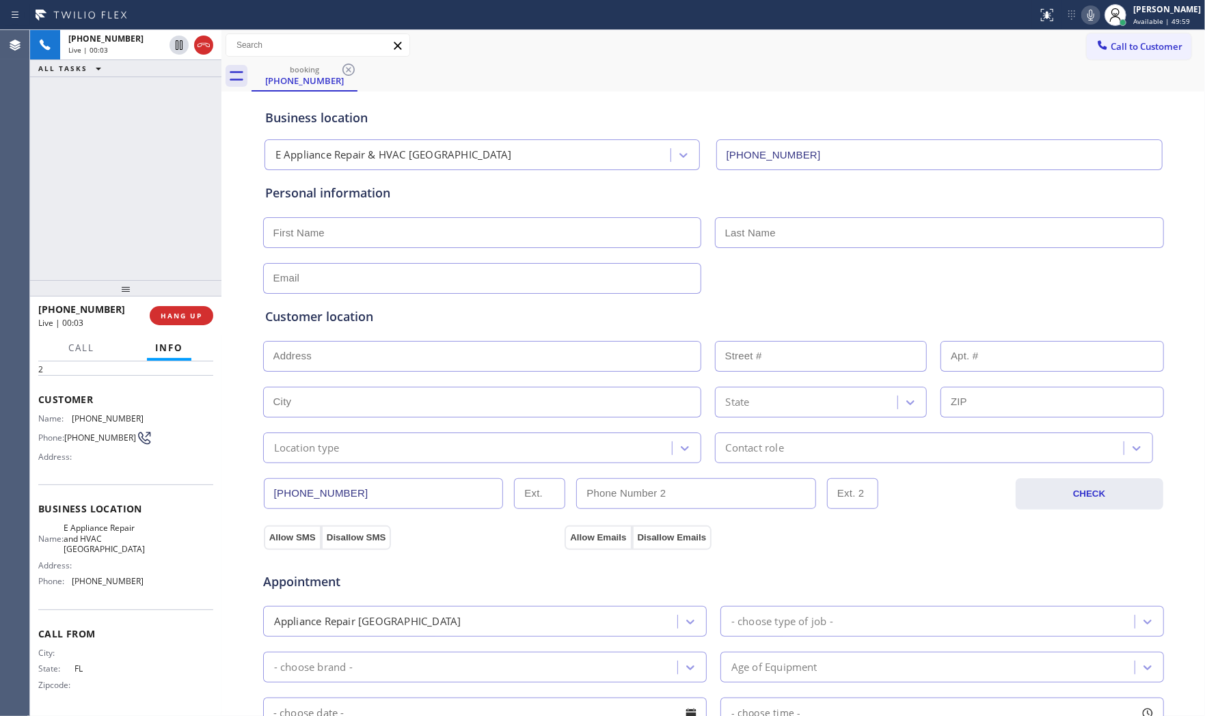
click at [1087, 12] on icon at bounding box center [1091, 15] width 16 height 16
click at [178, 317] on span "HANG UP" at bounding box center [182, 316] width 42 height 10
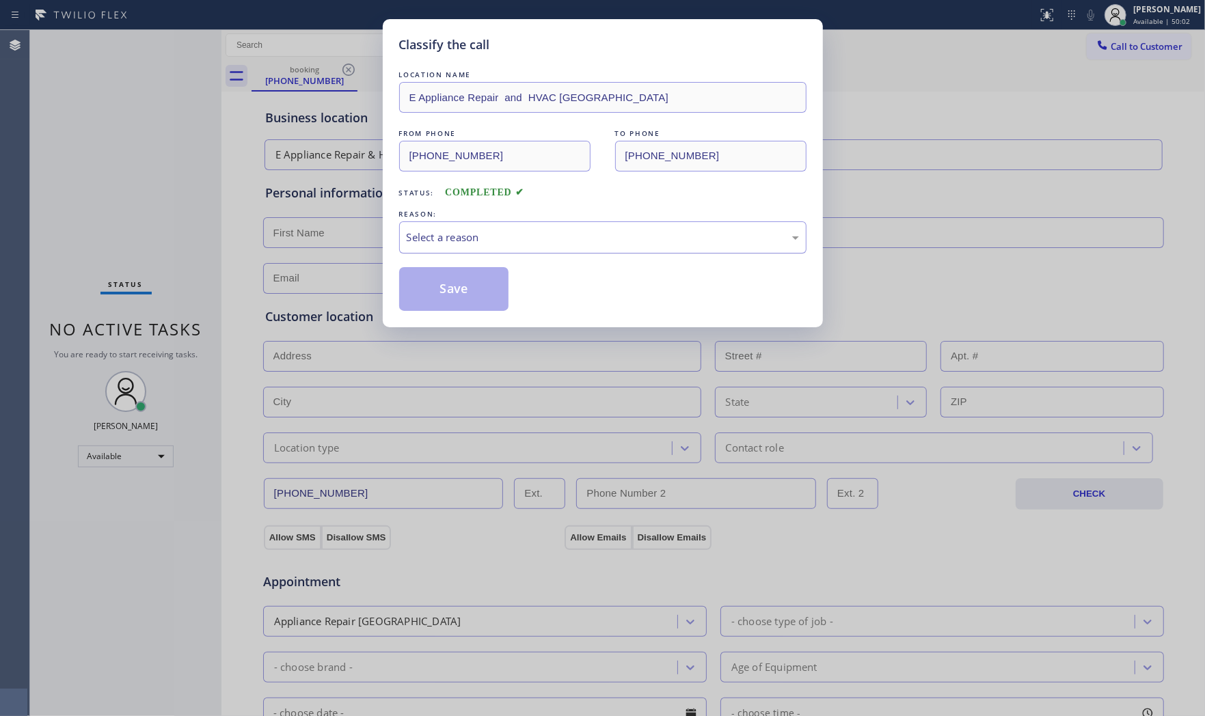
drag, startPoint x: 496, startPoint y: 239, endPoint x: 480, endPoint y: 249, distance: 18.8
click at [488, 244] on div "Select a reason" at bounding box center [603, 238] width 392 height 16
click at [440, 278] on button "Save" at bounding box center [454, 289] width 110 height 44
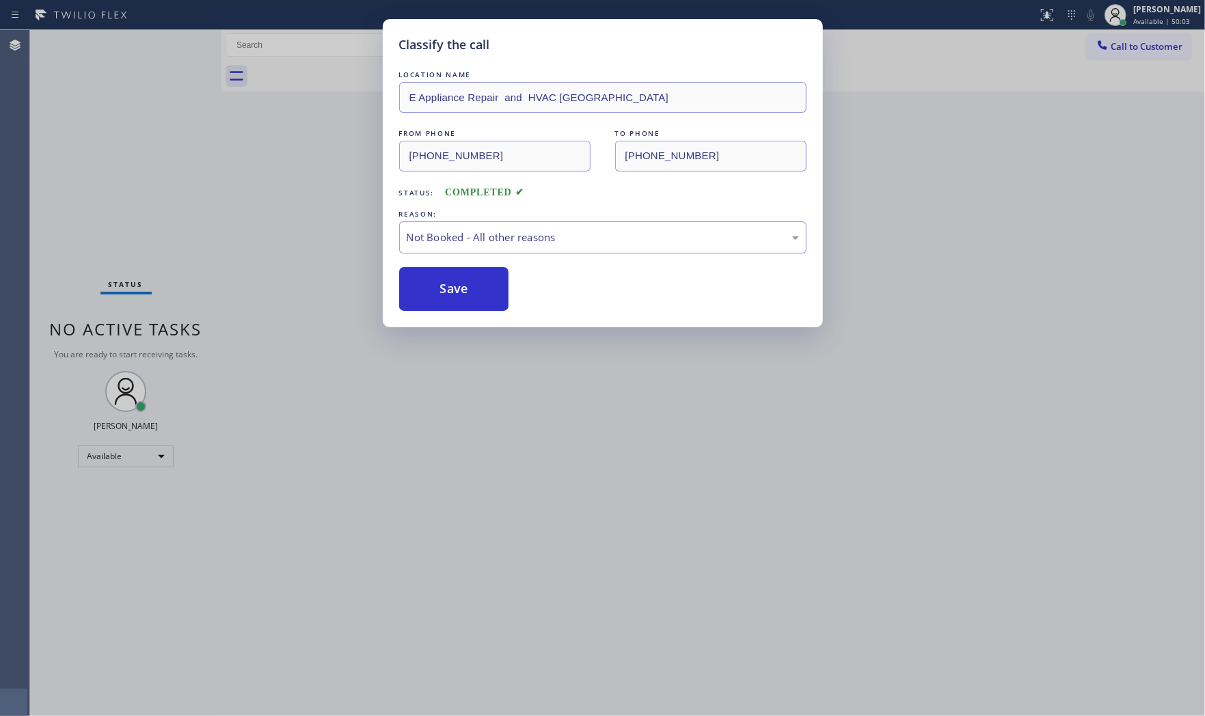
click at [440, 278] on button "Save" at bounding box center [454, 289] width 110 height 44
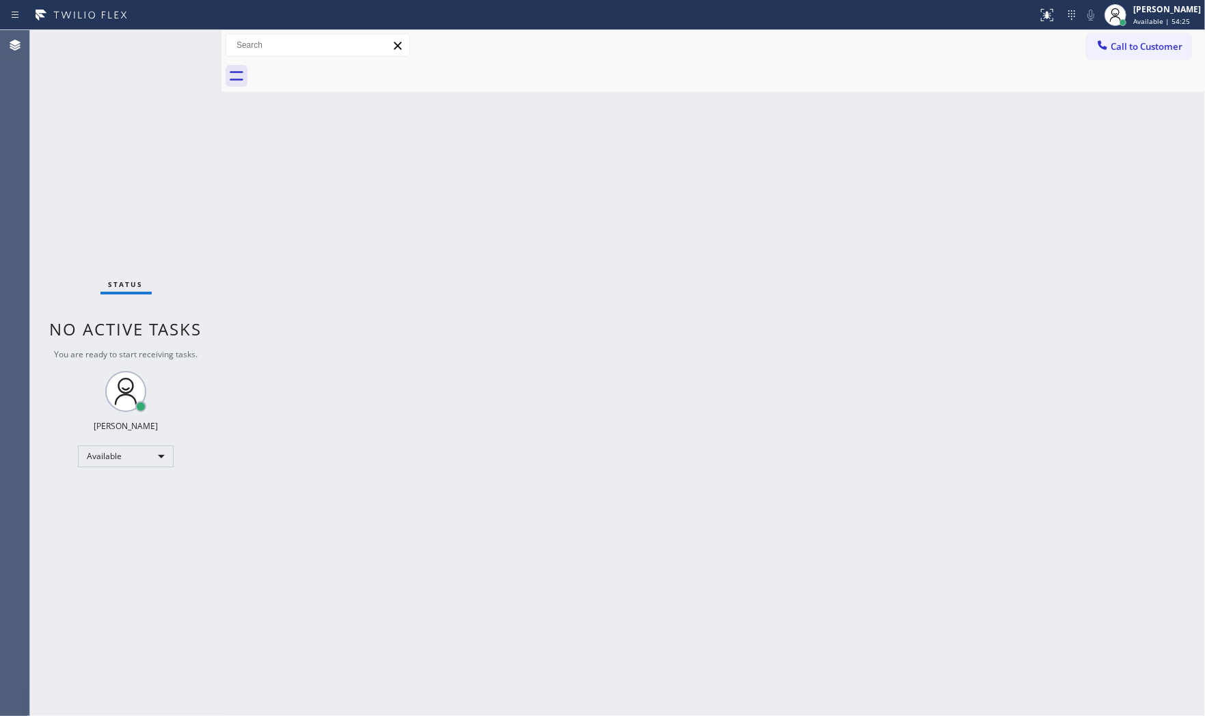
click at [186, 44] on div "Status No active tasks You are ready to start receiving tasks. [PERSON_NAME] Av…" at bounding box center [125, 373] width 191 height 686
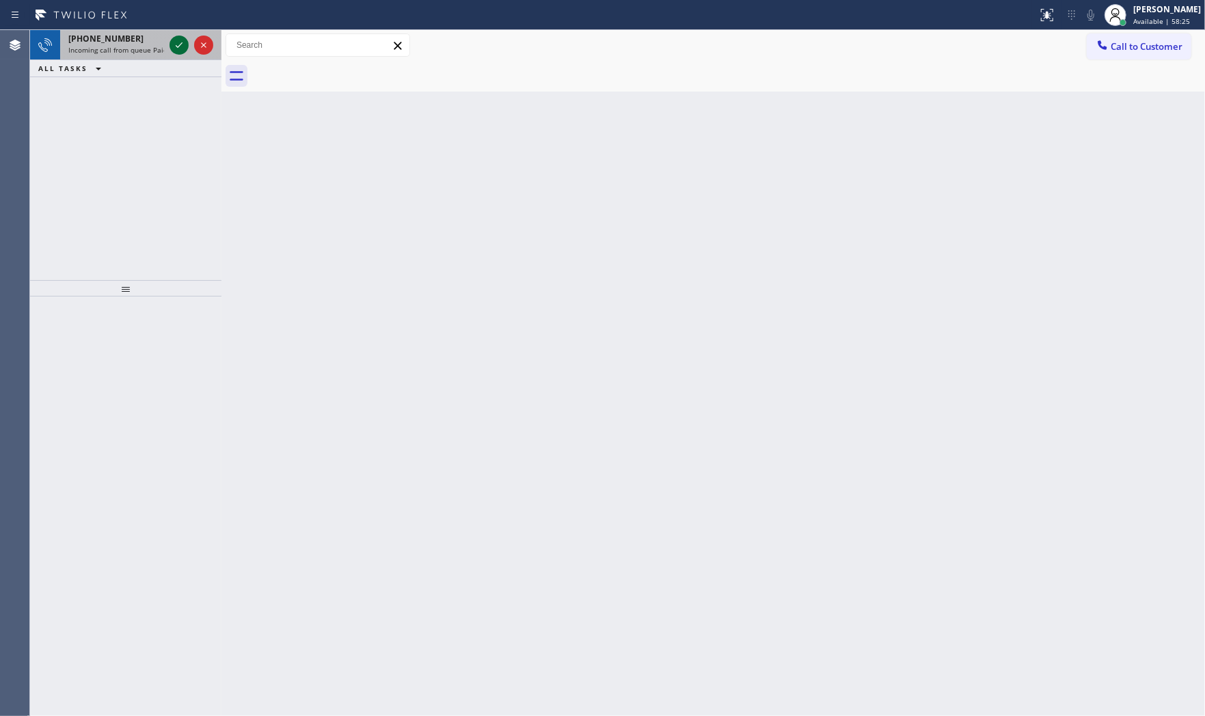
click at [185, 46] on icon at bounding box center [179, 45] width 16 height 16
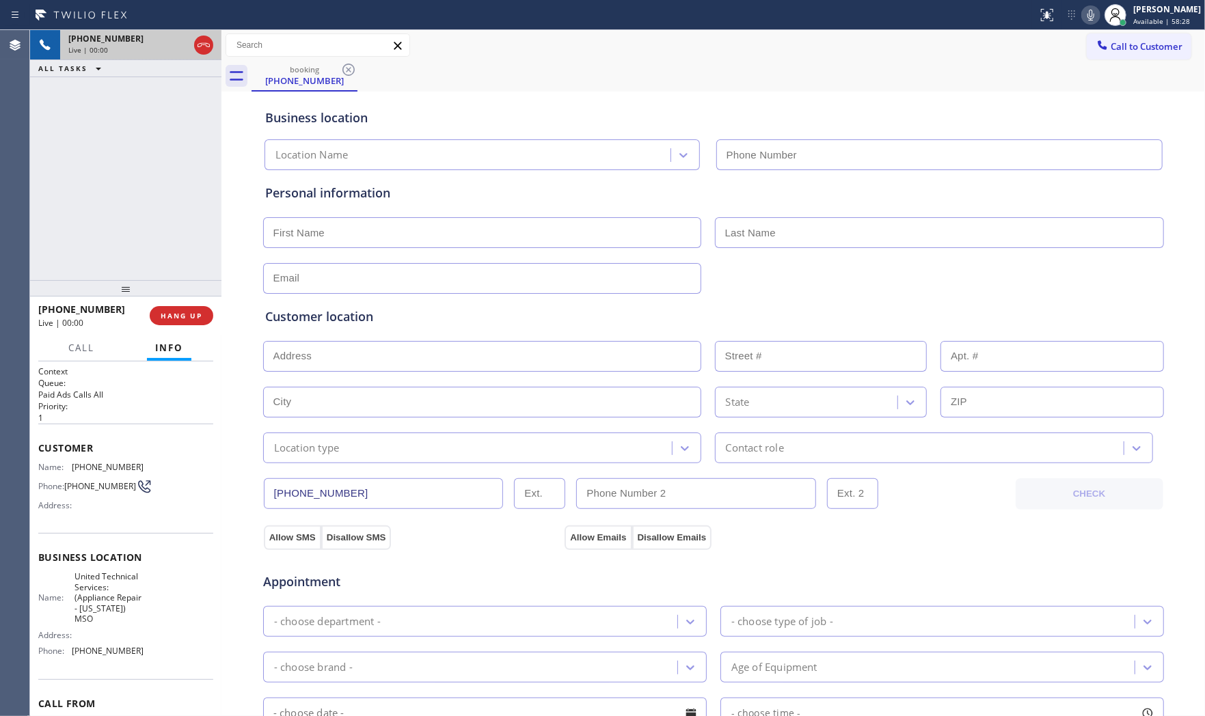
type input "[PHONE_NUMBER]"
click at [190, 327] on div "[PHONE_NUMBER] Live | 00:00 HANG UP" at bounding box center [125, 316] width 175 height 36
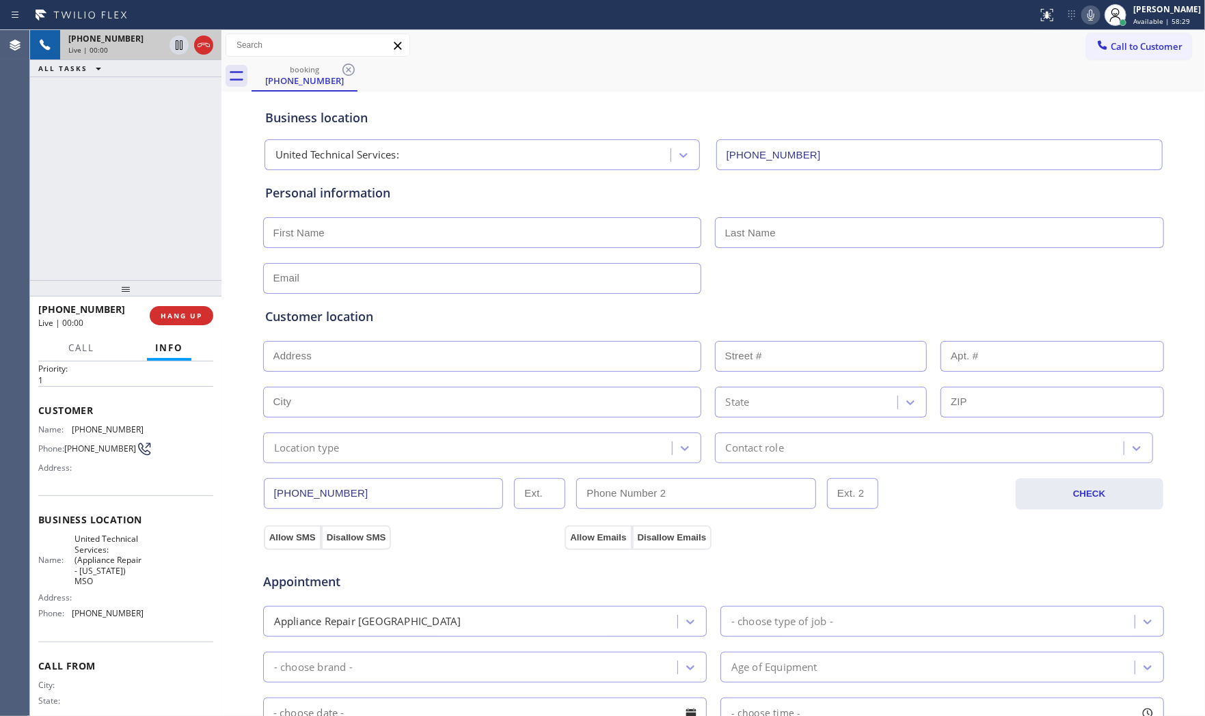
scroll to position [72, 0]
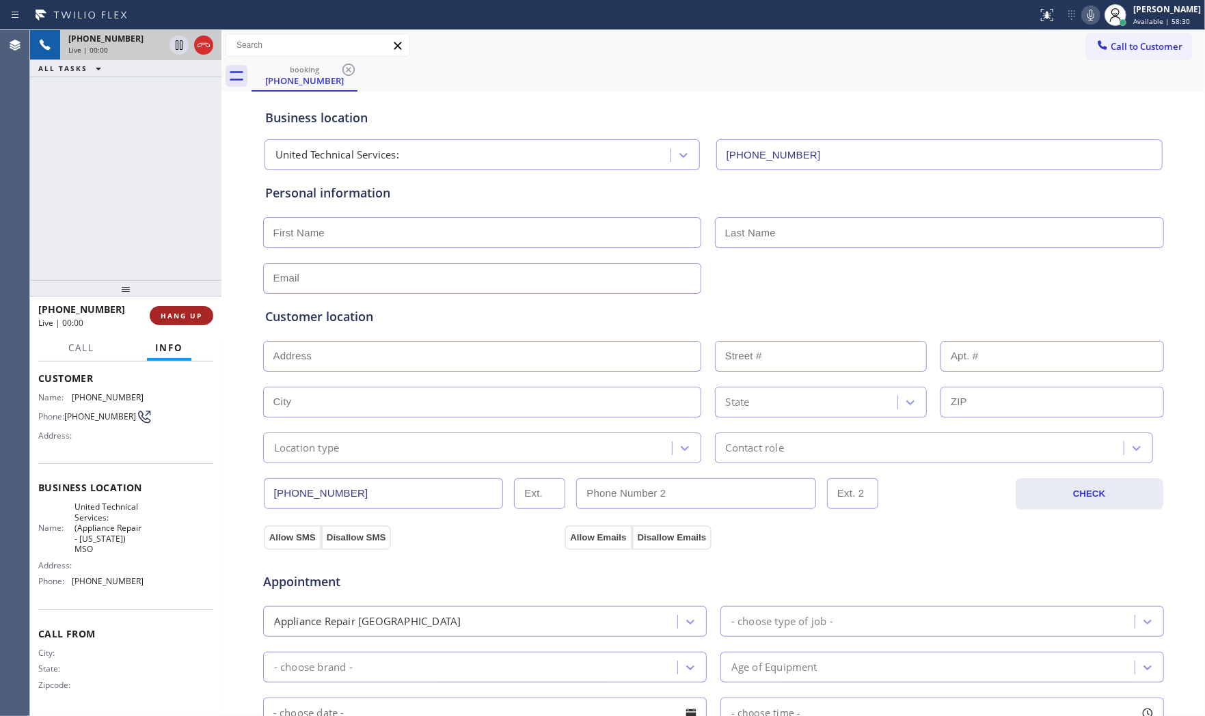
click at [195, 312] on span "HANG UP" at bounding box center [182, 316] width 42 height 10
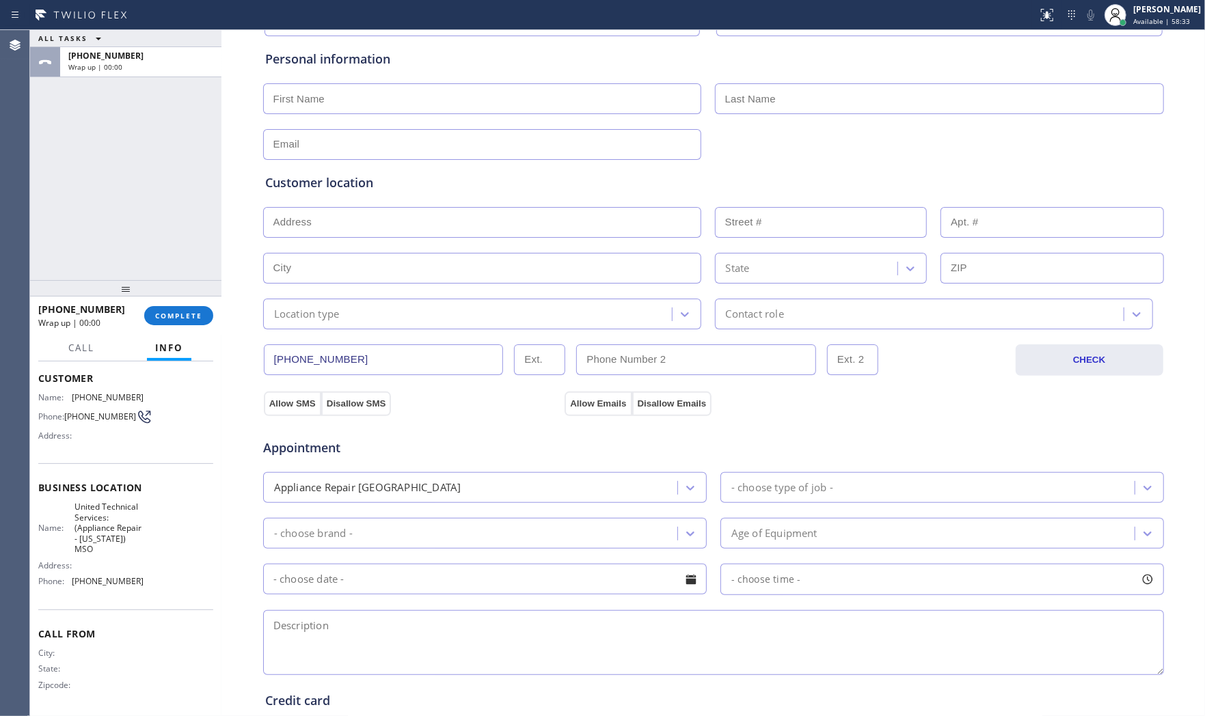
scroll to position [342, 0]
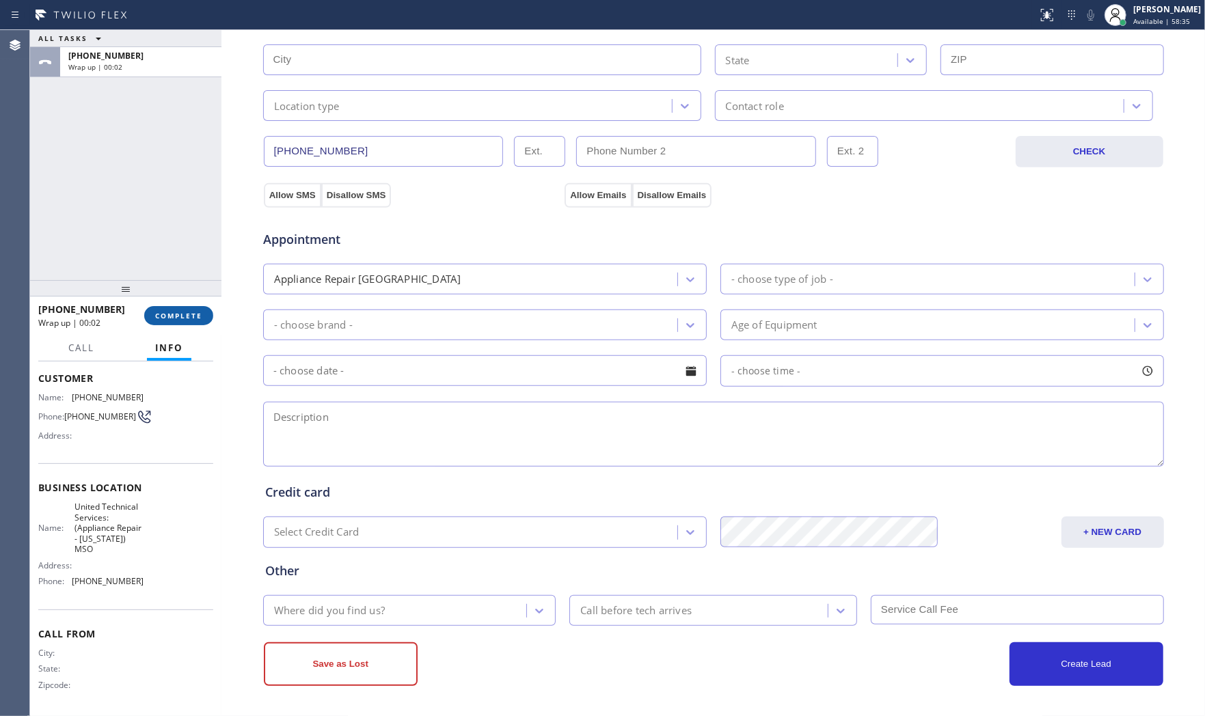
click at [178, 314] on span "COMPLETE" at bounding box center [178, 316] width 47 height 10
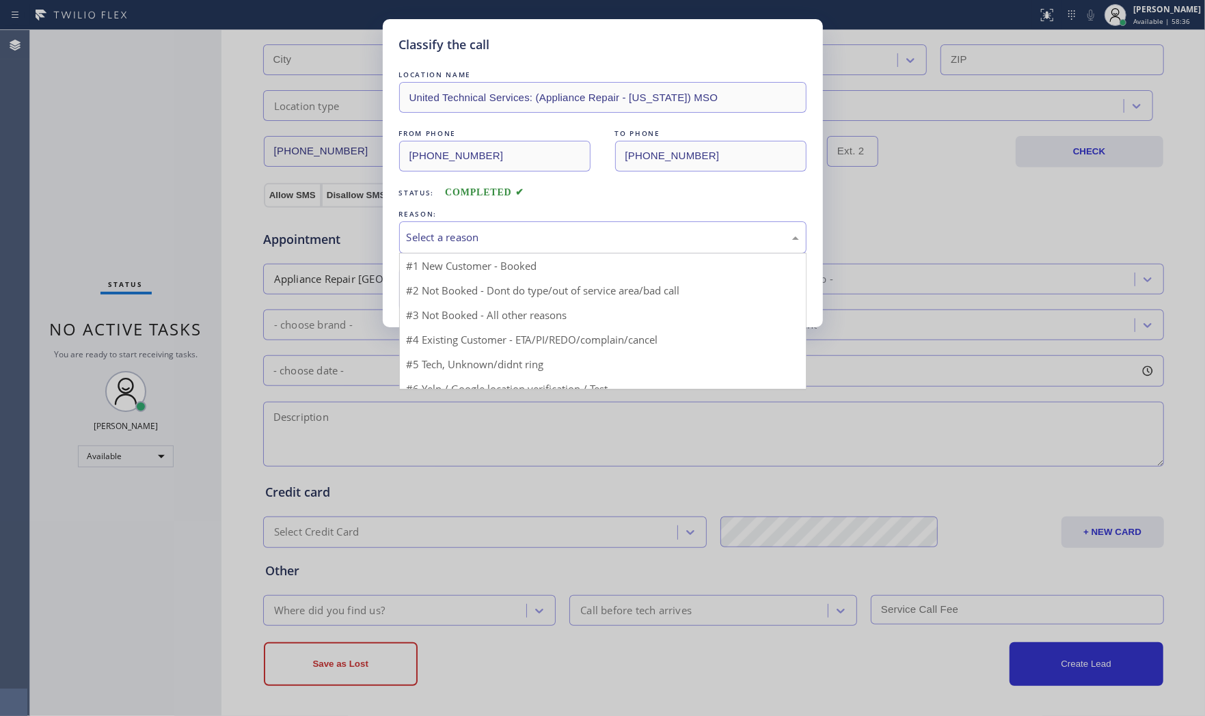
click at [490, 248] on div "Select a reason" at bounding box center [602, 237] width 407 height 32
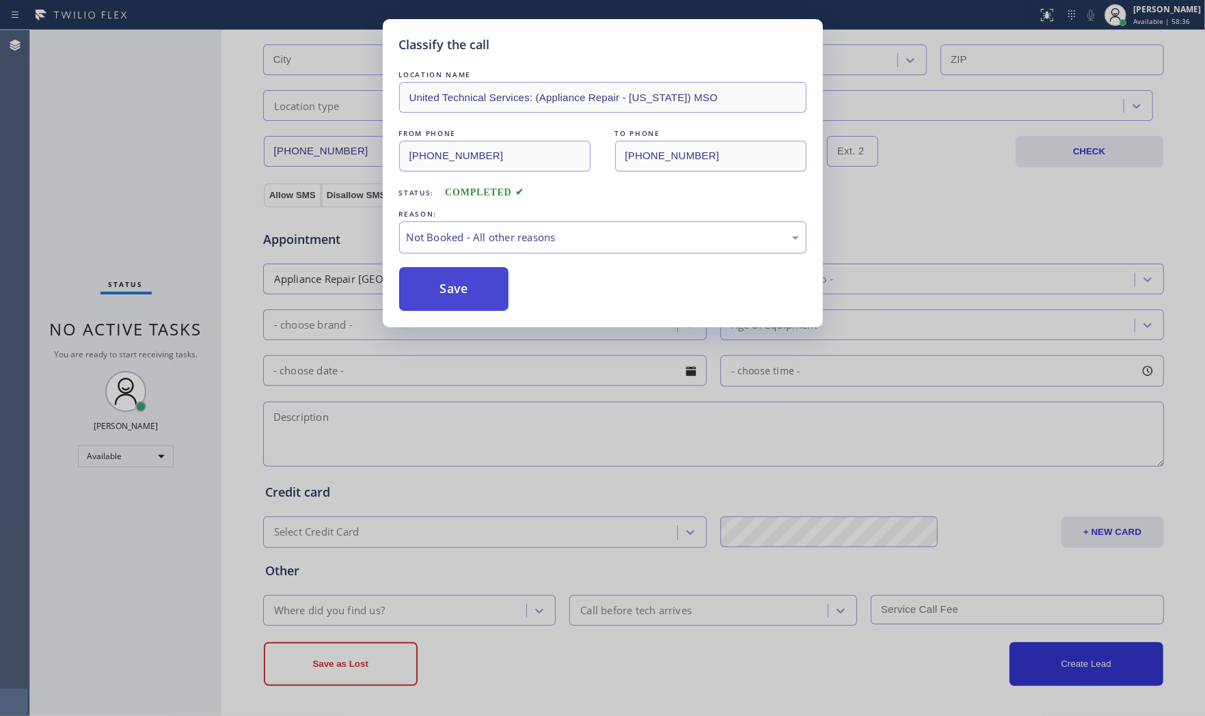
click at [446, 288] on button "Save" at bounding box center [454, 289] width 110 height 44
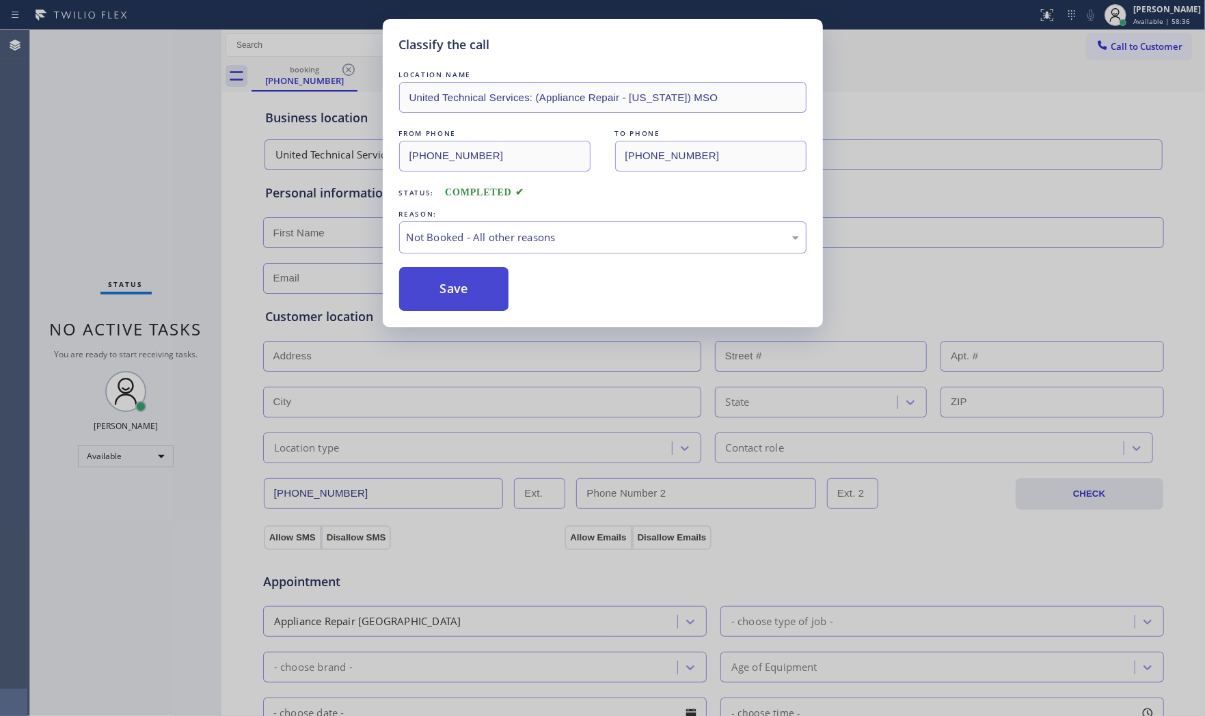
click at [446, 288] on button "Save" at bounding box center [454, 289] width 110 height 44
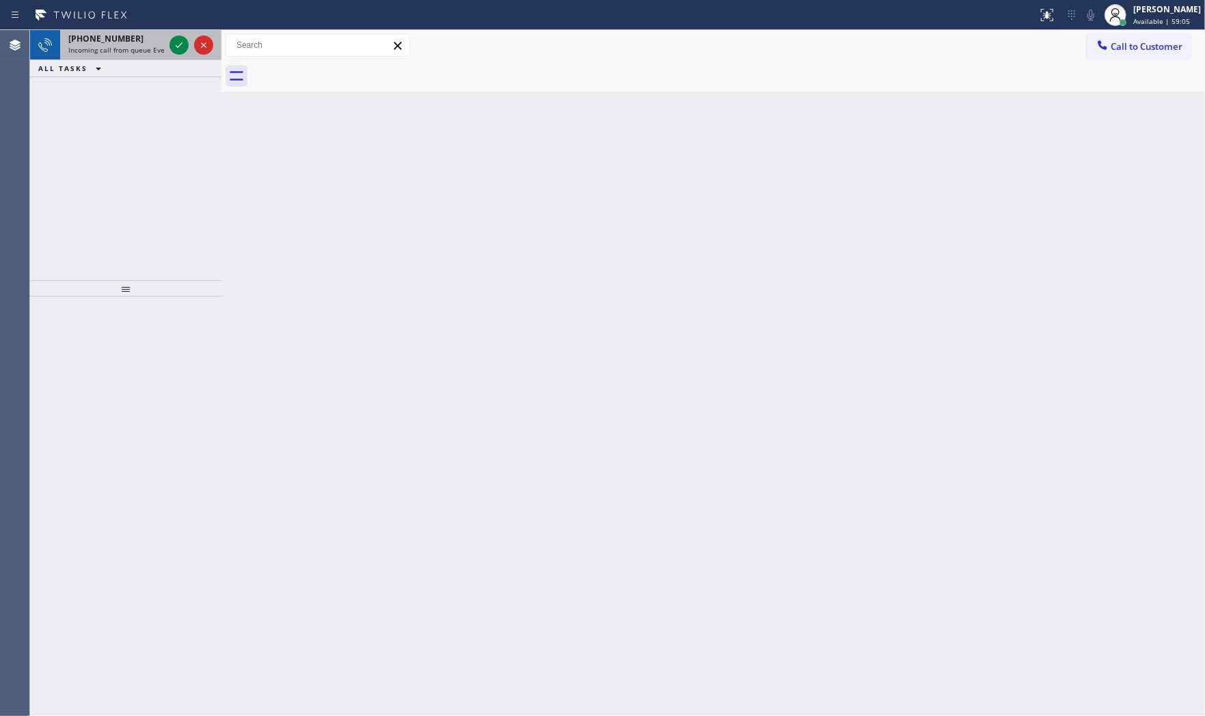
click at [138, 39] on div "[PHONE_NUMBER]" at bounding box center [116, 39] width 96 height 12
click at [125, 51] on span "Incoming call from queue [Test] All" at bounding box center [124, 50] width 113 height 10
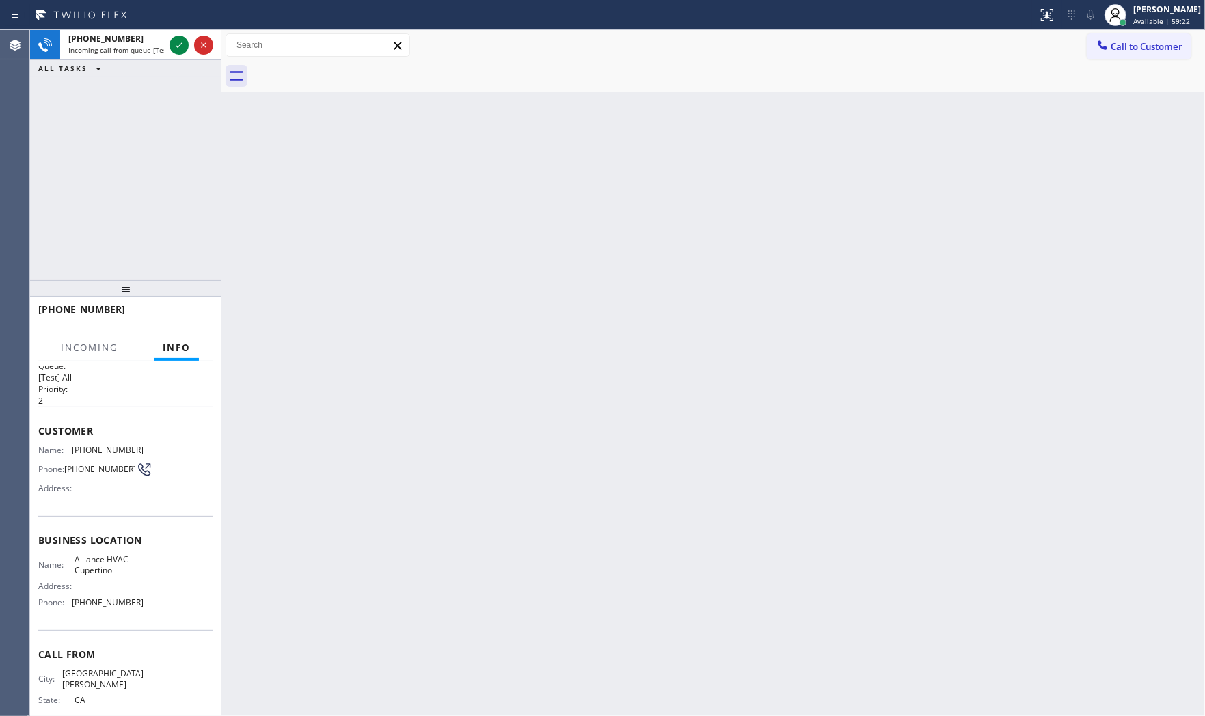
scroll to position [41, 0]
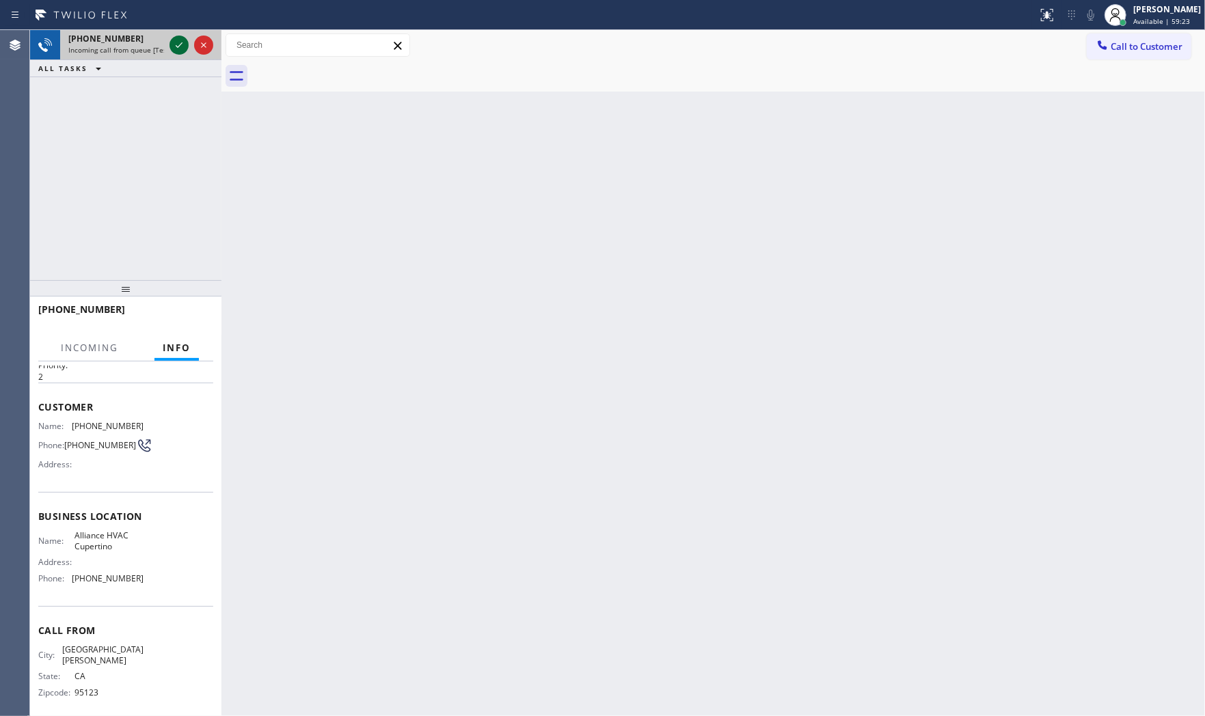
click at [175, 46] on icon at bounding box center [179, 45] width 16 height 16
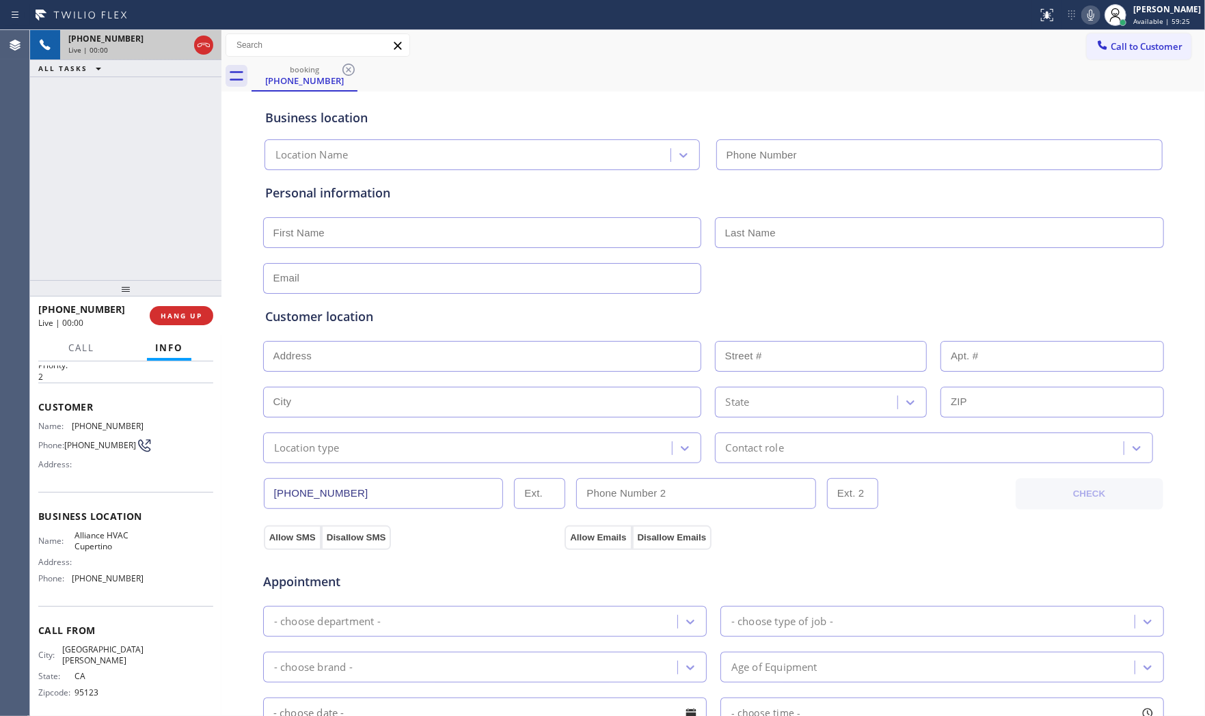
type input "[PHONE_NUMBER]"
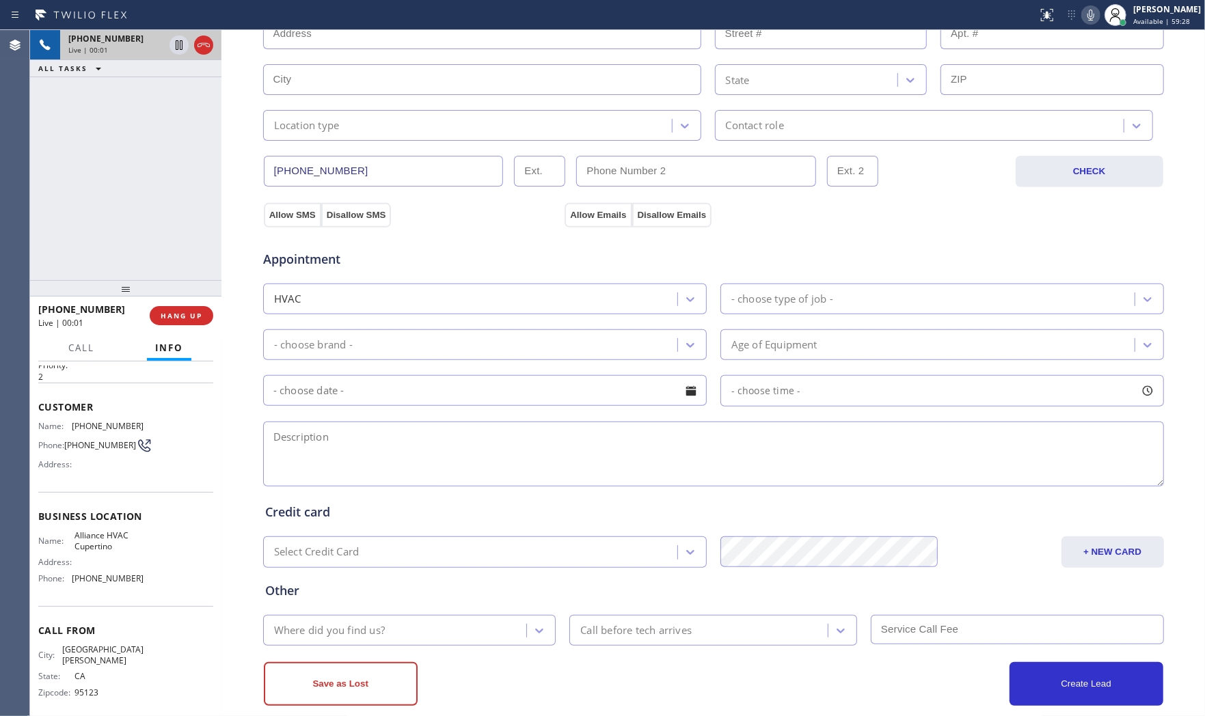
scroll to position [342, 0]
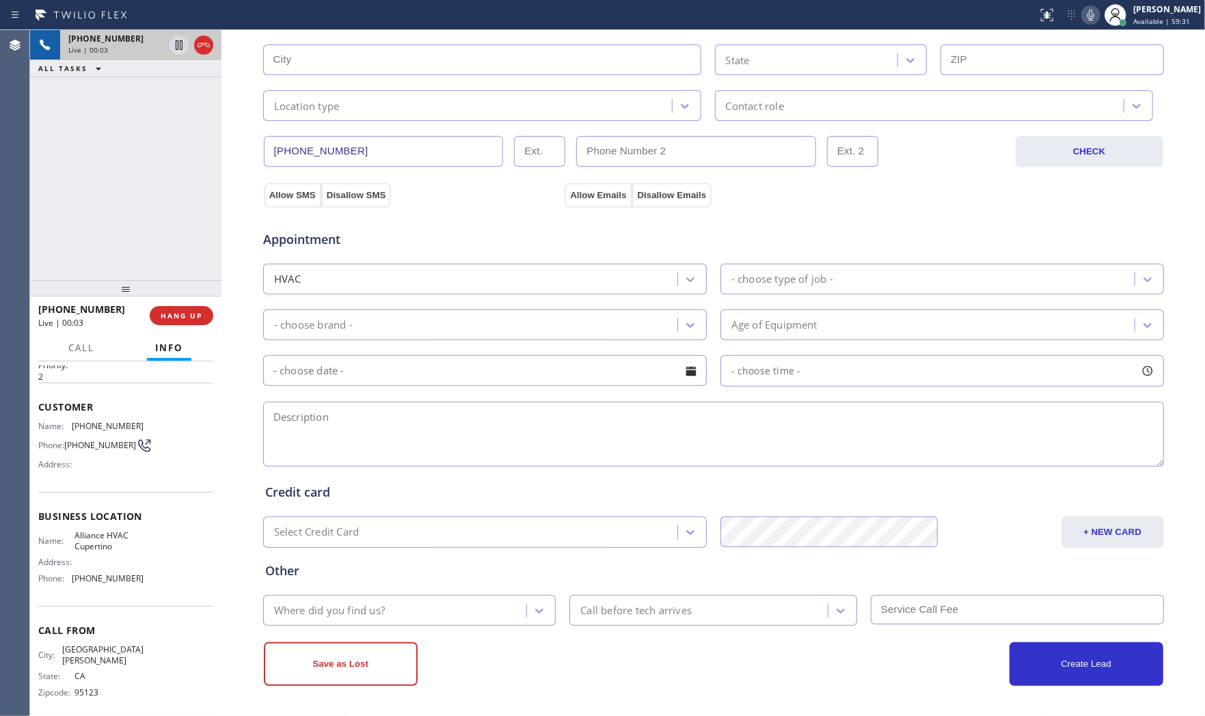
click at [1083, 22] on icon at bounding box center [1091, 15] width 16 height 16
click at [193, 319] on span "HANG UP" at bounding box center [182, 316] width 42 height 10
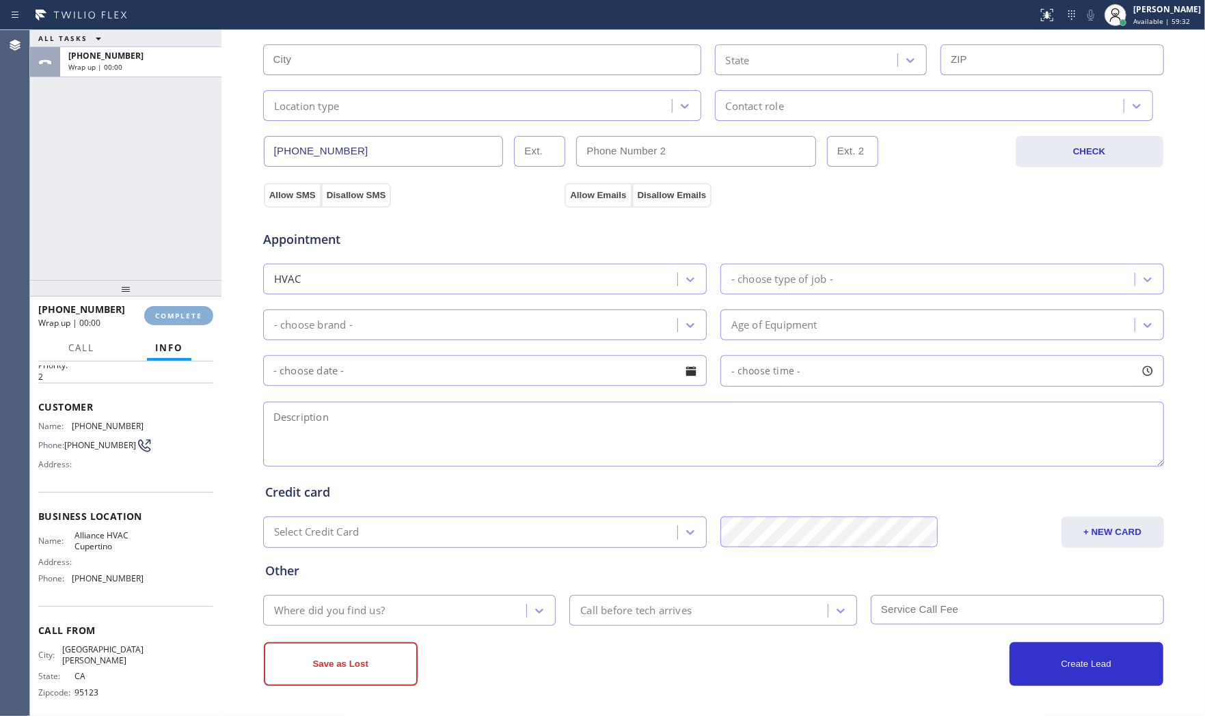
click at [193, 319] on span "COMPLETE" at bounding box center [178, 316] width 47 height 10
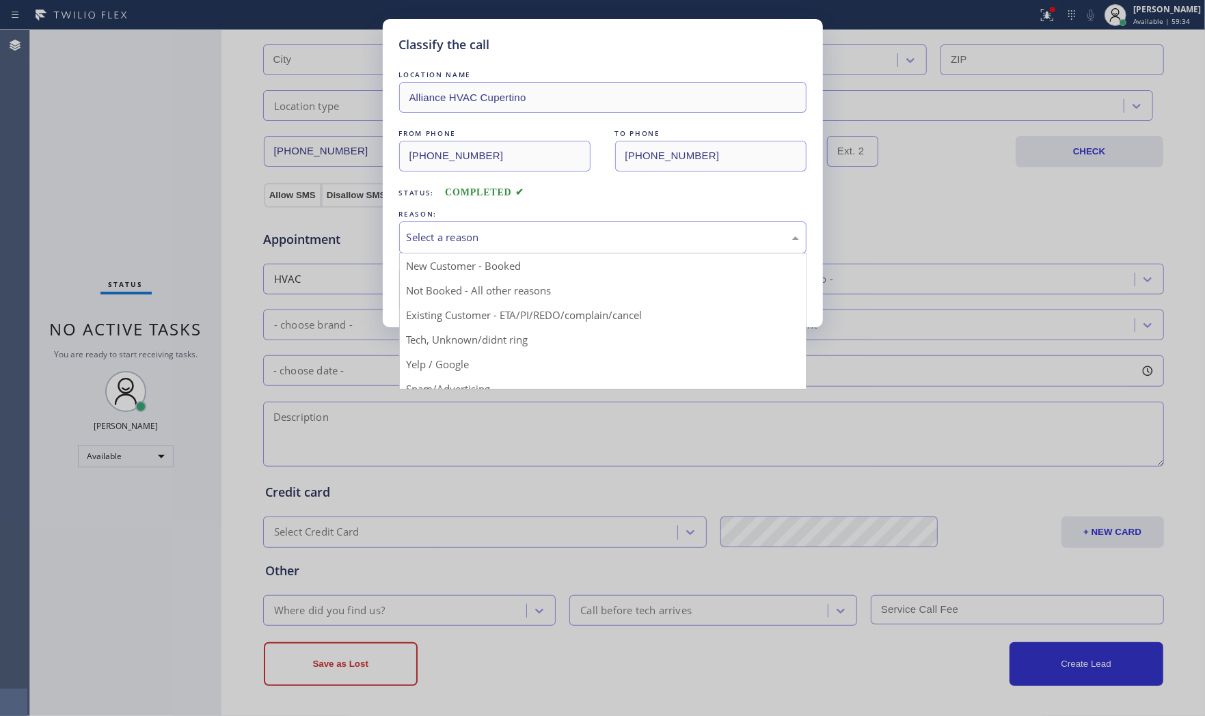
click at [535, 236] on div "Select a reason" at bounding box center [603, 238] width 392 height 16
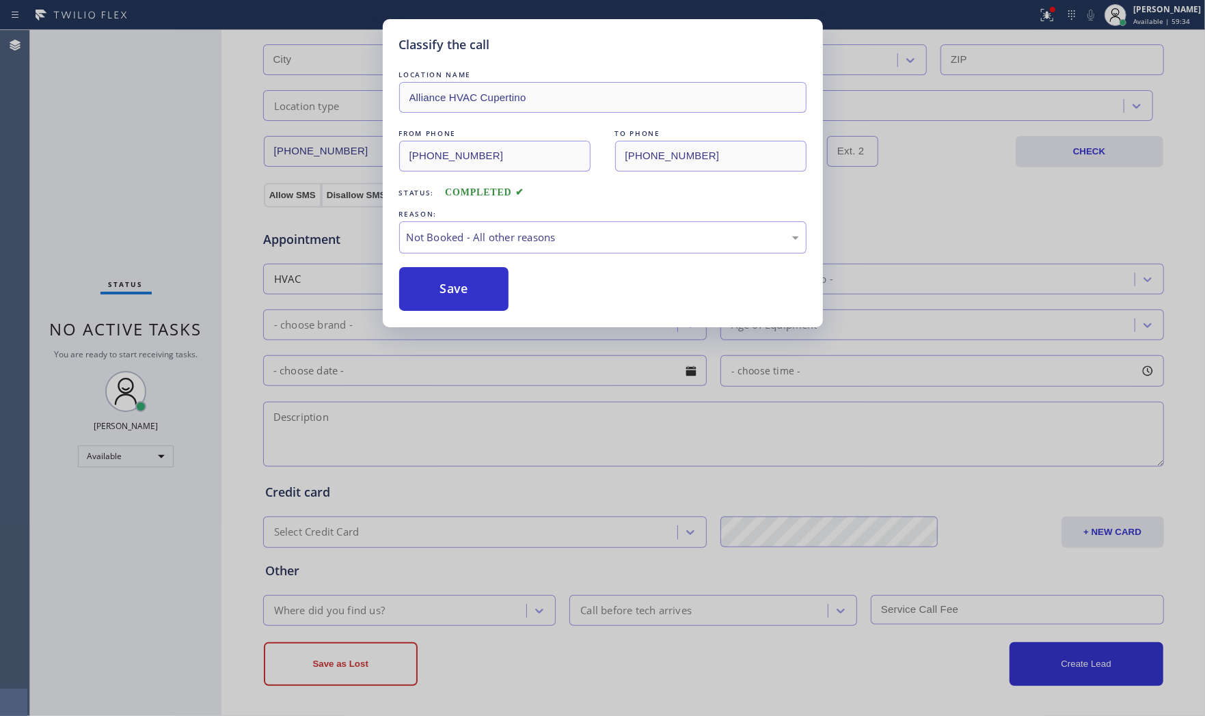
click at [463, 289] on button "Save" at bounding box center [454, 289] width 110 height 44
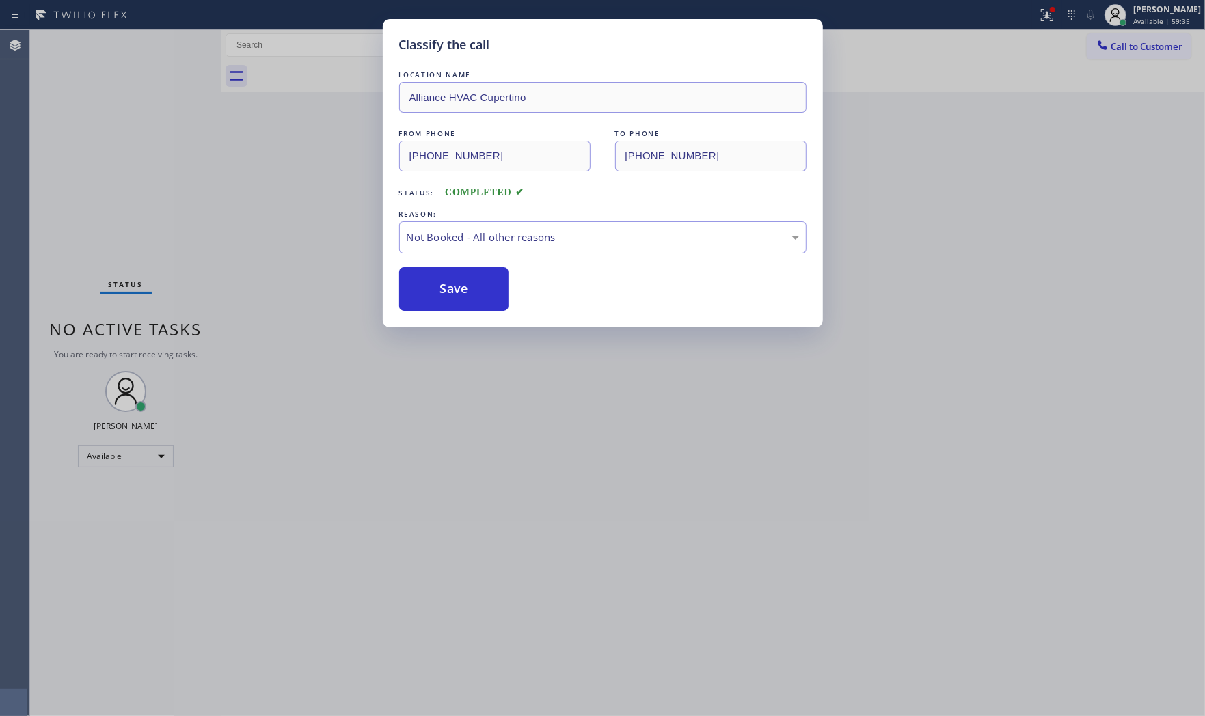
click at [463, 289] on button "Save" at bounding box center [454, 289] width 110 height 44
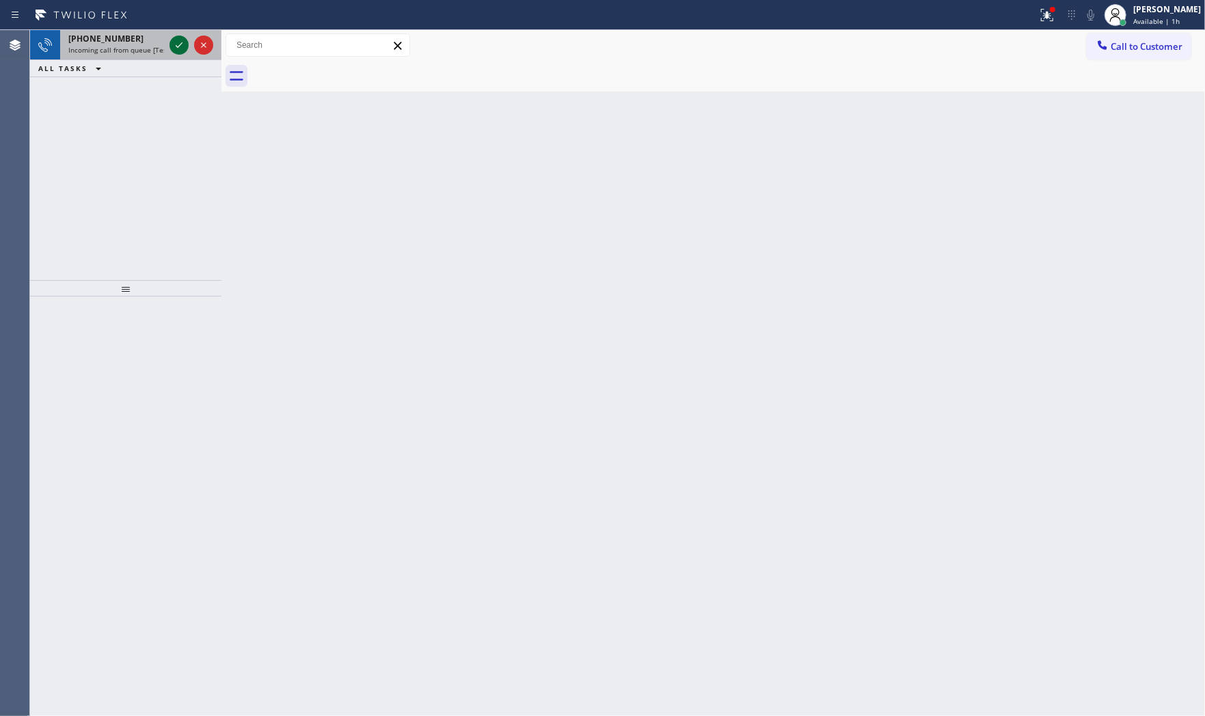
click at [173, 48] on icon at bounding box center [179, 45] width 16 height 16
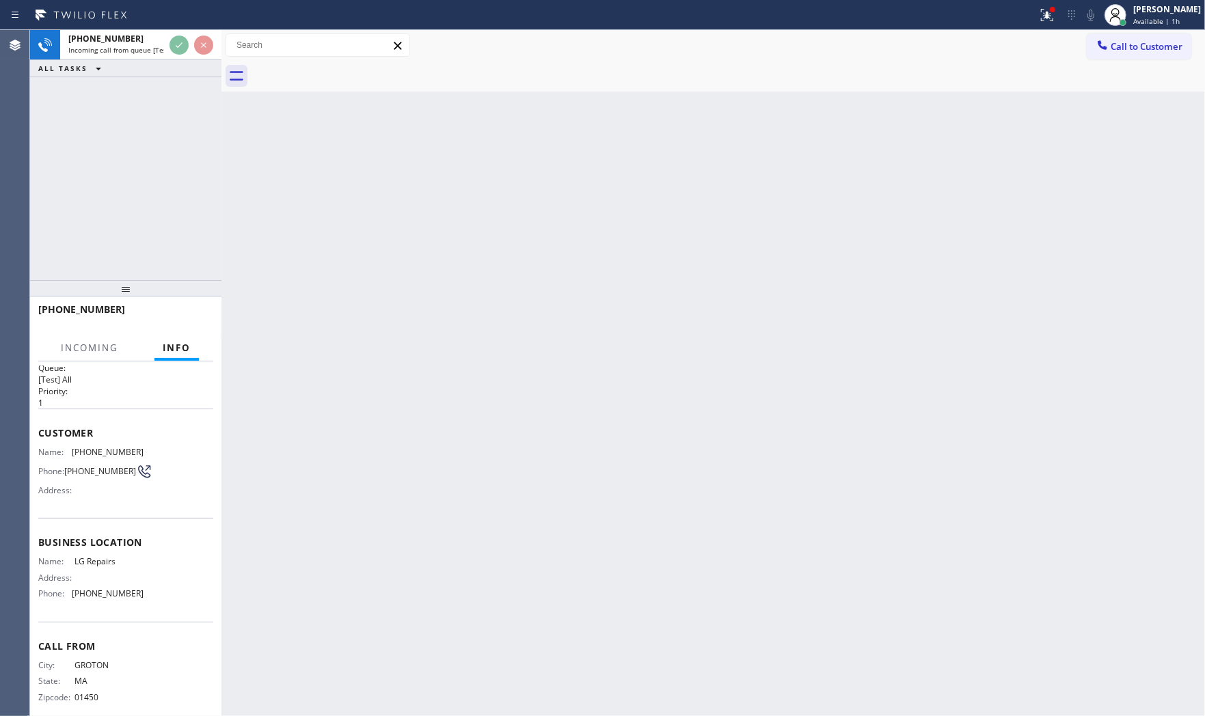
scroll to position [30, 0]
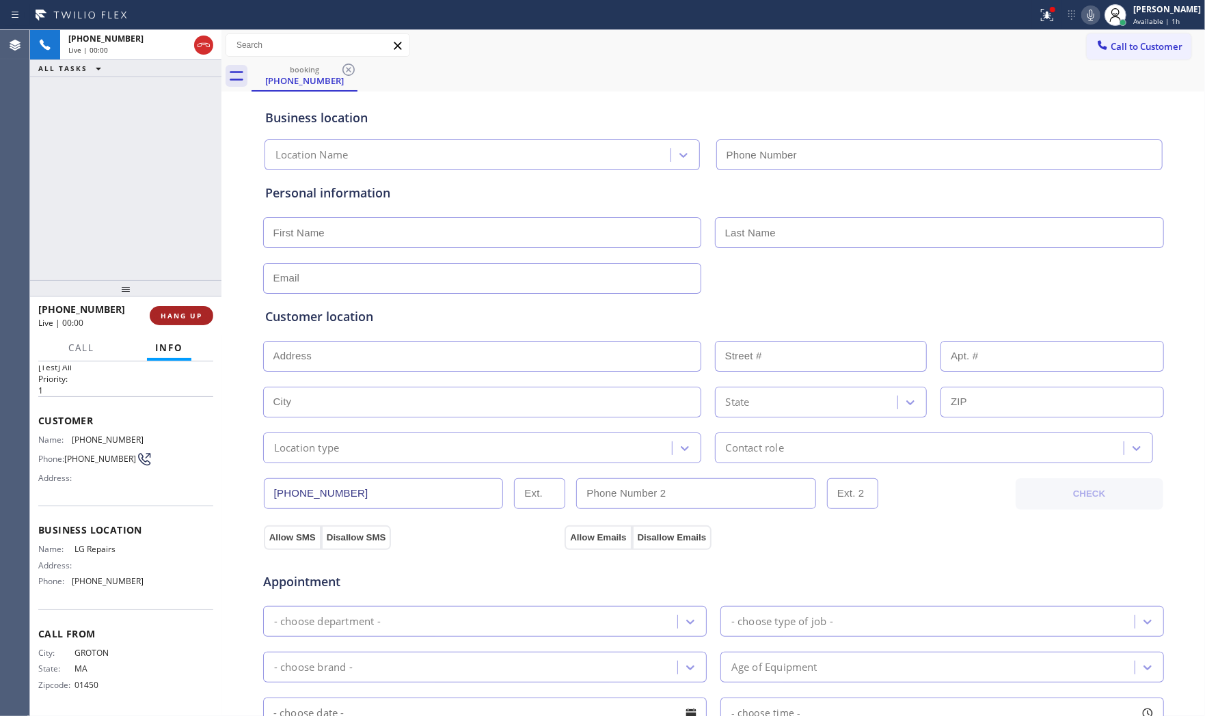
type input "[PHONE_NUMBER]"
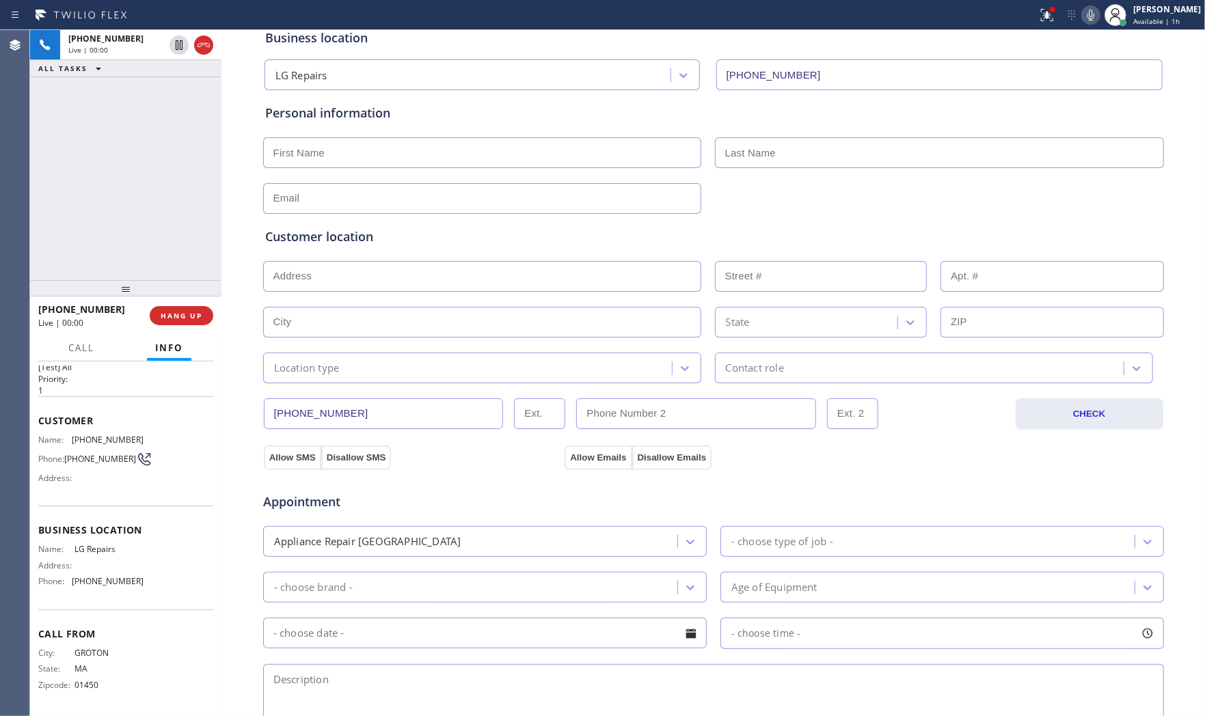
scroll to position [342, 0]
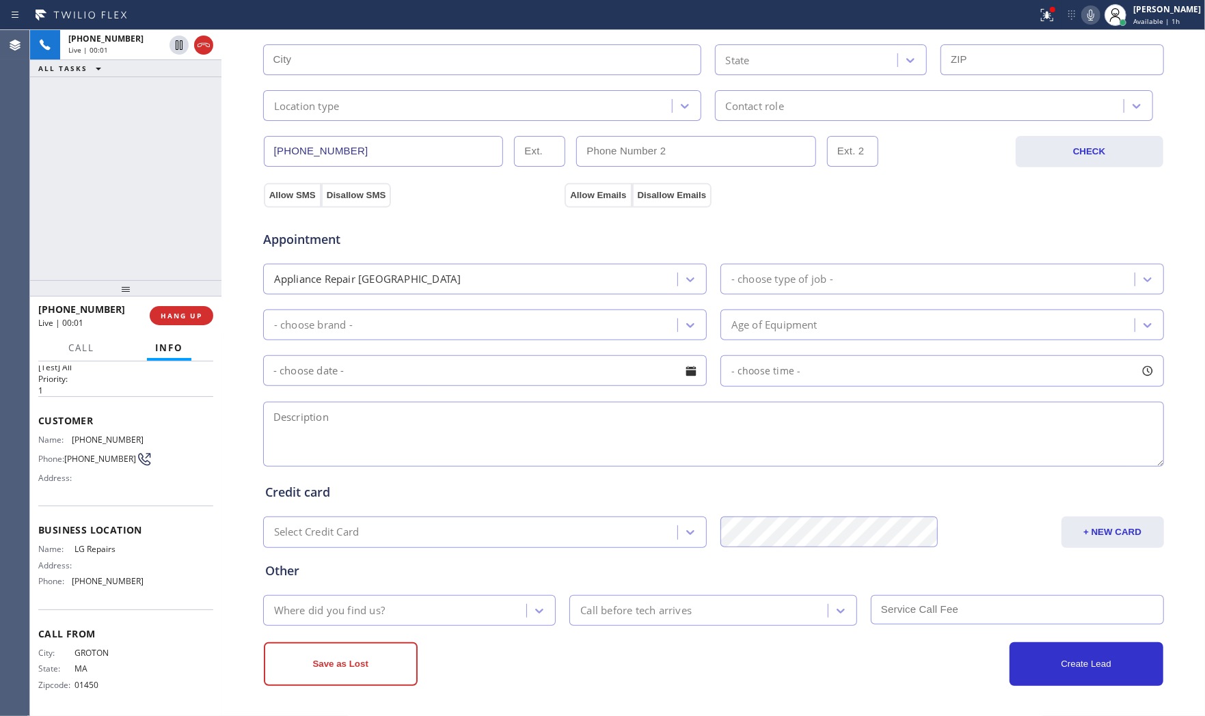
click at [1035, 29] on input "text" at bounding box center [1051, 14] width 223 height 31
click at [1039, 18] on icon at bounding box center [1047, 15] width 16 height 16
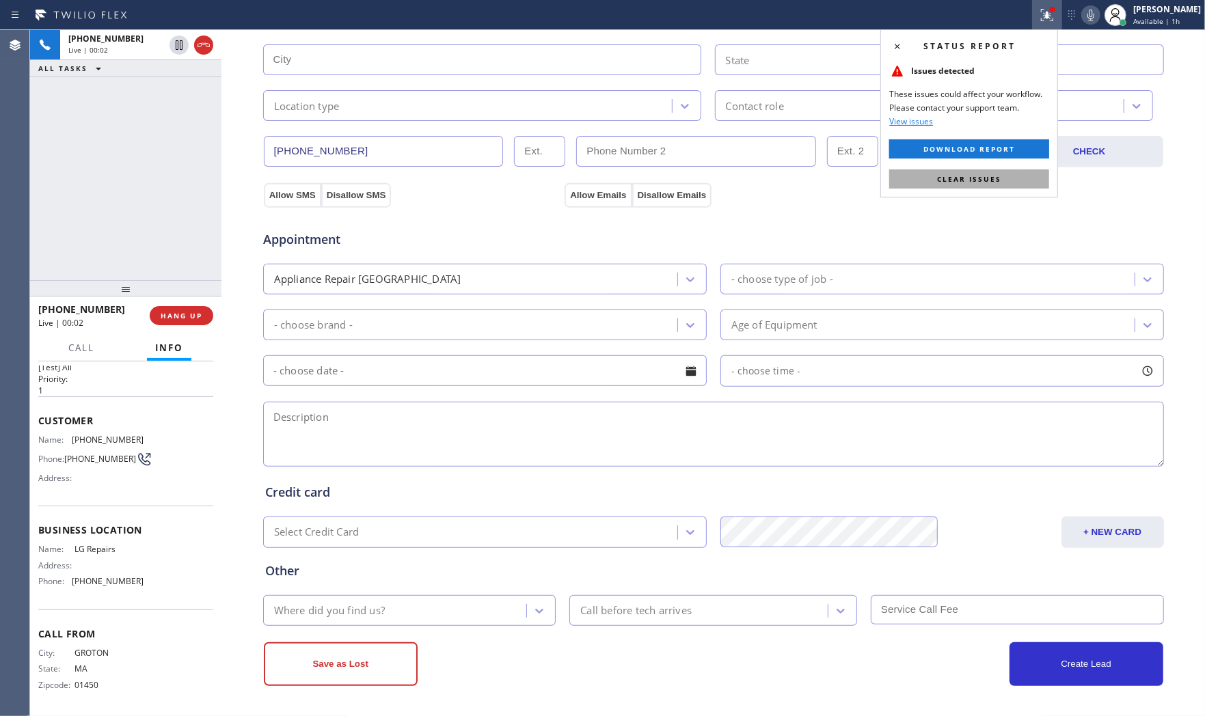
click at [981, 180] on span "Clear issues" at bounding box center [969, 179] width 64 height 10
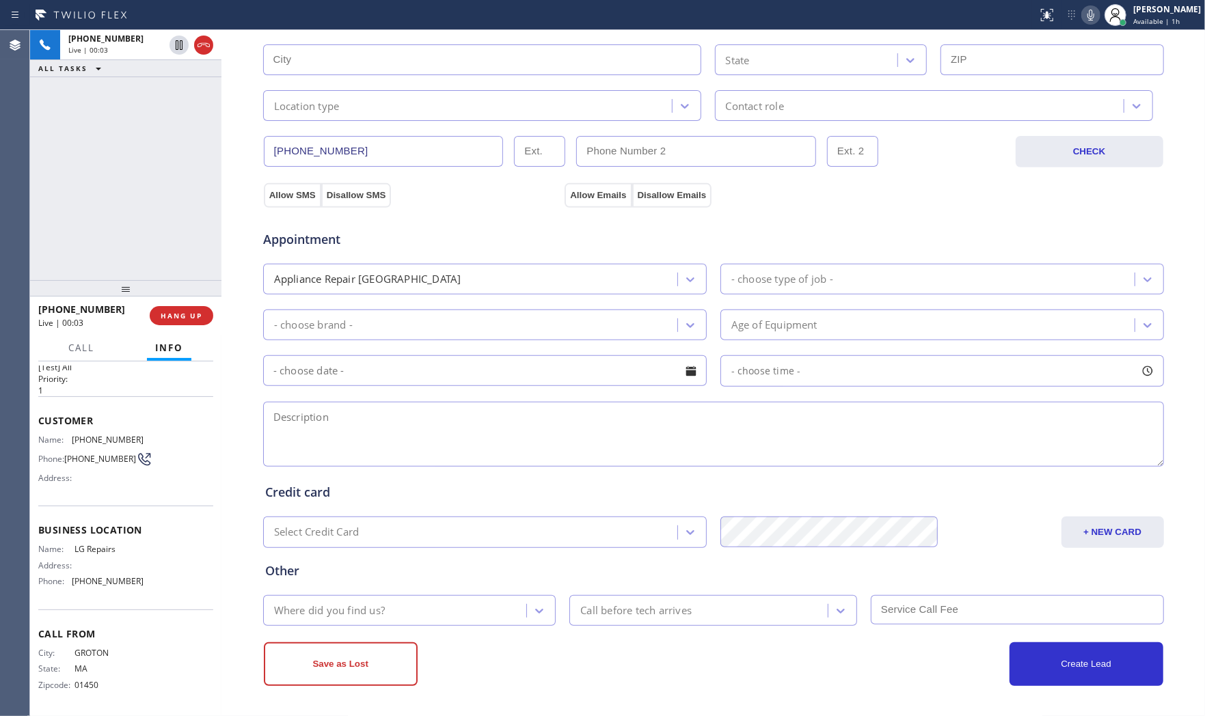
click at [1091, 23] on div "Status report No issues detected If you experience an issue, please download th…" at bounding box center [1118, 15] width 173 height 30
click at [1085, 16] on icon at bounding box center [1091, 15] width 16 height 16
click at [1083, 12] on icon at bounding box center [1091, 15] width 16 height 16
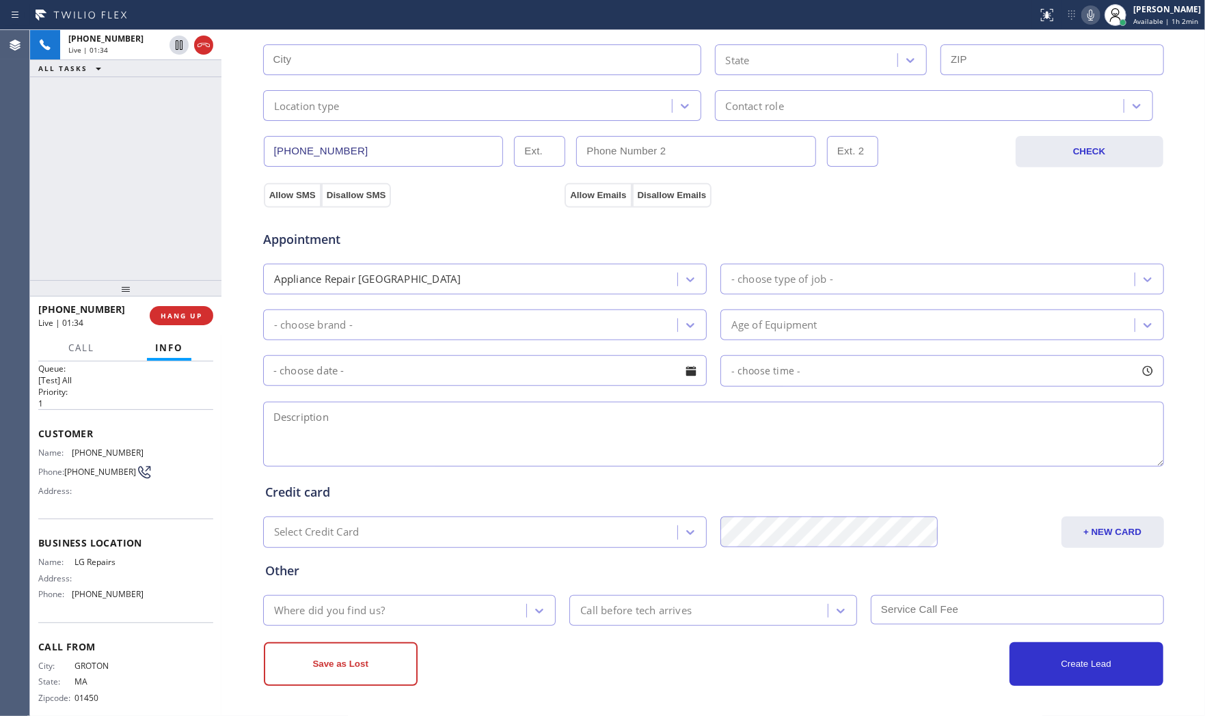
scroll to position [0, 0]
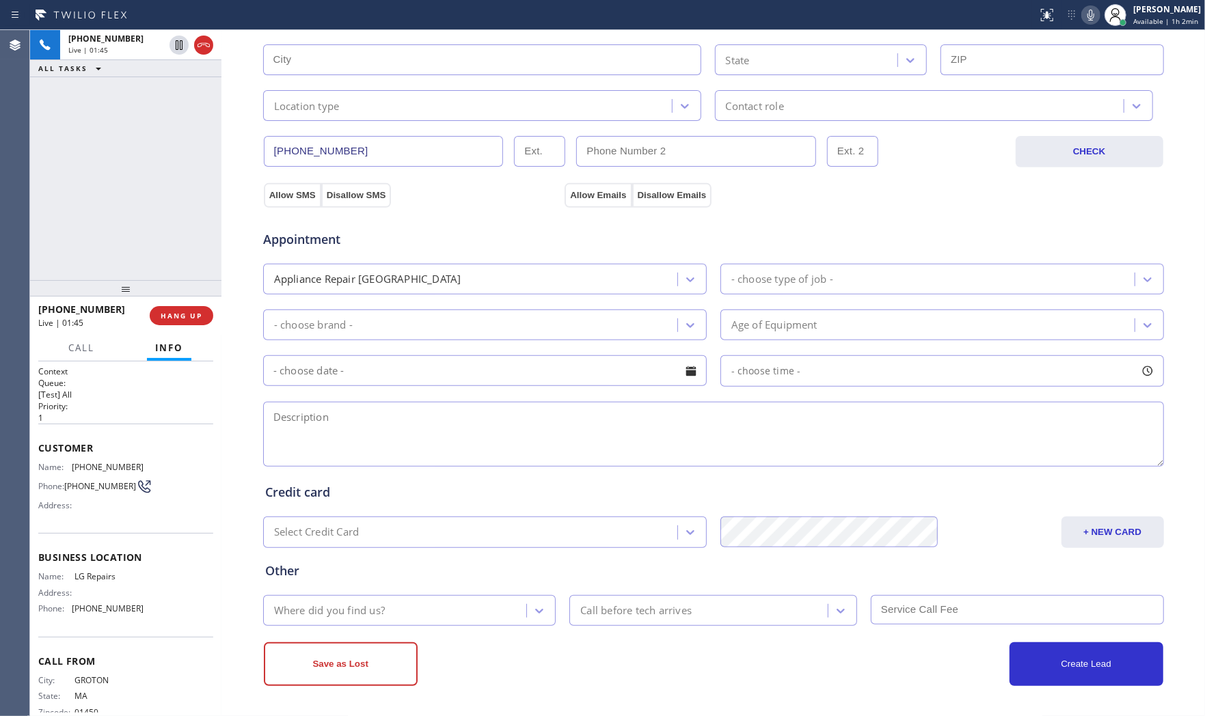
drag, startPoint x: 198, startPoint y: 314, endPoint x: 378, endPoint y: 334, distance: 180.8
click at [200, 314] on span "HANG UP" at bounding box center [182, 316] width 42 height 10
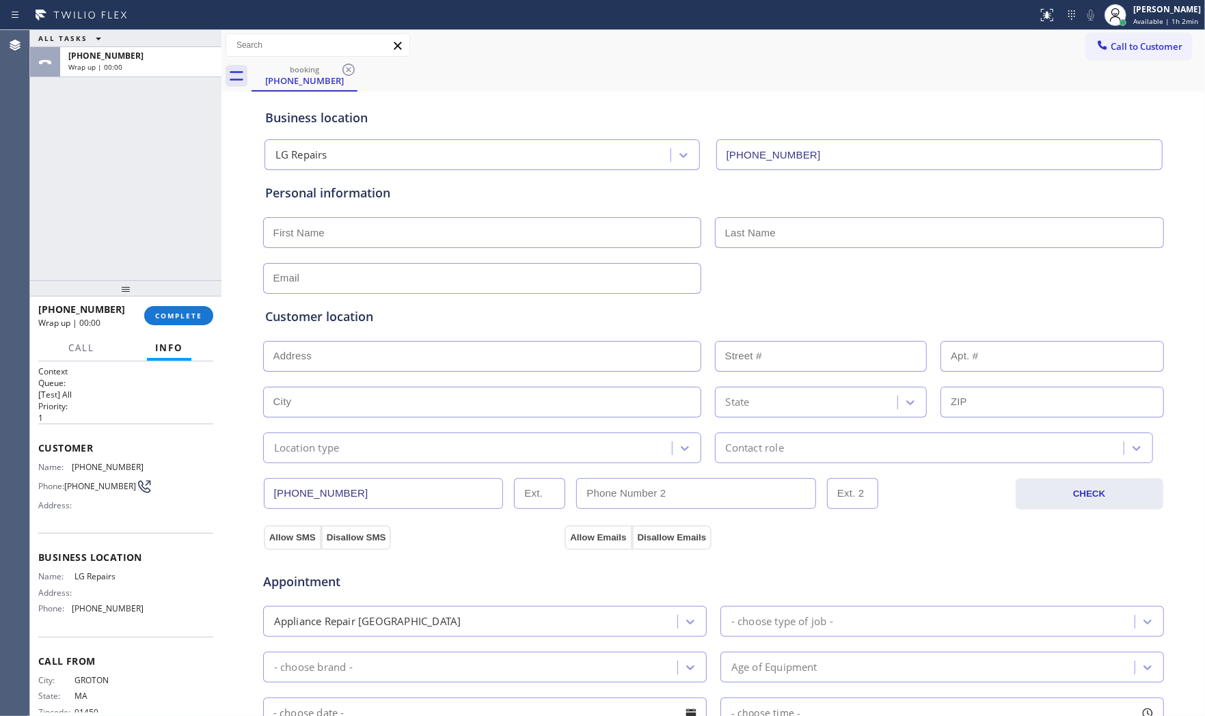
click at [415, 226] on input "text" at bounding box center [482, 232] width 438 height 31
click at [419, 226] on input "M<R" at bounding box center [482, 232] width 438 height 31
click at [304, 228] on input "M<R" at bounding box center [482, 232] width 438 height 31
type input "Mr"
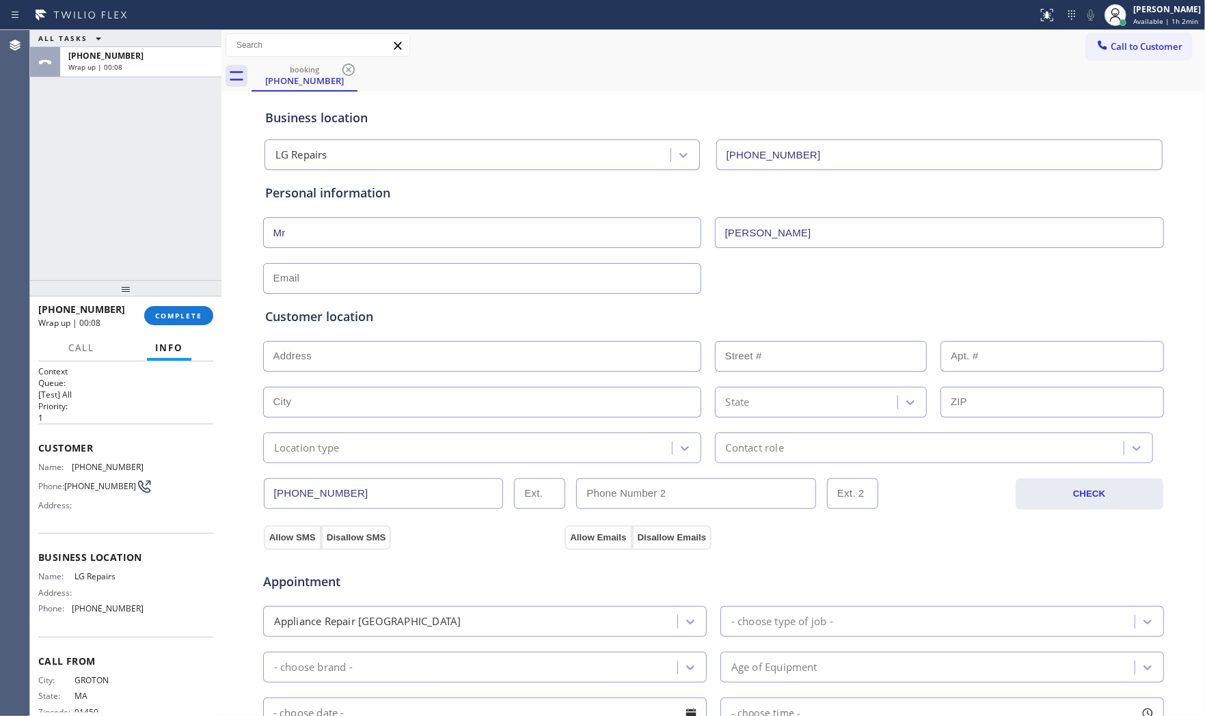
type input "[PERSON_NAME]"
type input "[EMAIL_ADDRESS][DOMAIN_NAME]"
click at [472, 357] on input "text" at bounding box center [482, 356] width 438 height 31
paste input "[GEOGRAPHIC_DATA]"
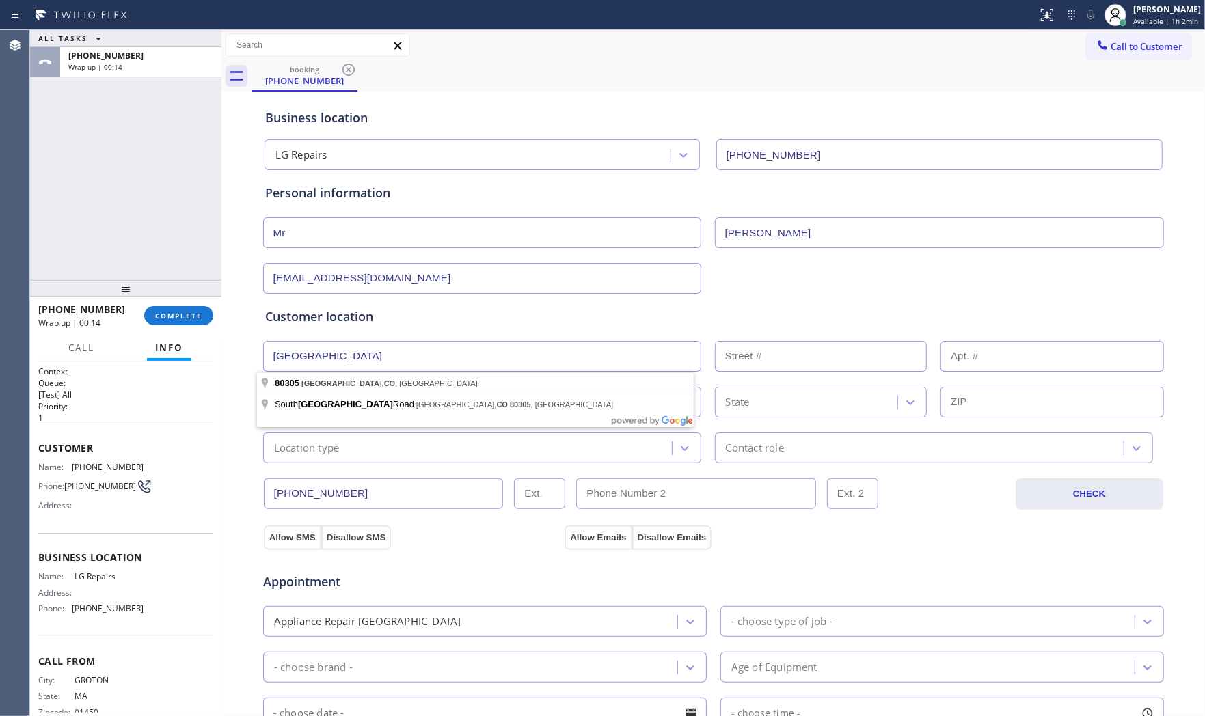
type input "[GEOGRAPHIC_DATA], [GEOGRAPHIC_DATA]"
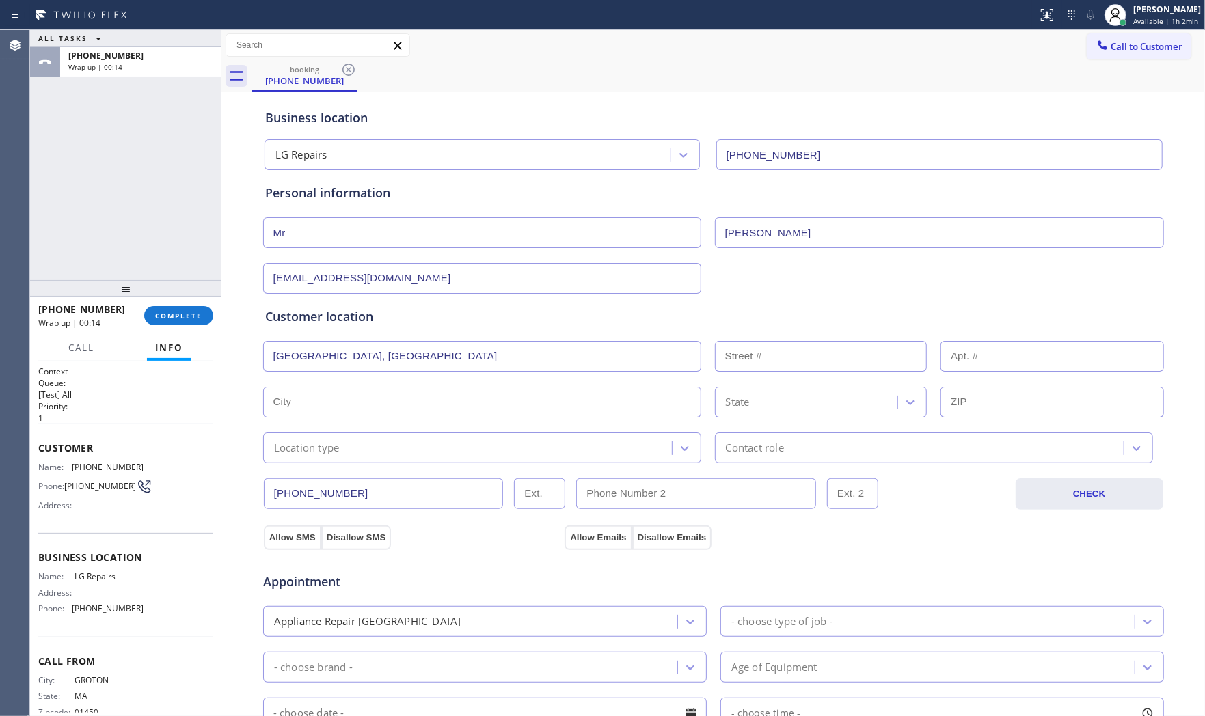
type input "[GEOGRAPHIC_DATA]"
type input "80305"
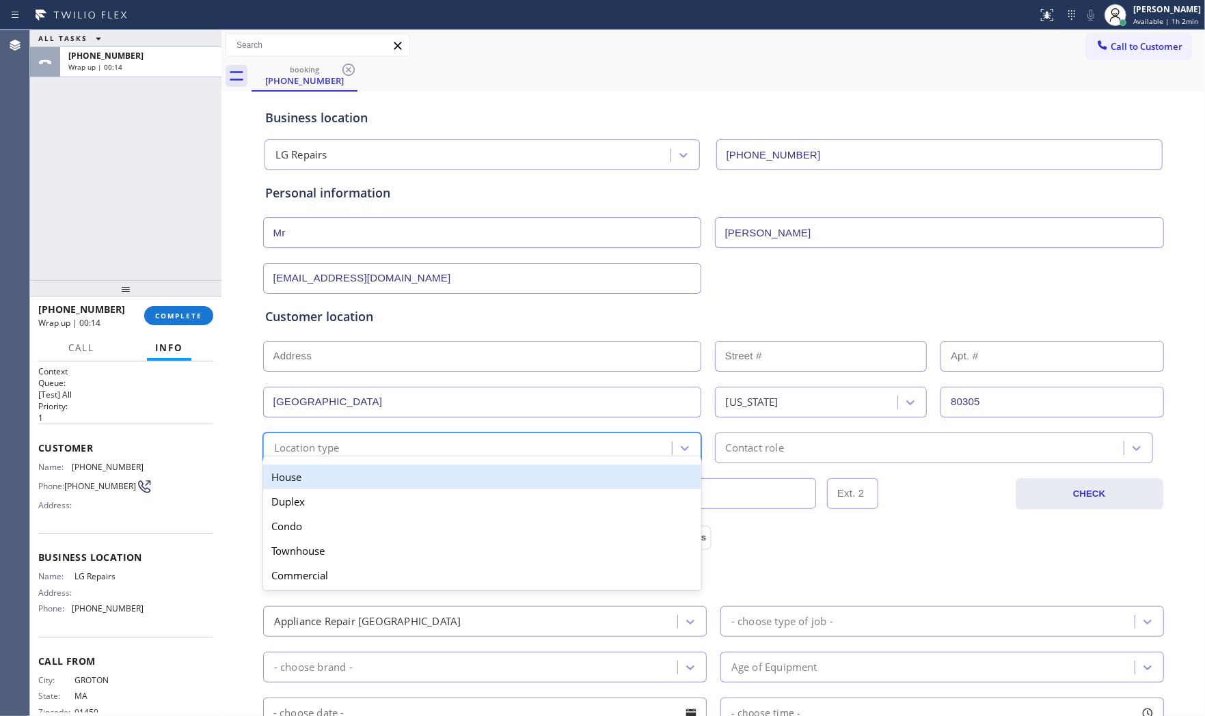
click at [310, 451] on div "Location type" at bounding box center [307, 448] width 66 height 16
click at [312, 467] on div "House" at bounding box center [482, 477] width 438 height 25
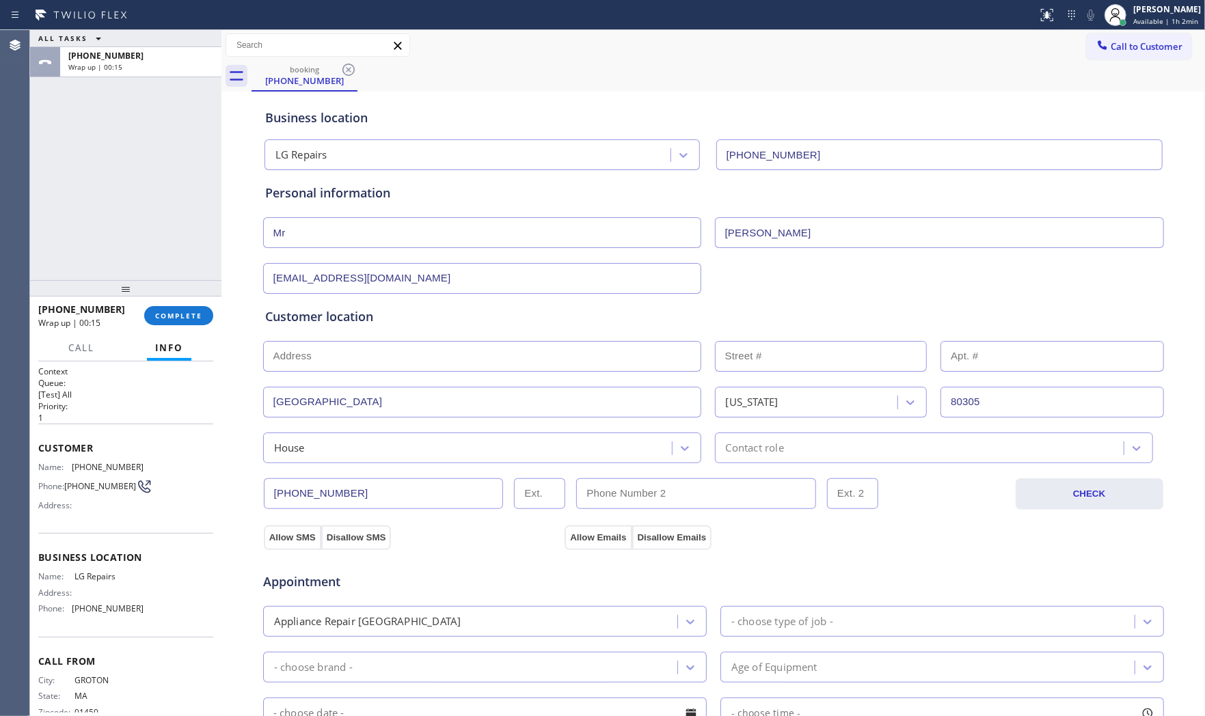
click at [740, 473] on div "[PHONE_NUMBER] CHECK" at bounding box center [713, 486] width 902 height 46
click at [752, 457] on div "Contact role" at bounding box center [934, 448] width 438 height 31
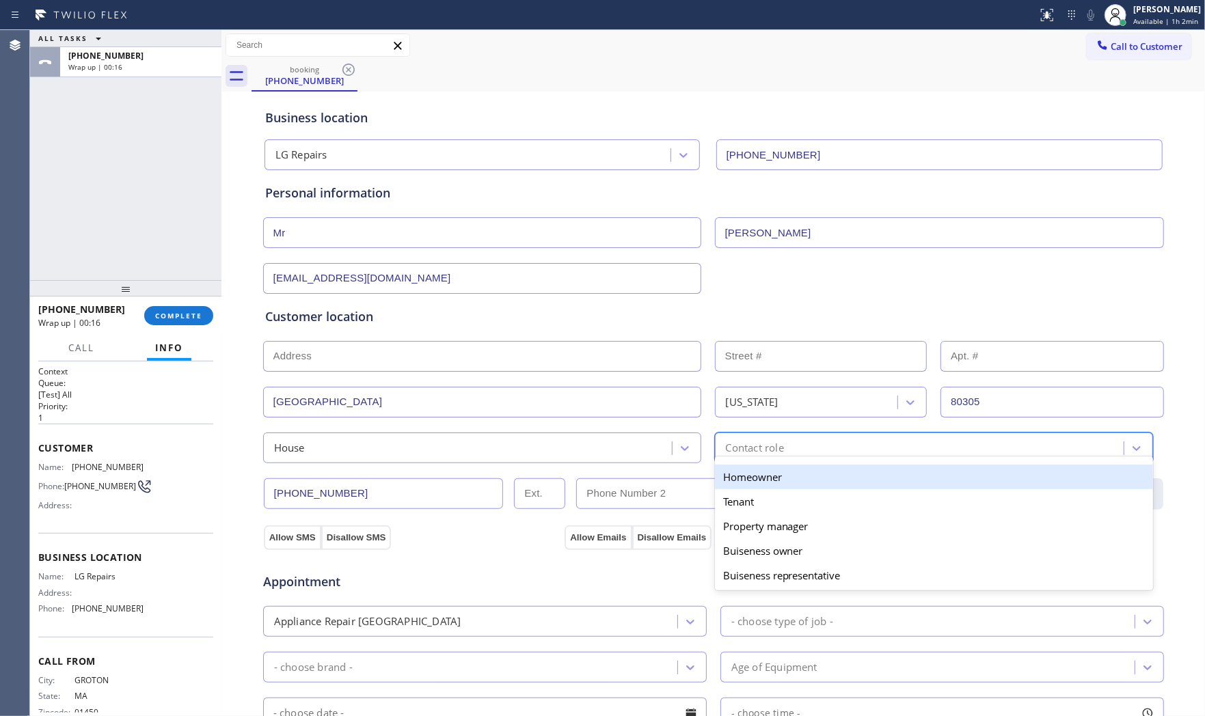
drag, startPoint x: 743, startPoint y: 479, endPoint x: 448, endPoint y: 487, distance: 294.7
click at [735, 479] on div "Homeowner" at bounding box center [934, 477] width 438 height 25
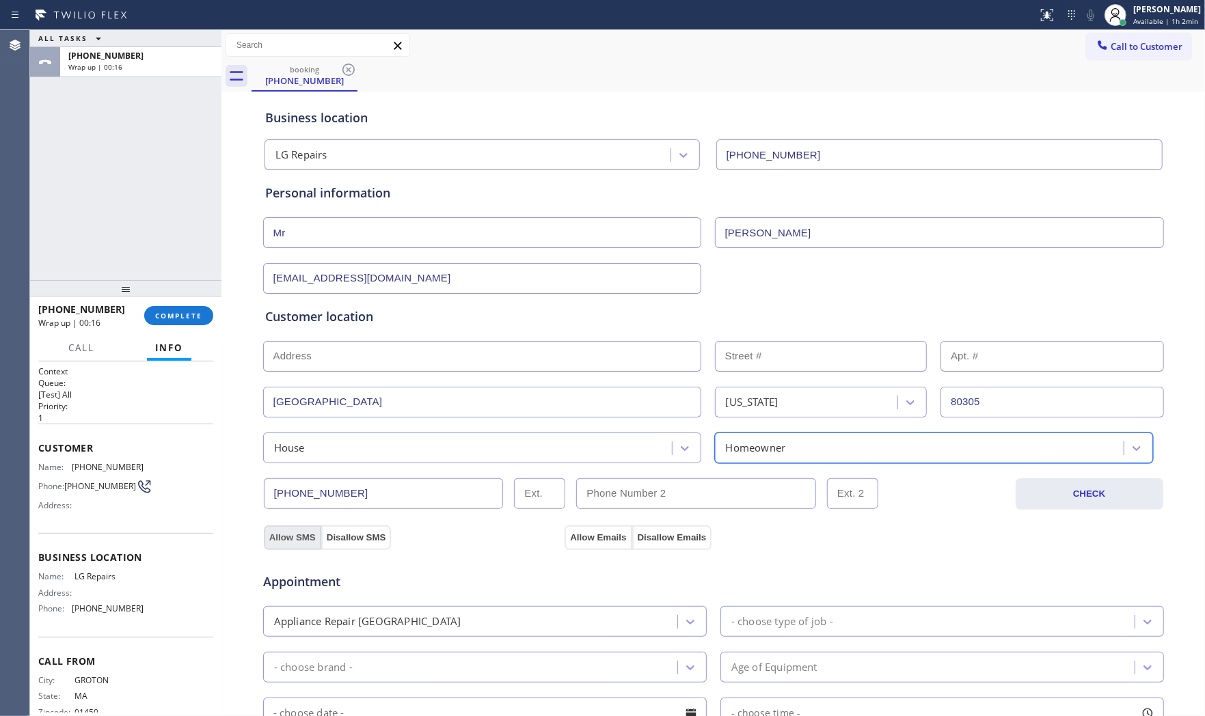
click at [309, 534] on button "Allow SMS" at bounding box center [292, 538] width 57 height 25
click at [578, 543] on button "Allow Emails" at bounding box center [598, 538] width 67 height 25
click at [478, 645] on div "Appointment Appliance Repair High End - choose type of job - - choose brand - A…" at bounding box center [713, 684] width 897 height 256
click at [472, 619] on div "Appliance Repair [GEOGRAPHIC_DATA]" at bounding box center [472, 622] width 410 height 24
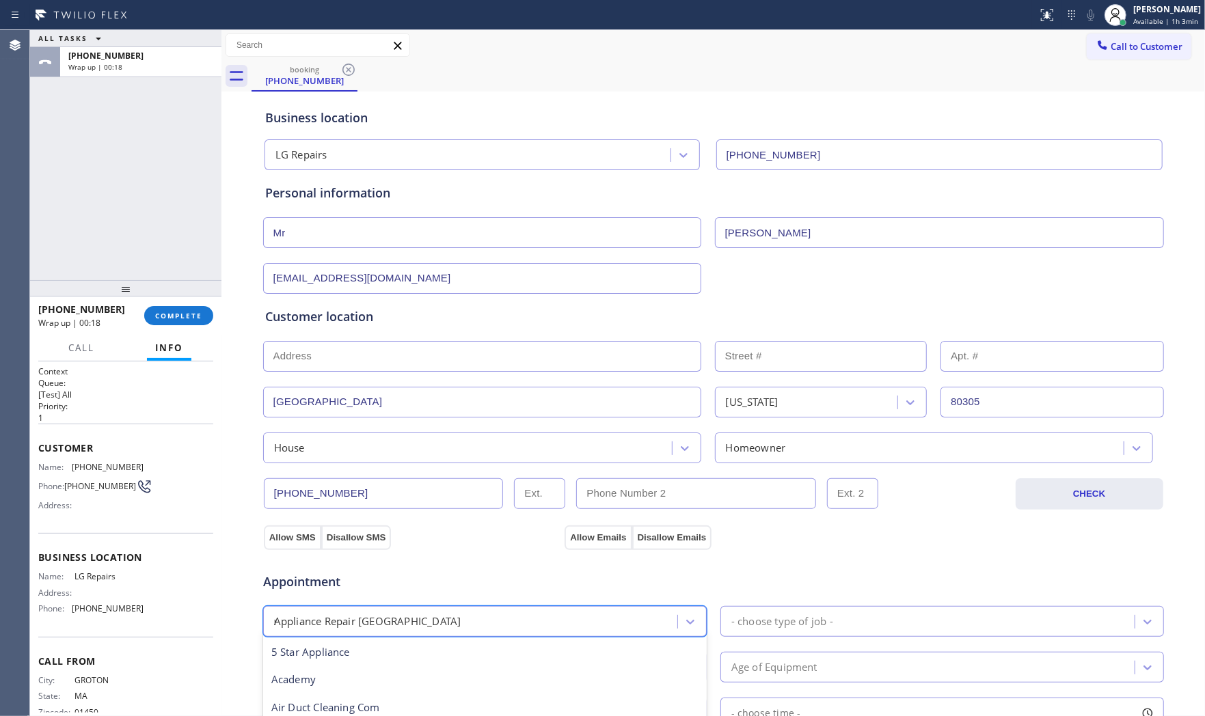
type input "reg"
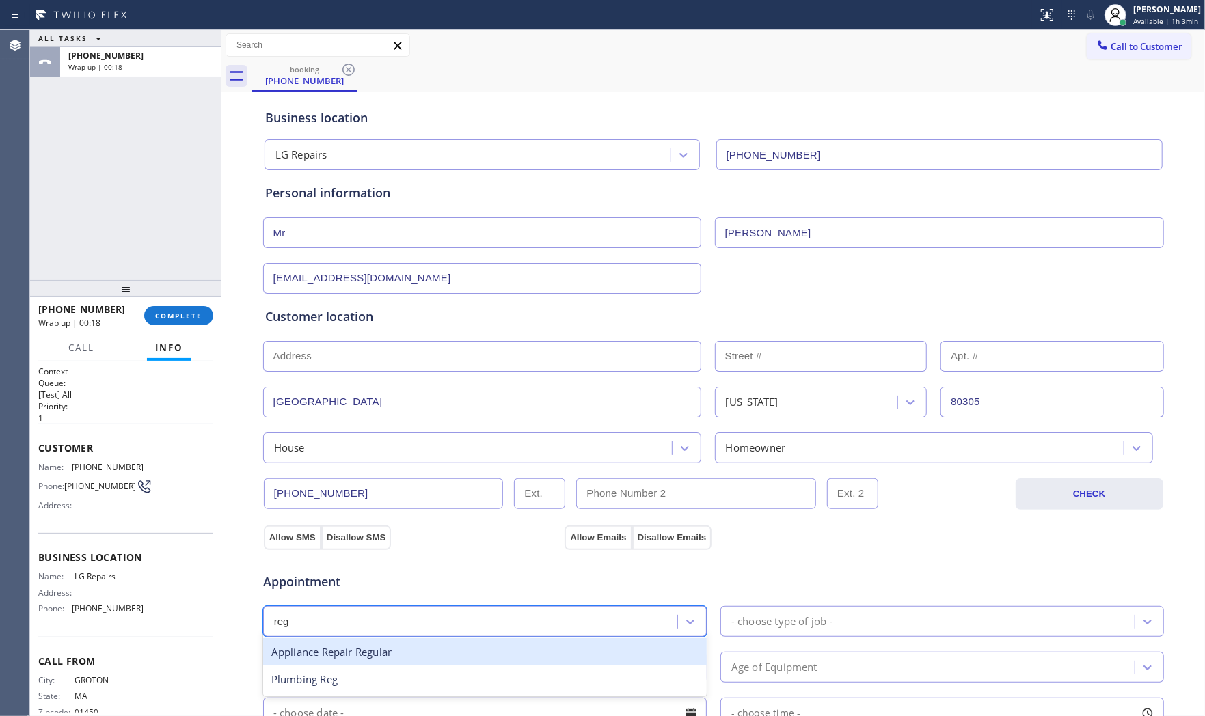
click at [396, 650] on div "Appliance Repair Regular" at bounding box center [485, 652] width 444 height 28
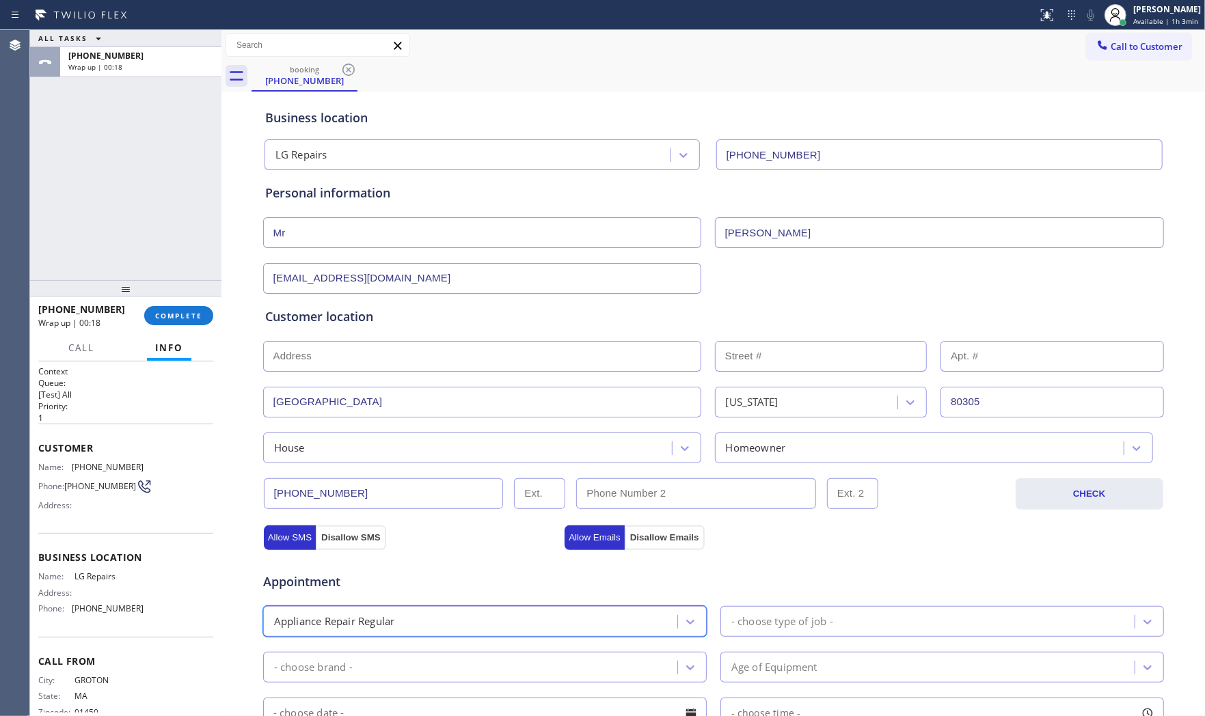
click at [731, 625] on div "- choose type of job -" at bounding box center [782, 622] width 102 height 16
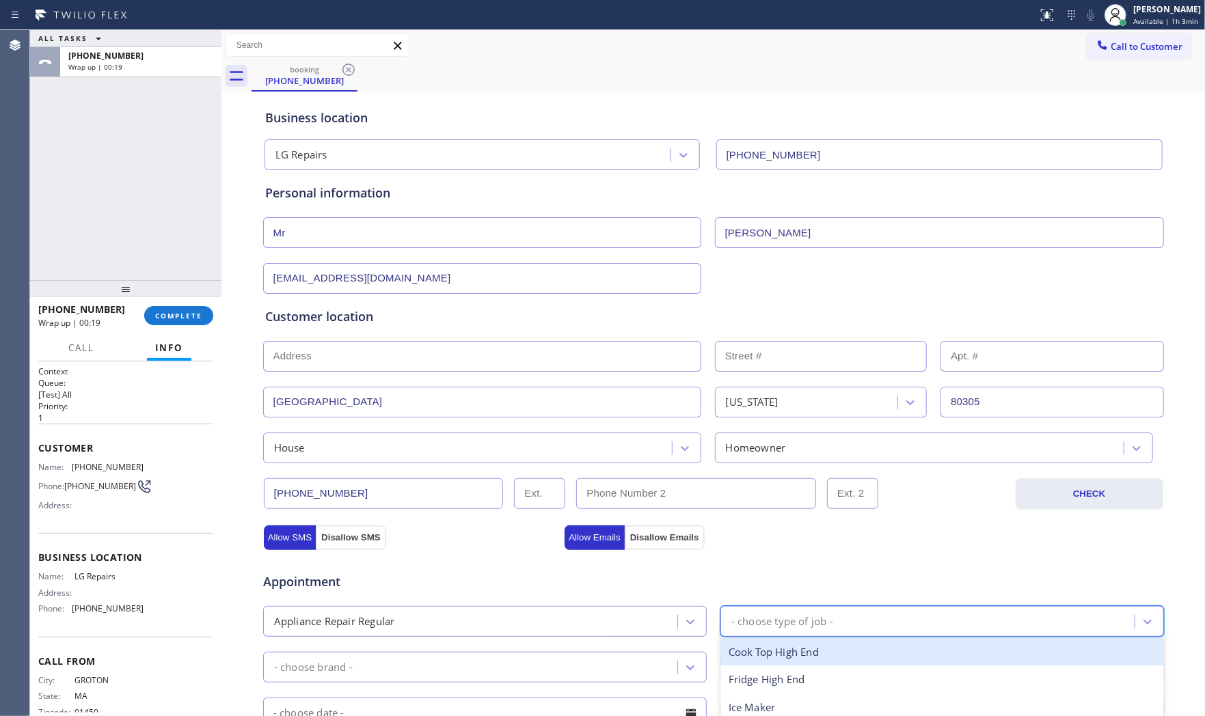
scroll to position [303, 0]
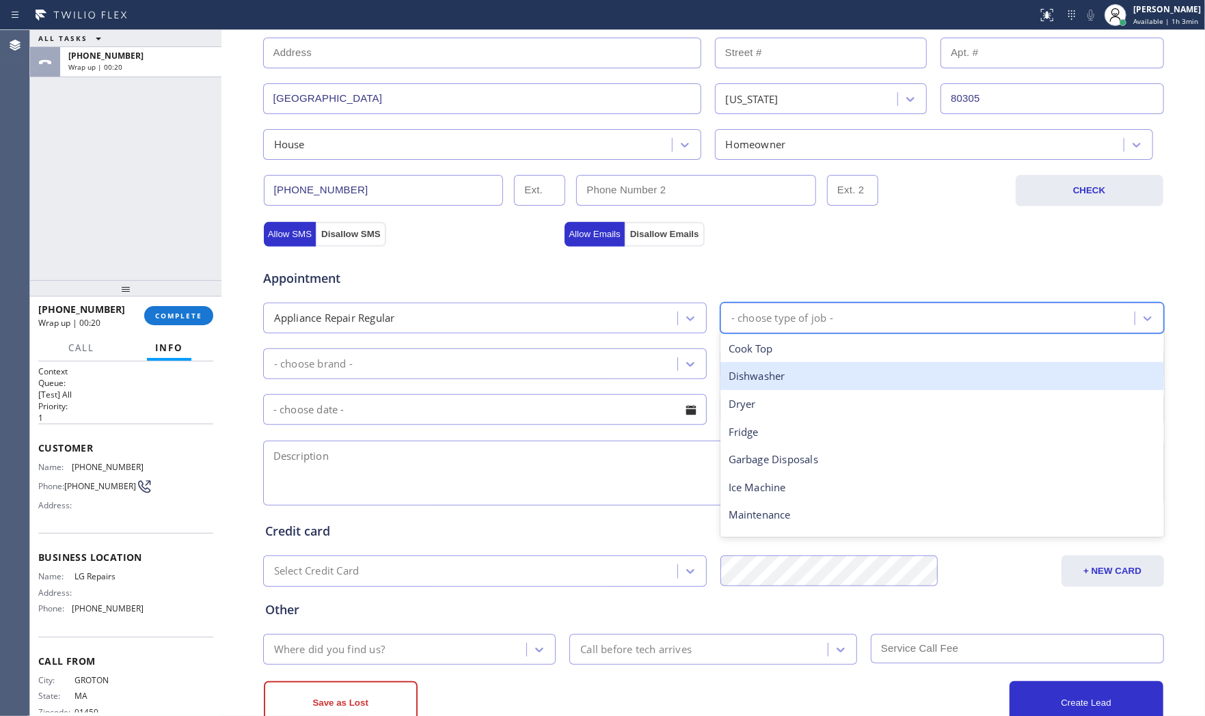
click at [785, 364] on div "Dishwasher" at bounding box center [942, 376] width 444 height 28
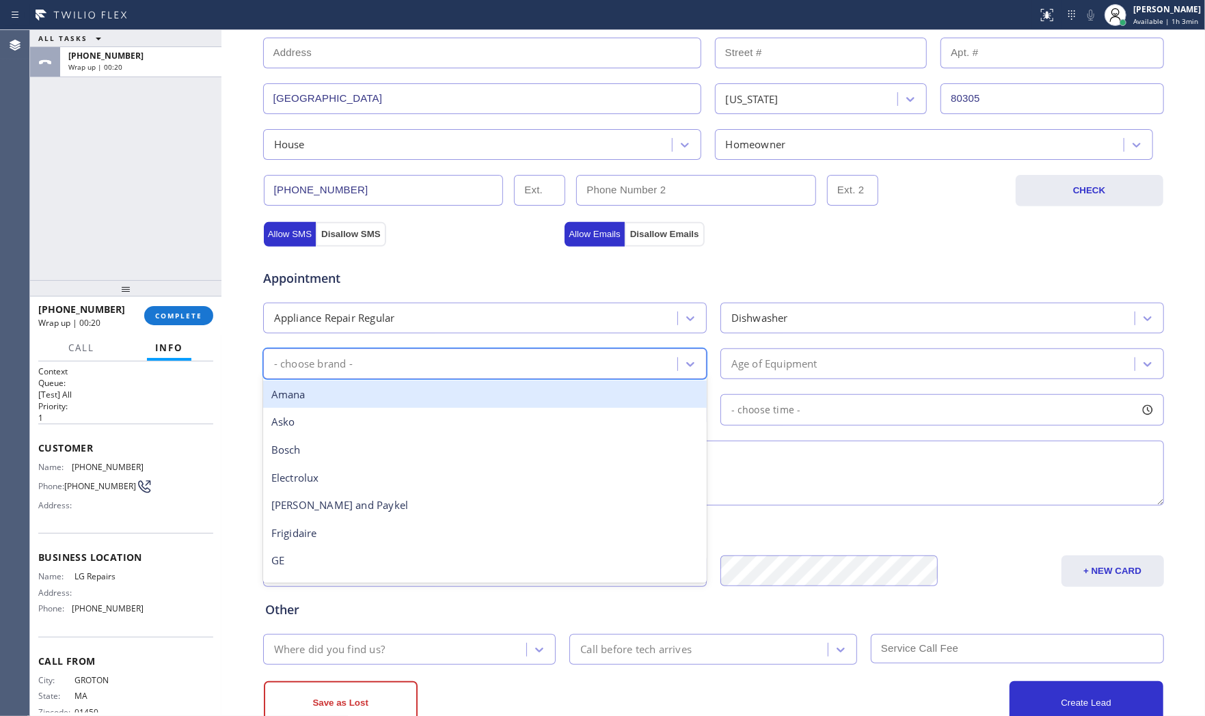
click at [496, 377] on div "- choose brand -" at bounding box center [485, 364] width 444 height 31
type input "G"
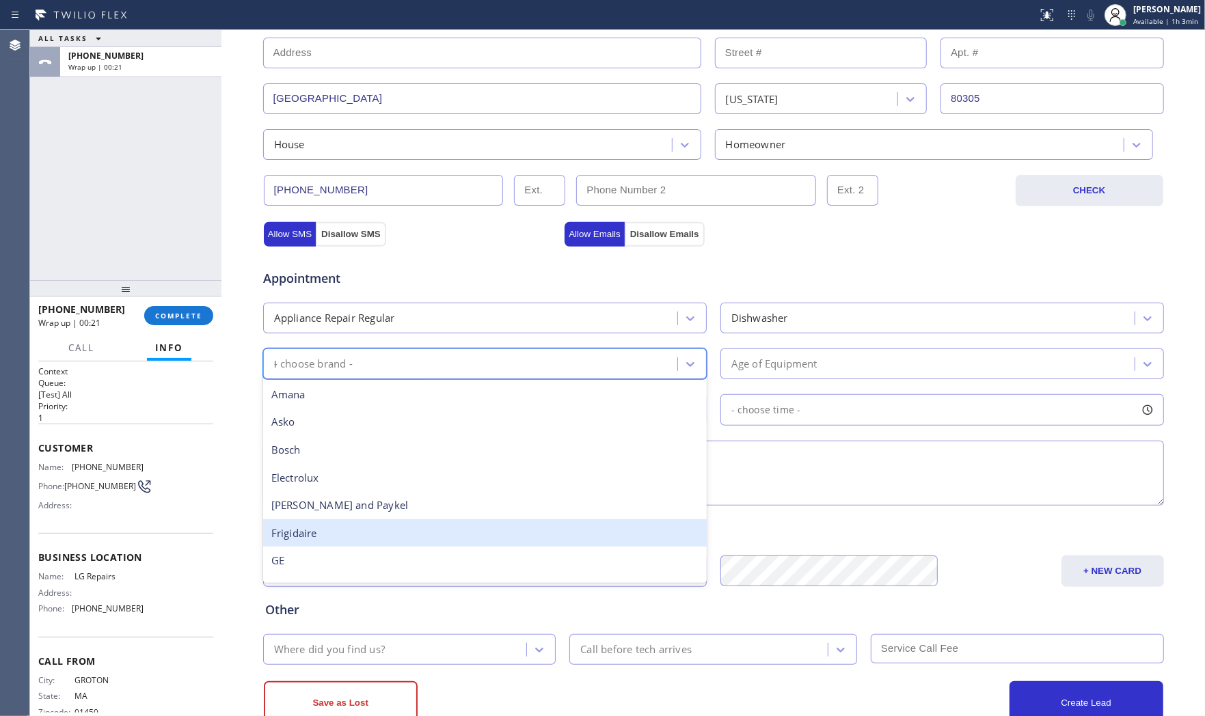
type input "LG"
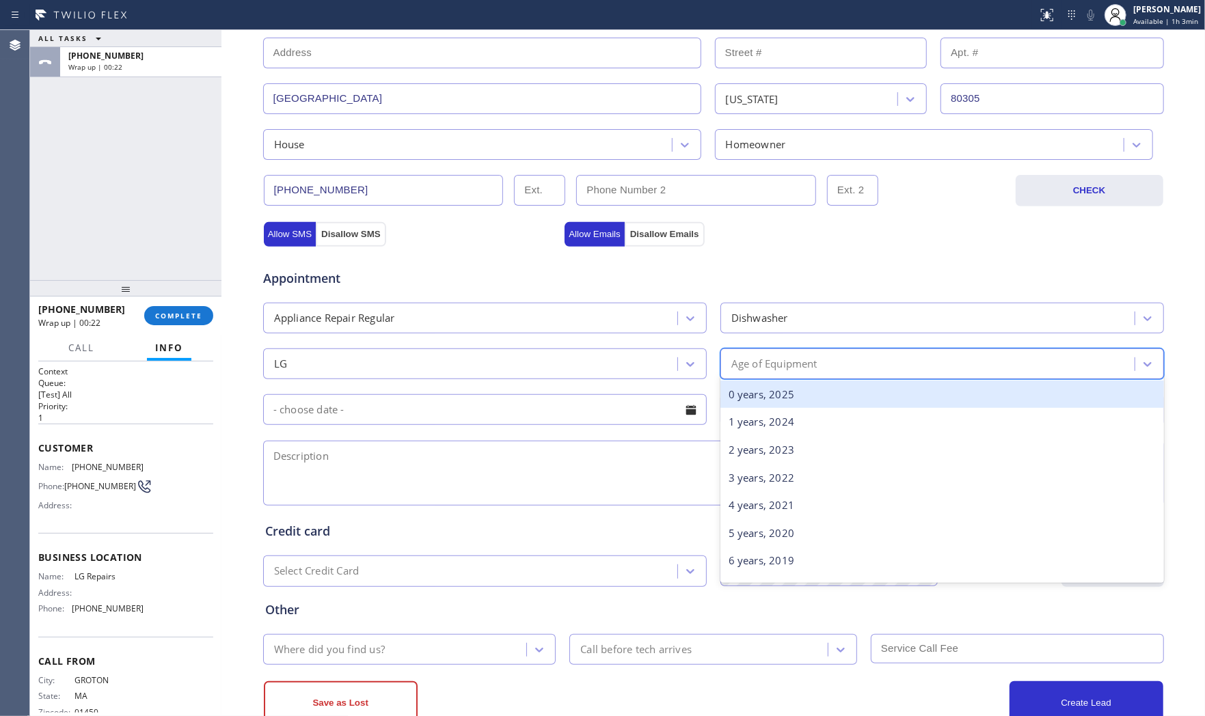
click at [781, 360] on div "Age of Equipment" at bounding box center [774, 364] width 86 height 16
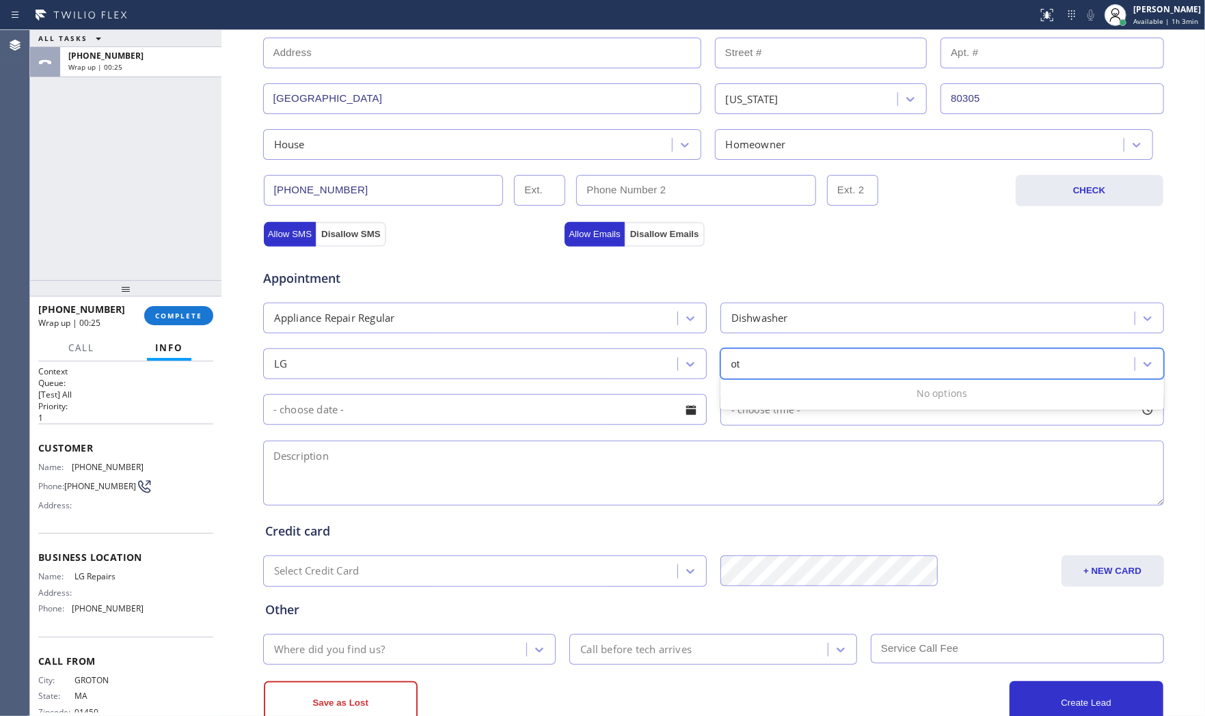
type input "o"
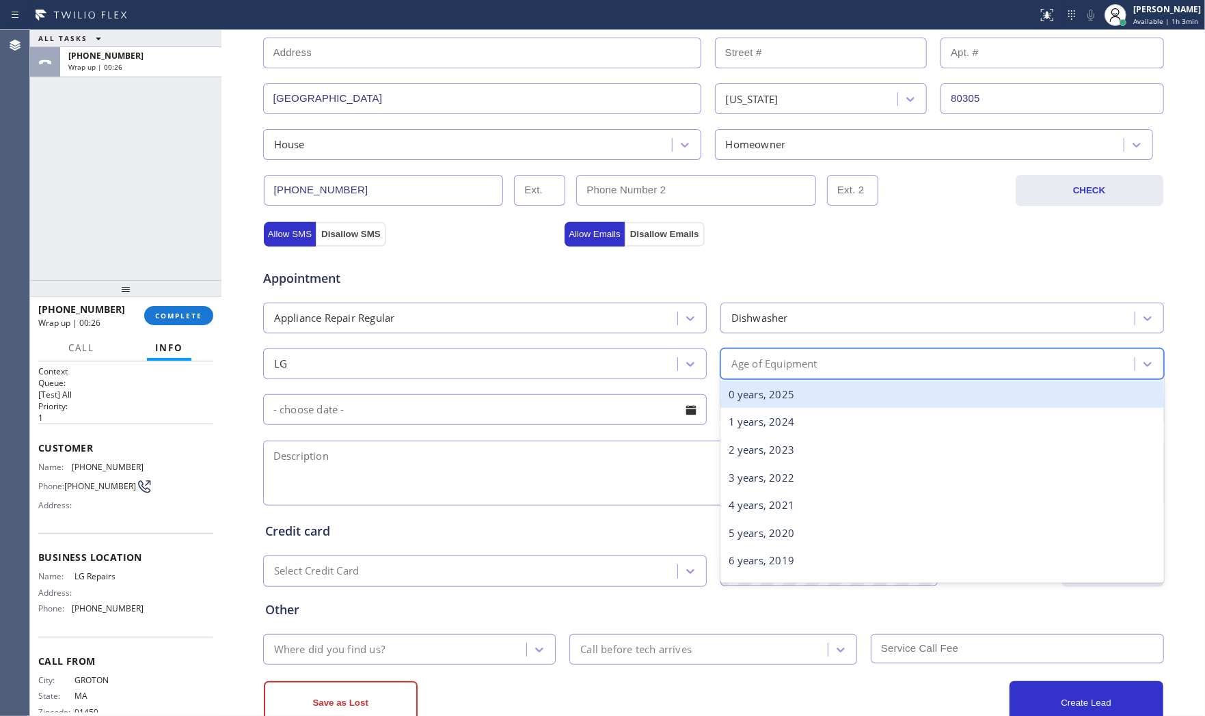
drag, startPoint x: 733, startPoint y: 395, endPoint x: 984, endPoint y: 295, distance: 270.6
click at [735, 395] on div "0 years, 2025" at bounding box center [942, 395] width 444 height 28
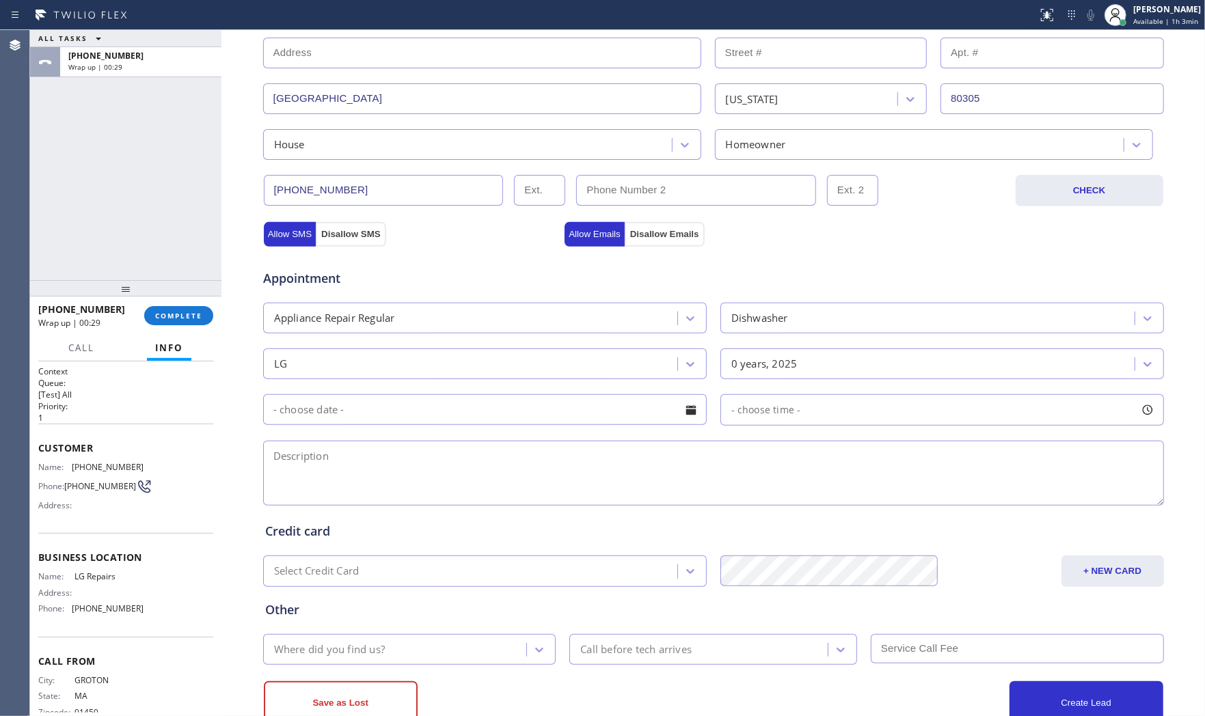
drag, startPoint x: 404, startPoint y: 470, endPoint x: 565, endPoint y: 465, distance: 160.7
click at [406, 470] on textarea at bounding box center [713, 473] width 901 height 65
paste textarea "LG | dishwasher | AE error |still underwarranty | [GEOGRAPHIC_DATA]"
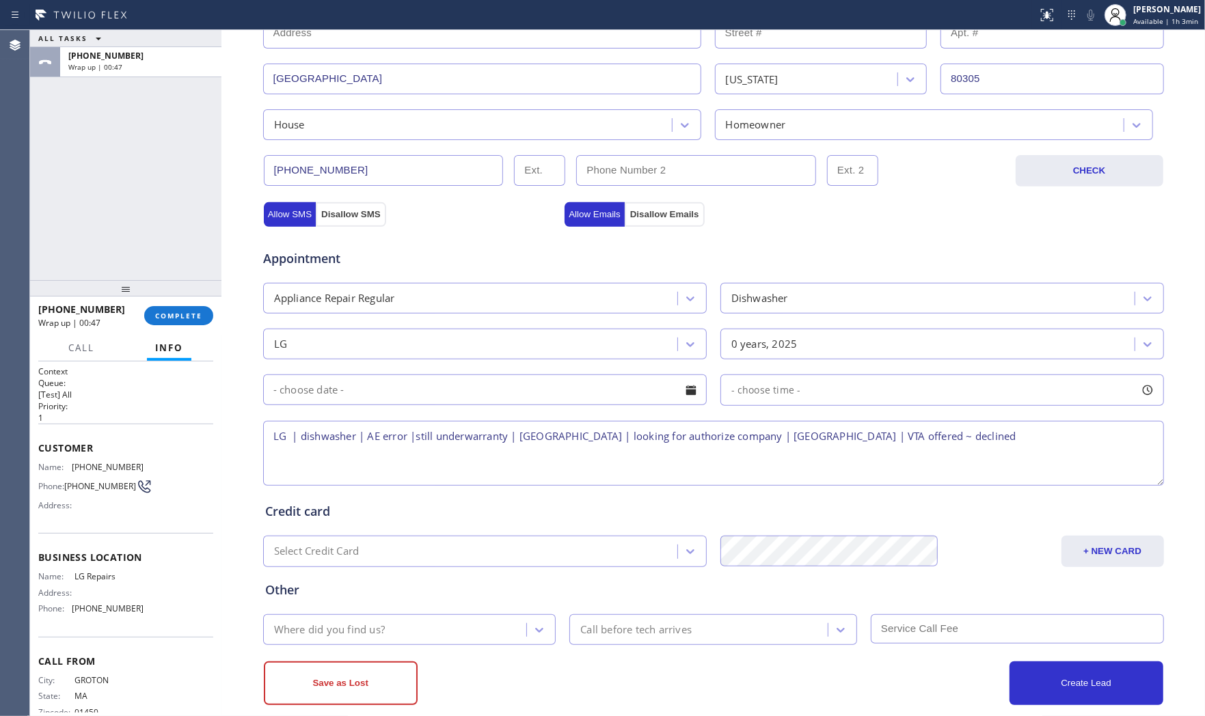
scroll to position [342, 0]
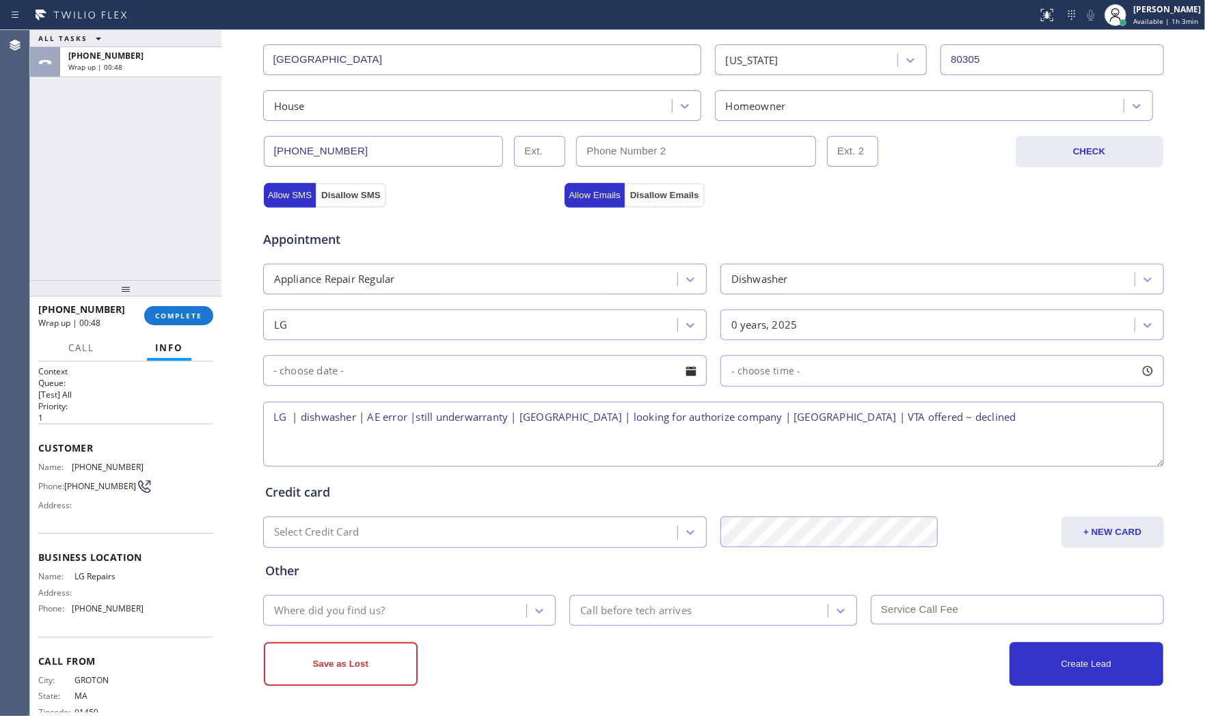
type textarea "LG | dishwasher | AE error |still underwarranty | [GEOGRAPHIC_DATA] | looking f…"
click at [463, 600] on div "Where did you find us?" at bounding box center [397, 611] width 260 height 24
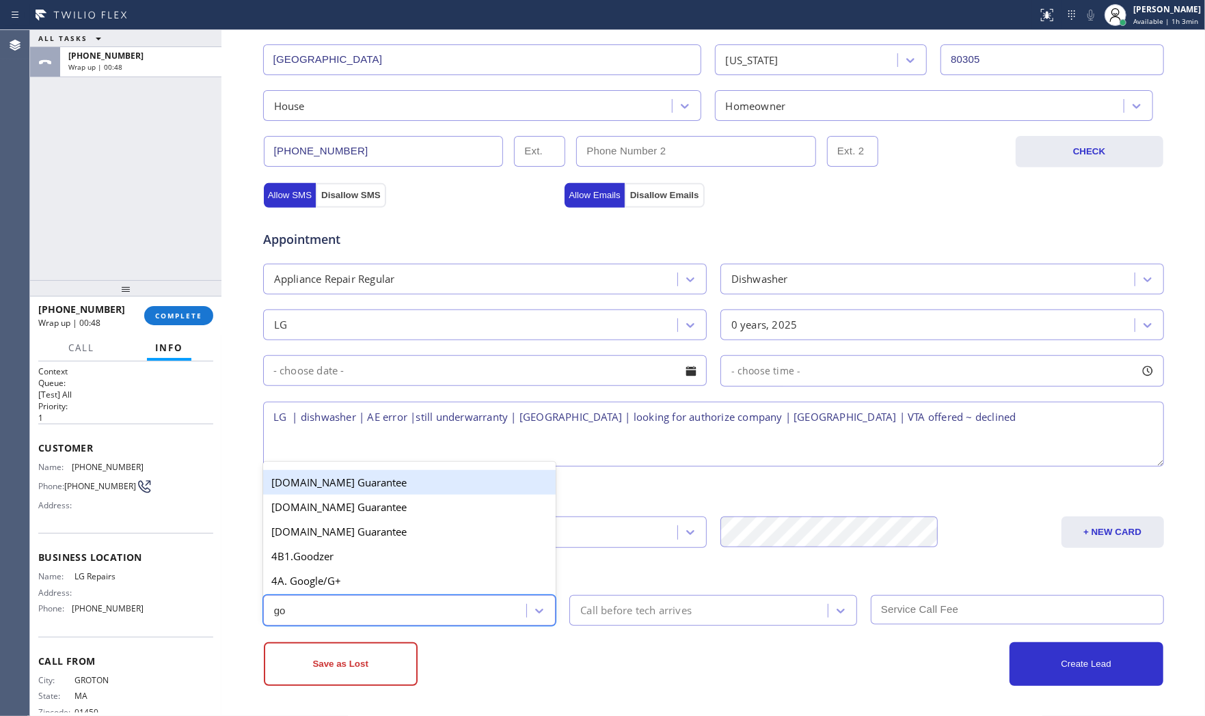
type input "goo"
click at [371, 584] on div "4A. Google/G+" at bounding box center [409, 581] width 293 height 25
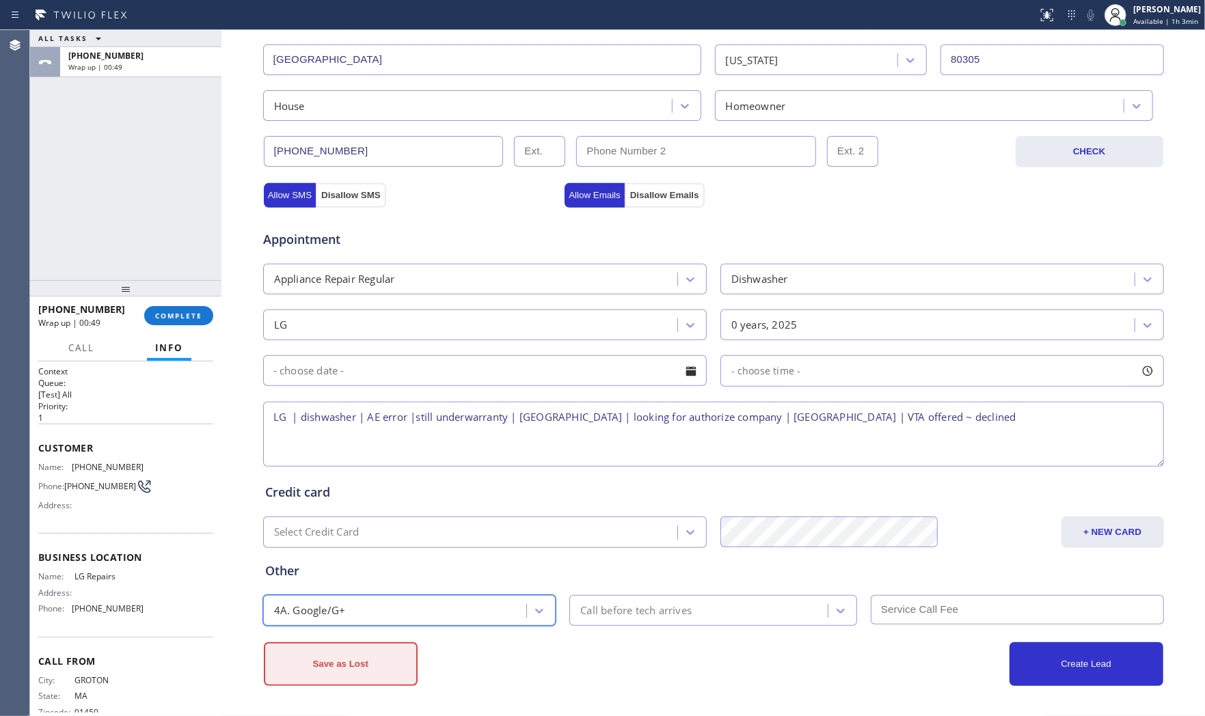
click at [351, 666] on button "Save as Lost" at bounding box center [341, 664] width 154 height 44
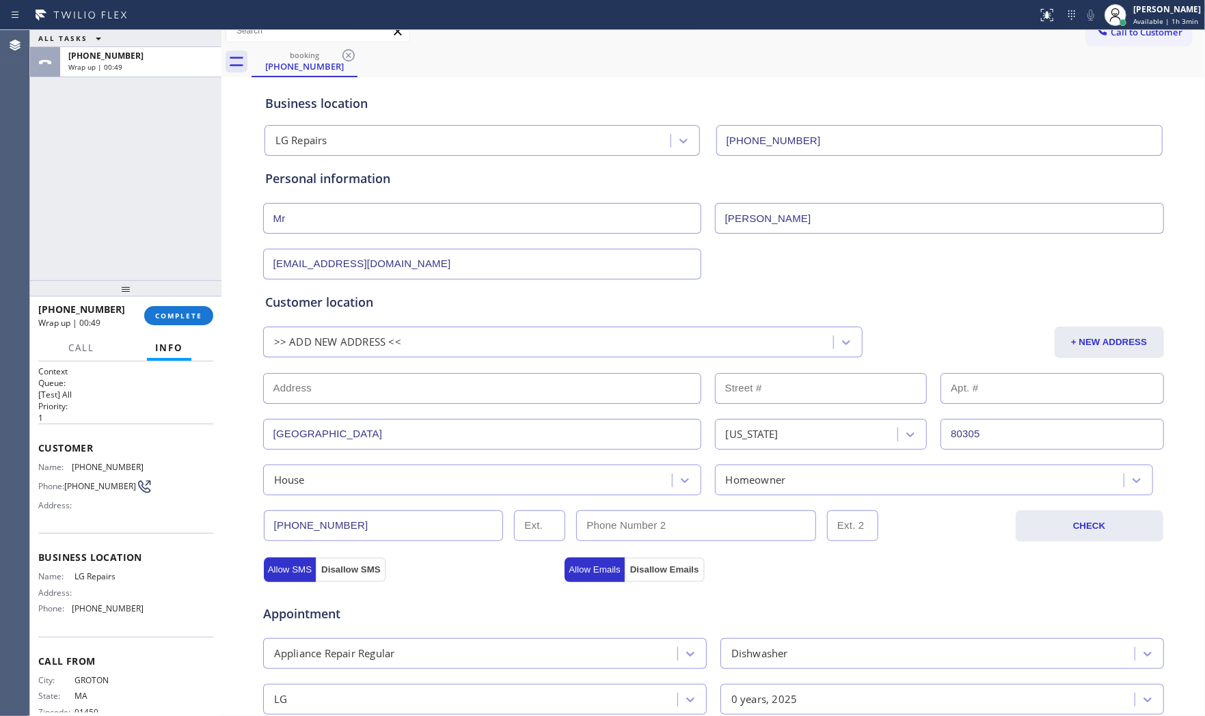
scroll to position [0, 0]
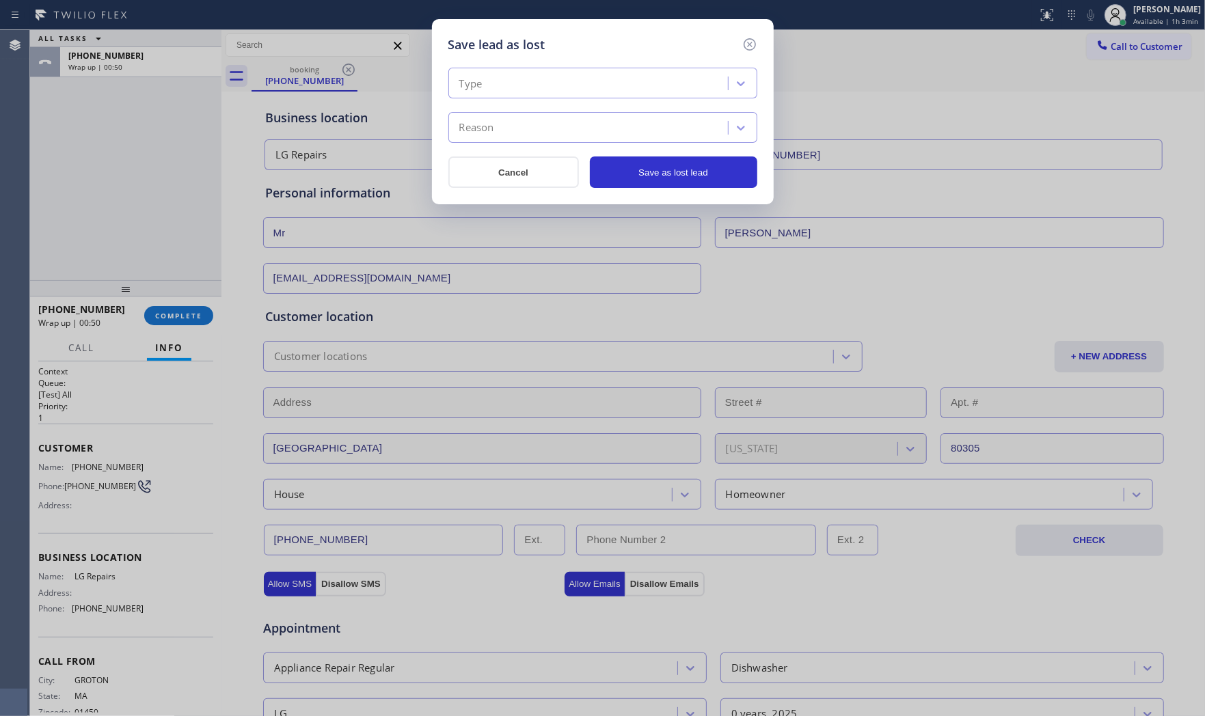
click at [522, 76] on div "Type" at bounding box center [589, 84] width 275 height 24
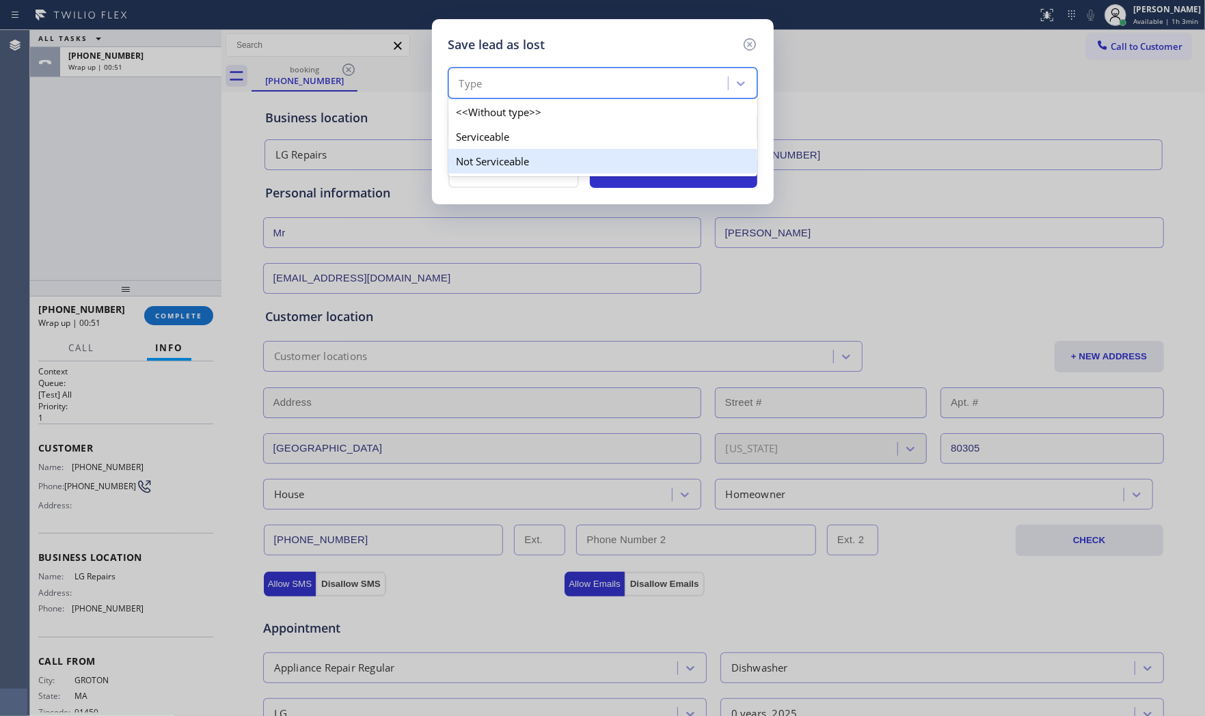
click at [496, 157] on div "Not Serviceable" at bounding box center [602, 161] width 309 height 25
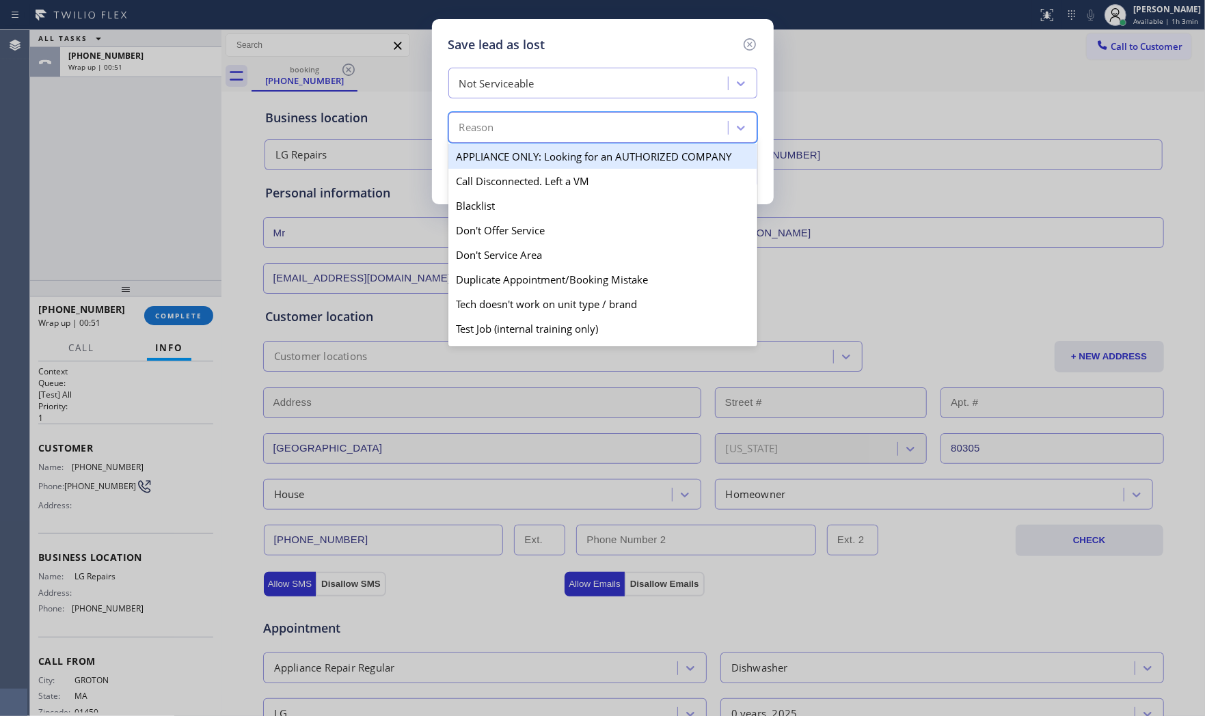
click at [503, 135] on div "Reason" at bounding box center [589, 128] width 275 height 24
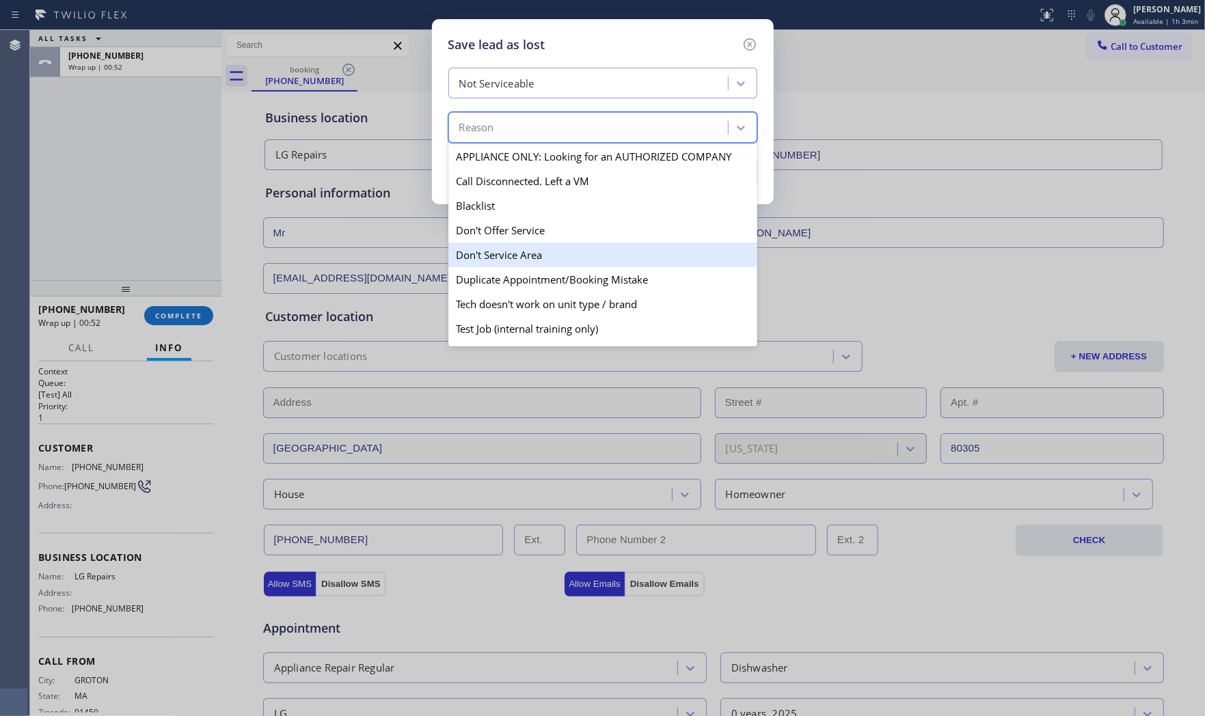
click at [502, 247] on div "Don't Service Area" at bounding box center [602, 255] width 309 height 25
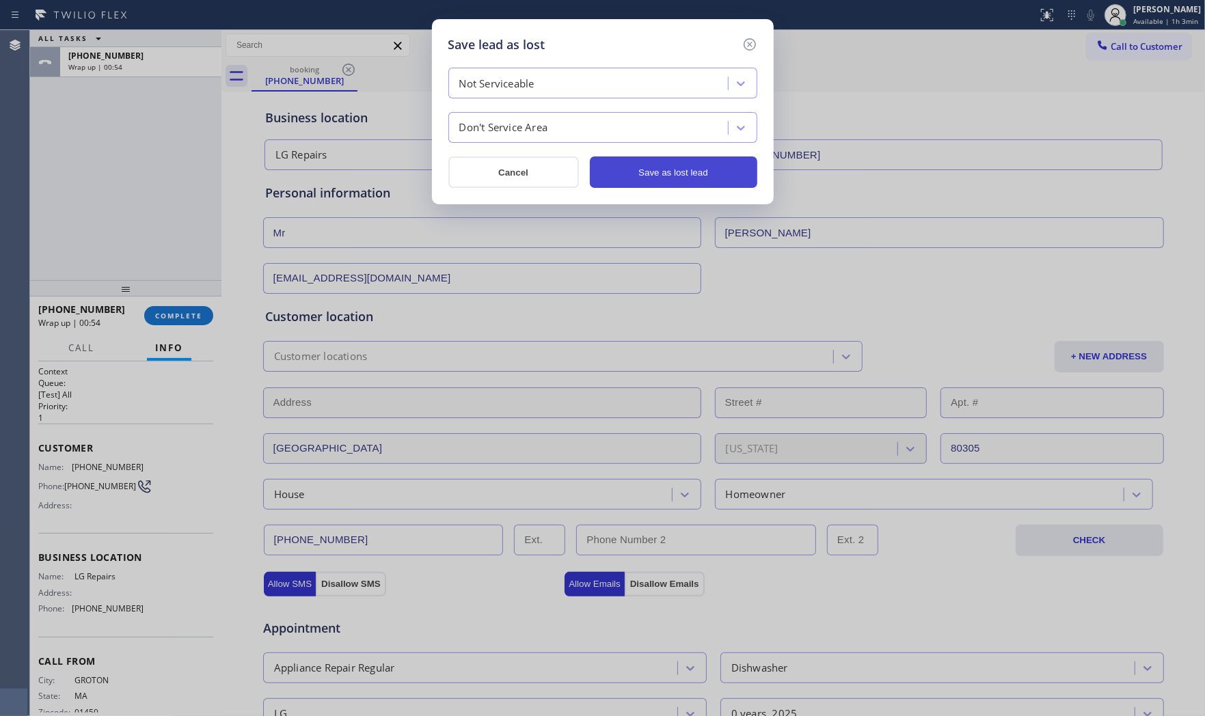
click at [643, 178] on button "Save as lost lead" at bounding box center [673, 172] width 167 height 31
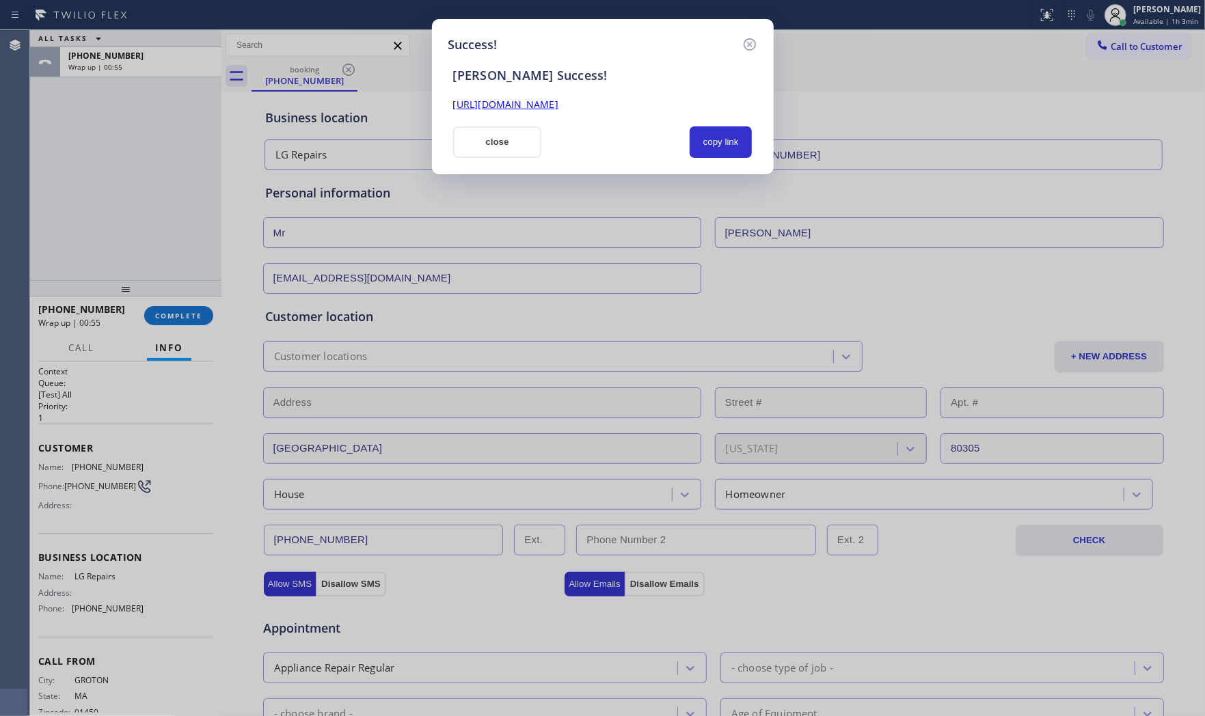
click at [490, 137] on button "close" at bounding box center [497, 141] width 89 height 31
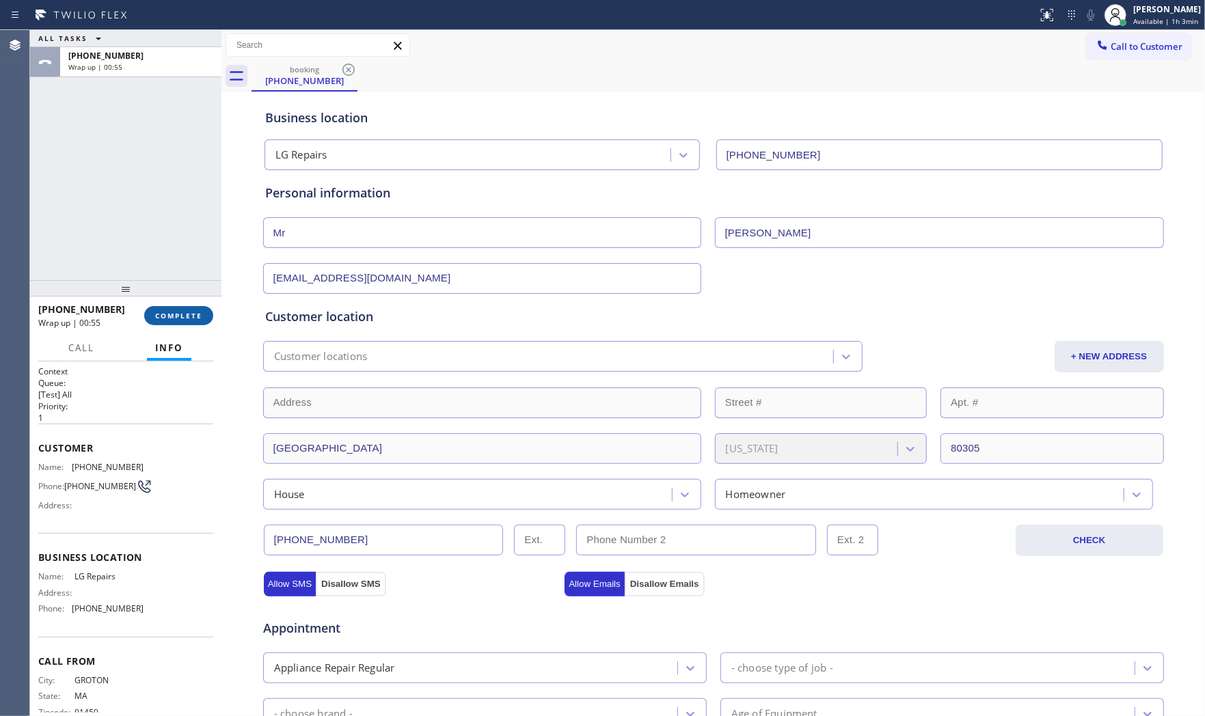
click at [192, 316] on span "COMPLETE" at bounding box center [178, 316] width 47 height 10
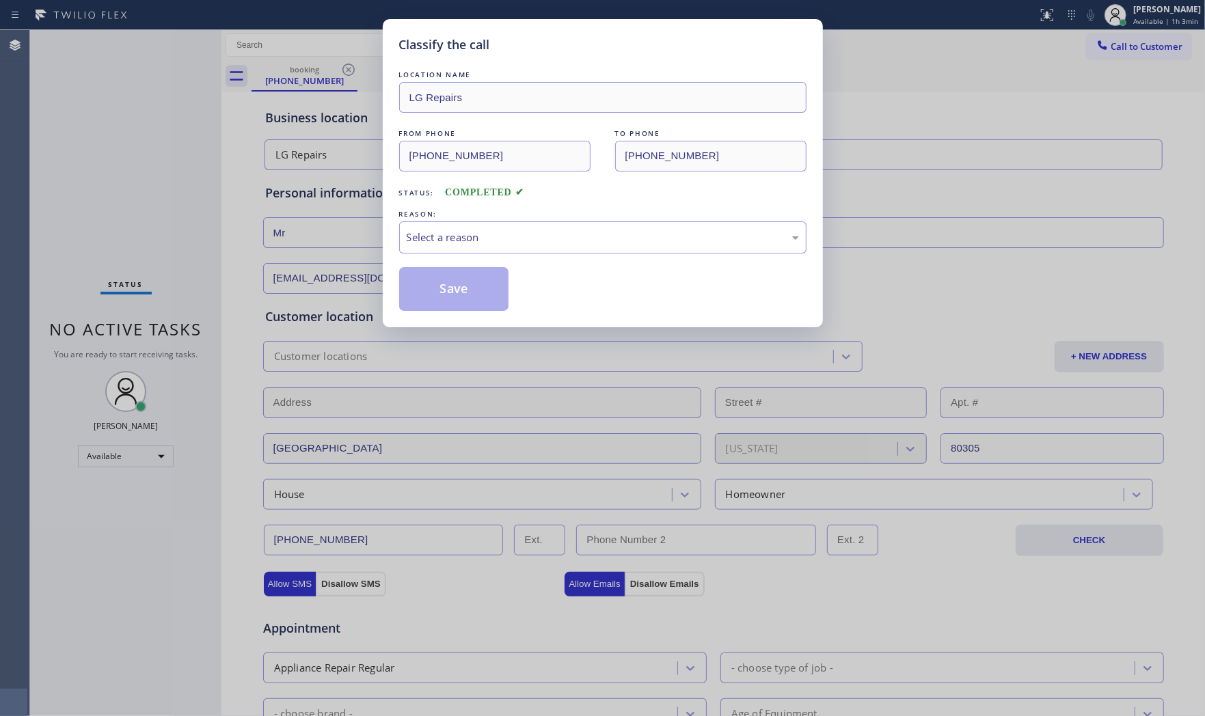
click at [511, 237] on div "Select a reason" at bounding box center [603, 238] width 392 height 16
click at [440, 284] on button "Save" at bounding box center [454, 289] width 110 height 44
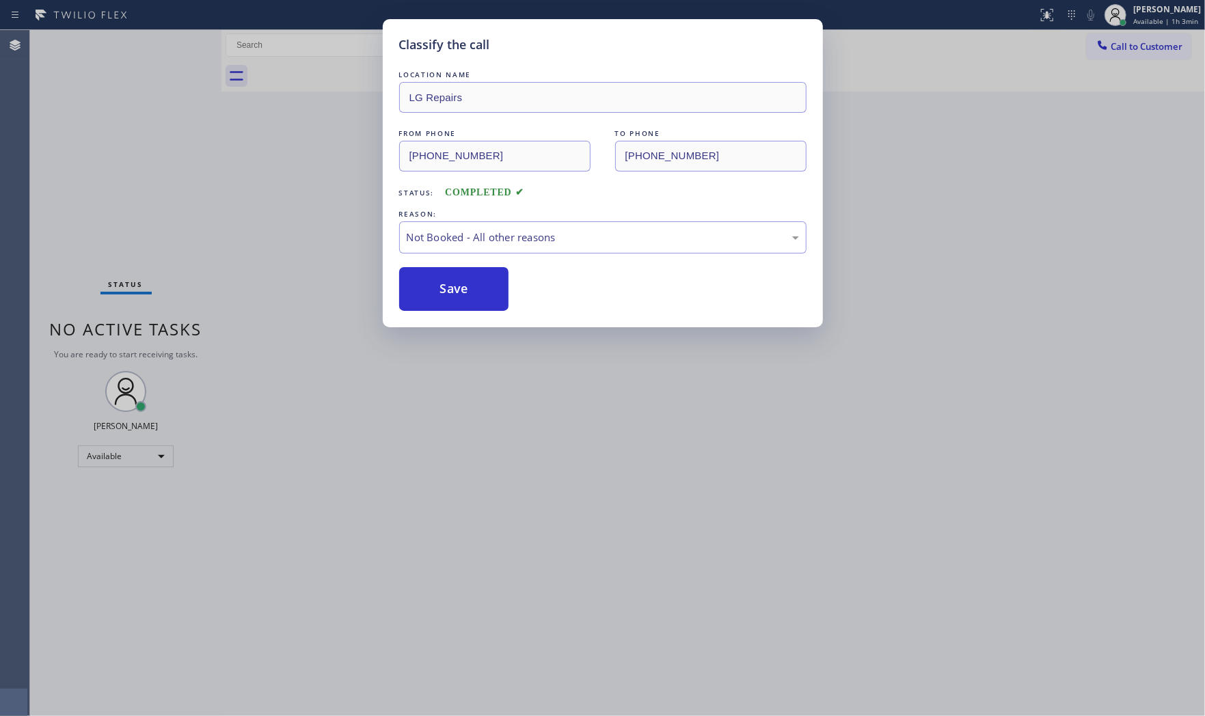
click at [440, 284] on button "Save" at bounding box center [454, 289] width 110 height 44
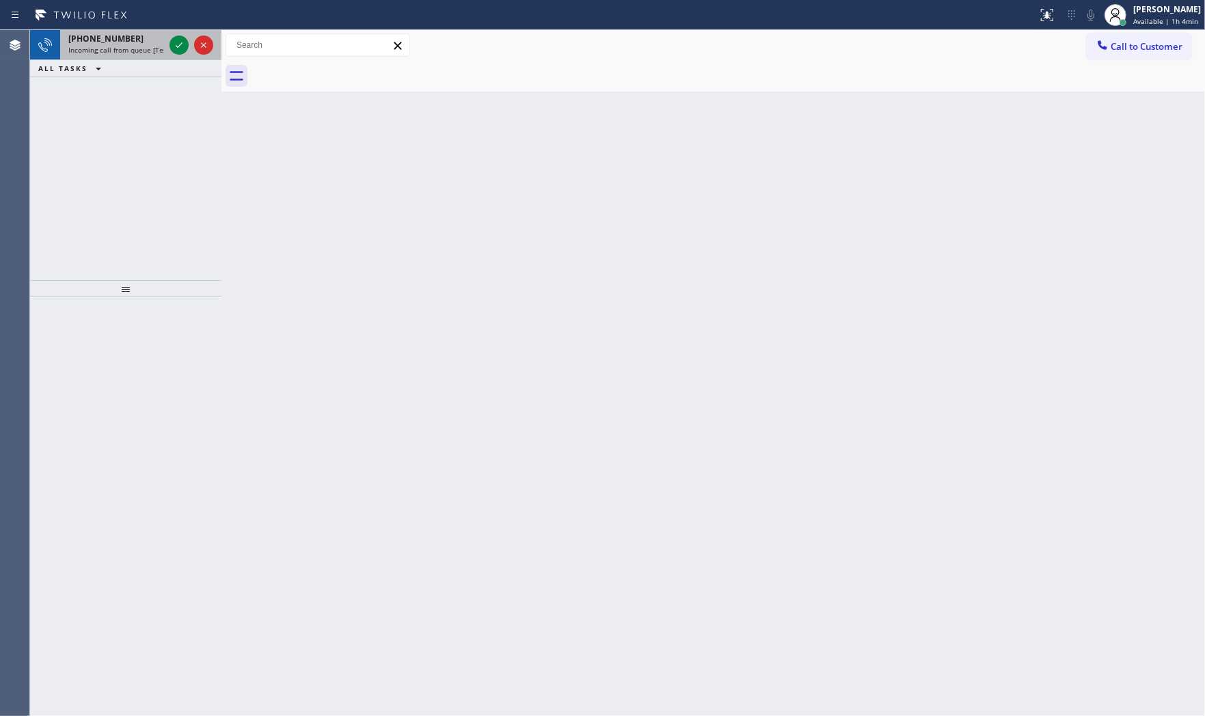
click at [159, 35] on div "[PHONE_NUMBER]" at bounding box center [116, 39] width 96 height 12
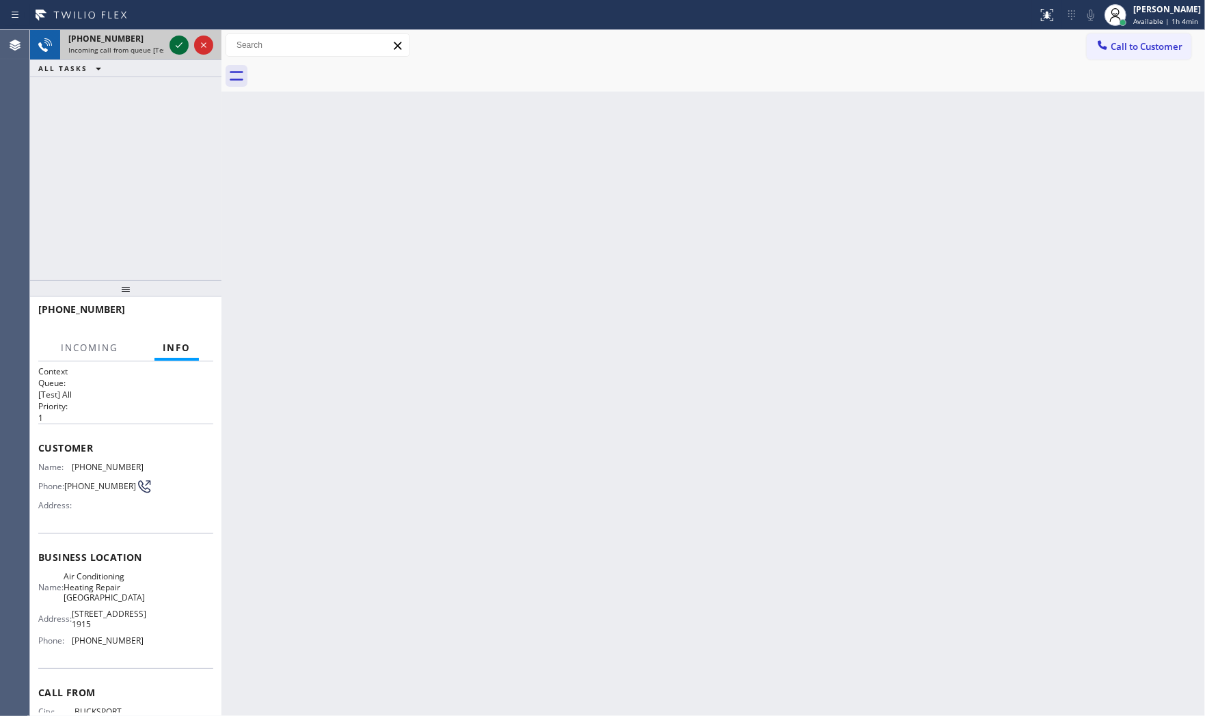
click at [176, 43] on icon at bounding box center [179, 45] width 16 height 16
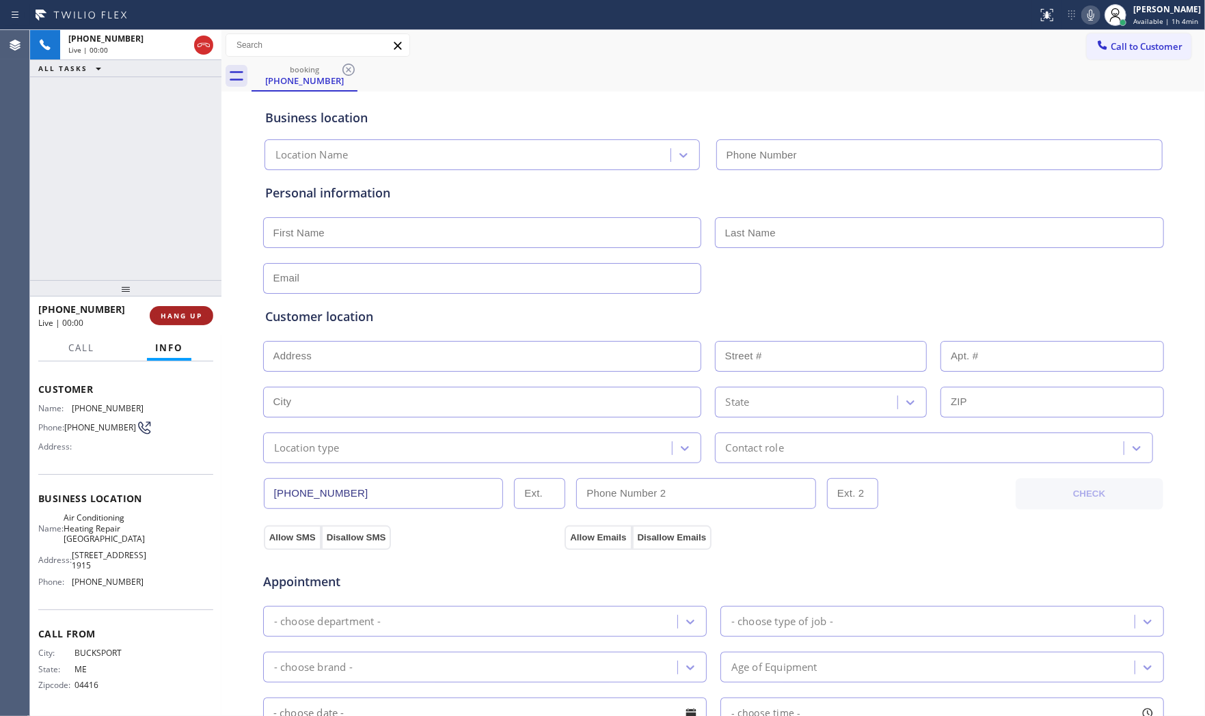
type input "[PHONE_NUMBER]"
click at [180, 313] on span "HANG UP" at bounding box center [182, 316] width 42 height 10
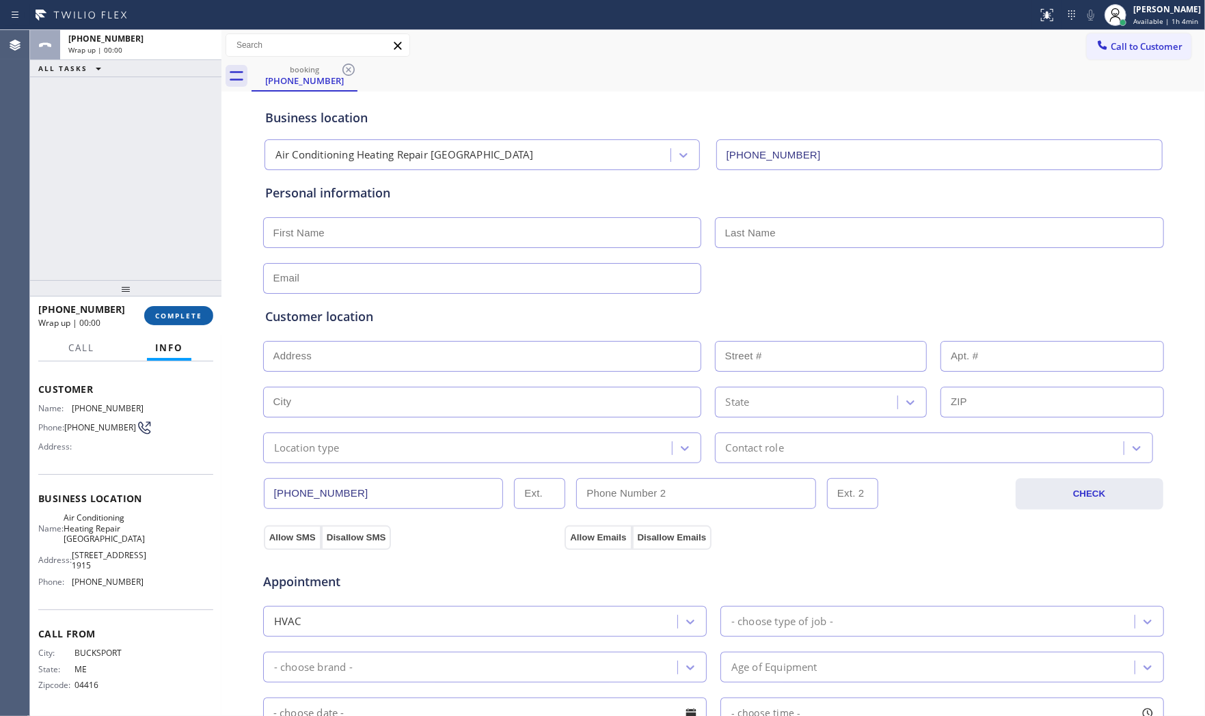
click at [180, 313] on span "COMPLETE" at bounding box center [178, 316] width 47 height 10
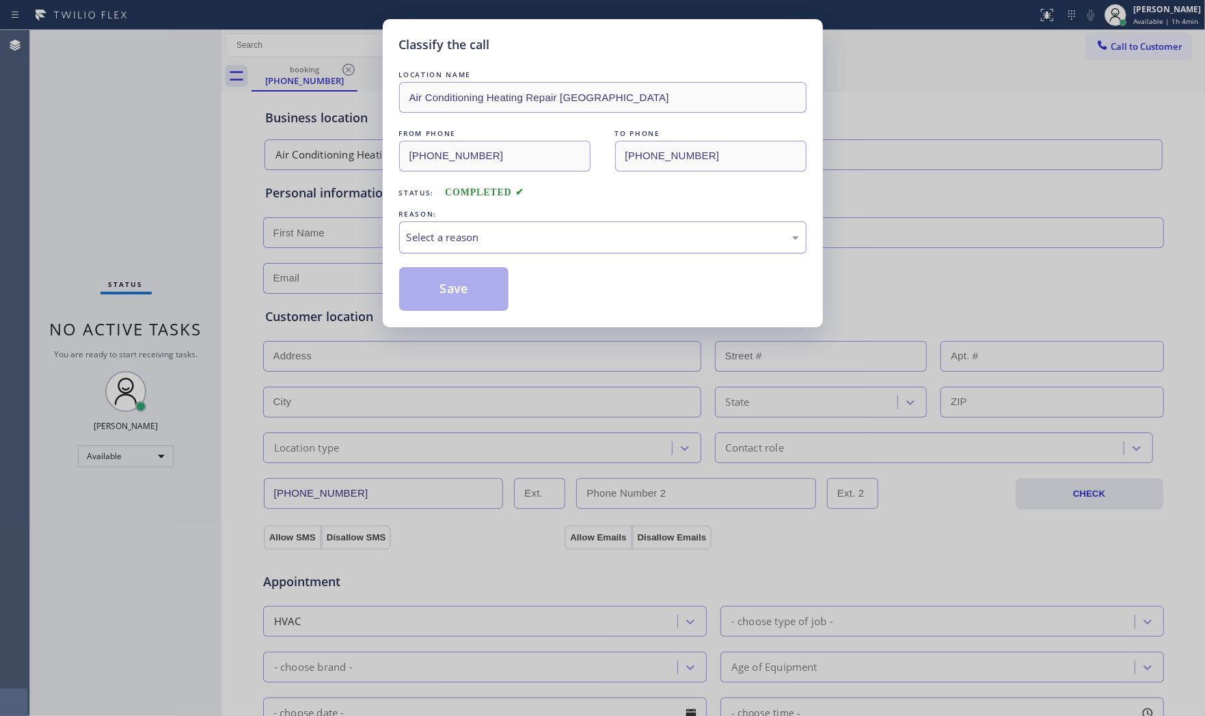
click at [407, 243] on div "Select a reason" at bounding box center [603, 238] width 392 height 16
click at [417, 286] on button "Save" at bounding box center [454, 289] width 110 height 44
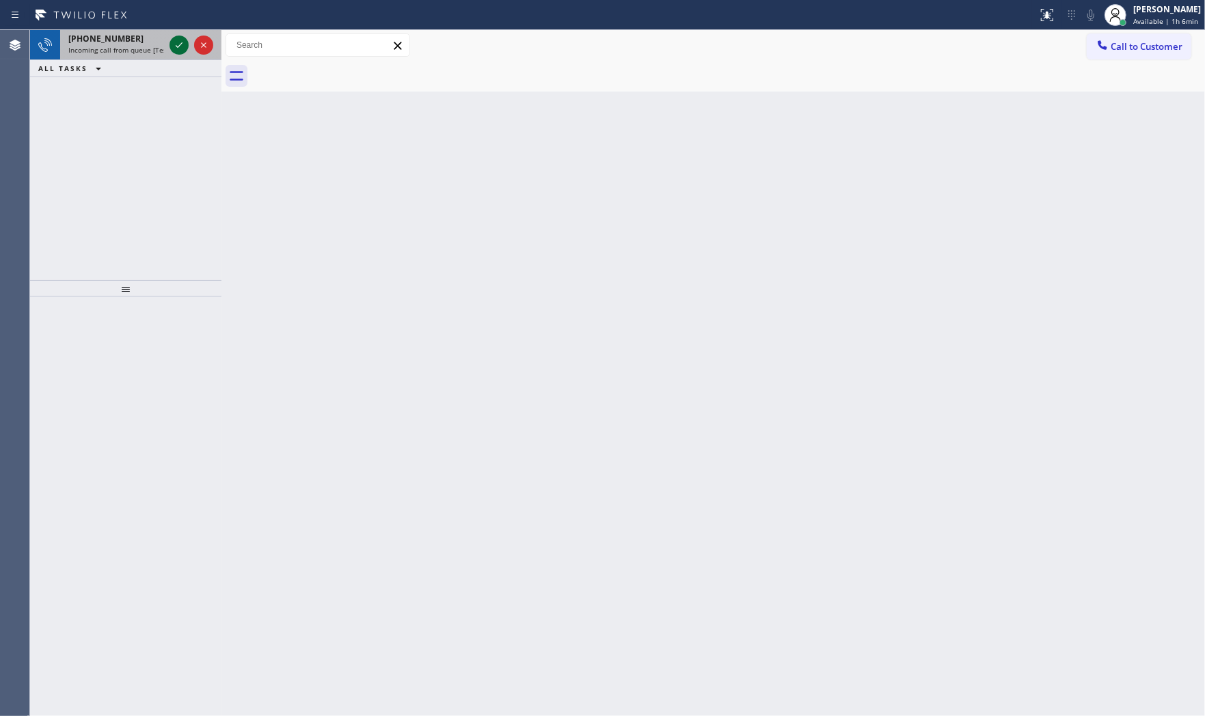
click at [179, 49] on icon at bounding box center [179, 45] width 16 height 16
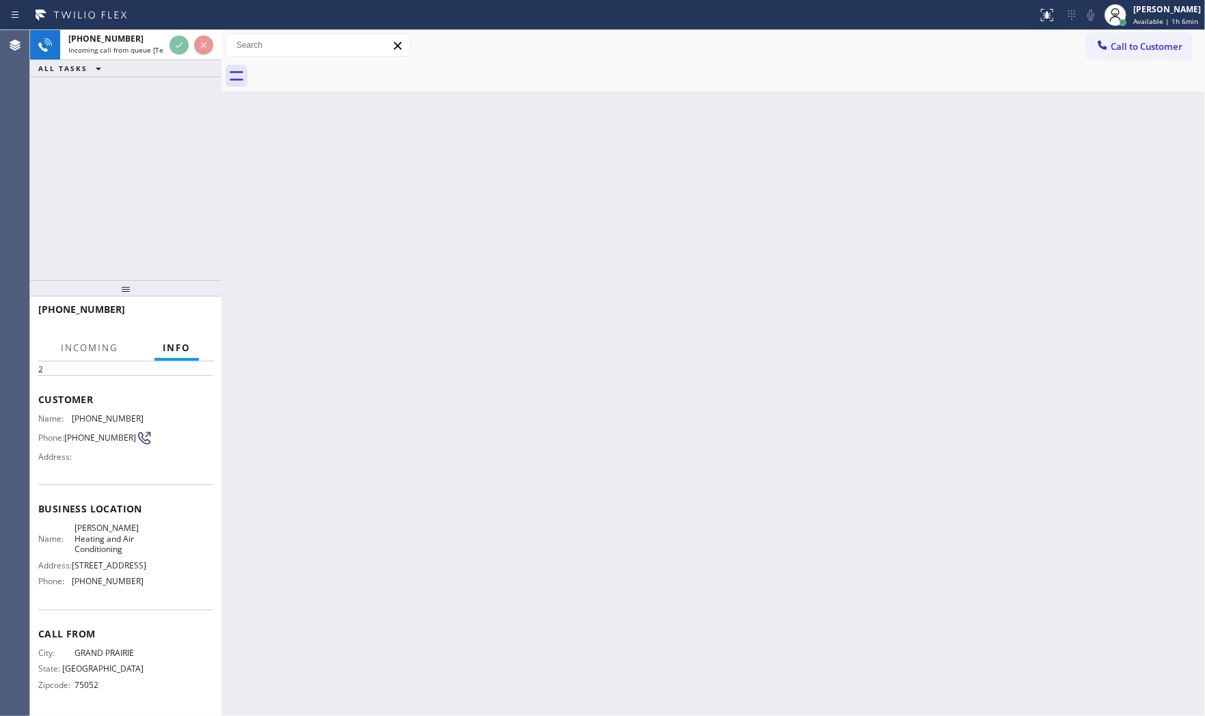
scroll to position [83, 0]
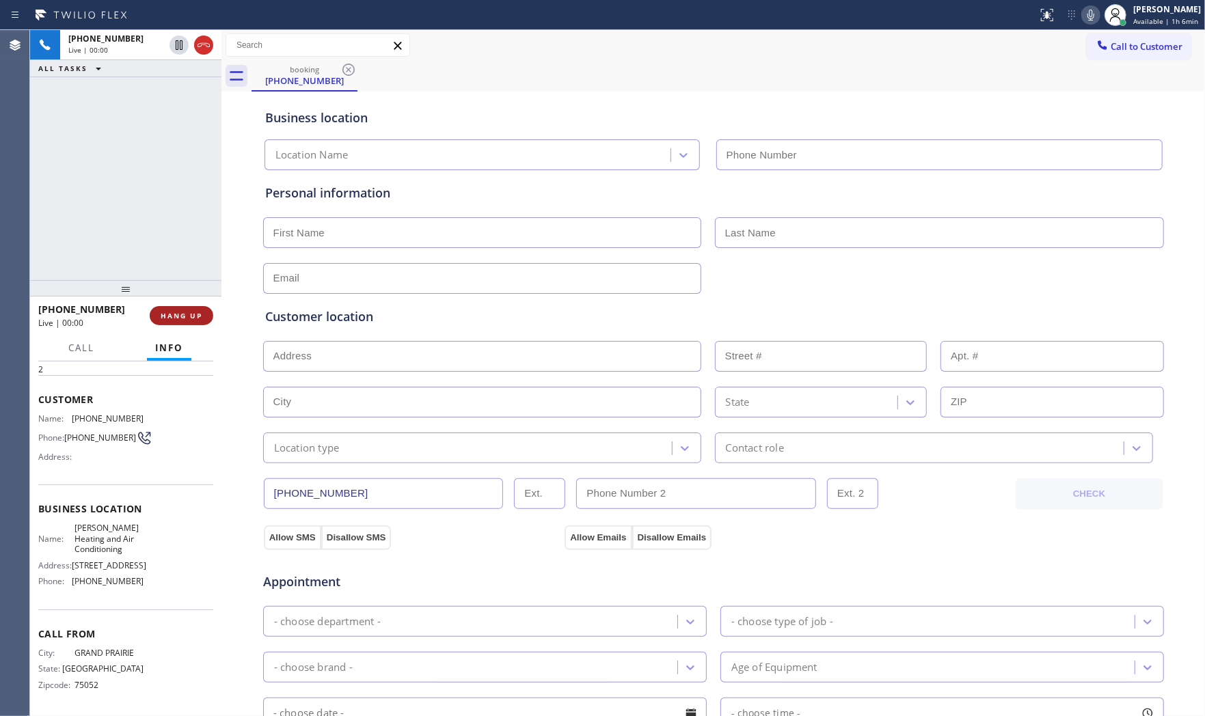
type input "[PHONE_NUMBER]"
click at [181, 308] on button "HANG UP" at bounding box center [182, 315] width 64 height 19
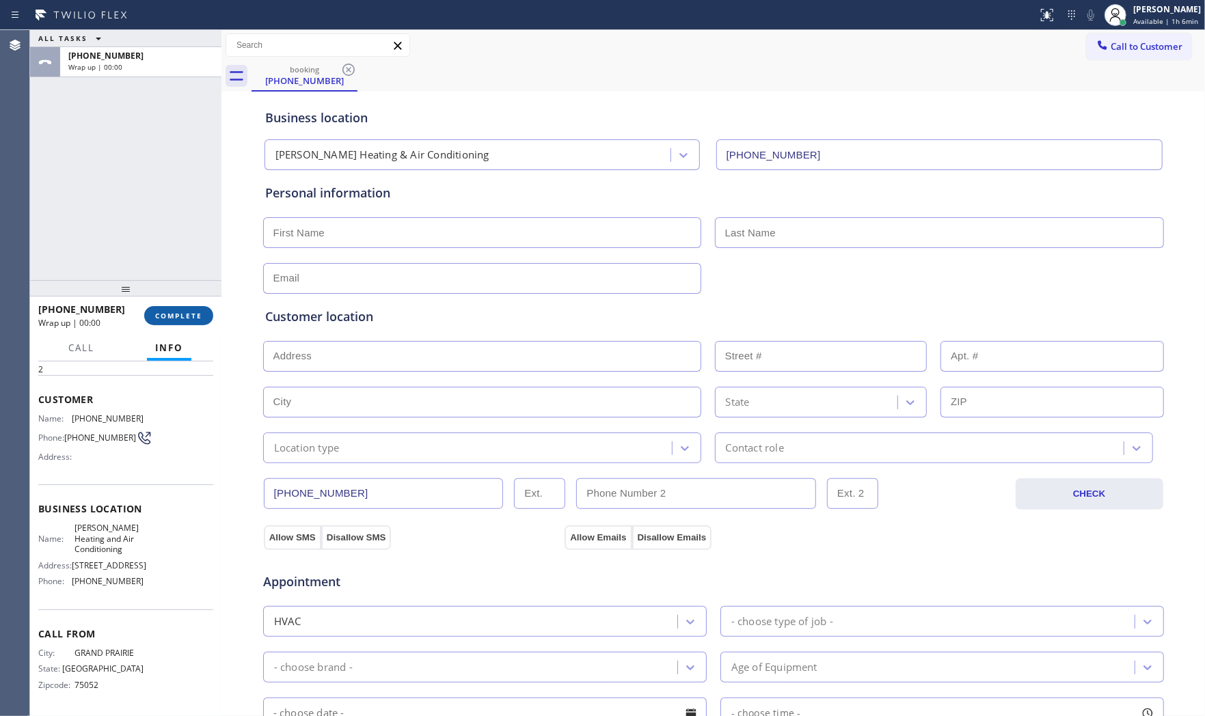
click at [181, 308] on button "COMPLETE" at bounding box center [178, 315] width 69 height 19
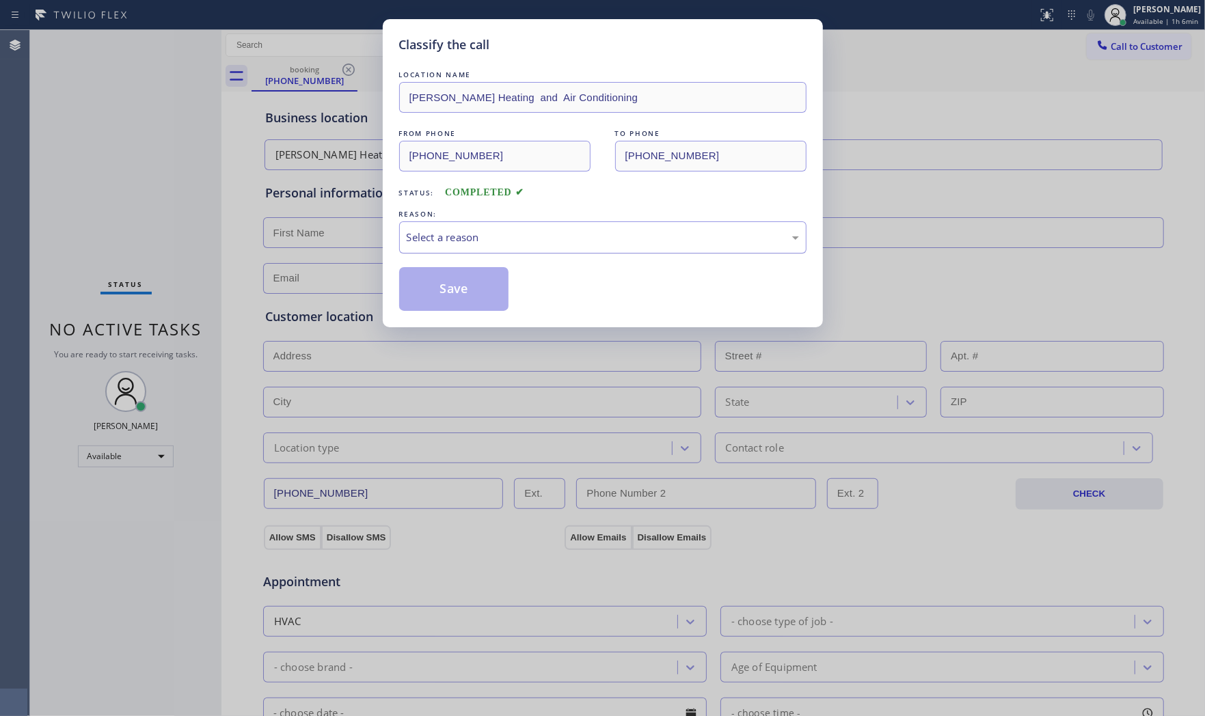
click at [440, 240] on div "Select a reason" at bounding box center [603, 238] width 392 height 16
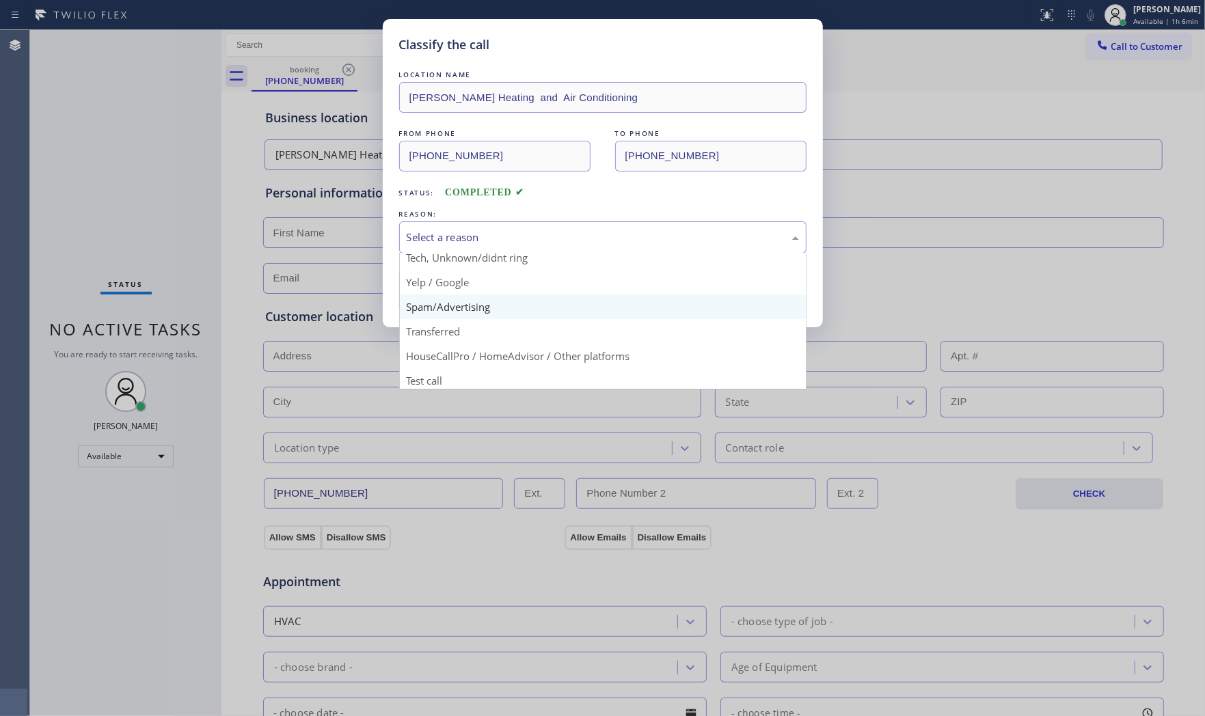
scroll to position [85, 0]
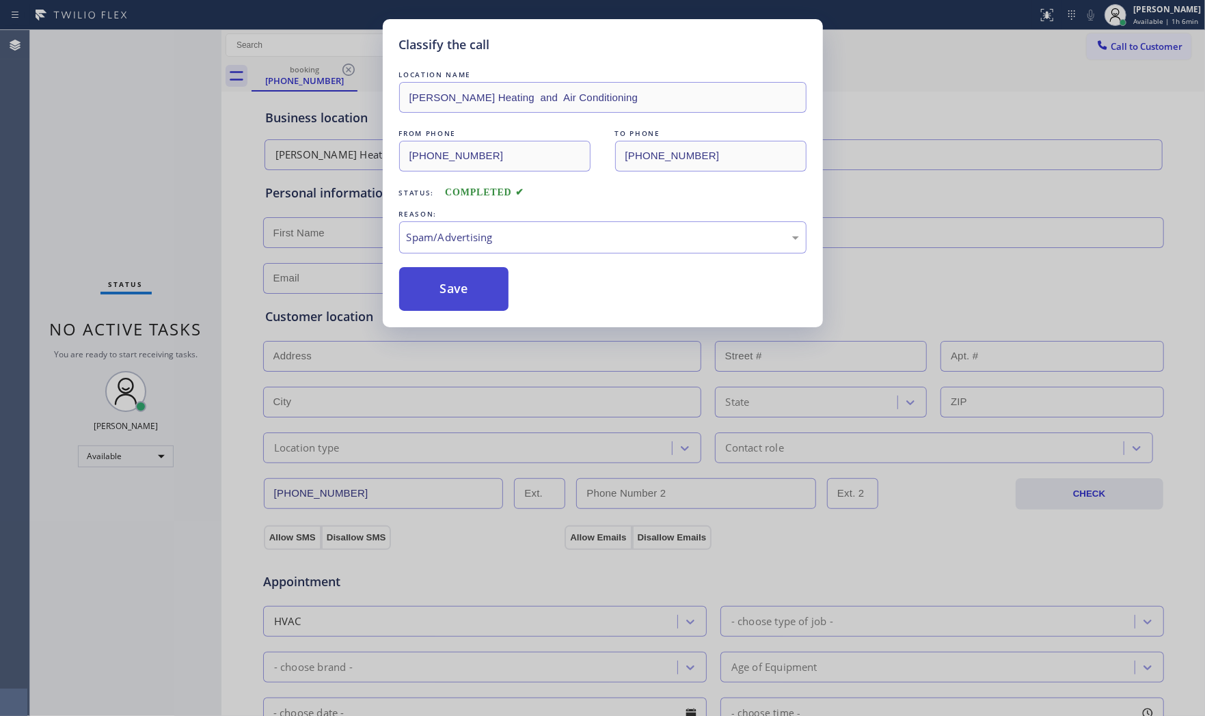
click at [452, 279] on button "Save" at bounding box center [454, 289] width 110 height 44
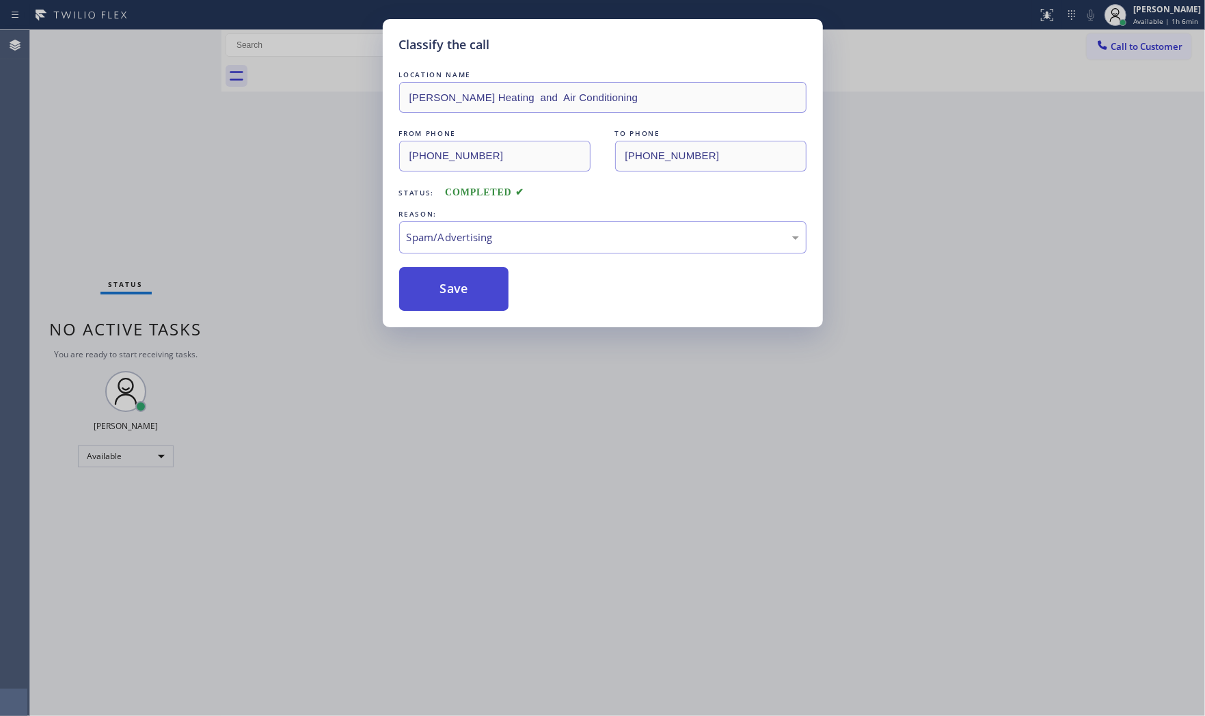
click at [452, 279] on button "Save" at bounding box center [454, 289] width 110 height 44
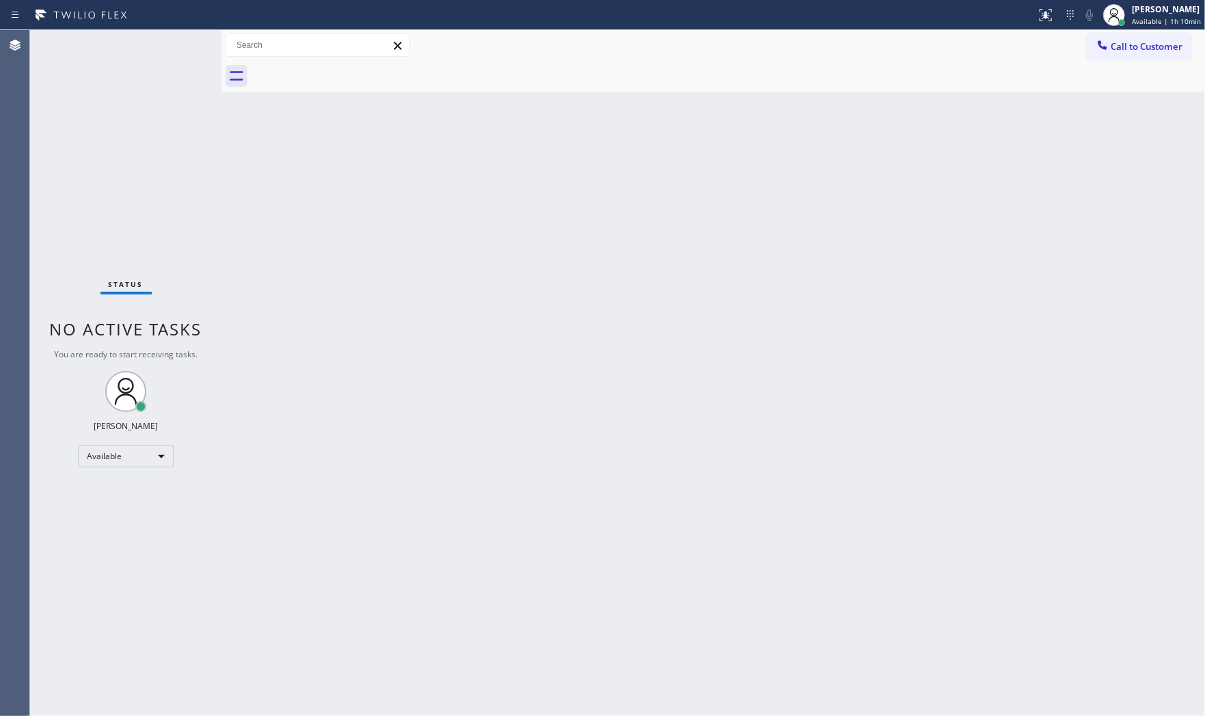
click at [178, 46] on div "Status No active tasks You are ready to start receiving tasks. [PERSON_NAME] Av…" at bounding box center [125, 373] width 191 height 686
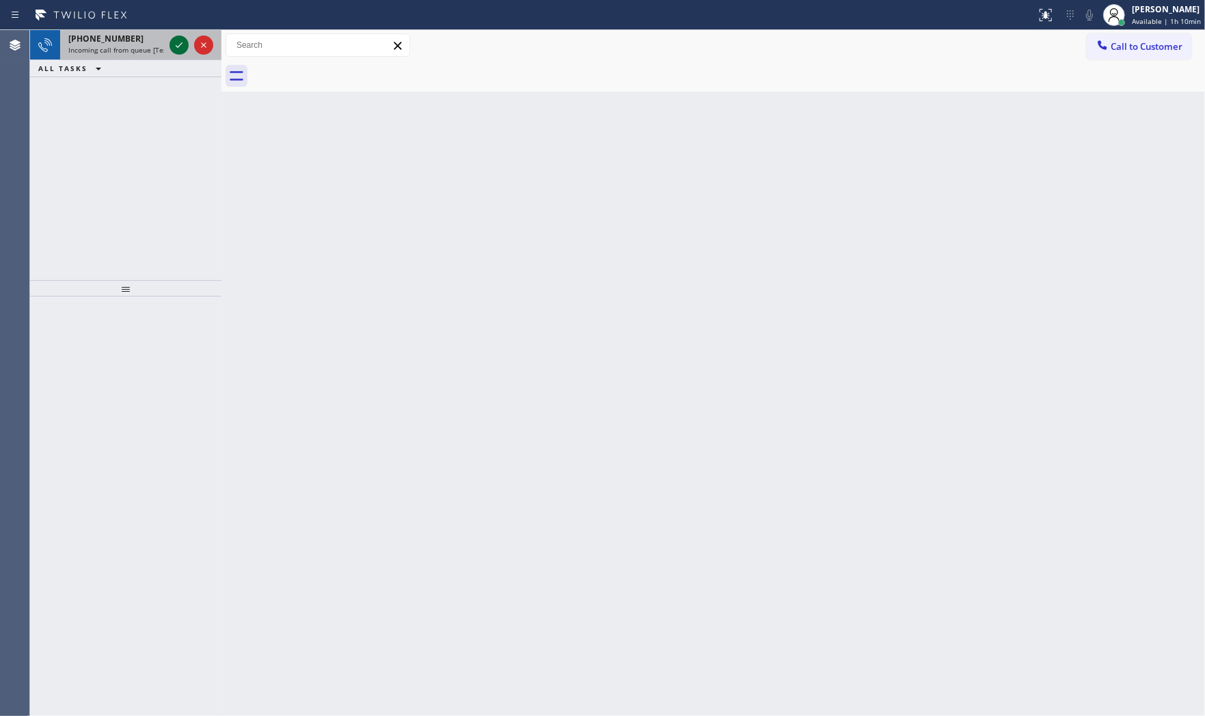
click at [175, 46] on icon at bounding box center [179, 45] width 16 height 16
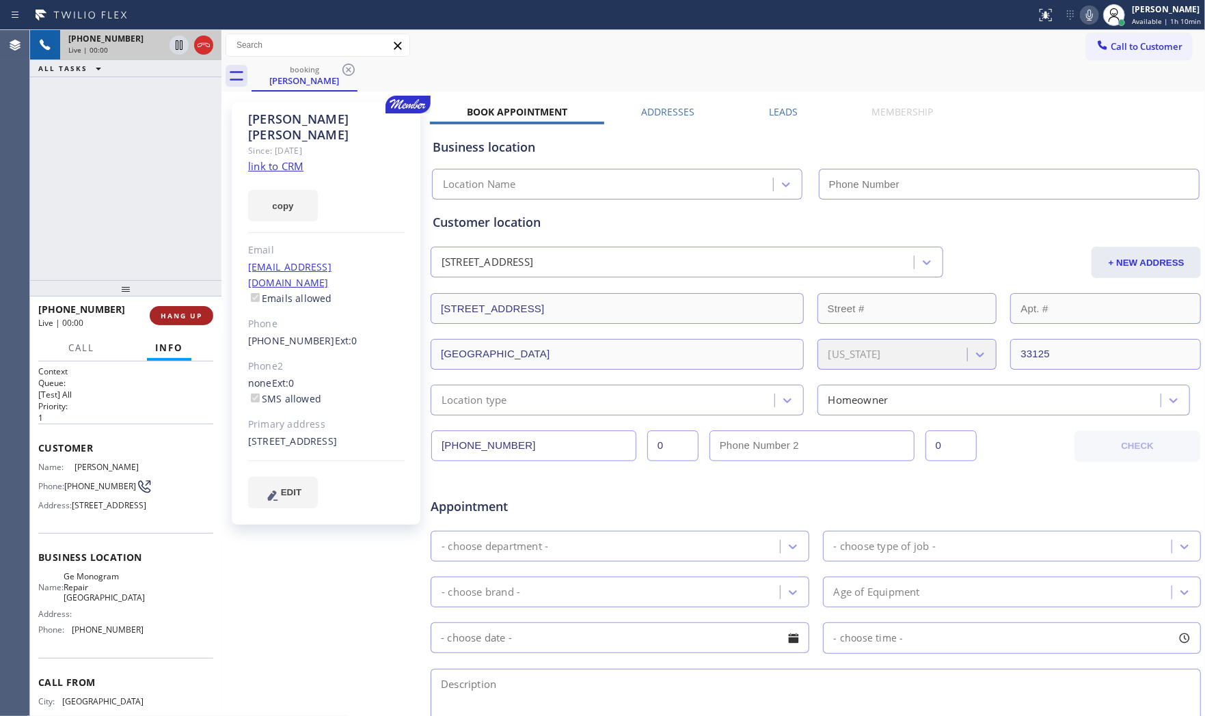
click at [169, 313] on span "HANG UP" at bounding box center [182, 316] width 42 height 10
type input "[PHONE_NUMBER]"
click at [278, 159] on link "link to CRM" at bounding box center [275, 166] width 55 height 14
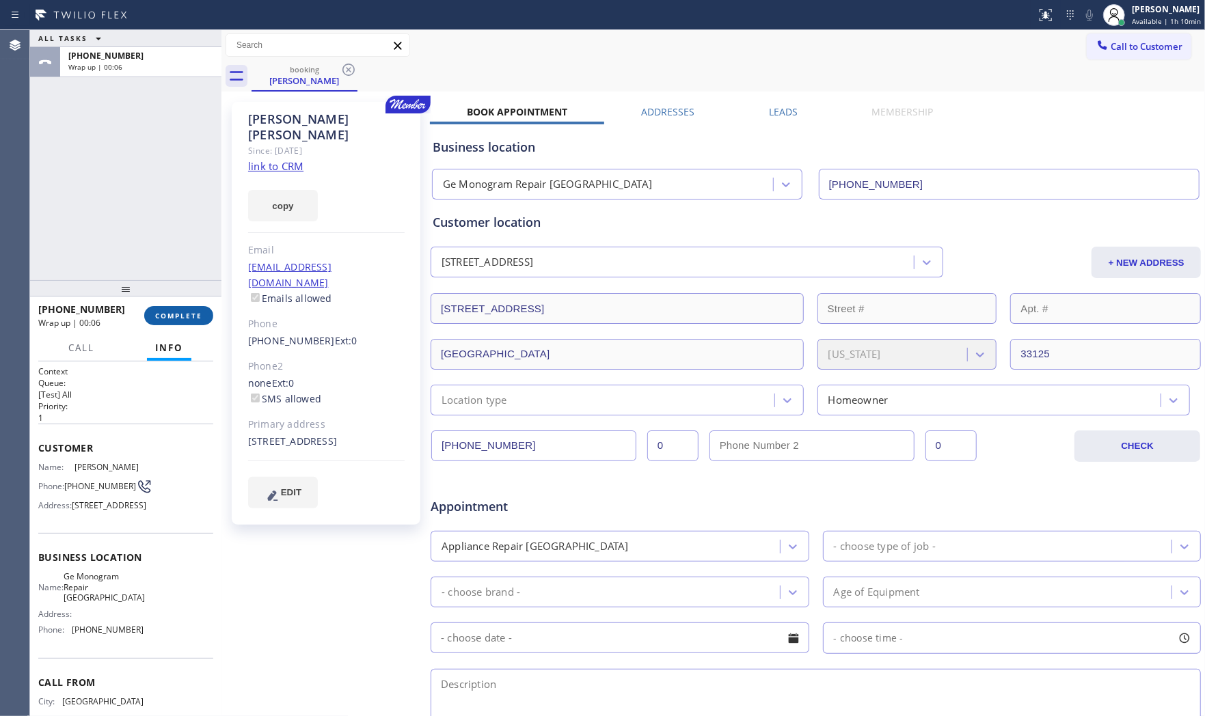
click at [189, 312] on span "COMPLETE" at bounding box center [178, 316] width 47 height 10
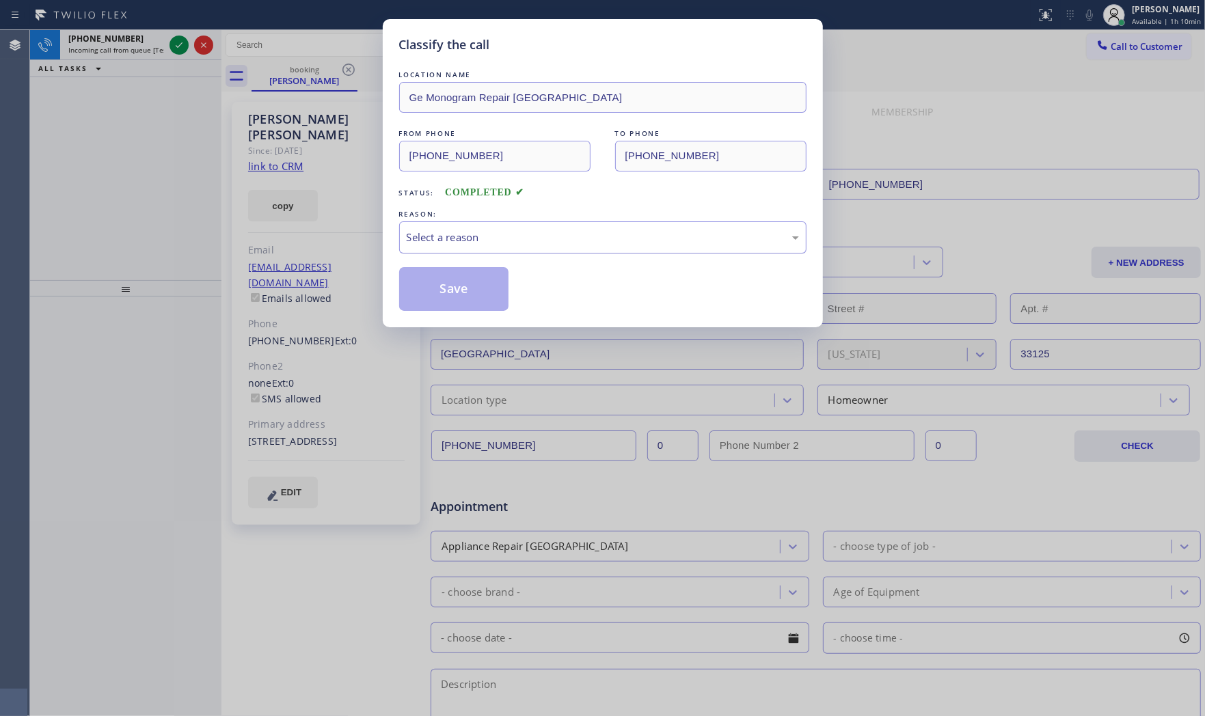
click at [450, 247] on div "Select a reason" at bounding box center [602, 237] width 407 height 32
click at [442, 297] on button "Save" at bounding box center [454, 289] width 110 height 44
drag, startPoint x: 442, startPoint y: 297, endPoint x: 434, endPoint y: 290, distance: 10.3
click at [439, 295] on button "Save" at bounding box center [454, 289] width 110 height 44
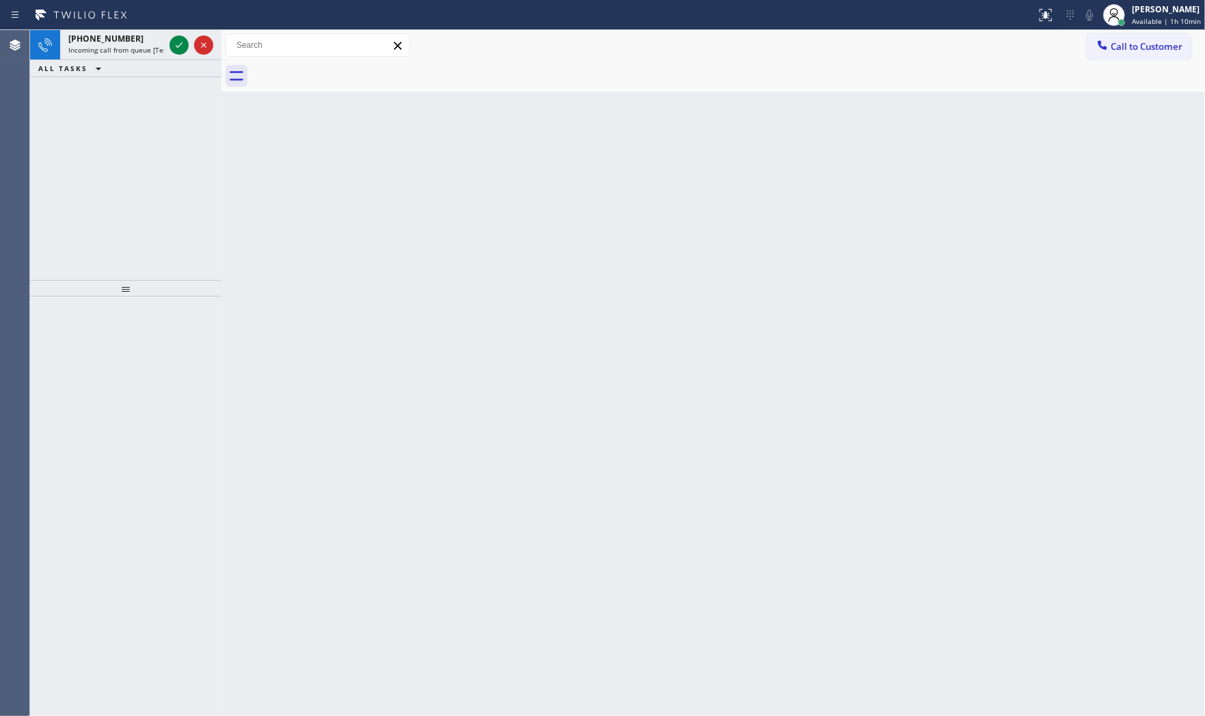
click at [171, 40] on div "Classify the call LOCATION NAME [PHONE_NUMBER] FROM PHONE [PHONE_NUMBER] TO PHO…" at bounding box center [617, 373] width 1175 height 686
click at [171, 40] on icon at bounding box center [179, 45] width 16 height 16
click at [180, 44] on icon at bounding box center [179, 44] width 7 height 5
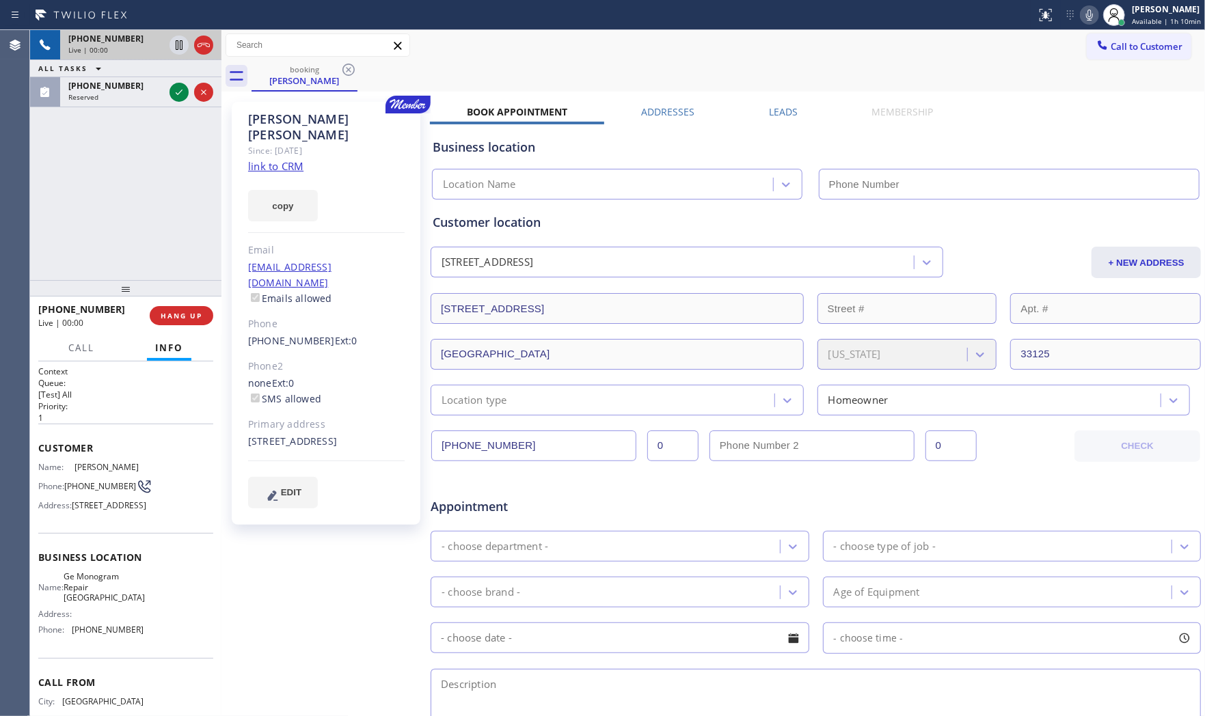
type input "[PHONE_NUMBER]"
click at [291, 159] on link "link to CRM" at bounding box center [275, 166] width 55 height 14
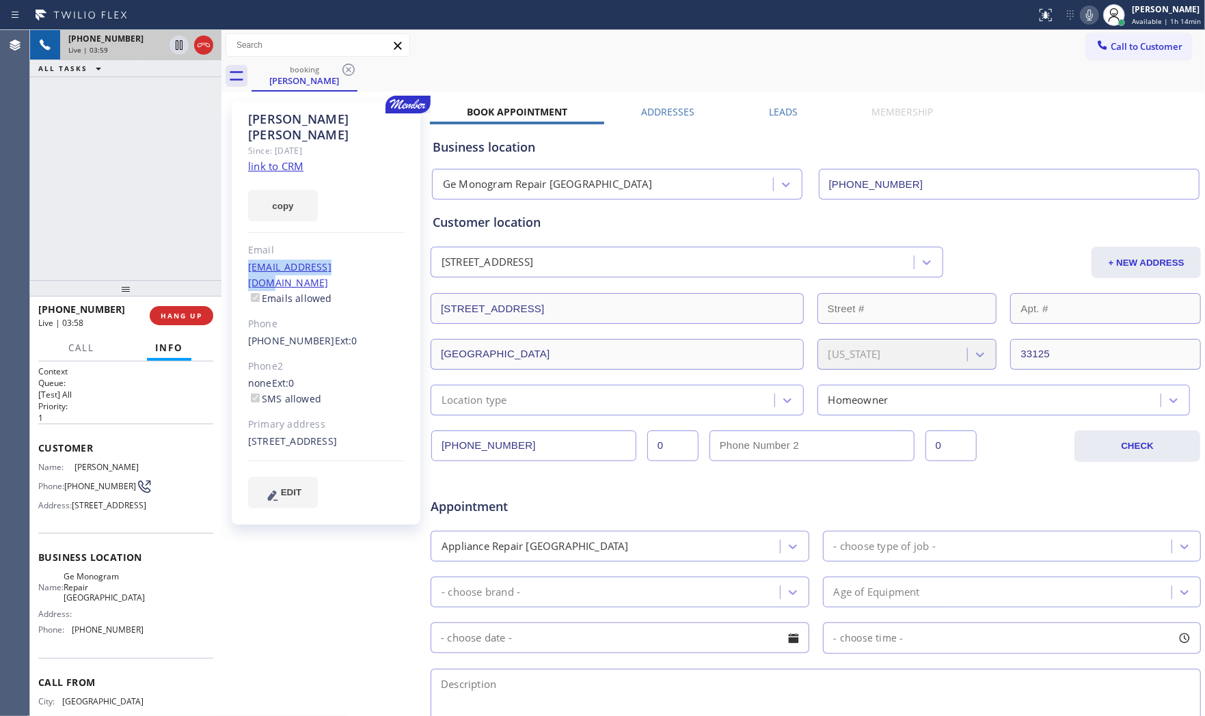
drag, startPoint x: 249, startPoint y: 253, endPoint x: 355, endPoint y: 254, distance: 106.6
click at [355, 254] on div "[PERSON_NAME] Since: [DATE] link to CRM copy Email [EMAIL_ADDRESS][DOMAIN_NAME]…" at bounding box center [326, 313] width 189 height 423
copy link "[EMAIL_ADDRESS][DOMAIN_NAME]"
drag, startPoint x: 243, startPoint y: 405, endPoint x: 248, endPoint y: 399, distance: 7.3
click at [258, 407] on div "[PERSON_NAME] Since: [DATE] link to CRM copy Email [EMAIL_ADDRESS][DOMAIN_NAME]…" at bounding box center [326, 313] width 189 height 423
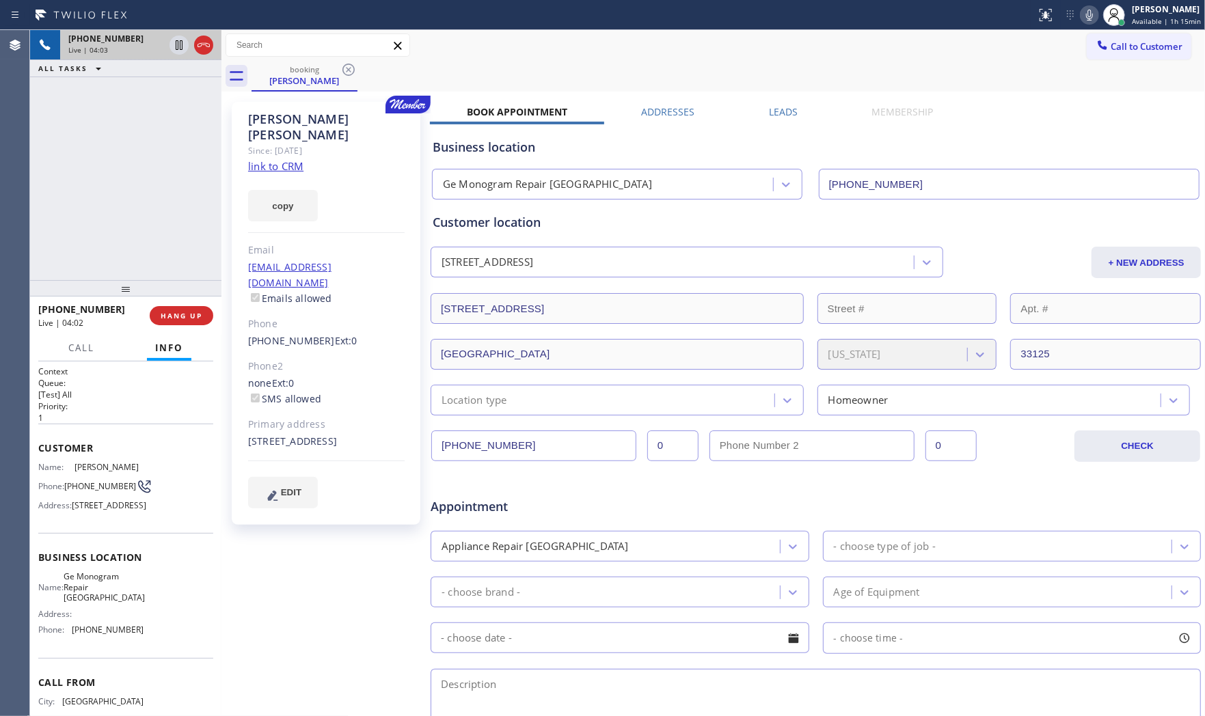
drag, startPoint x: 240, startPoint y: 350, endPoint x: 240, endPoint y: 338, distance: 12.3
click at [240, 349] on div "[PERSON_NAME] Since: [DATE] link to CRM copy Email [EMAIL_ADDRESS][DOMAIN_NAME]…" at bounding box center [326, 313] width 189 height 423
drag, startPoint x: 241, startPoint y: 314, endPoint x: 316, endPoint y: 315, distance: 75.2
click at [316, 315] on div "[PERSON_NAME] Since: [DATE] link to CRM copy Email [EMAIL_ADDRESS][DOMAIN_NAME]…" at bounding box center [326, 313] width 189 height 423
copy link "[PHONE_NUMBER]"
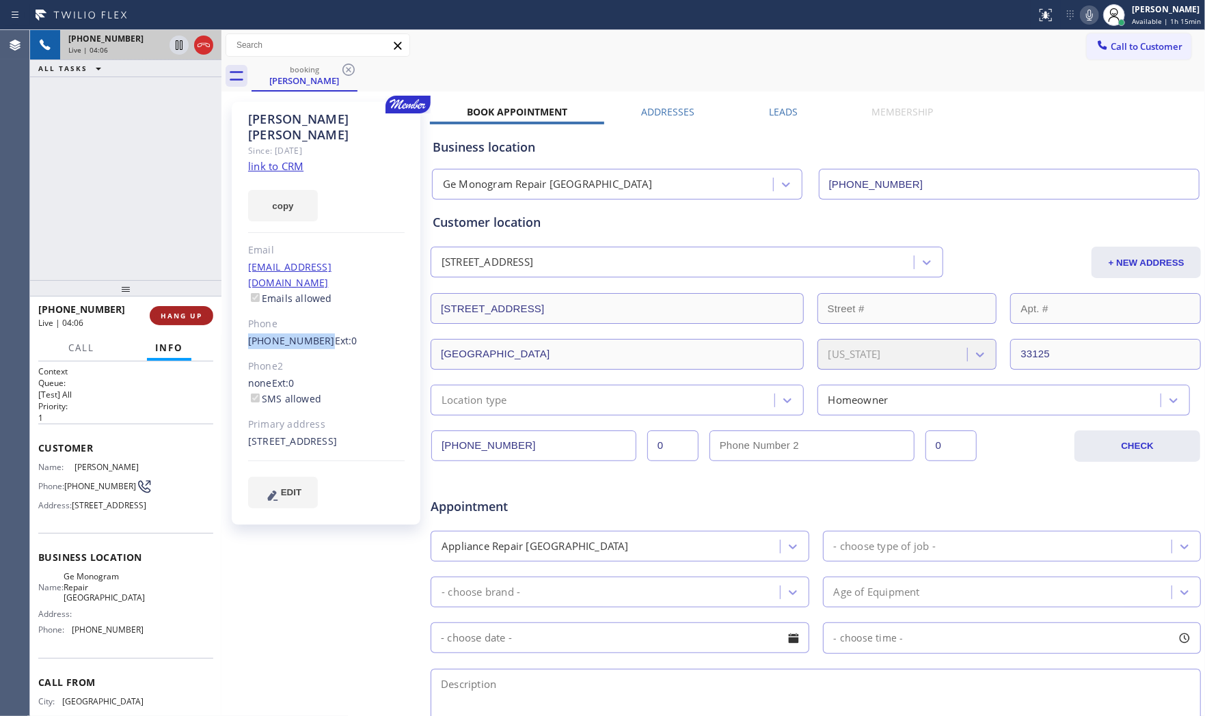
click at [183, 320] on span "HANG UP" at bounding box center [182, 316] width 42 height 10
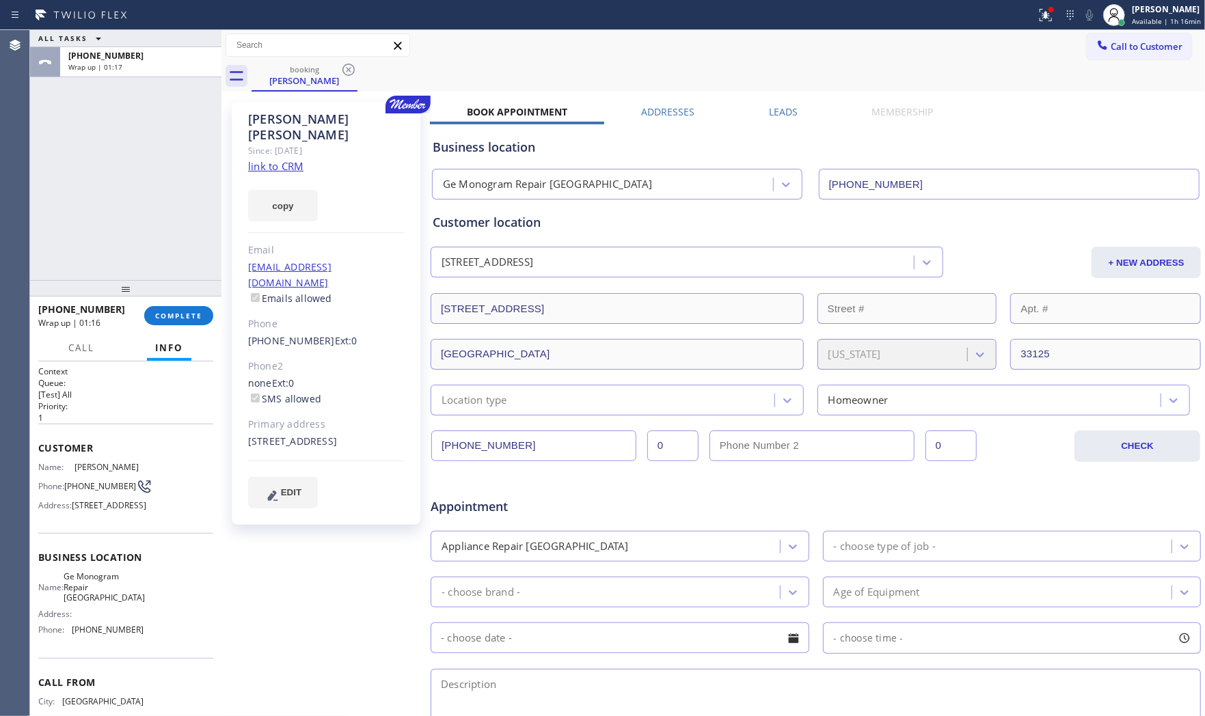
click at [97, 603] on span "Ge Monogram Repair [GEOGRAPHIC_DATA]" at bounding box center [104, 586] width 81 height 31
drag, startPoint x: 97, startPoint y: 625, endPoint x: 126, endPoint y: 584, distance: 50.1
click at [98, 603] on span "Ge Monogram Repair [GEOGRAPHIC_DATA]" at bounding box center [104, 586] width 81 height 31
copy span "Ge Monogram Repair [GEOGRAPHIC_DATA]"
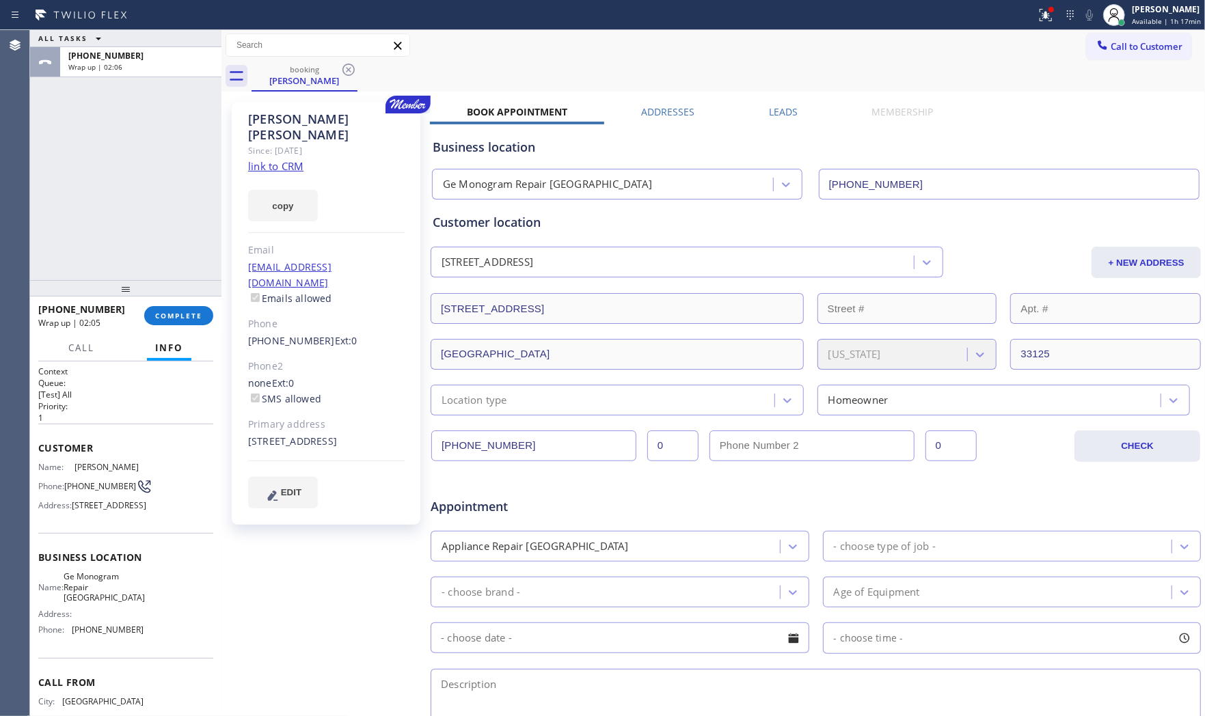
click at [100, 635] on span "[PHONE_NUMBER]" at bounding box center [108, 630] width 72 height 10
copy span "[PHONE_NUMBER]"
click at [182, 308] on button "COMPLETE" at bounding box center [178, 315] width 69 height 19
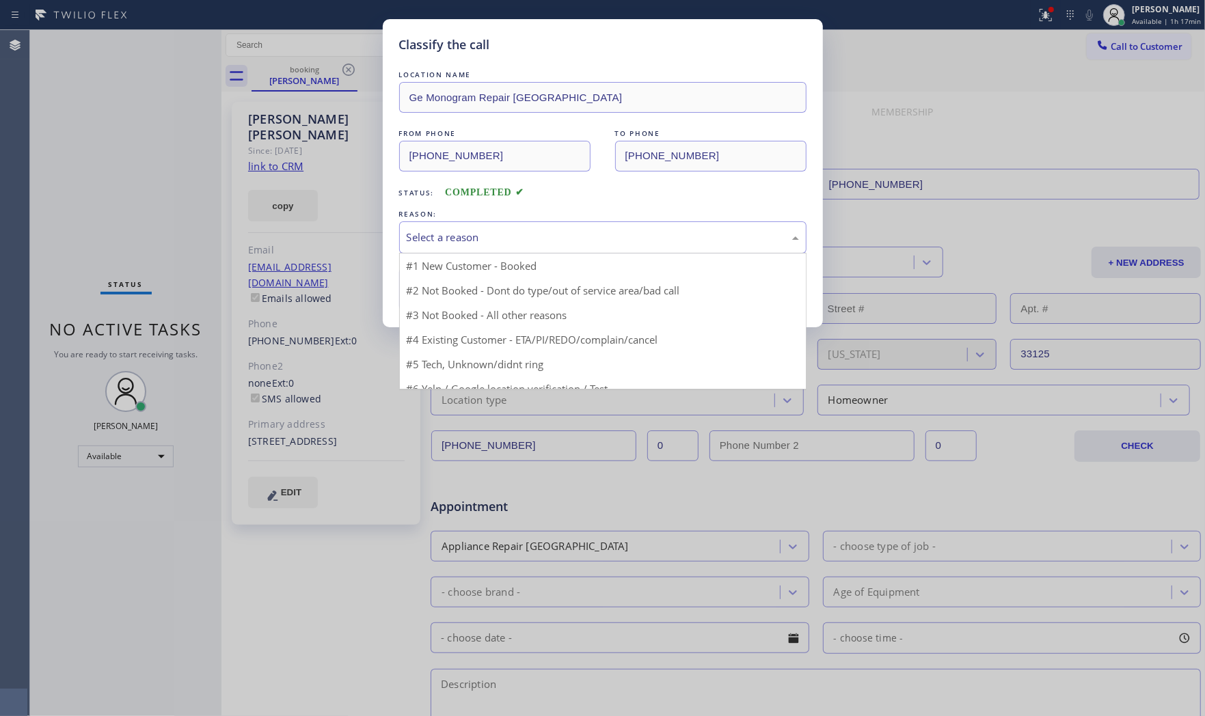
click at [466, 247] on div "Select a reason" at bounding box center [602, 237] width 407 height 32
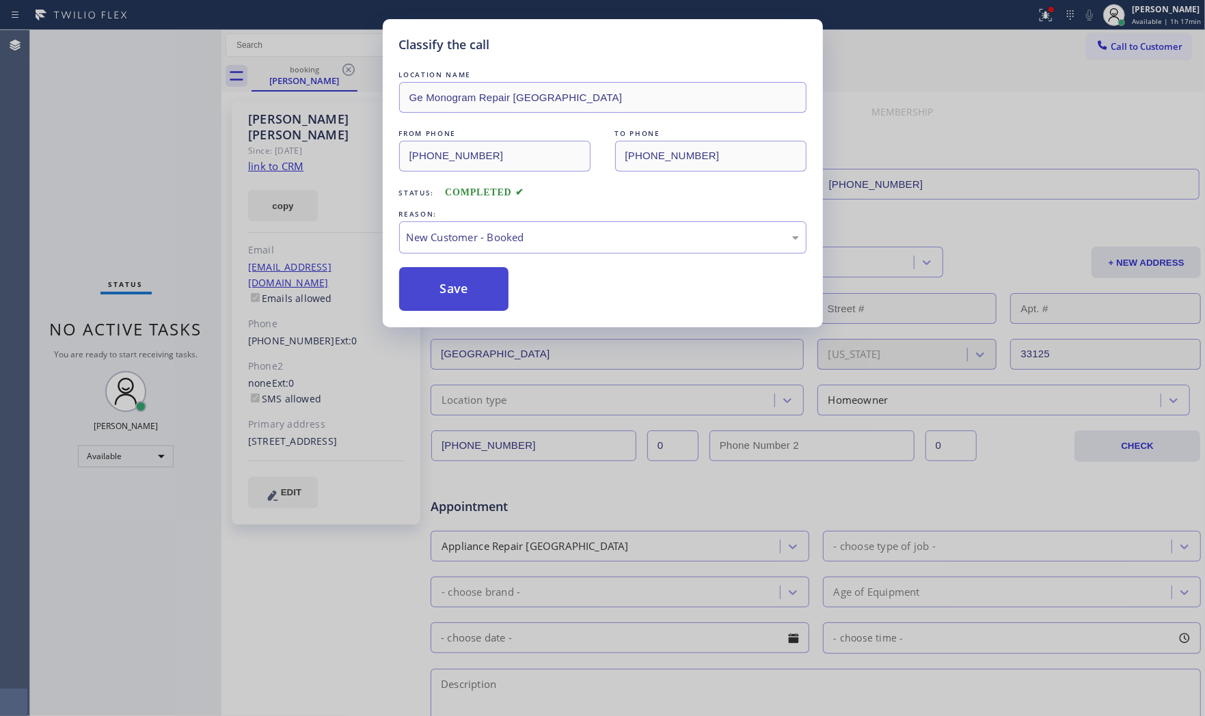
click at [454, 293] on button "Save" at bounding box center [454, 289] width 110 height 44
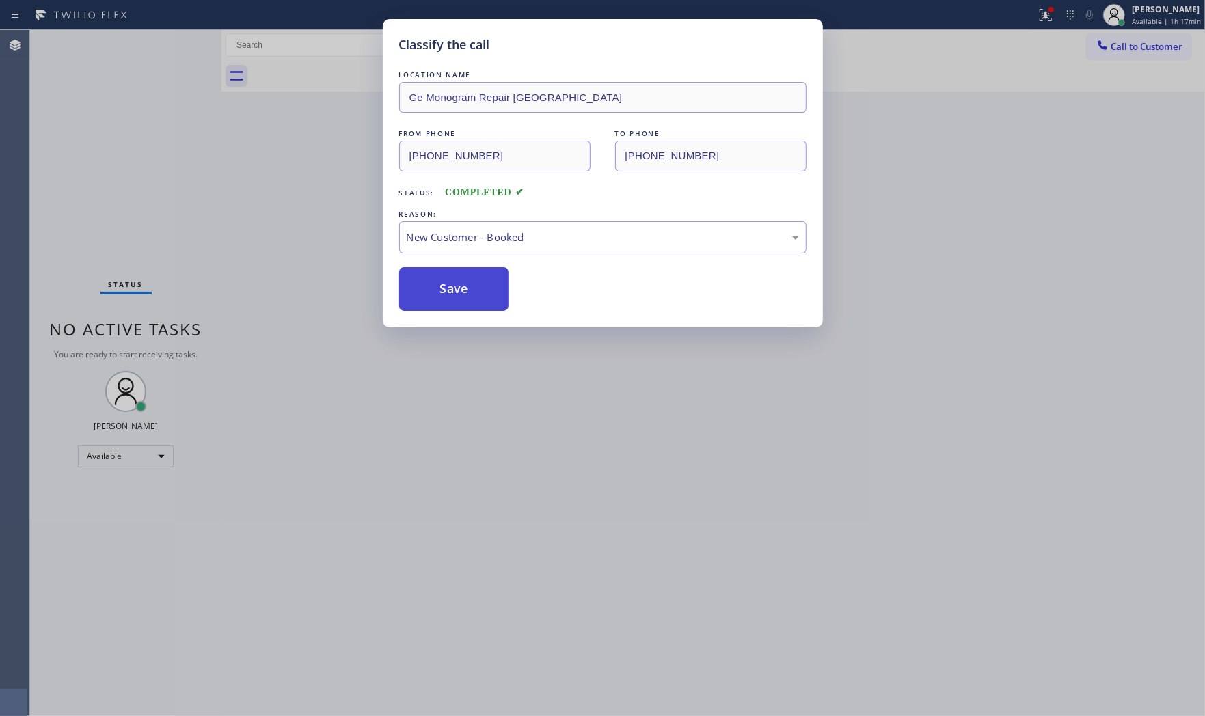
click at [453, 293] on button "Save" at bounding box center [454, 289] width 110 height 44
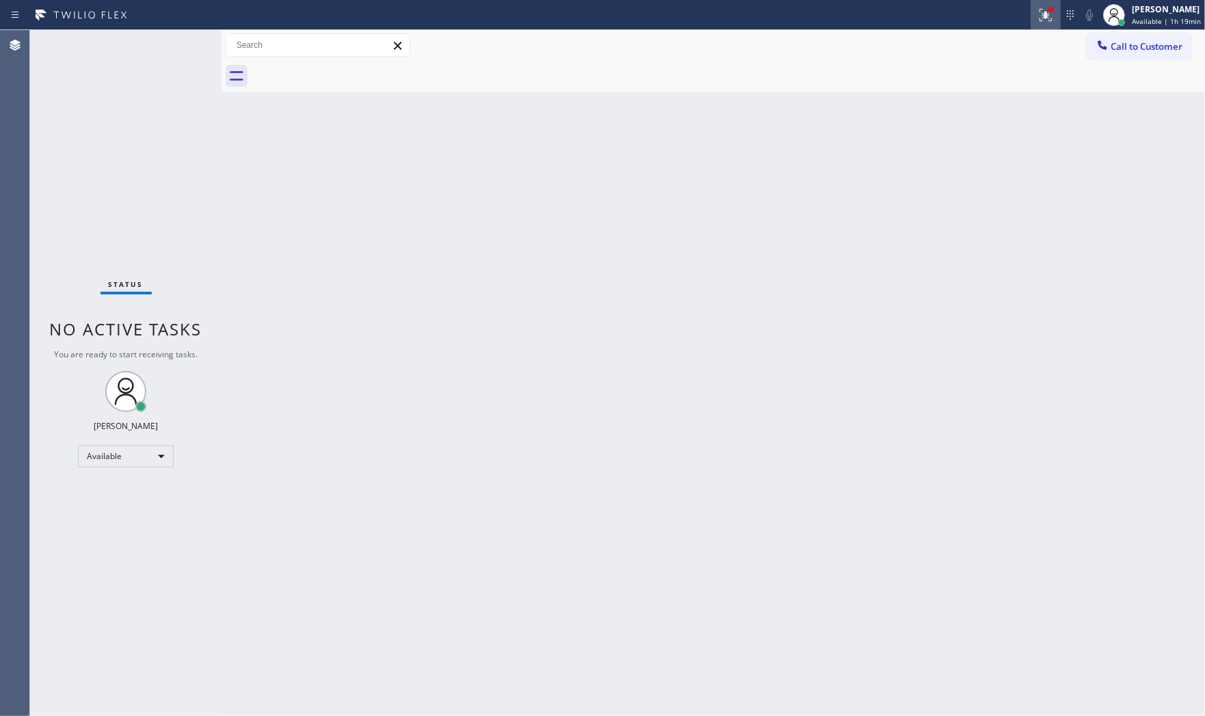
drag, startPoint x: 1020, startPoint y: 17, endPoint x: 1028, endPoint y: 15, distance: 7.8
click at [1022, 16] on div at bounding box center [517, 15] width 1025 height 22
click at [1031, 15] on div at bounding box center [1046, 15] width 30 height 16
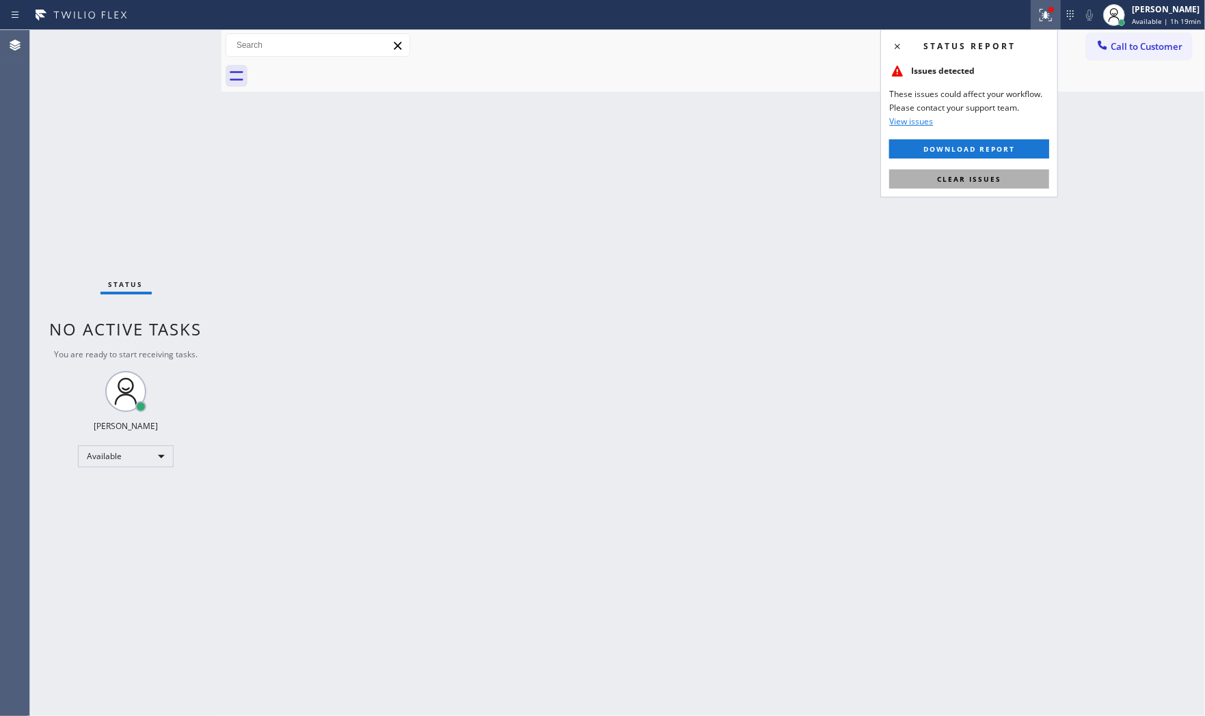
click at [979, 176] on span "Clear issues" at bounding box center [969, 179] width 64 height 10
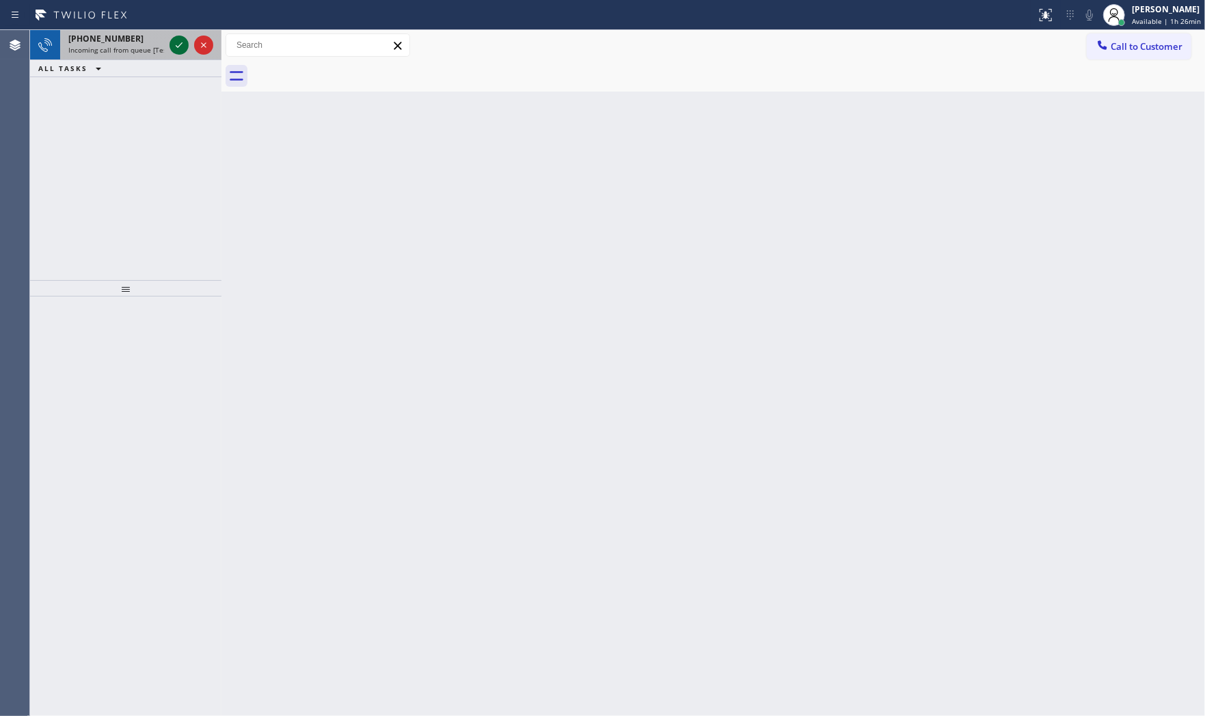
click at [169, 43] on div at bounding box center [191, 45] width 49 height 30
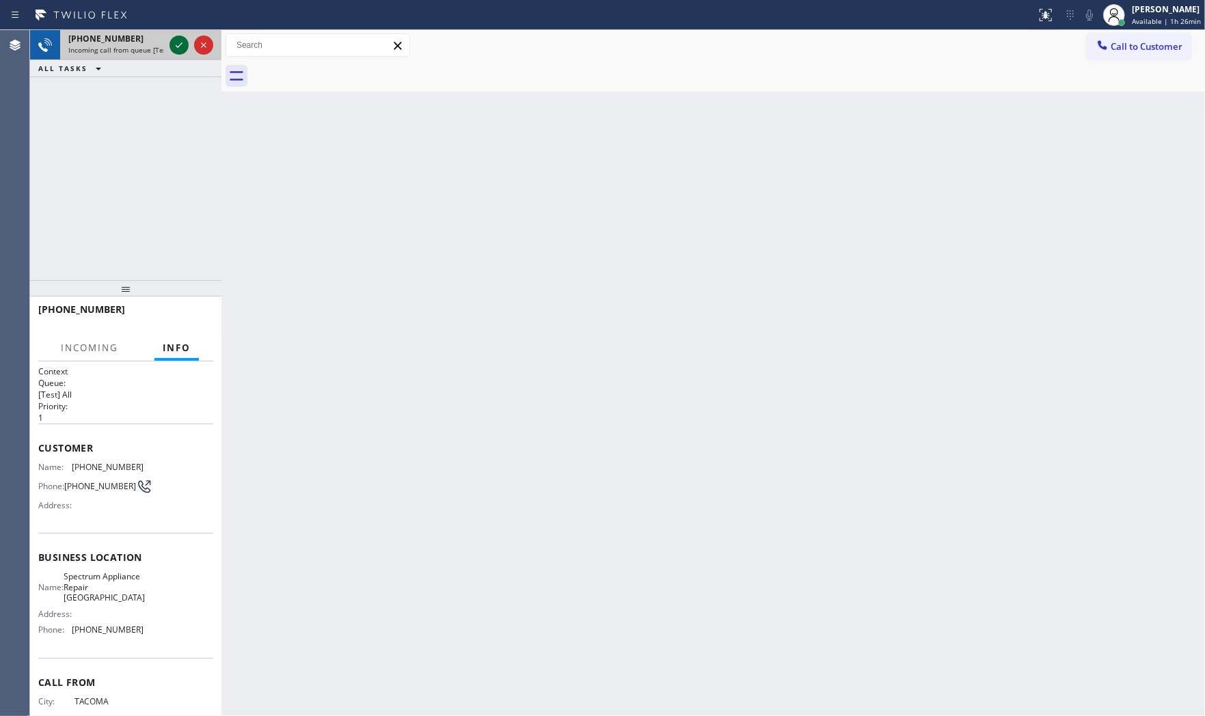
click at [173, 43] on icon at bounding box center [179, 45] width 16 height 16
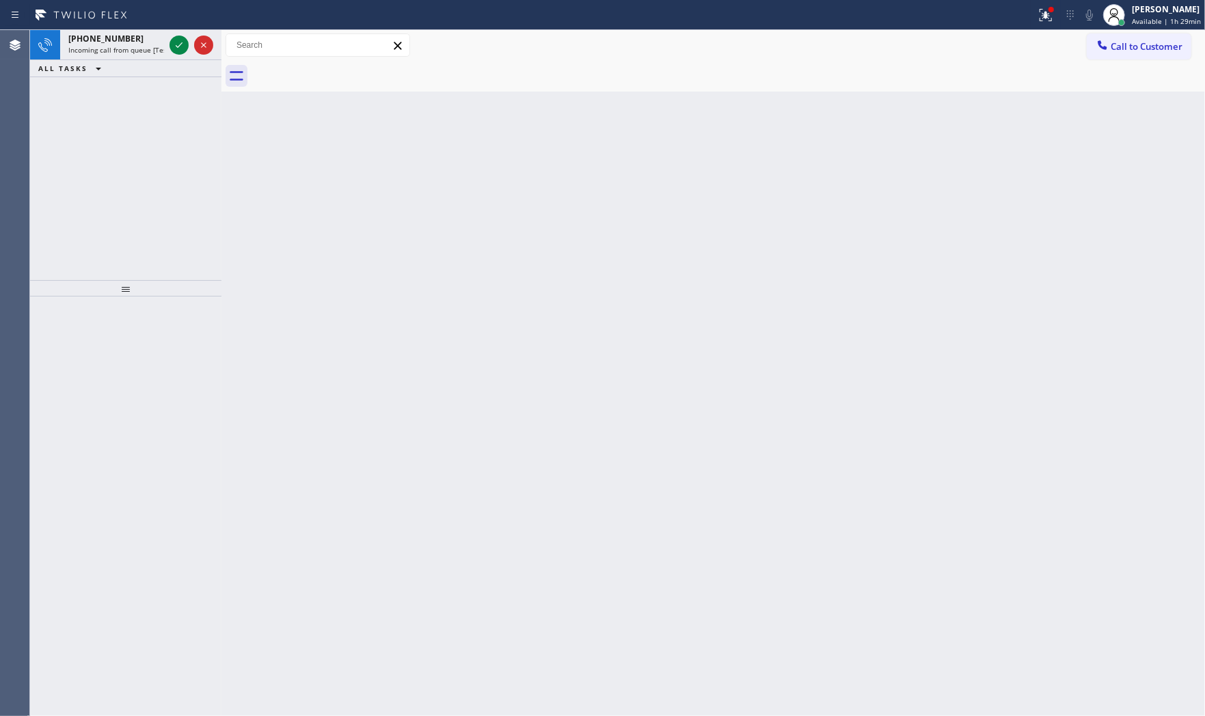
click at [167, 42] on div at bounding box center [191, 45] width 49 height 30
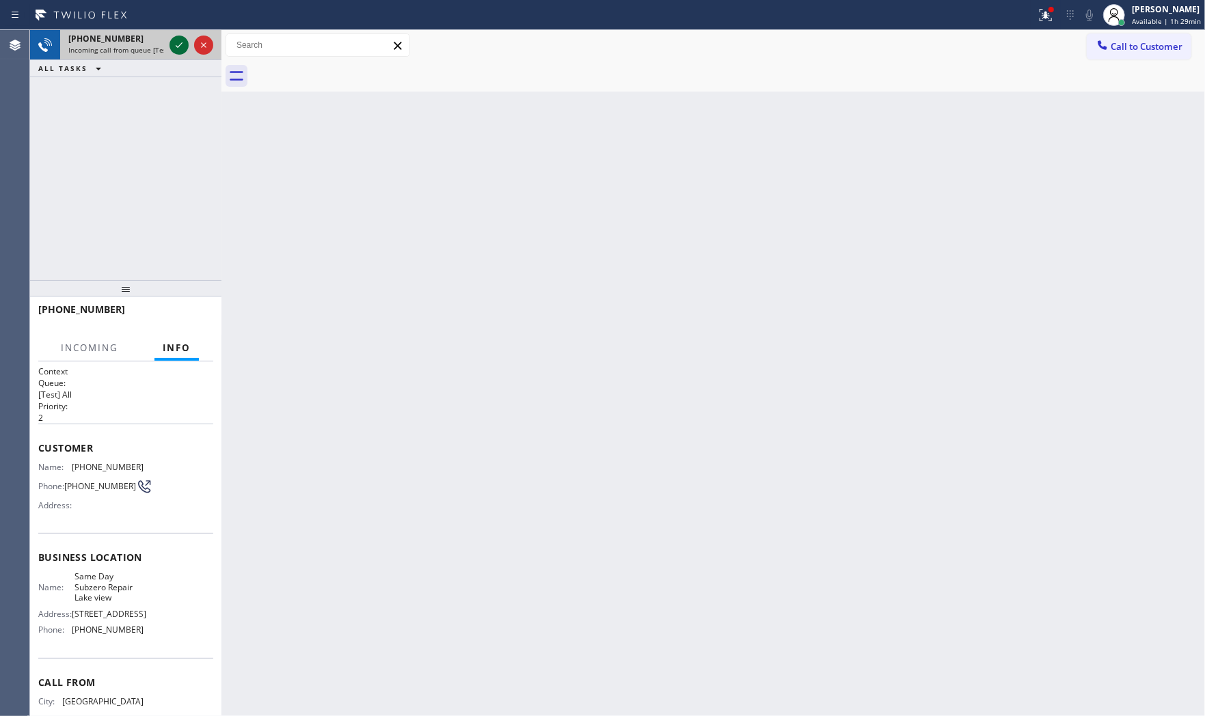
click at [174, 44] on icon at bounding box center [179, 45] width 16 height 16
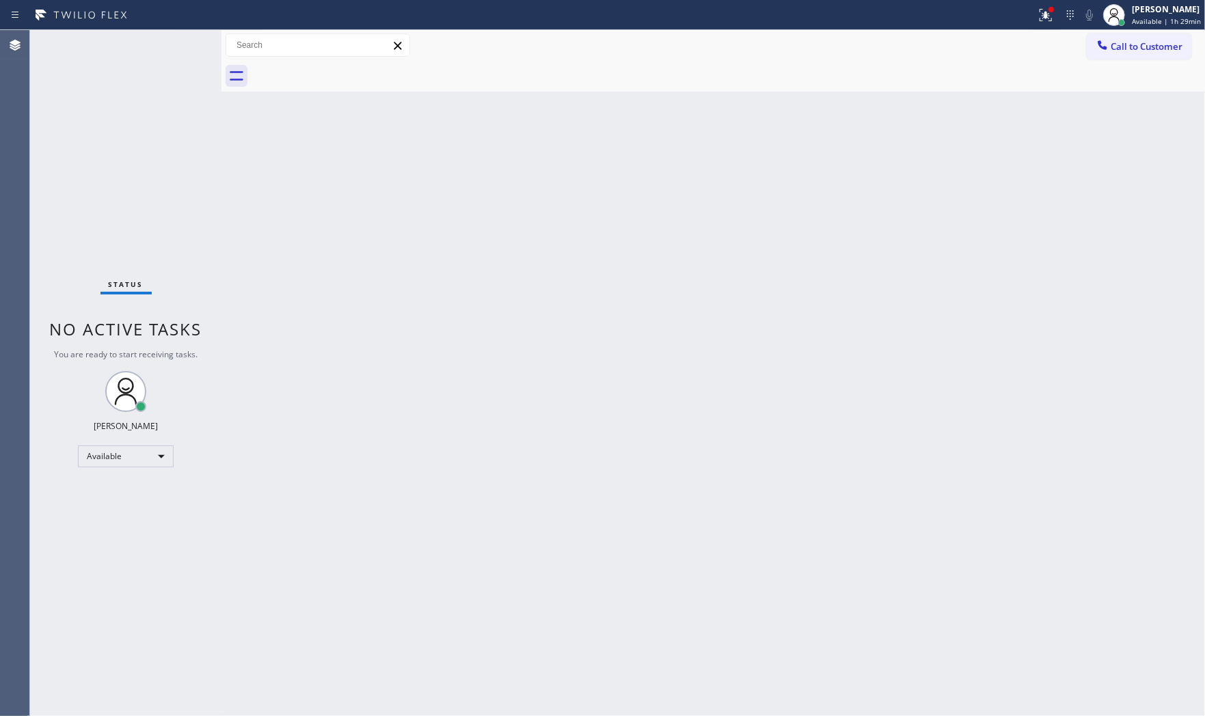
click at [176, 51] on div "Status No active tasks You are ready to start receiving tasks. [PERSON_NAME] Av…" at bounding box center [125, 373] width 191 height 686
click at [178, 49] on div "Status No active tasks You are ready to start receiving tasks. [PERSON_NAME] Av…" at bounding box center [125, 373] width 191 height 686
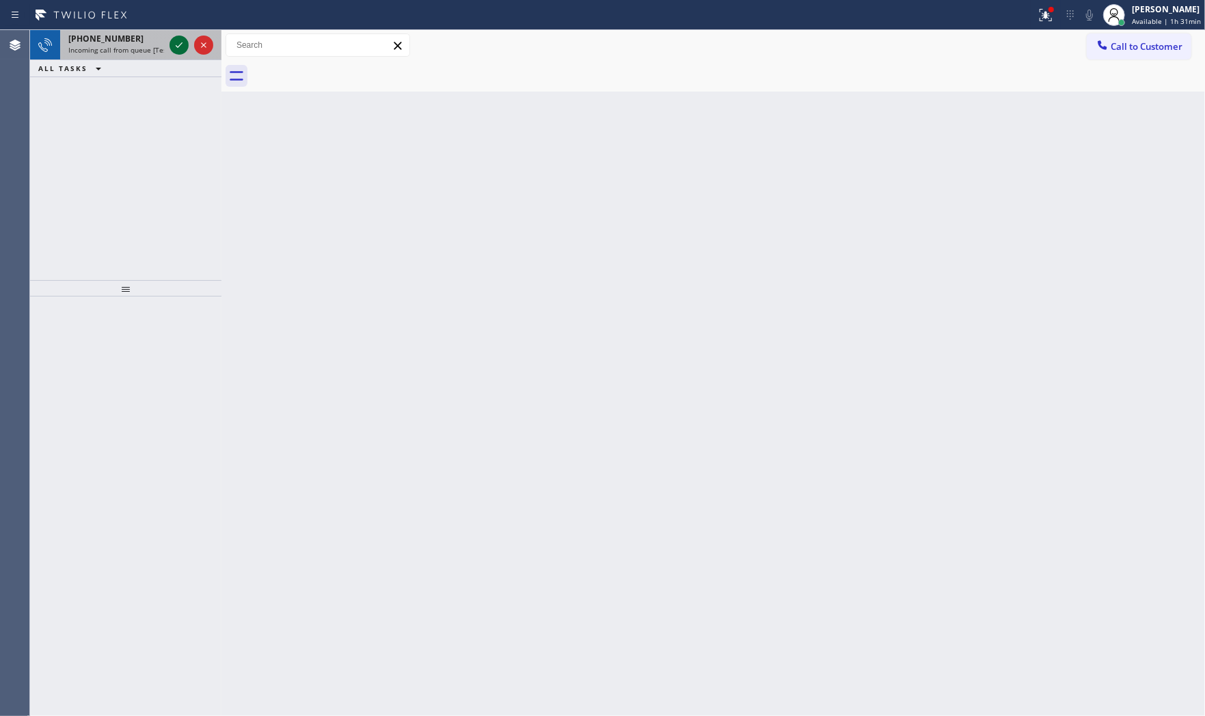
click at [169, 40] on div at bounding box center [178, 45] width 19 height 16
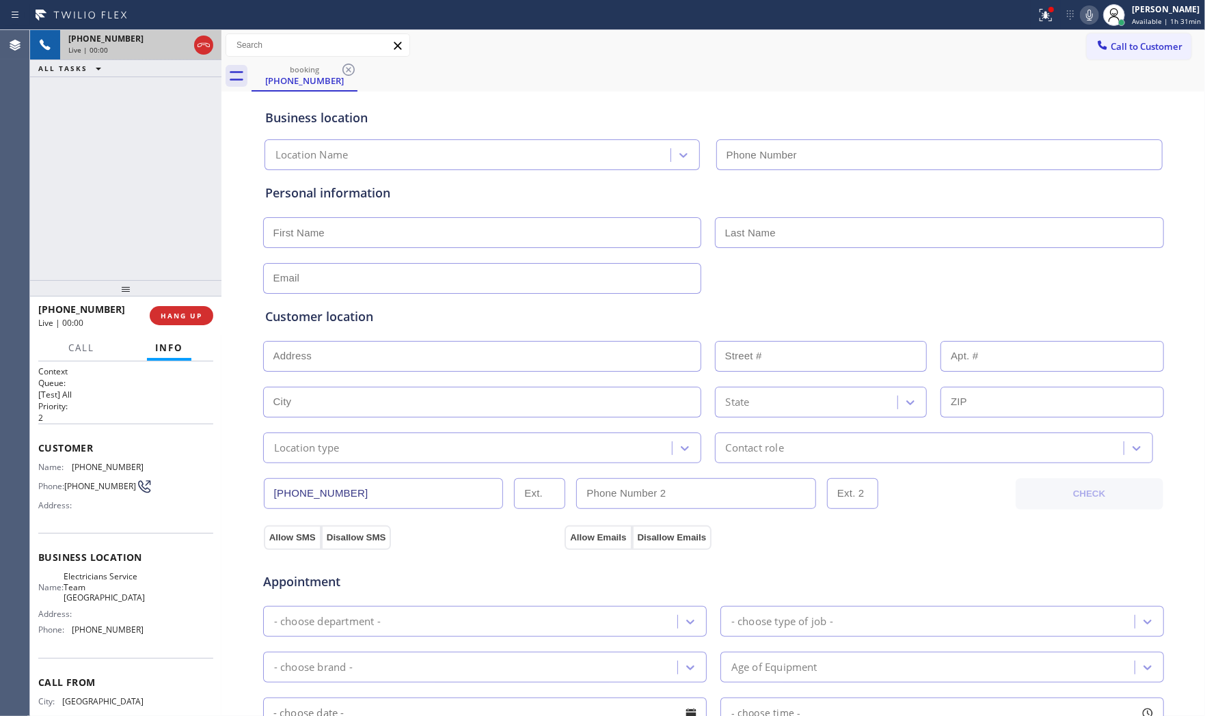
click at [200, 311] on span "HANG UP" at bounding box center [182, 316] width 42 height 10
type input "[PHONE_NUMBER]"
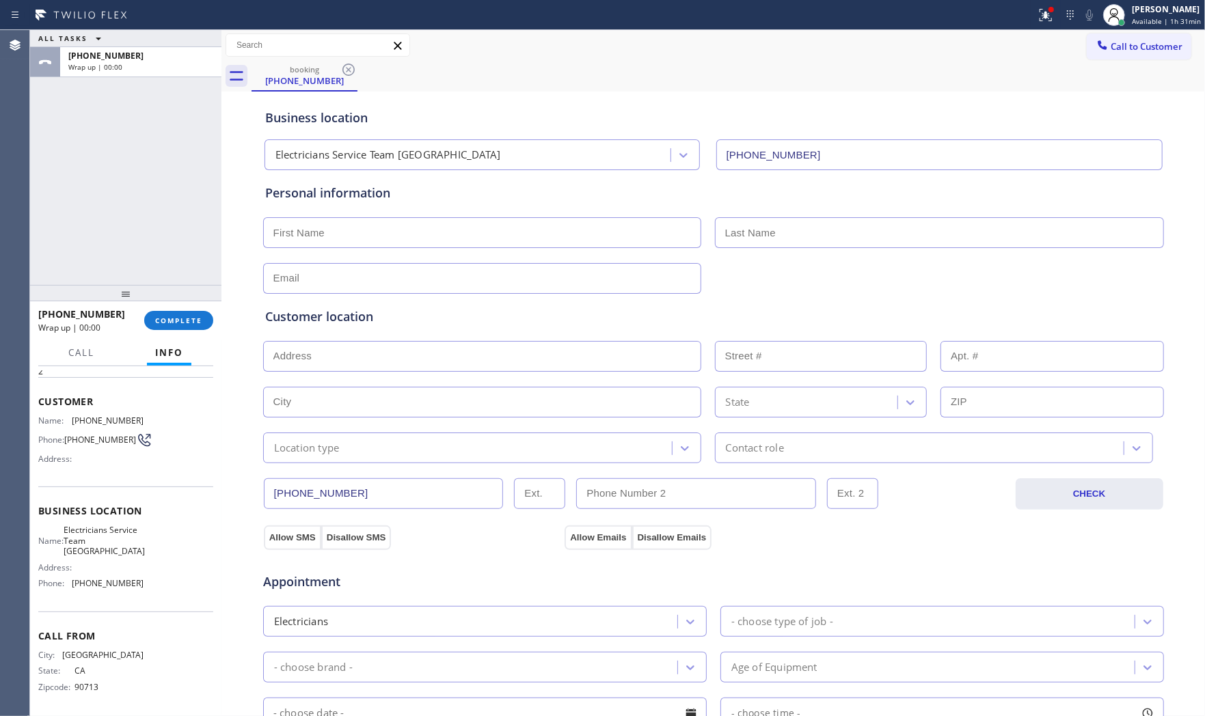
click at [182, 299] on div at bounding box center [125, 293] width 191 height 16
click at [186, 316] on span "COMPLETE" at bounding box center [178, 321] width 47 height 10
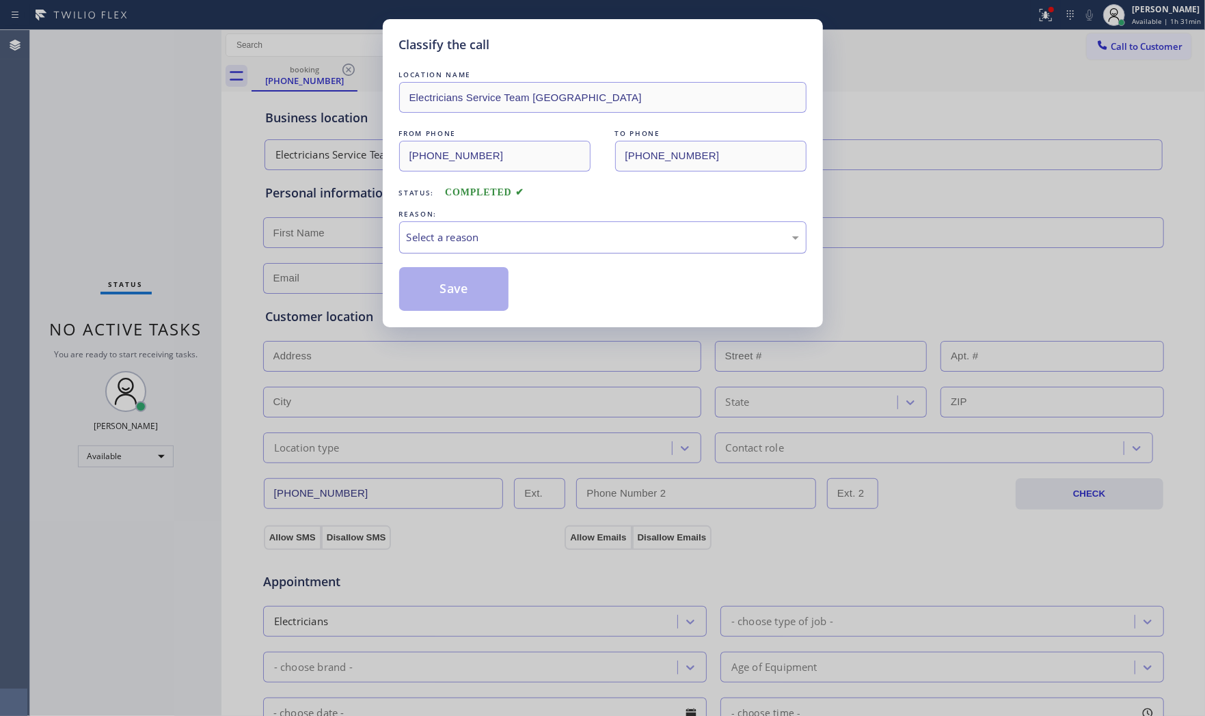
drag, startPoint x: 427, startPoint y: 262, endPoint x: 448, endPoint y: 245, distance: 27.1
click at [431, 258] on div "LOCATION NAME Electricians Service Team [GEOGRAPHIC_DATA] FROM PHONE [PHONE_NUM…" at bounding box center [602, 189] width 407 height 243
click at [448, 254] on div "Select a reason" at bounding box center [602, 237] width 407 height 32
click at [442, 282] on button "Save" at bounding box center [454, 289] width 110 height 44
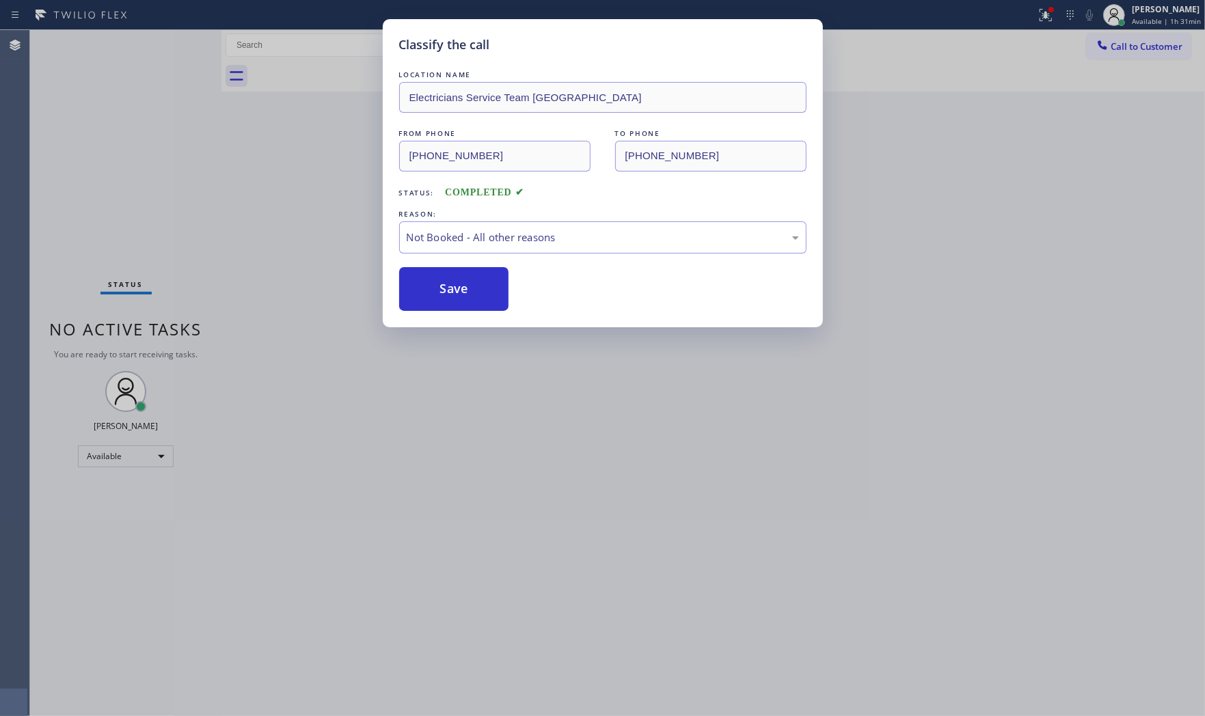
click at [442, 282] on button "Save" at bounding box center [454, 289] width 110 height 44
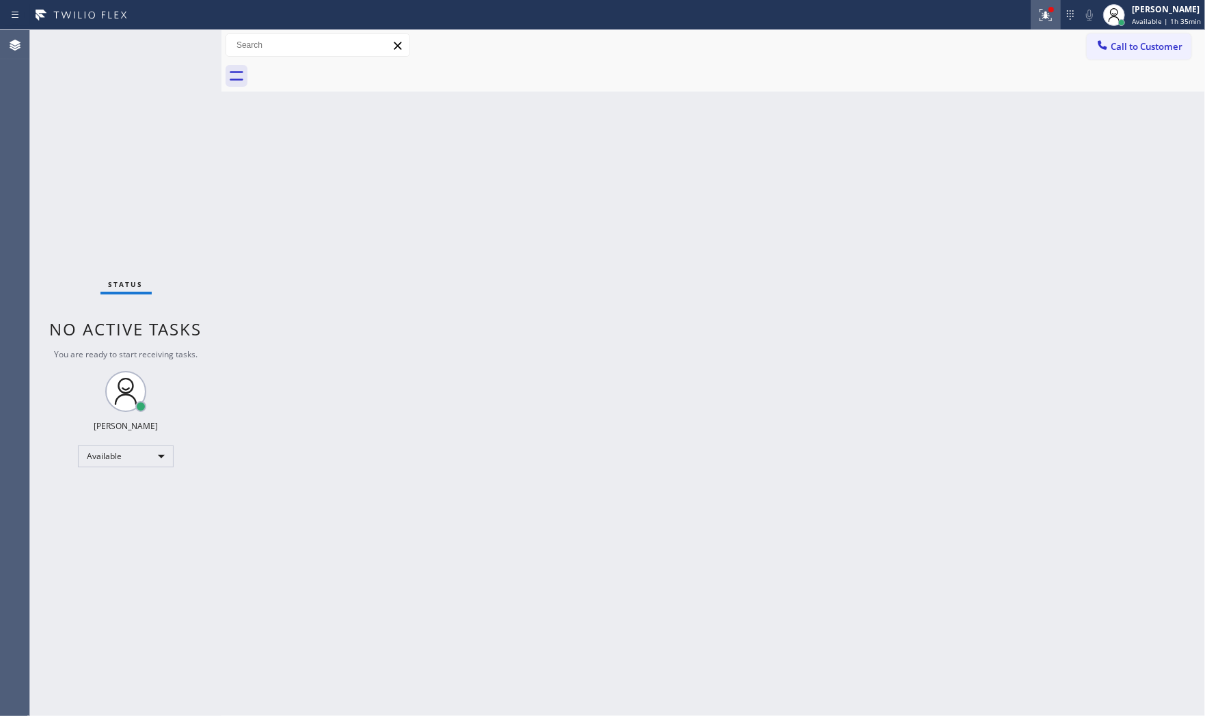
click at [1051, 17] on div at bounding box center [1046, 15] width 30 height 16
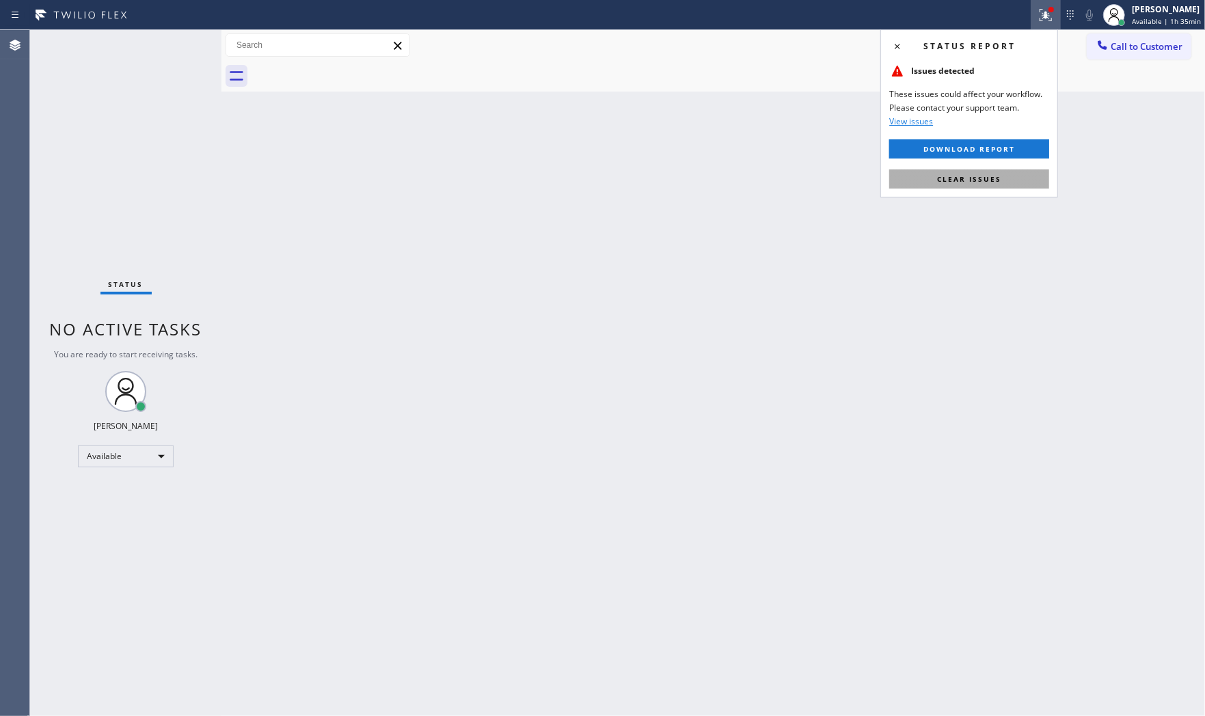
click at [989, 180] on span "Clear issues" at bounding box center [969, 179] width 64 height 10
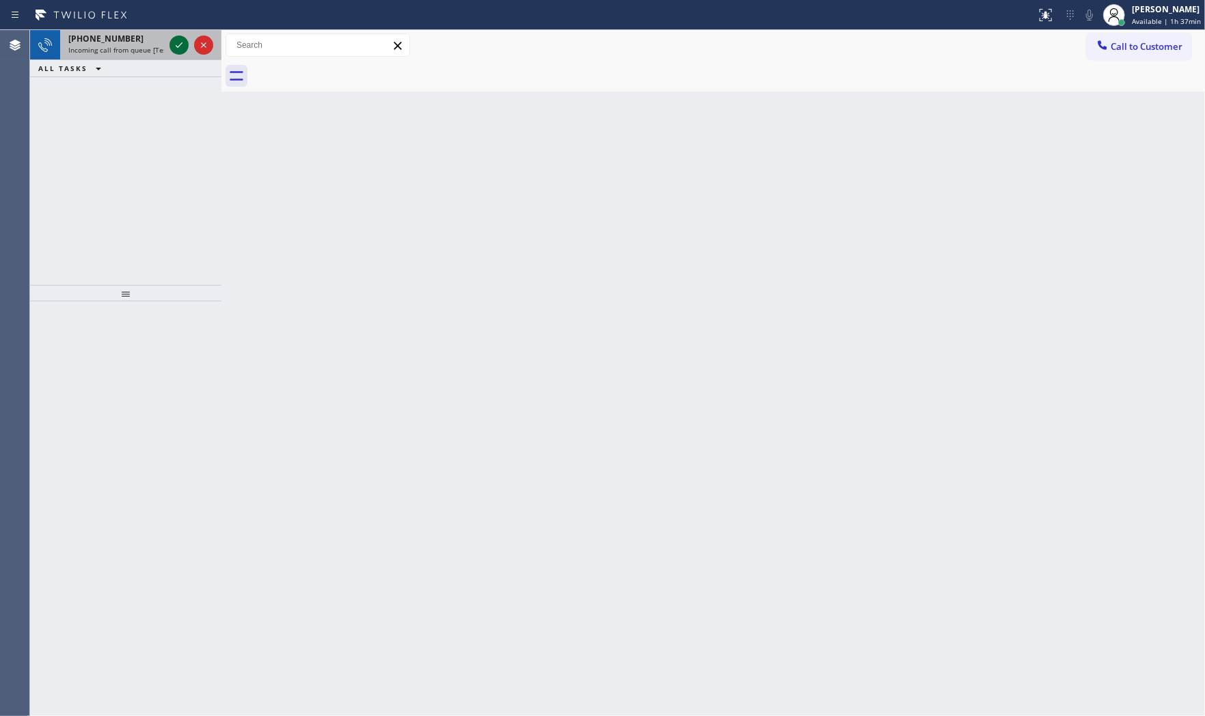
click at [181, 49] on icon at bounding box center [179, 45] width 16 height 16
click at [175, 43] on icon at bounding box center [179, 45] width 16 height 16
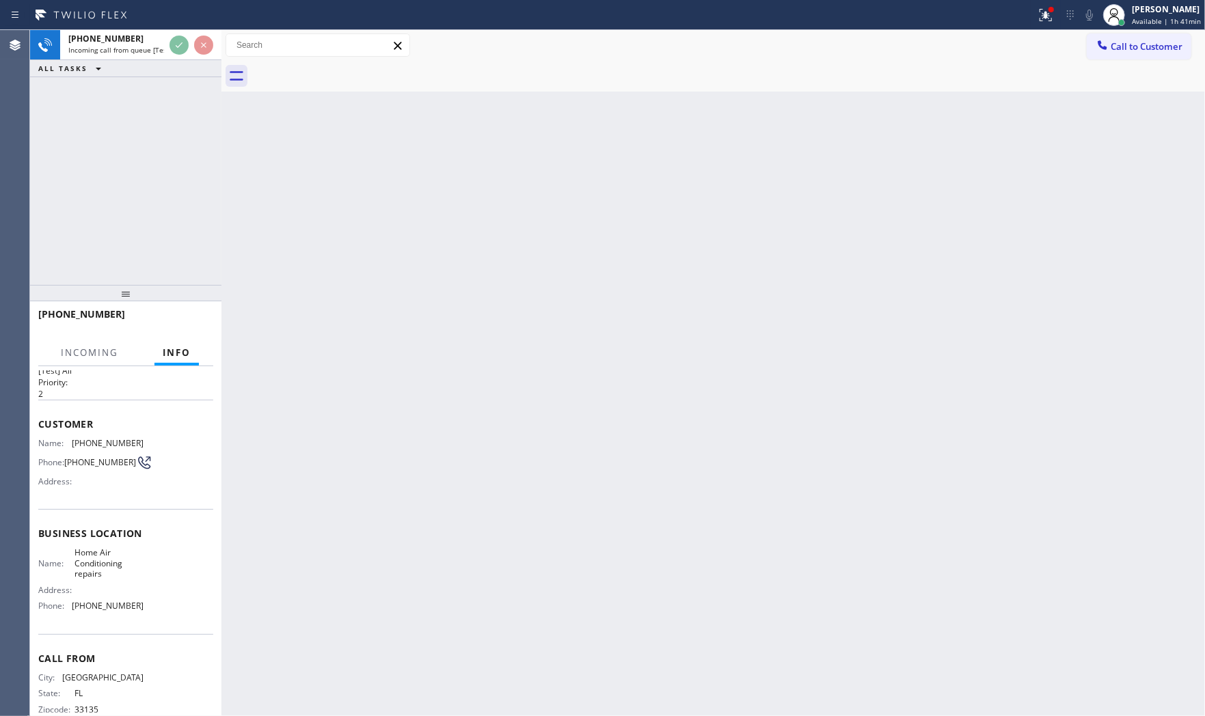
scroll to position [57, 0]
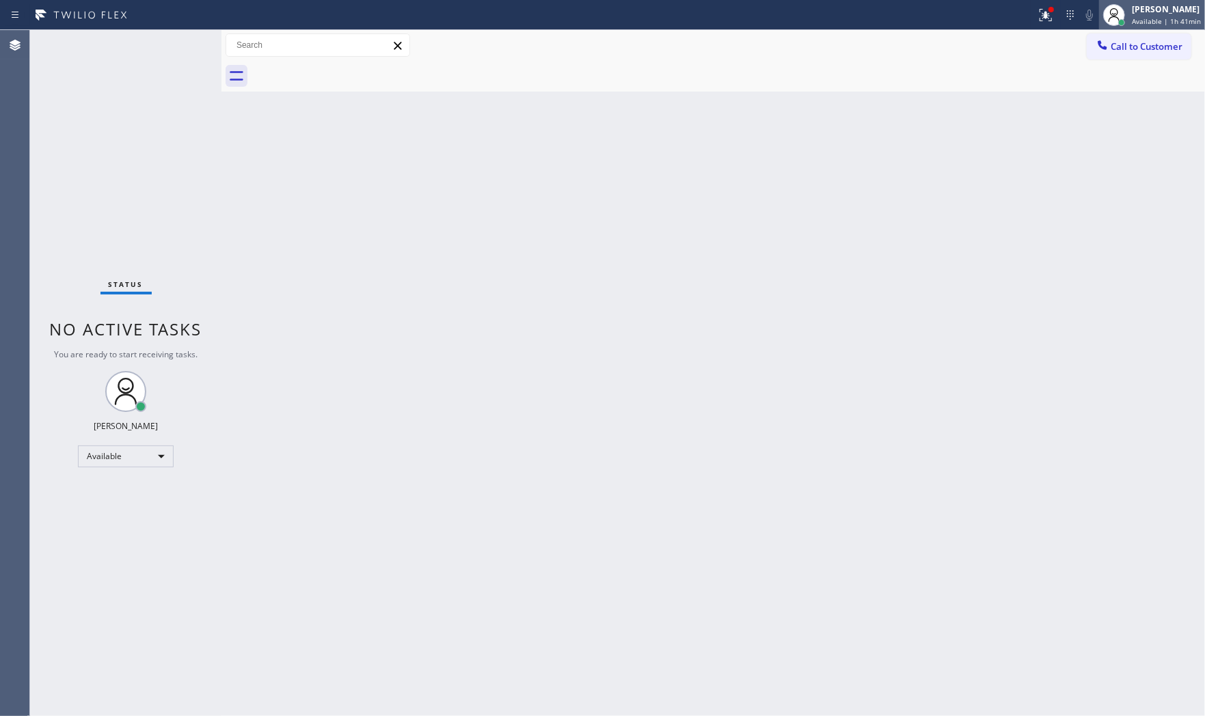
click at [1148, 12] on div "[PERSON_NAME]" at bounding box center [1166, 9] width 69 height 12
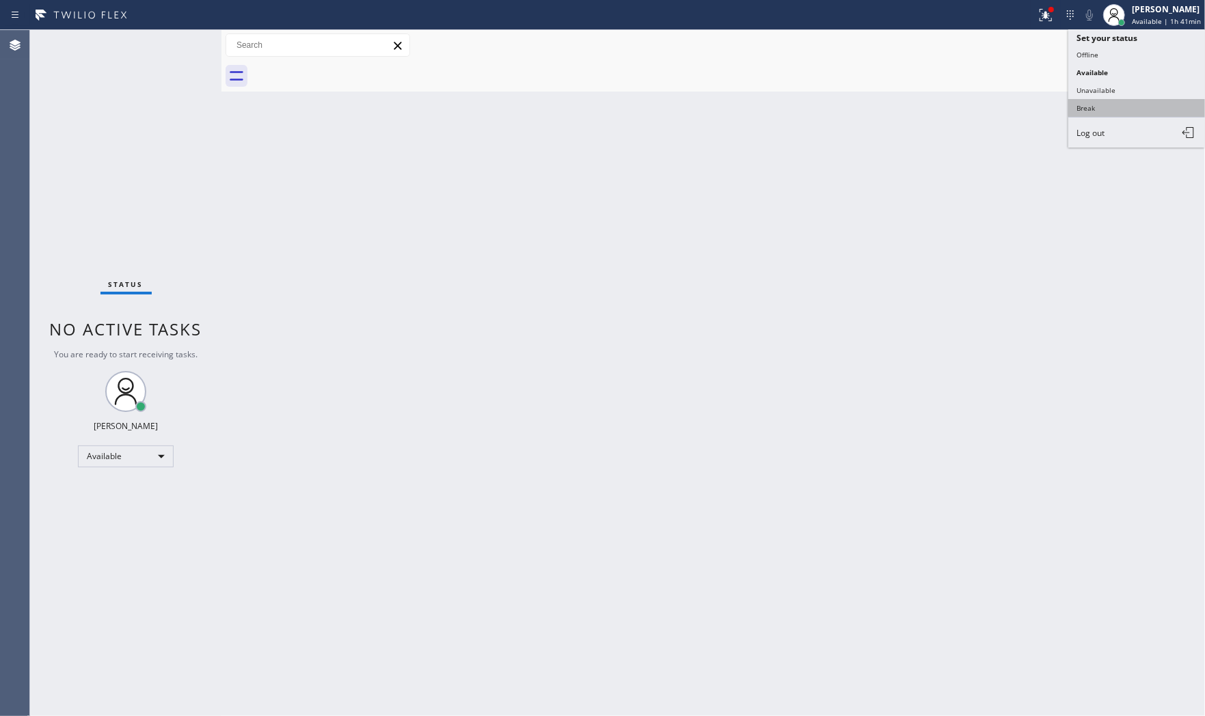
click at [1121, 103] on button "Break" at bounding box center [1136, 108] width 137 height 18
